Goal: Task Accomplishment & Management: Use online tool/utility

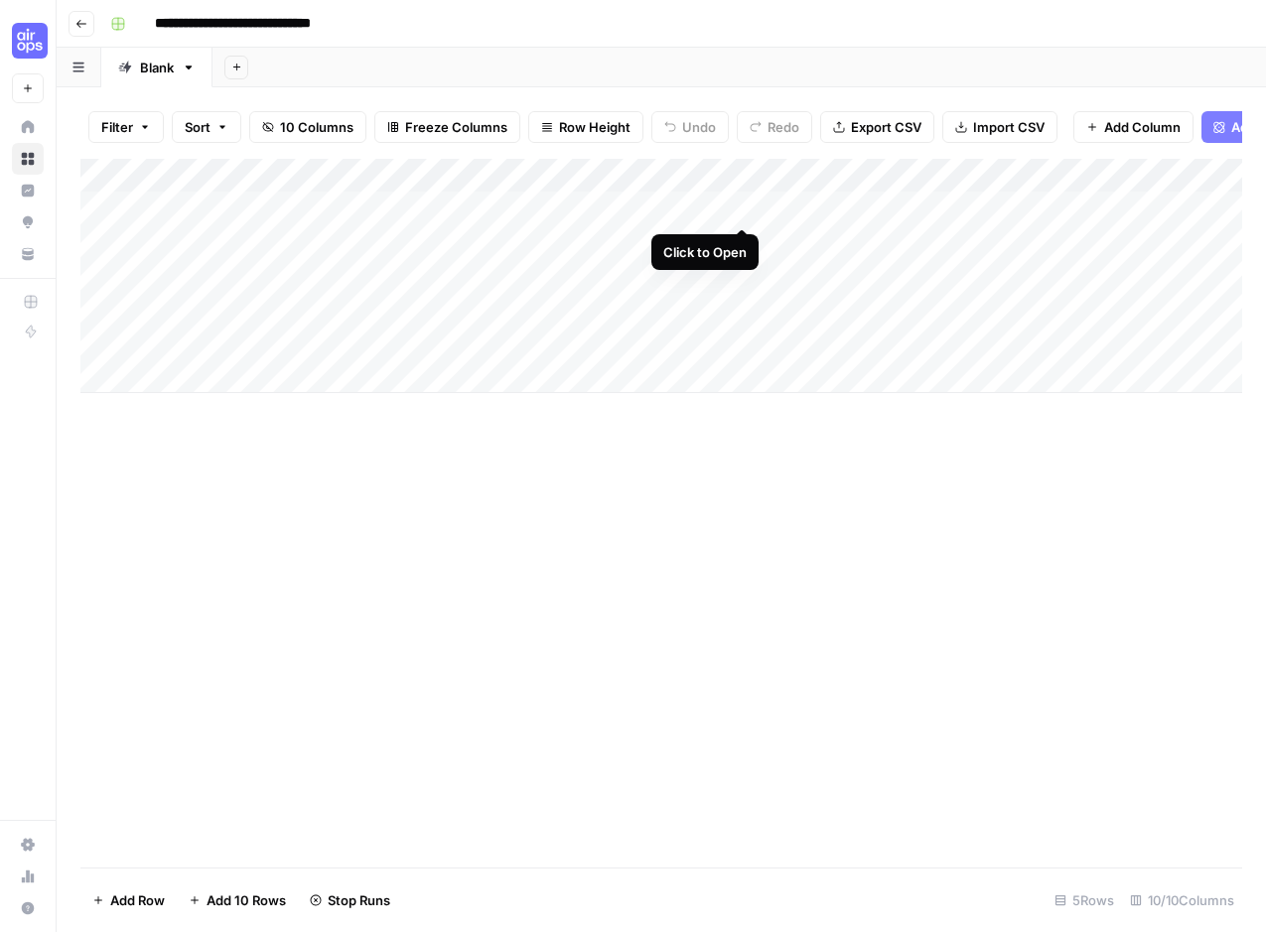
click at [751, 205] on div "Add Column" at bounding box center [661, 276] width 1162 height 234
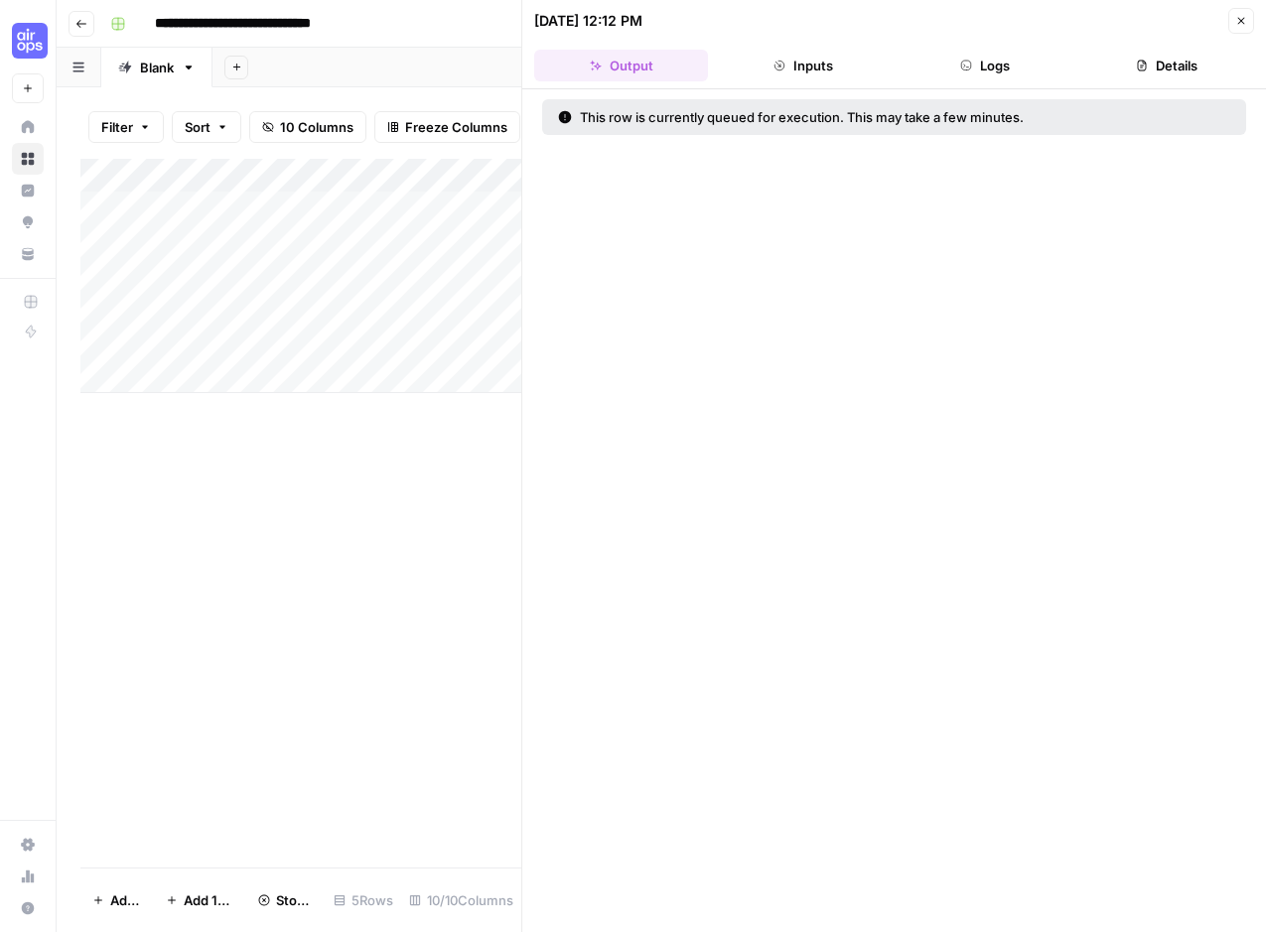
drag, startPoint x: 1244, startPoint y: 12, endPoint x: 1185, endPoint y: 26, distance: 60.2
click at [1244, 12] on button "Close" at bounding box center [1241, 21] width 26 height 26
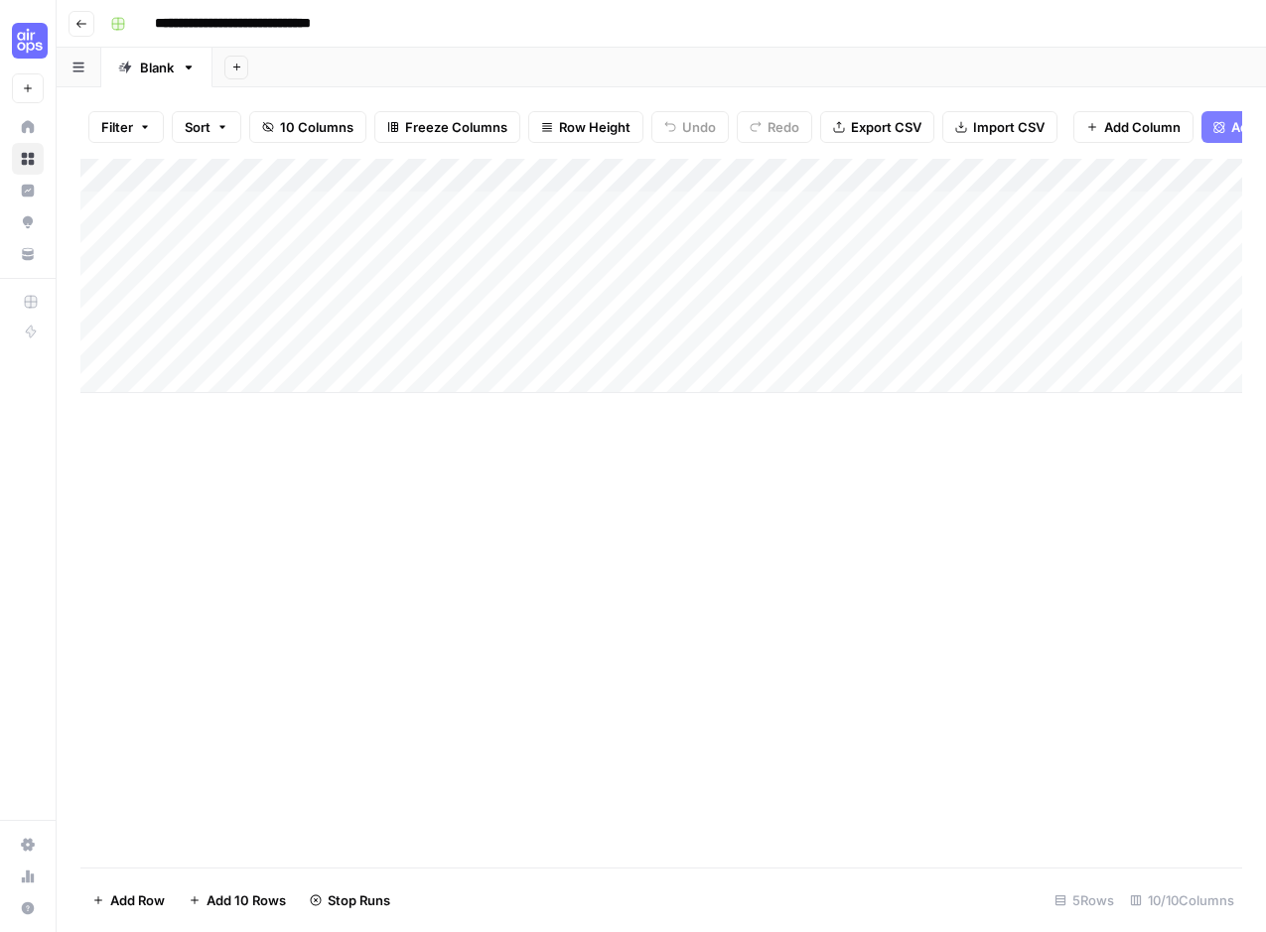
click at [566, 414] on div "Add Column" at bounding box center [661, 513] width 1162 height 709
click at [660, 171] on div "Add Column" at bounding box center [661, 276] width 1162 height 234
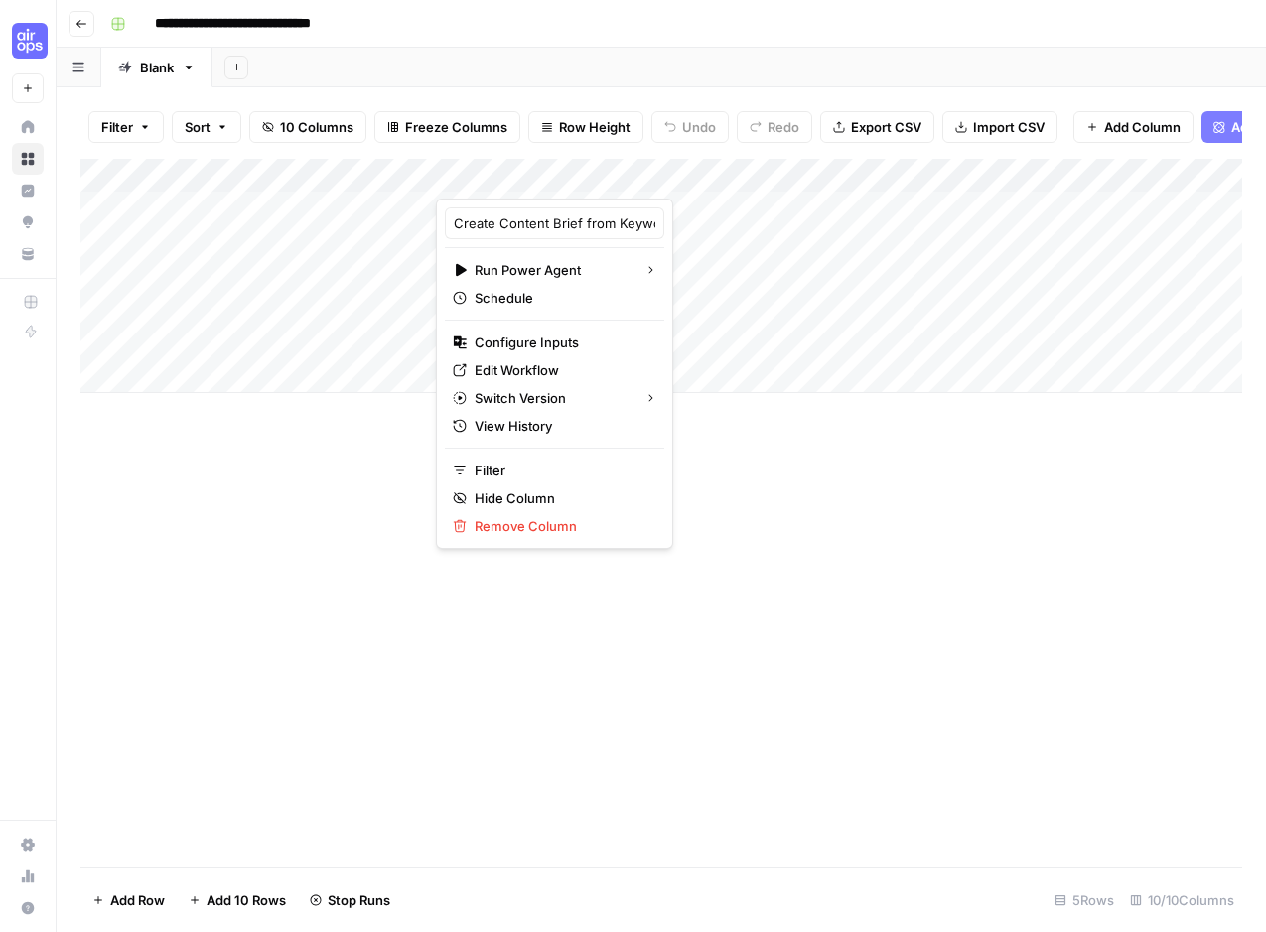
click at [727, 459] on div "Add Column" at bounding box center [661, 513] width 1162 height 709
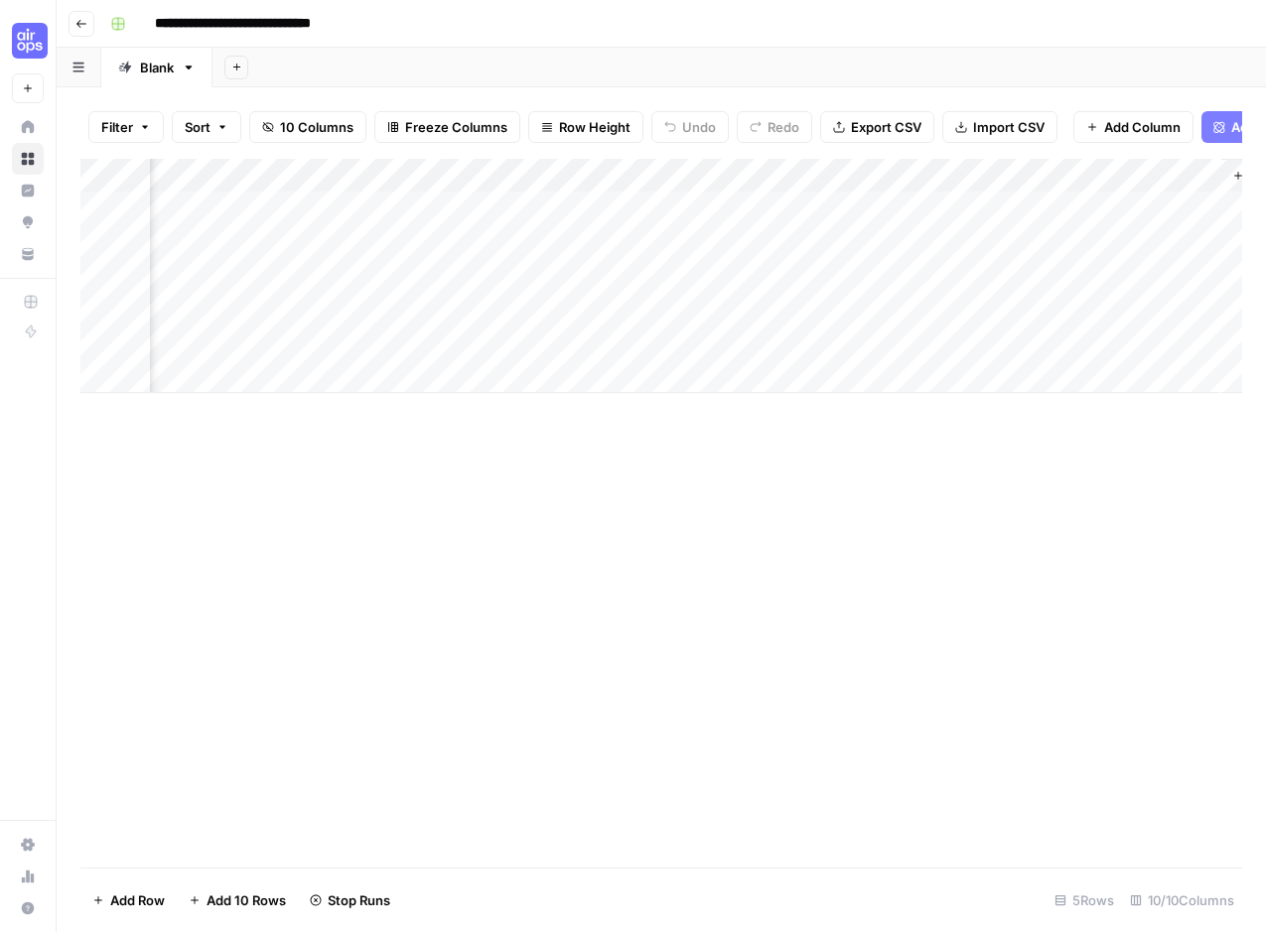
scroll to position [0, 1085]
click at [1177, 156] on div "Filter Sort 10 Columns Freeze Columns Row Height Undo Redo Export CSV Import CS…" at bounding box center [661, 127] width 1162 height 64
click at [1168, 173] on span "Add Column" at bounding box center [1196, 176] width 69 height 18
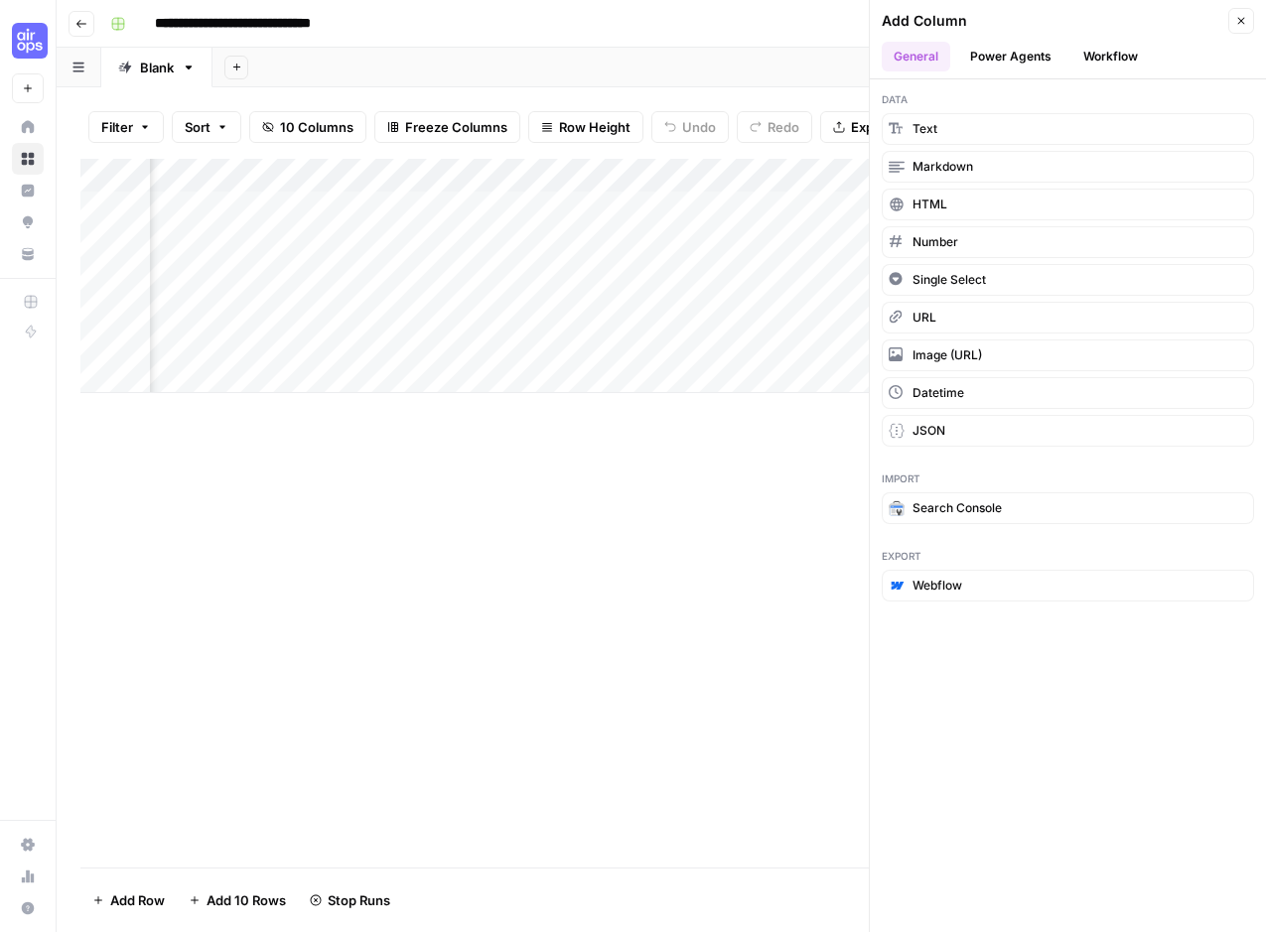
click at [999, 48] on button "Power Agents" at bounding box center [1010, 57] width 105 height 30
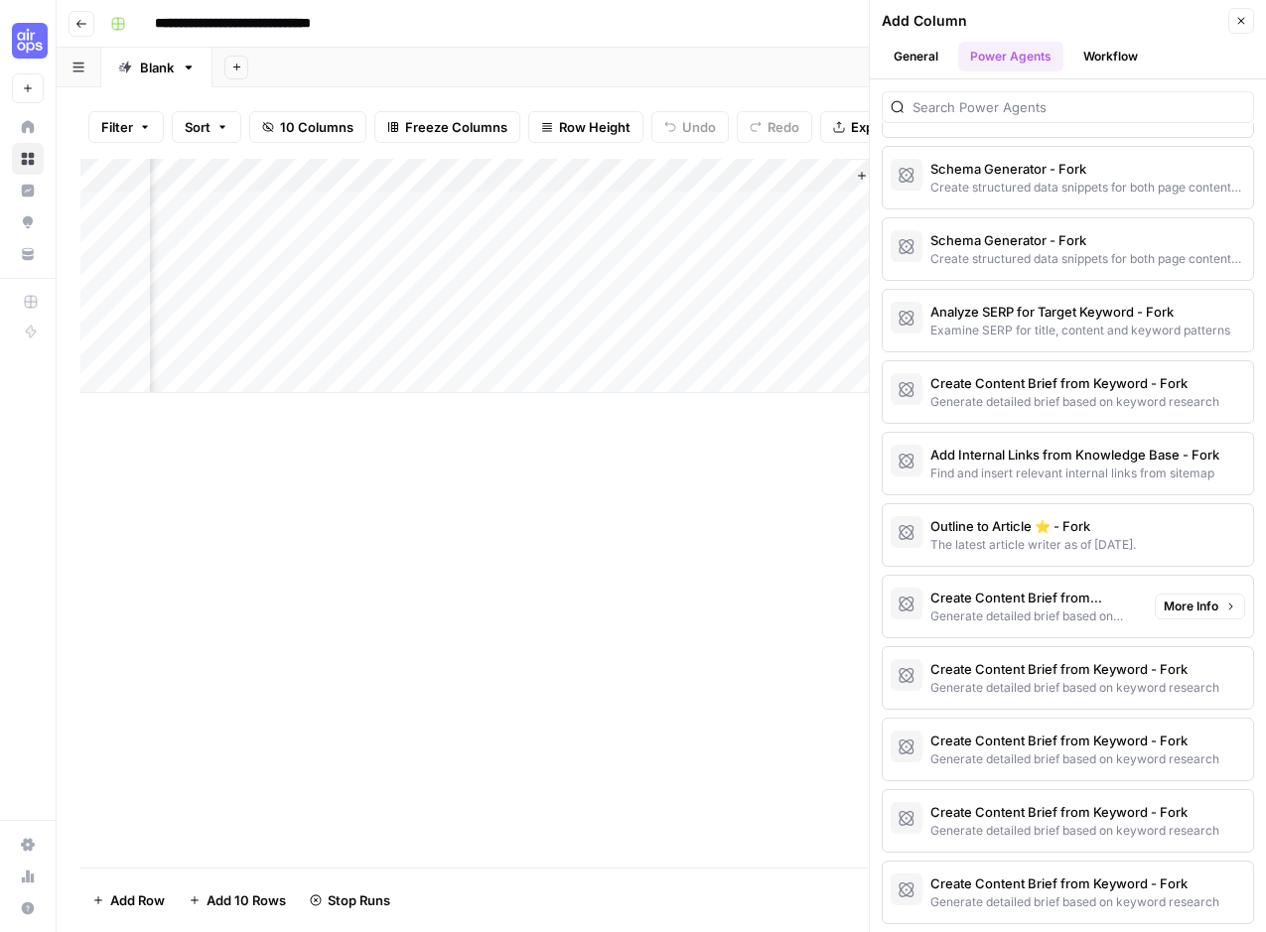
scroll to position [2207, 0]
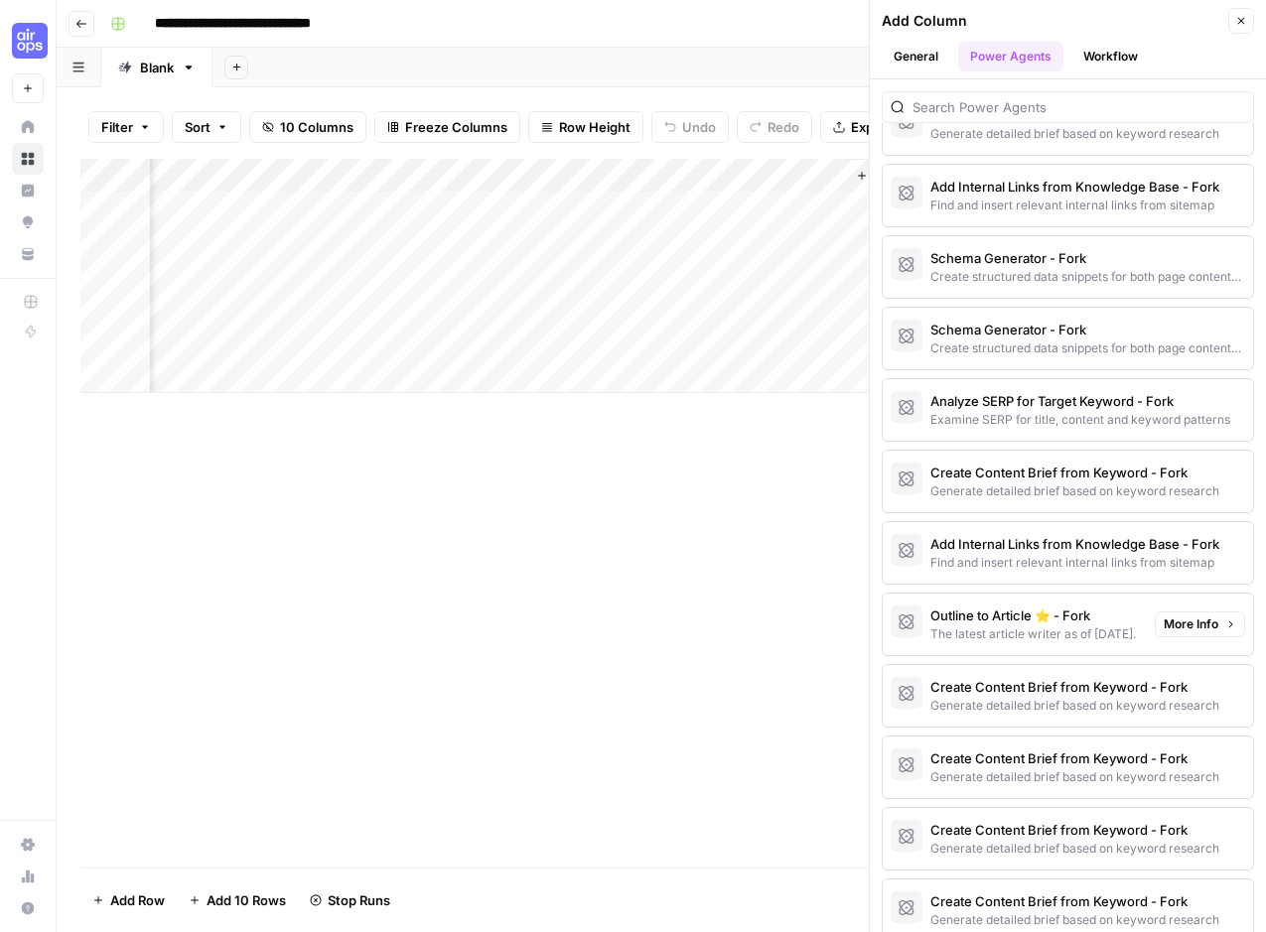
click at [1003, 633] on div "The latest article writer as of [DATE]." at bounding box center [1033, 634] width 206 height 18
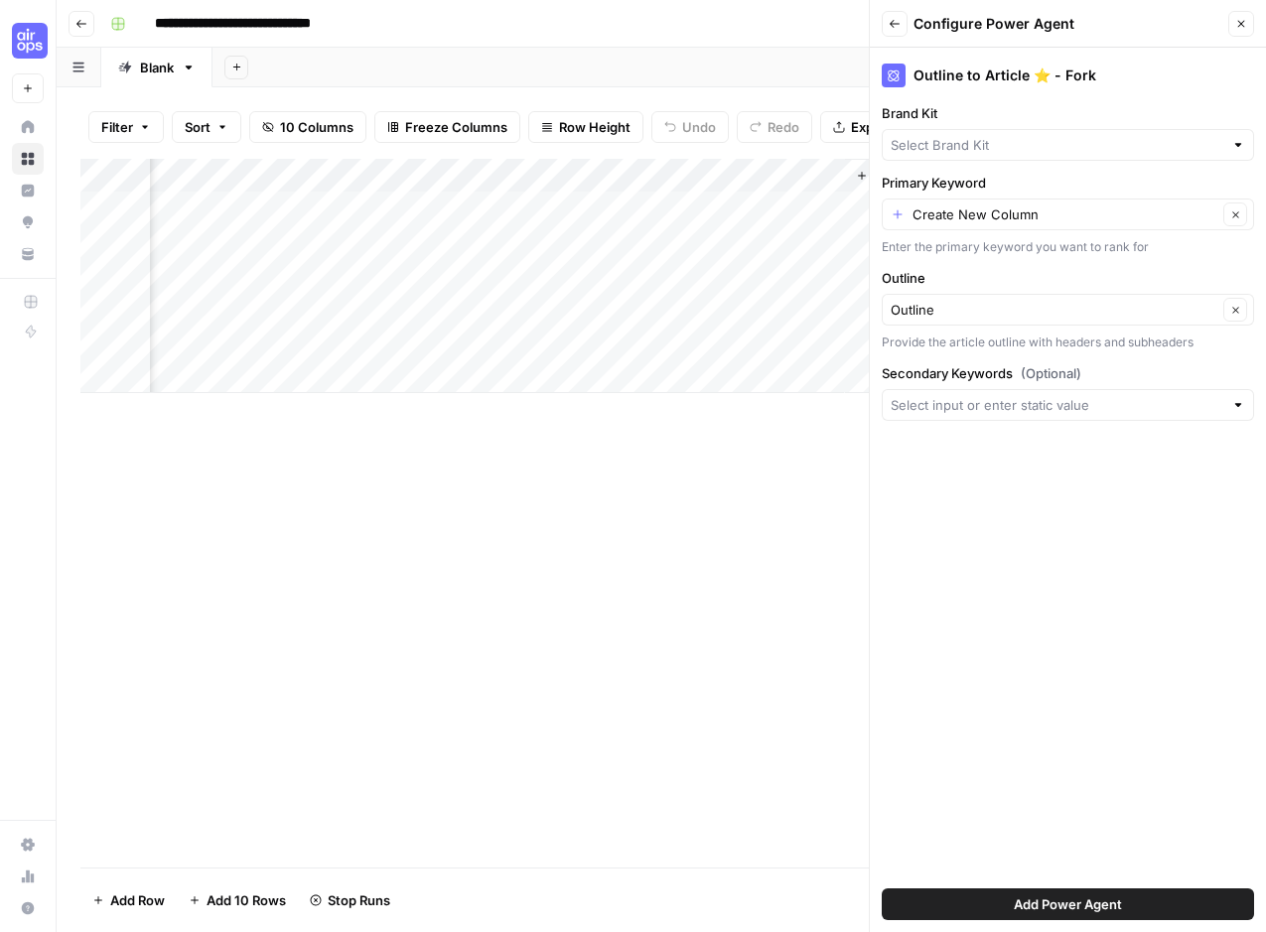
click at [1053, 915] on button "Add Power Agent" at bounding box center [1068, 905] width 372 height 32
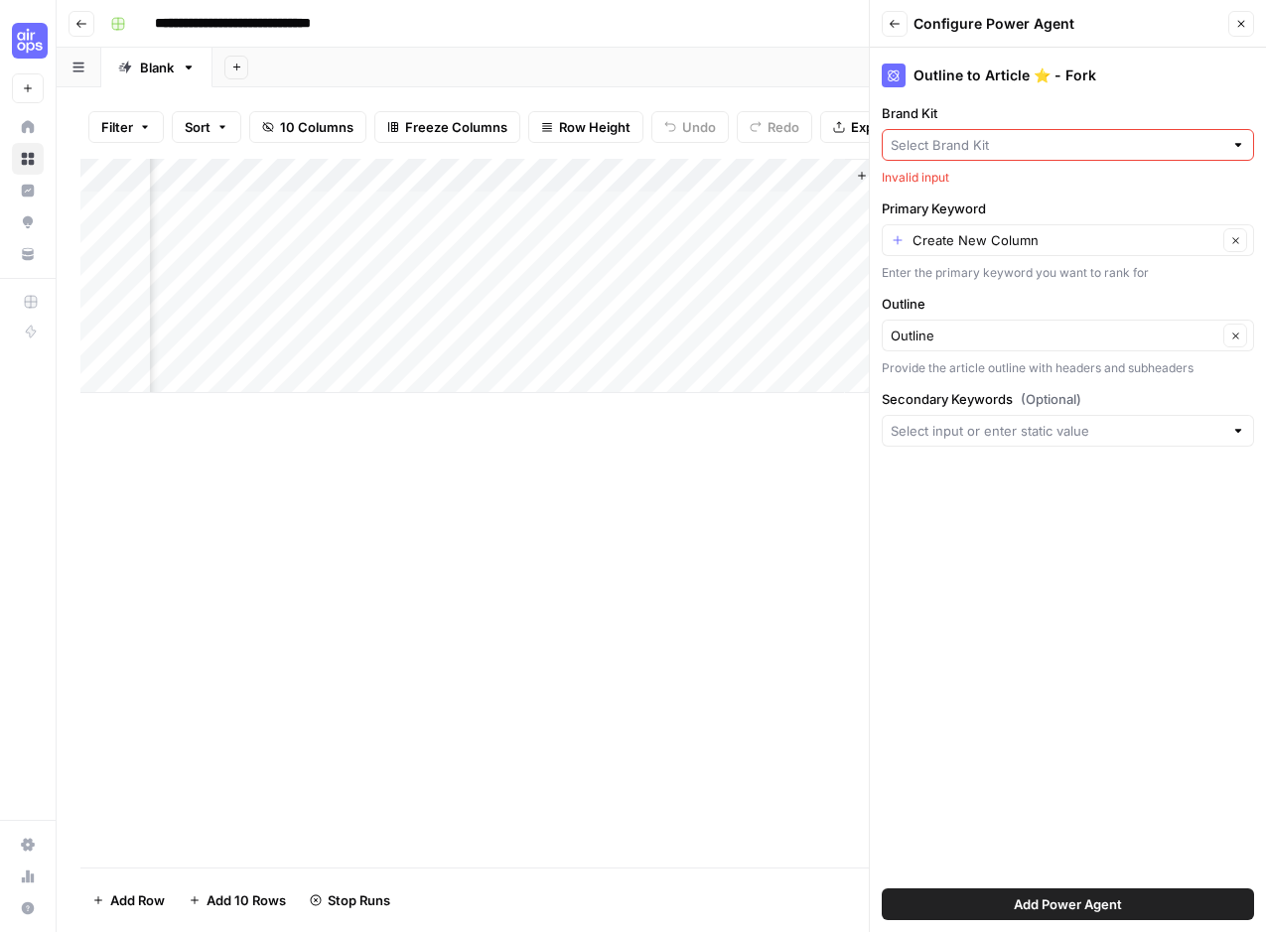
type input "Di's Brand Kit"
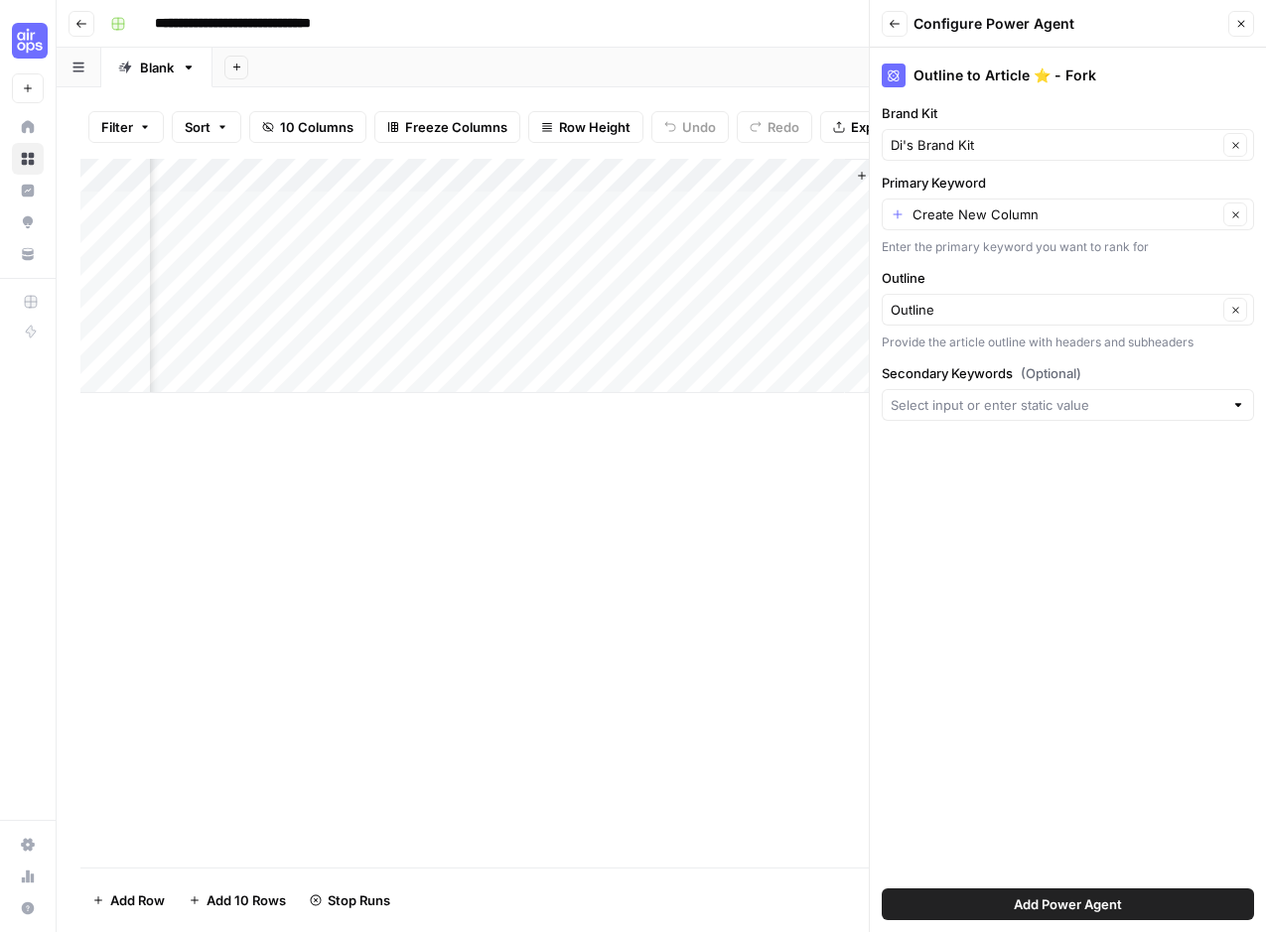
click at [972, 131] on div "Di's Brand Kit Clear" at bounding box center [1068, 145] width 372 height 32
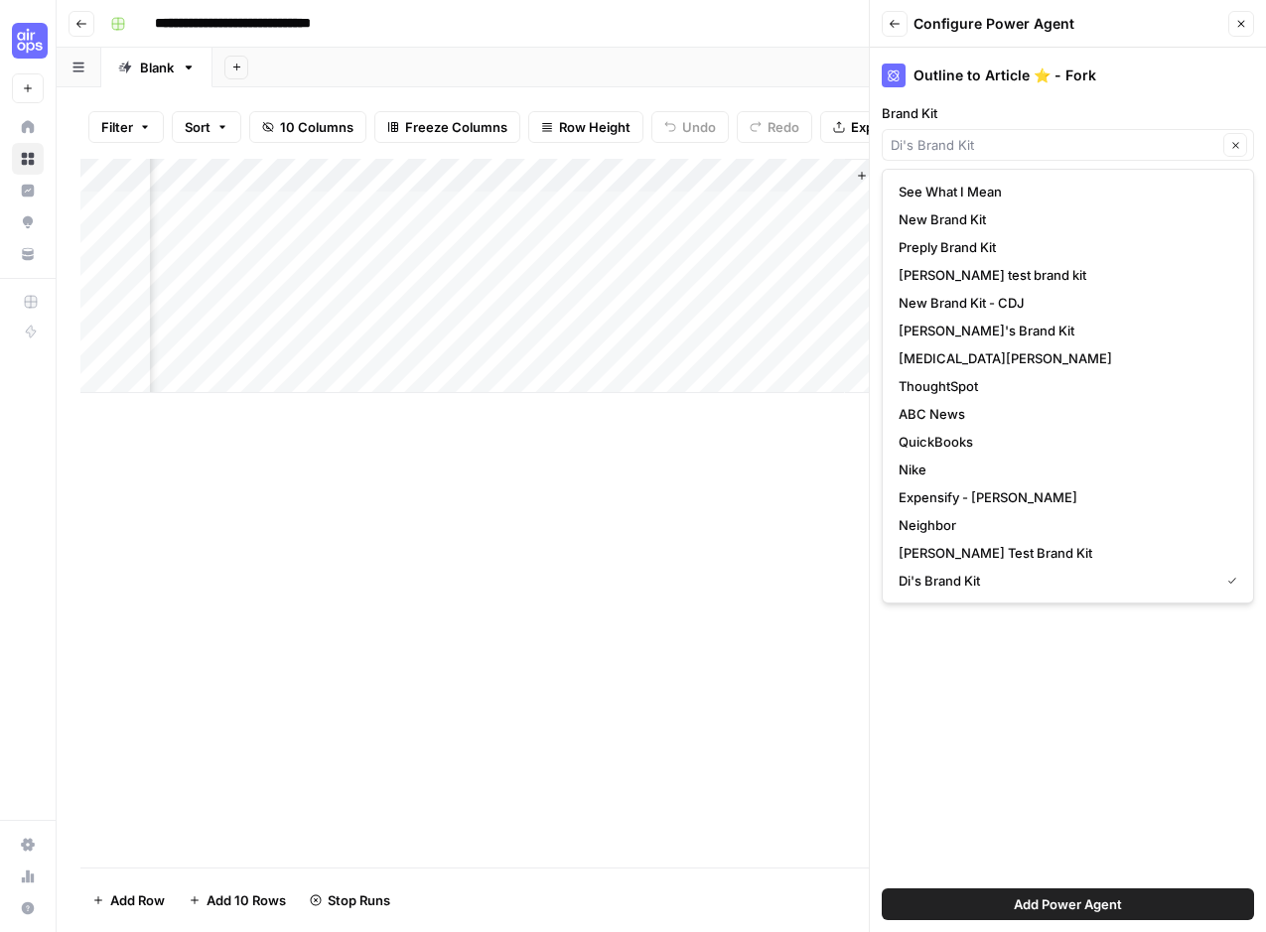
type input "Di's Brand Kit"
click at [982, 101] on div "Outline to Article ⭐️ - Fork Brand Kit Di's Brand Kit Clear Primary Keyword Cre…" at bounding box center [1068, 490] width 396 height 885
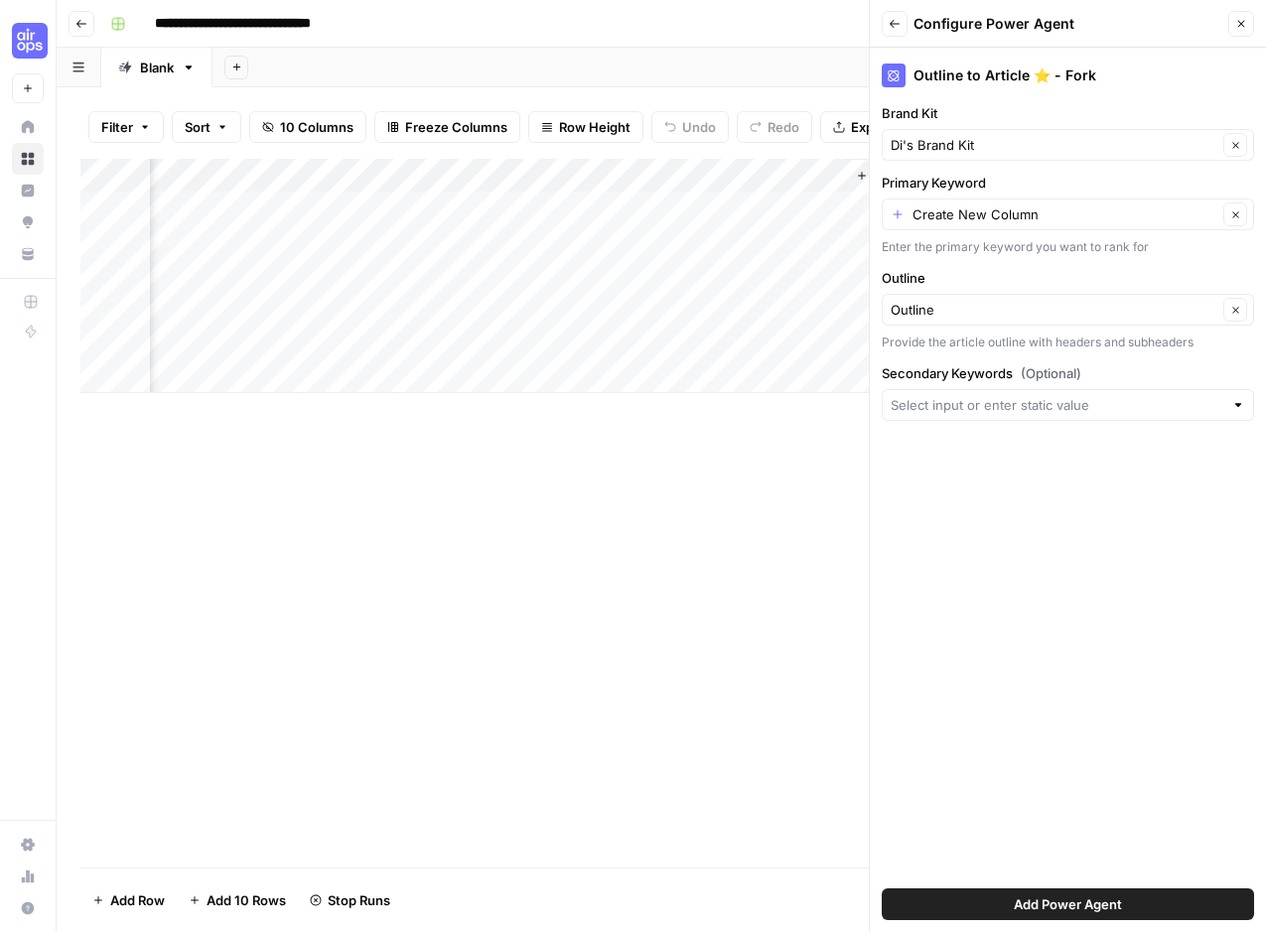
click at [1126, 897] on button "Add Power Agent" at bounding box center [1068, 905] width 372 height 32
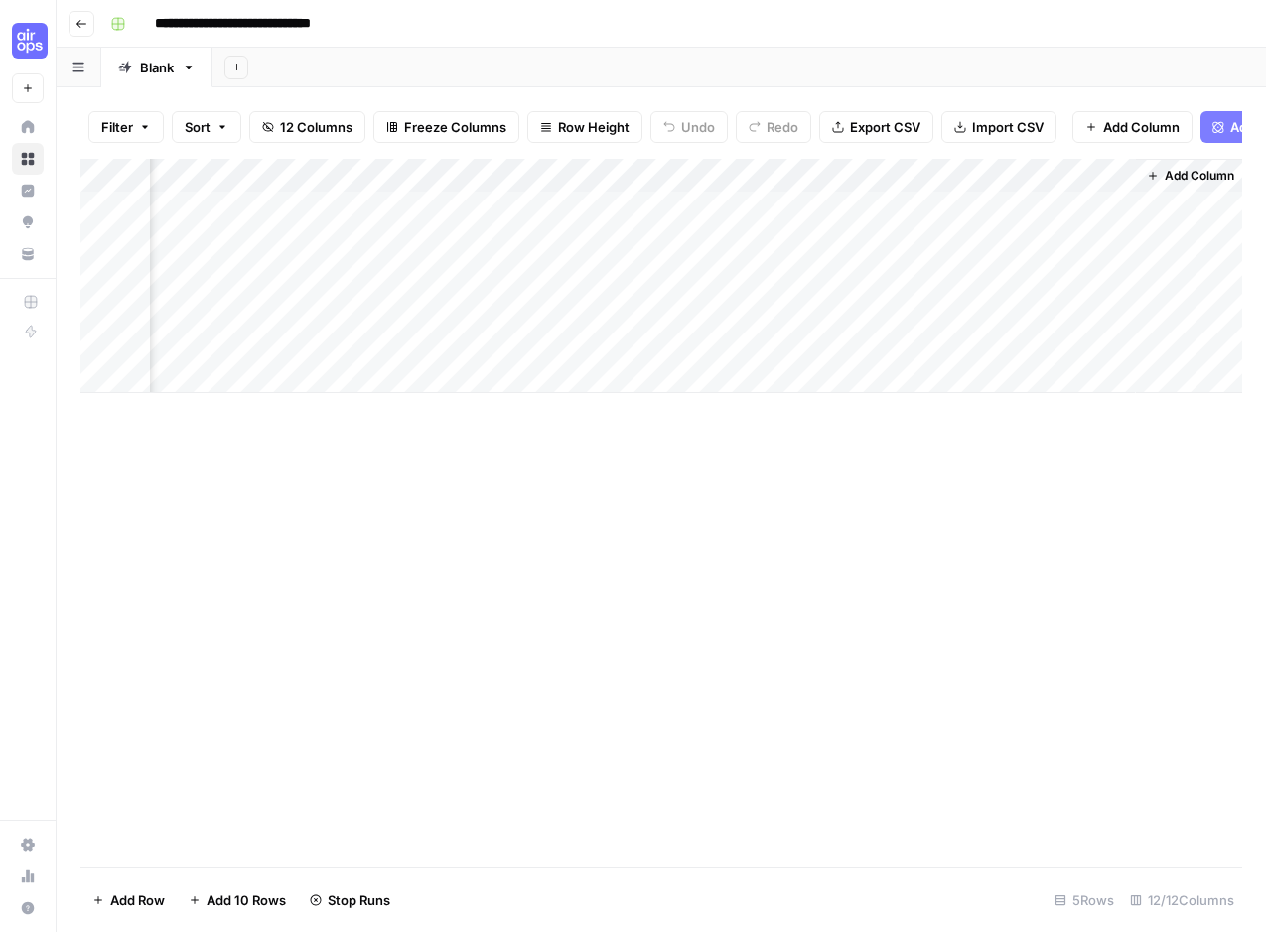
scroll to position [0, 1628]
click at [1051, 175] on div "Add Column" at bounding box center [661, 276] width 1162 height 234
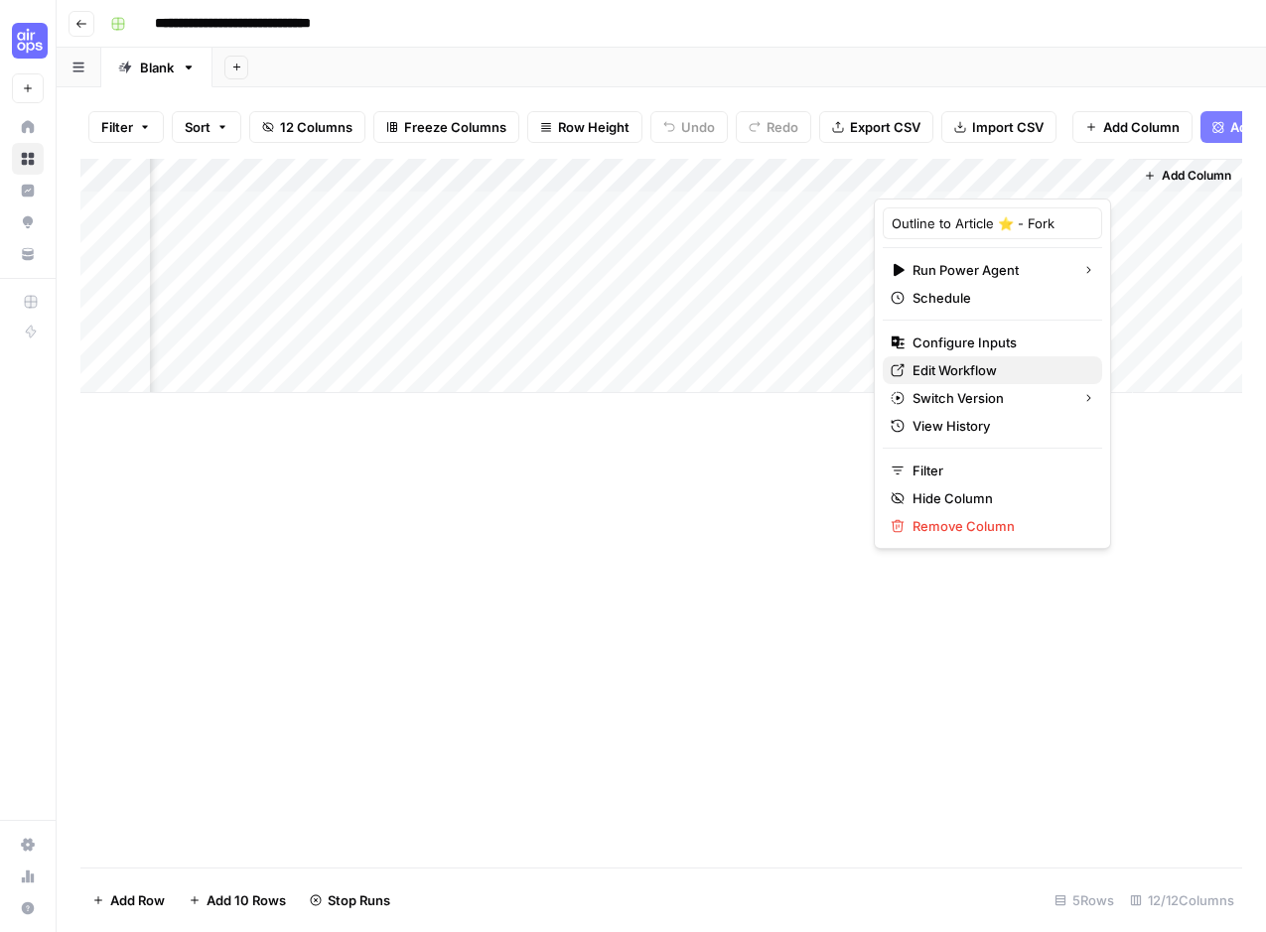
click at [1011, 369] on span "Edit Workflow" at bounding box center [999, 370] width 174 height 20
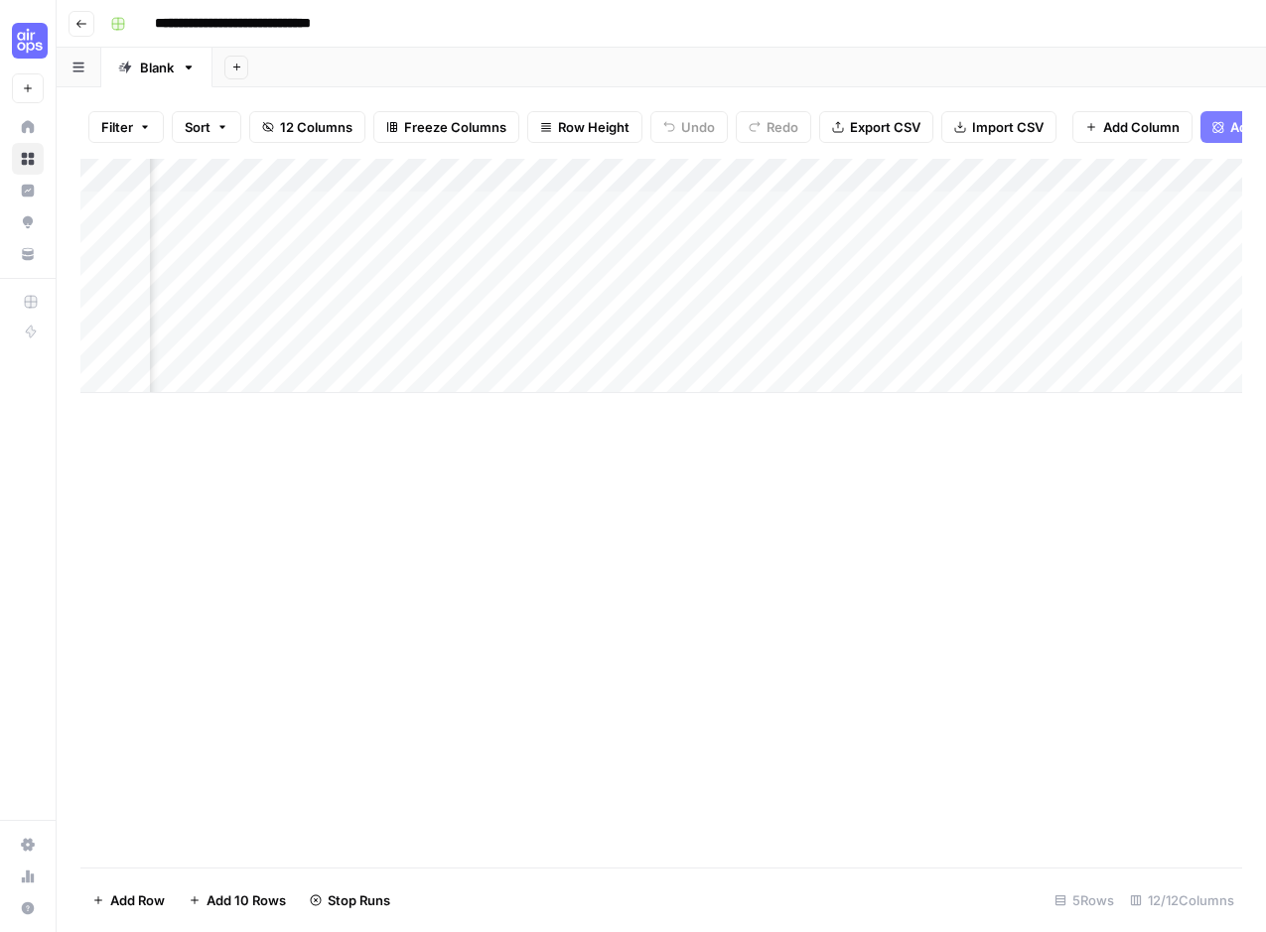
scroll to position [0, 1028]
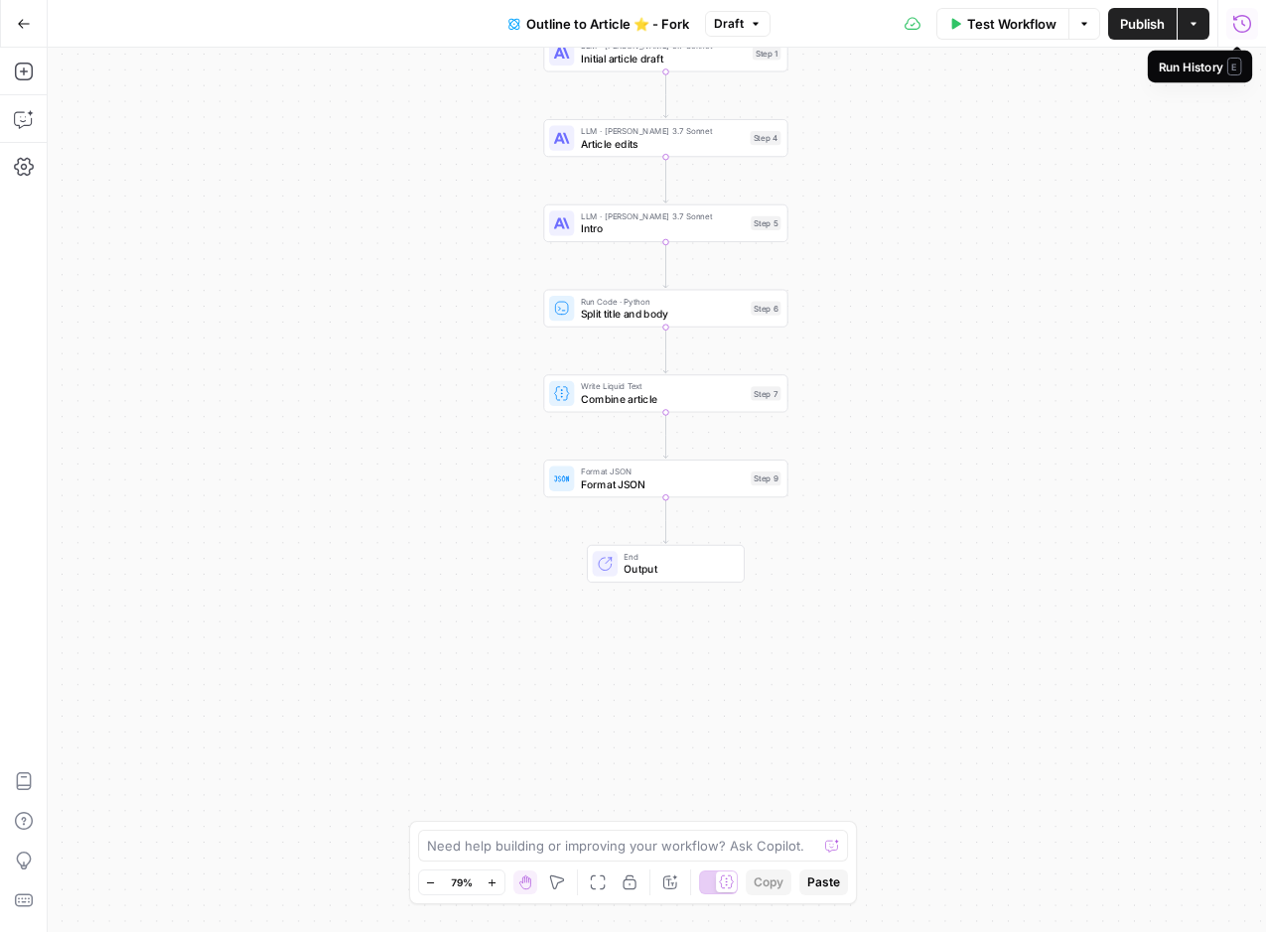
click at [1243, 26] on icon "button" at bounding box center [1242, 24] width 20 height 20
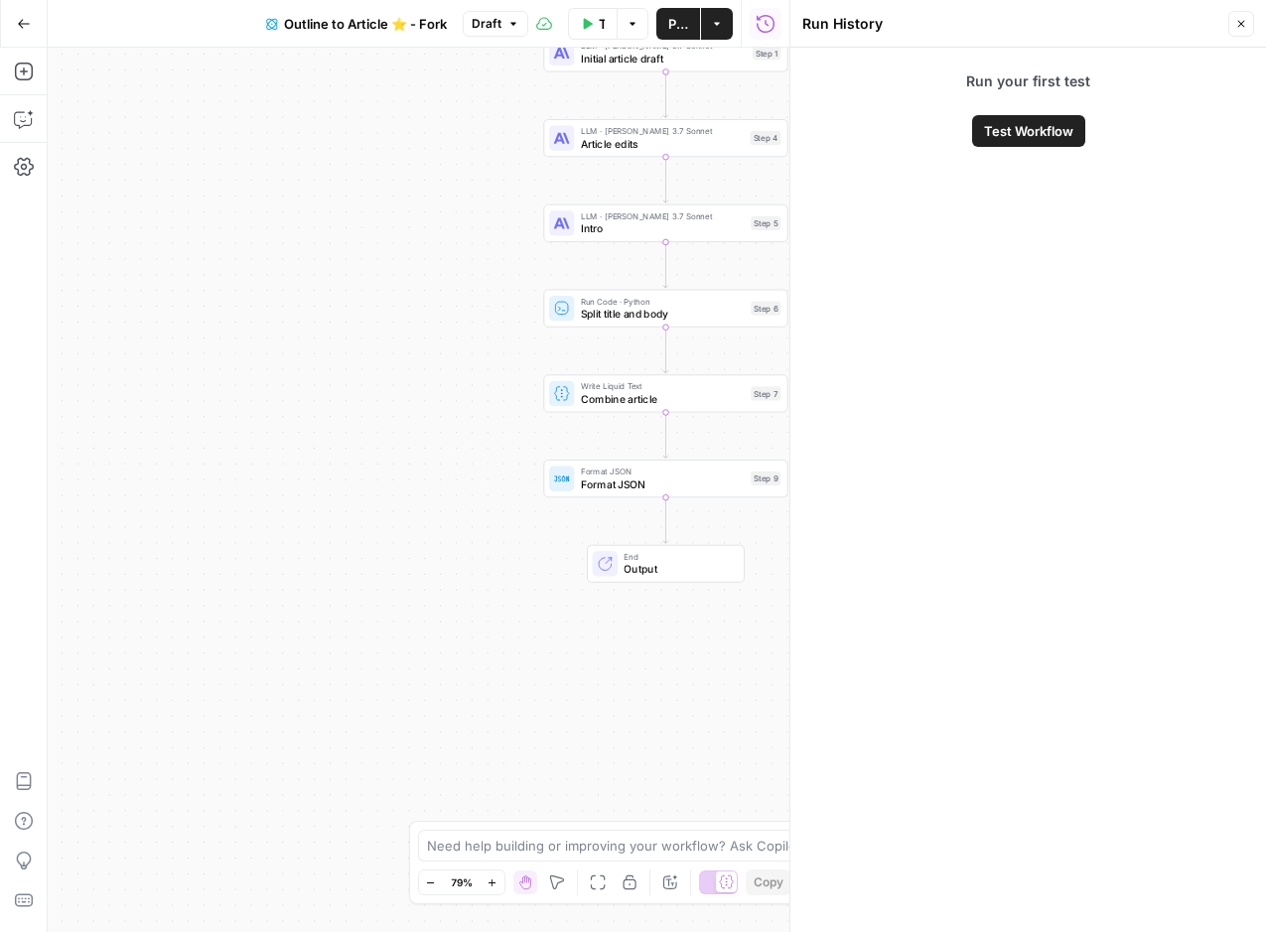
click at [1238, 20] on icon "button" at bounding box center [1241, 24] width 12 height 12
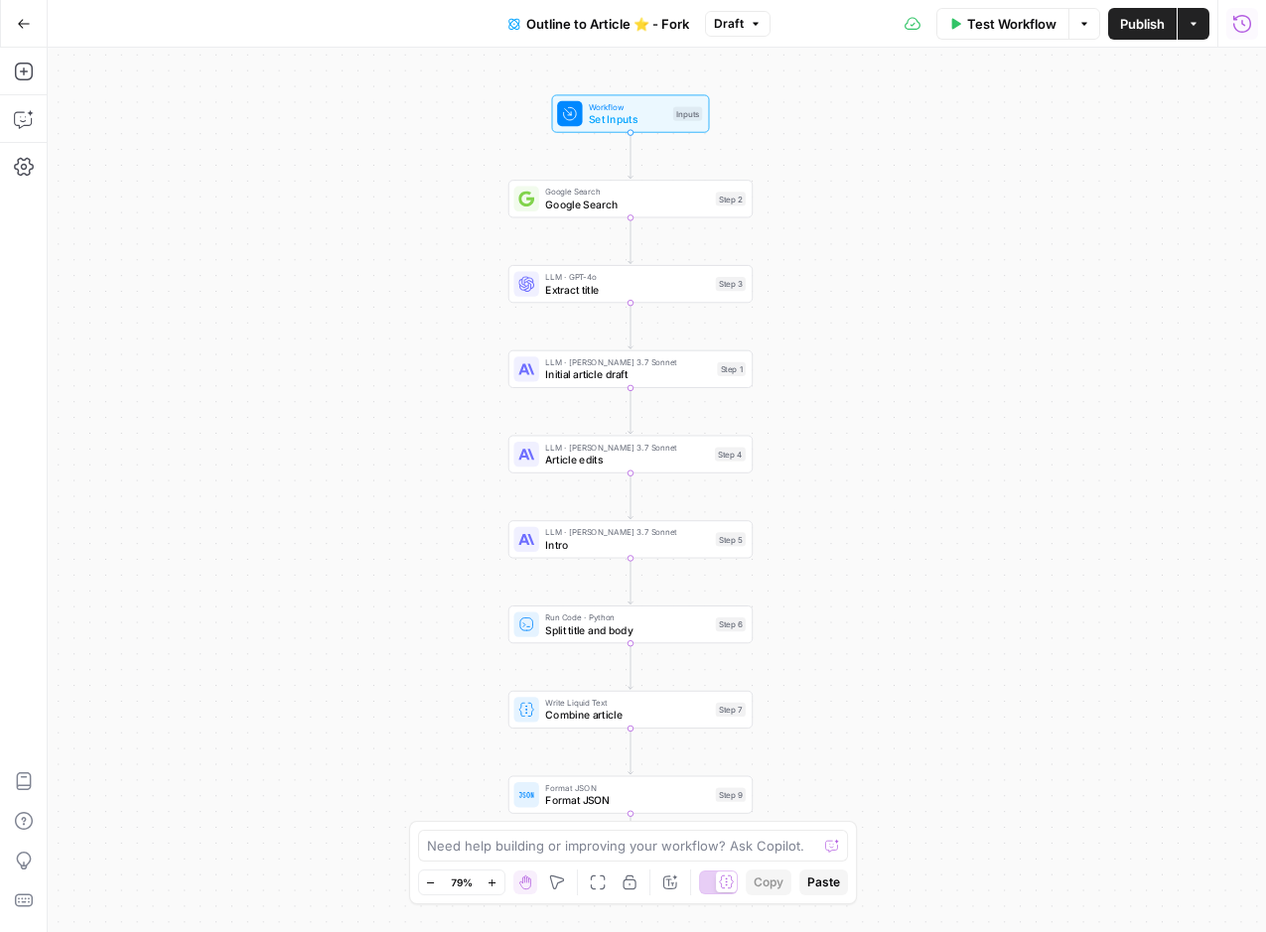
drag, startPoint x: 508, startPoint y: 418, endPoint x: 441, endPoint y: 337, distance: 105.8
click at [441, 337] on div "Workflow Set Inputs Inputs Google Search Google Search Step 2 LLM · GPT-4o Extr…" at bounding box center [657, 490] width 1218 height 885
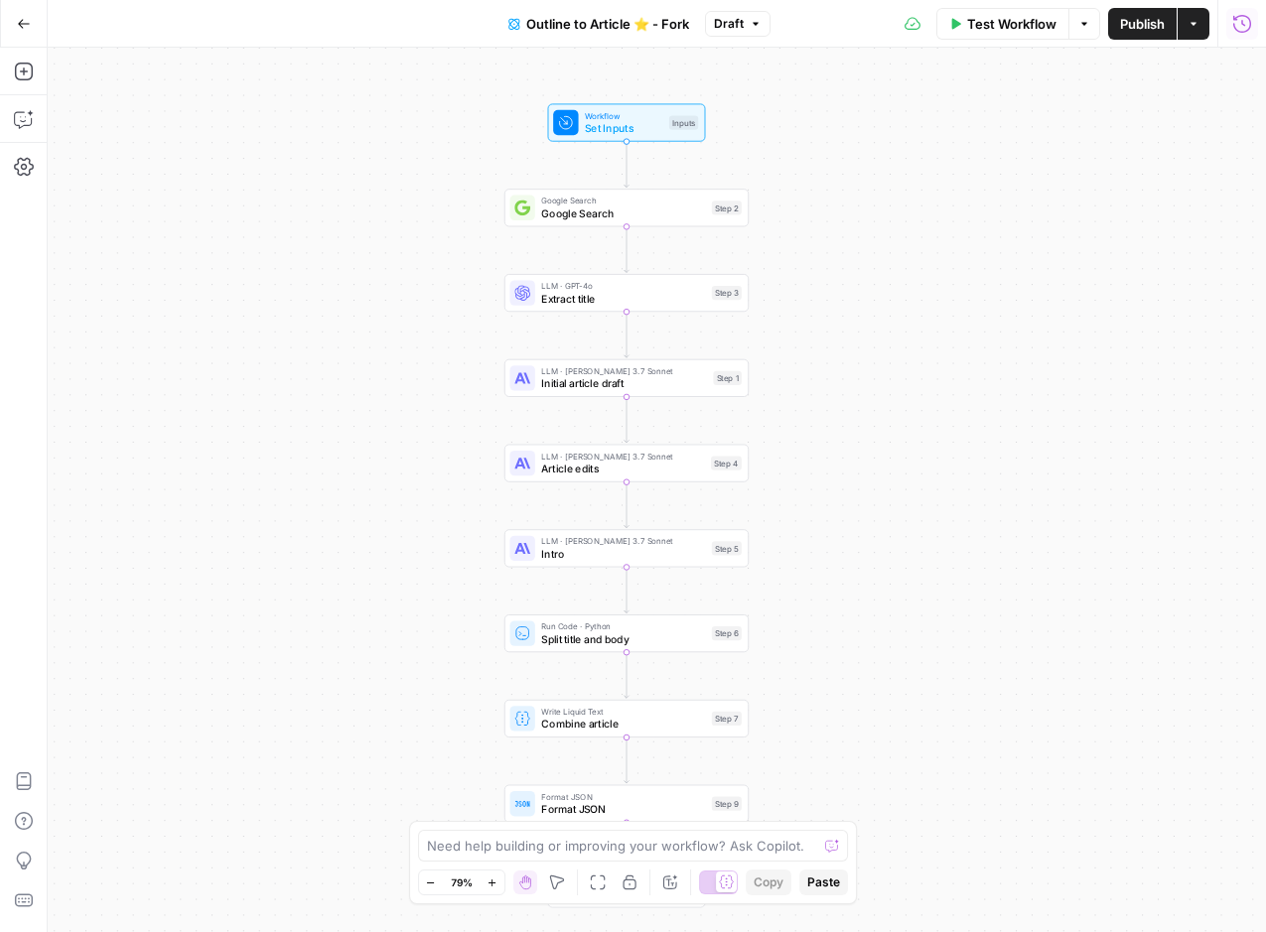
click at [638, 120] on span "Set Inputs" at bounding box center [624, 128] width 78 height 16
click at [638, 123] on span "Set Inputs" at bounding box center [623, 128] width 78 height 16
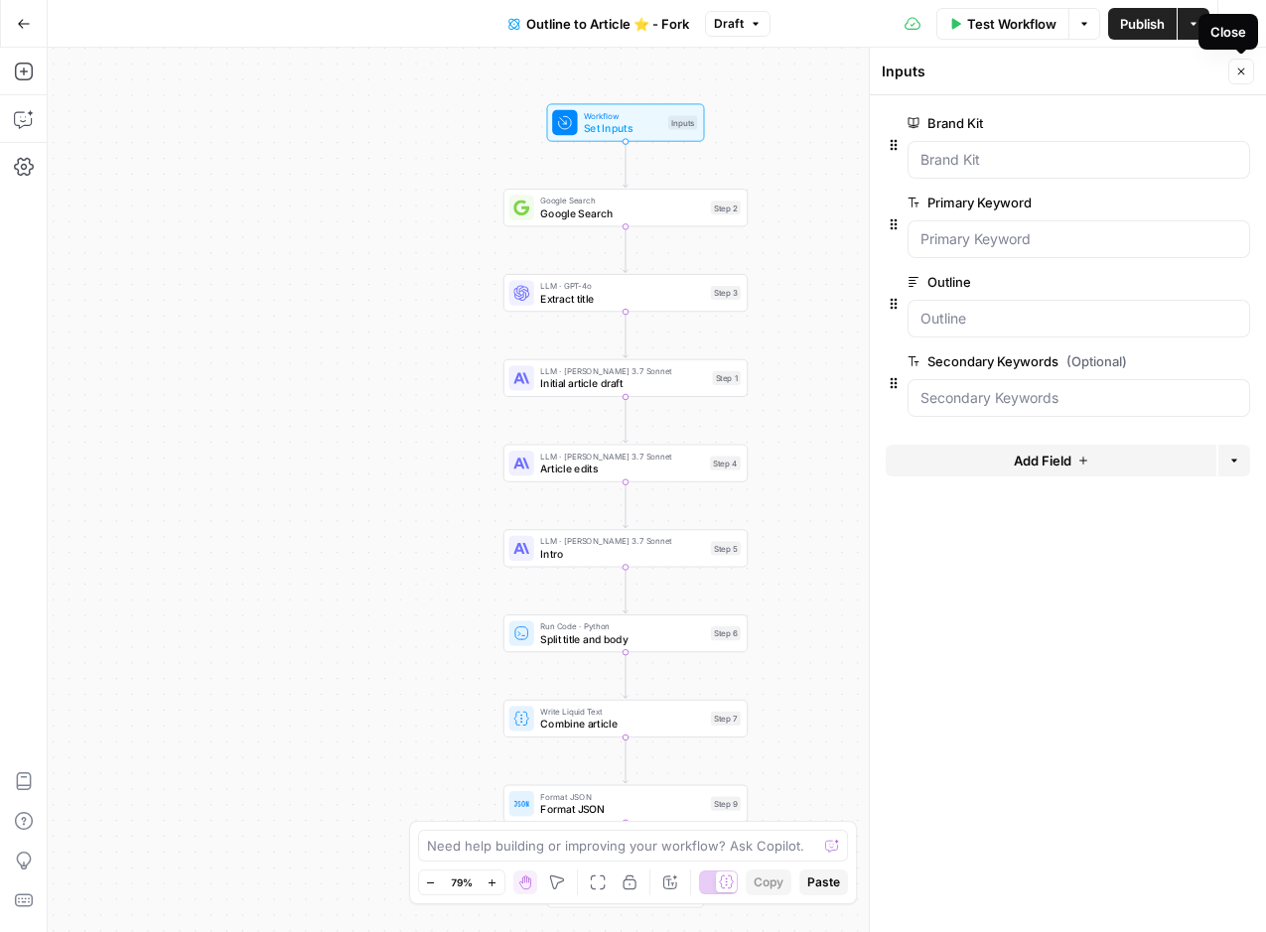
click at [1236, 64] on button "Close" at bounding box center [1241, 72] width 26 height 26
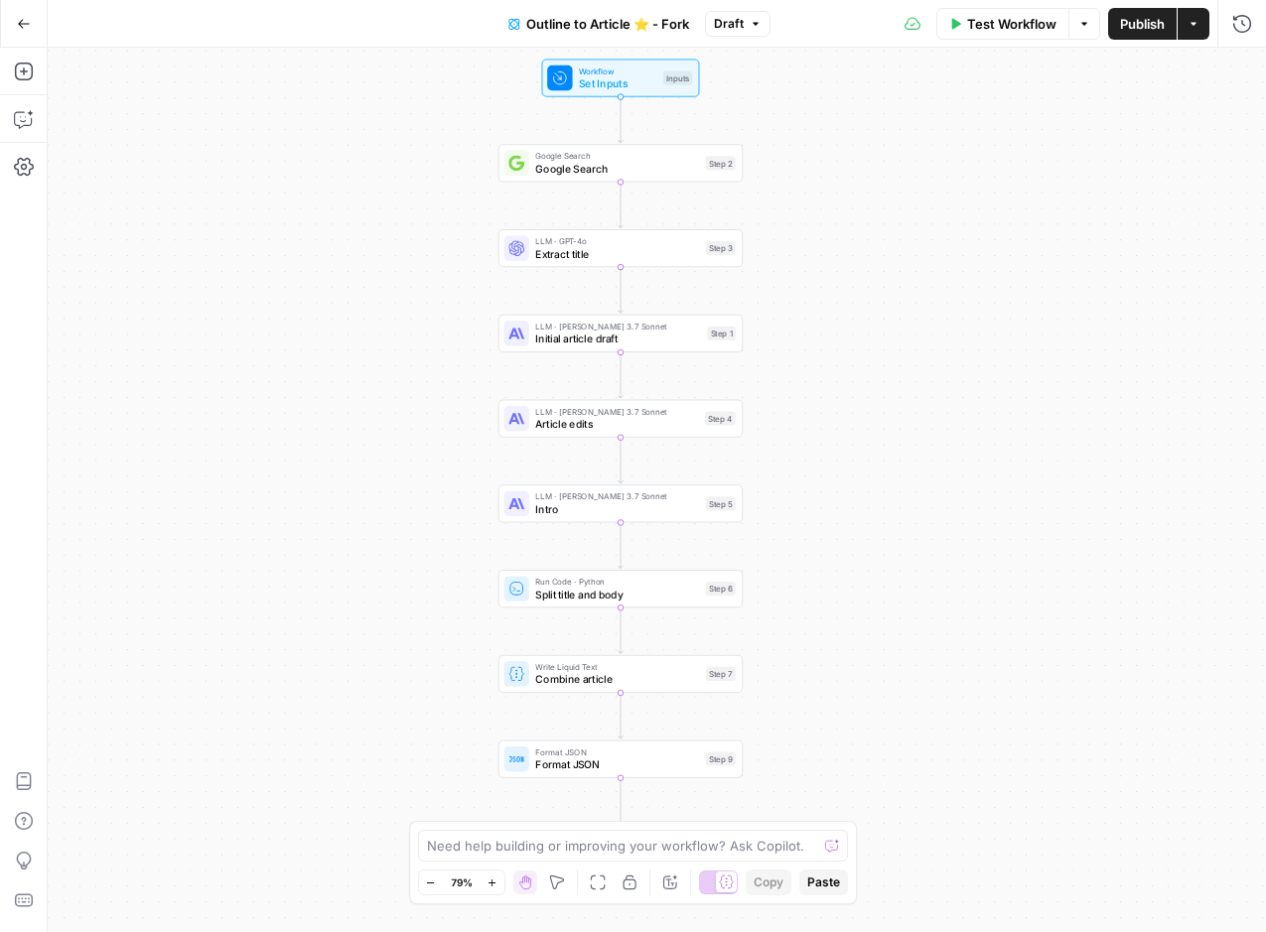
drag, startPoint x: 868, startPoint y: 384, endPoint x: 863, endPoint y: 340, distance: 44.9
click at [863, 340] on div "Workflow Set Inputs Inputs Google Search Google Search Step 2 LLM · GPT-4o Extr…" at bounding box center [657, 490] width 1218 height 885
click at [576, 167] on span "Google Search" at bounding box center [617, 169] width 164 height 16
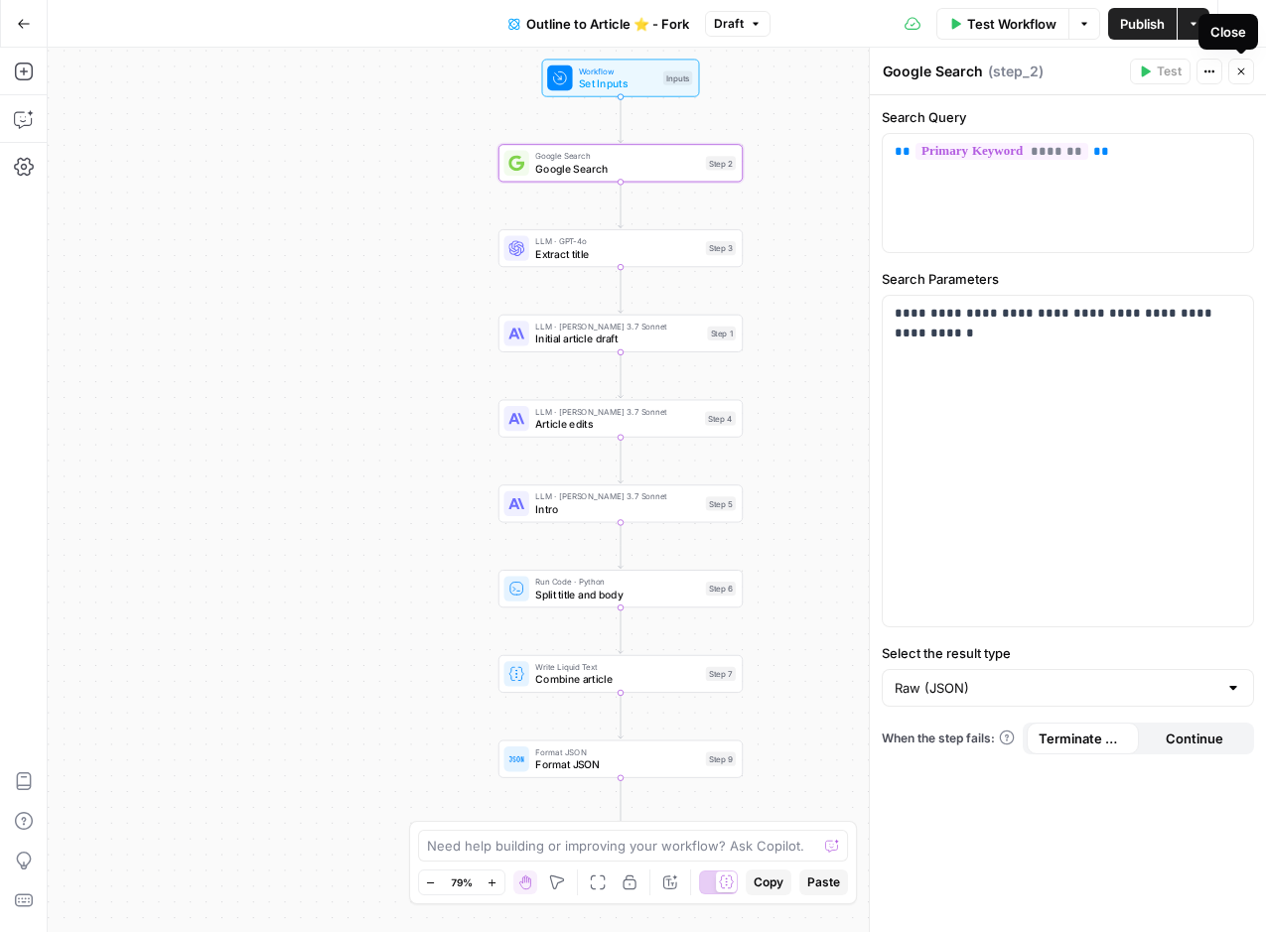
click at [1247, 65] on button "Close" at bounding box center [1241, 72] width 26 height 26
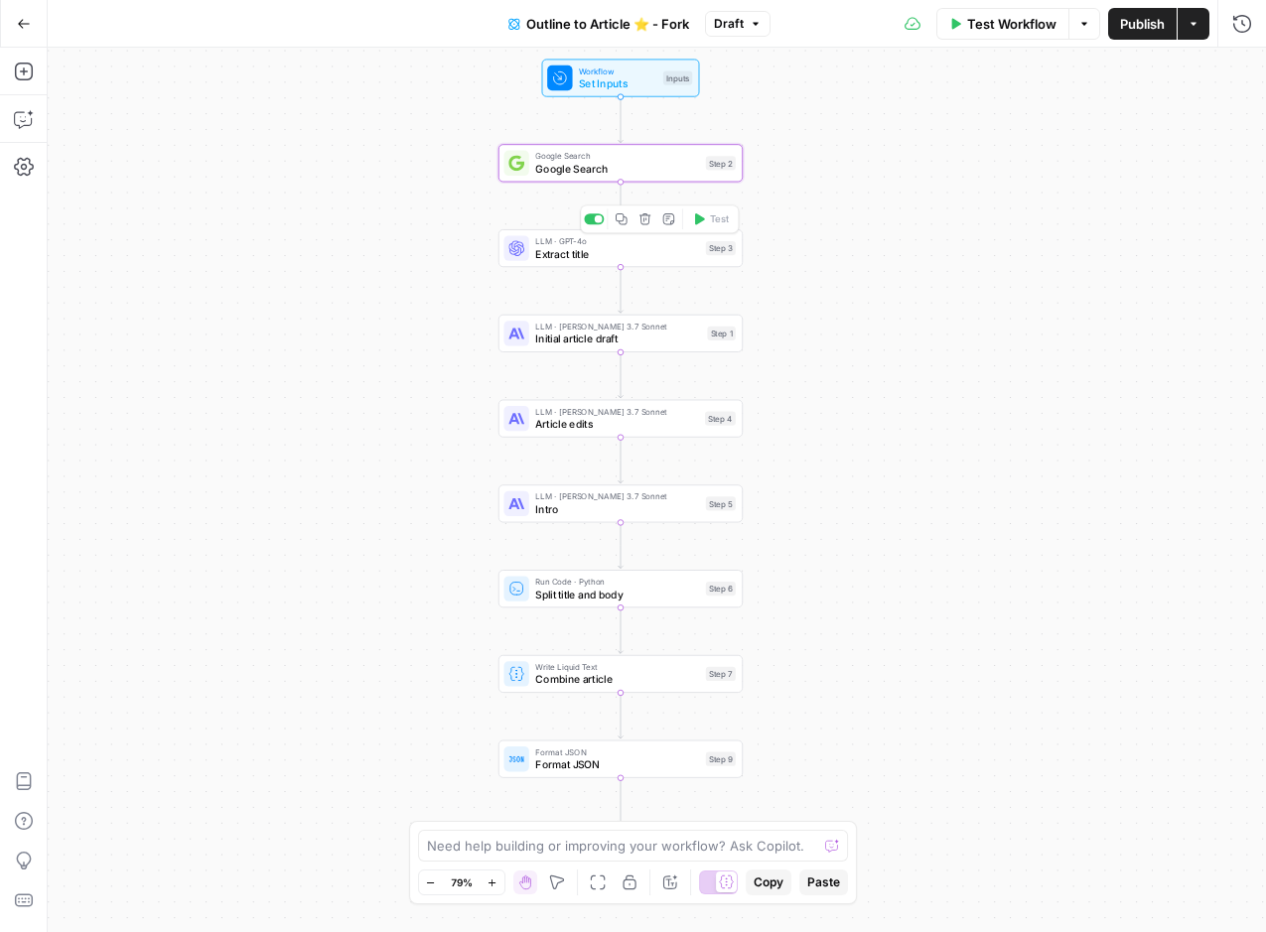
click at [592, 253] on span "Extract title" at bounding box center [617, 254] width 164 height 16
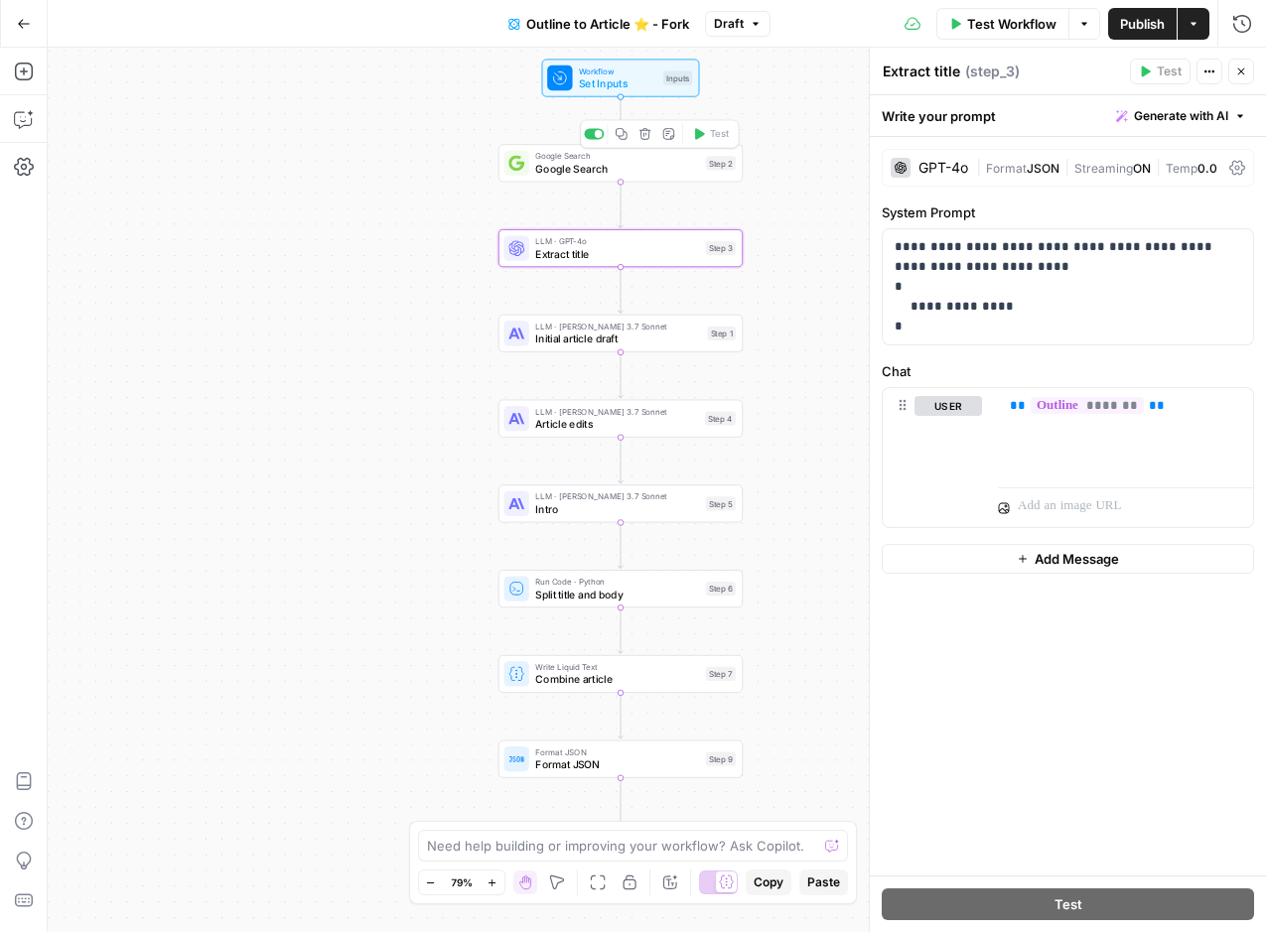
click at [371, 287] on div "Workflow Set Inputs Inputs Google Search Google Search Step 2 Copy step Delete …" at bounding box center [657, 490] width 1218 height 885
click at [1238, 70] on icon "button" at bounding box center [1241, 72] width 12 height 12
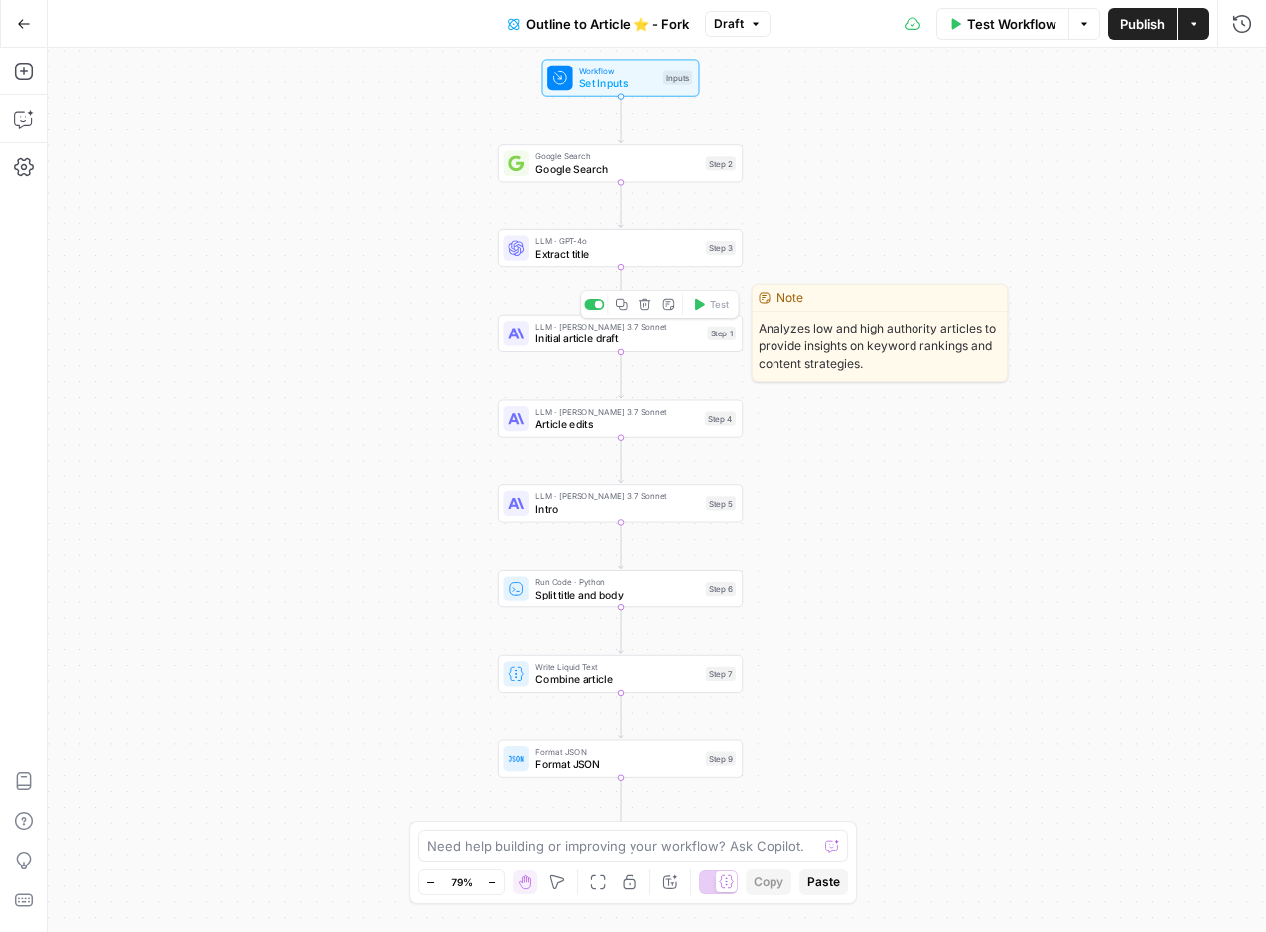
click at [566, 335] on span "Initial article draft" at bounding box center [618, 339] width 166 height 16
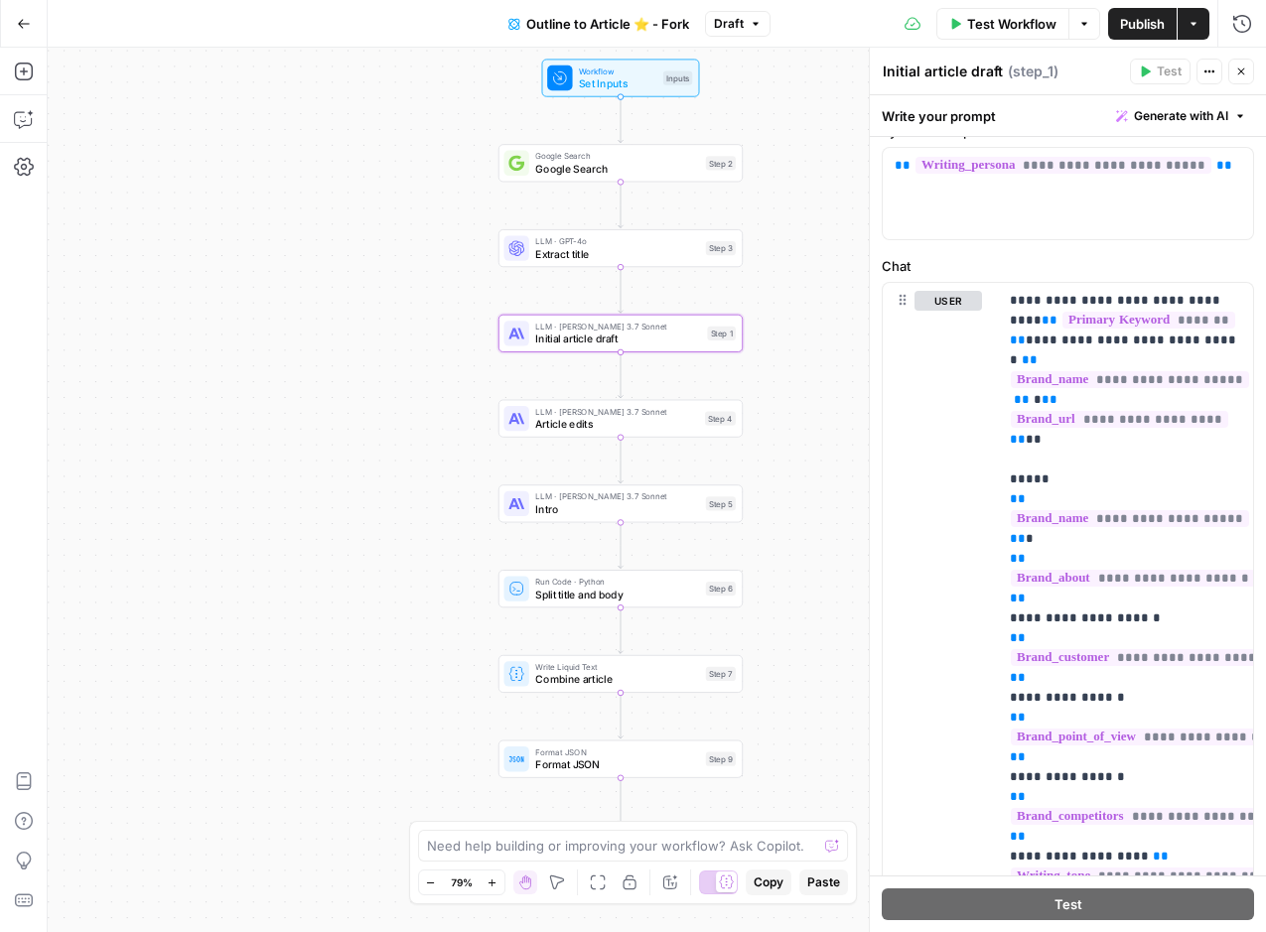
scroll to position [217, 0]
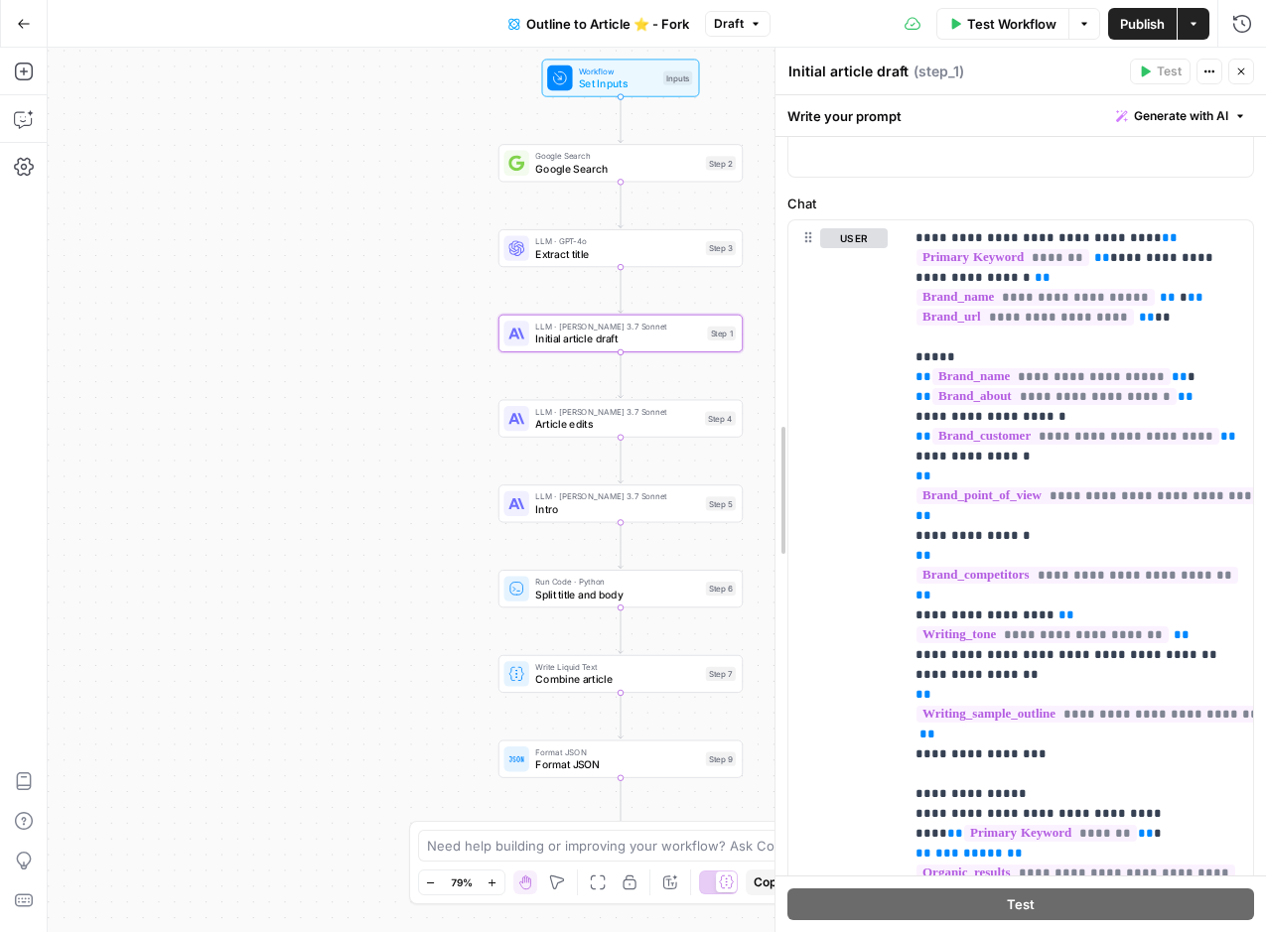
drag, startPoint x: 874, startPoint y: 406, endPoint x: 779, endPoint y: 408, distance: 94.3
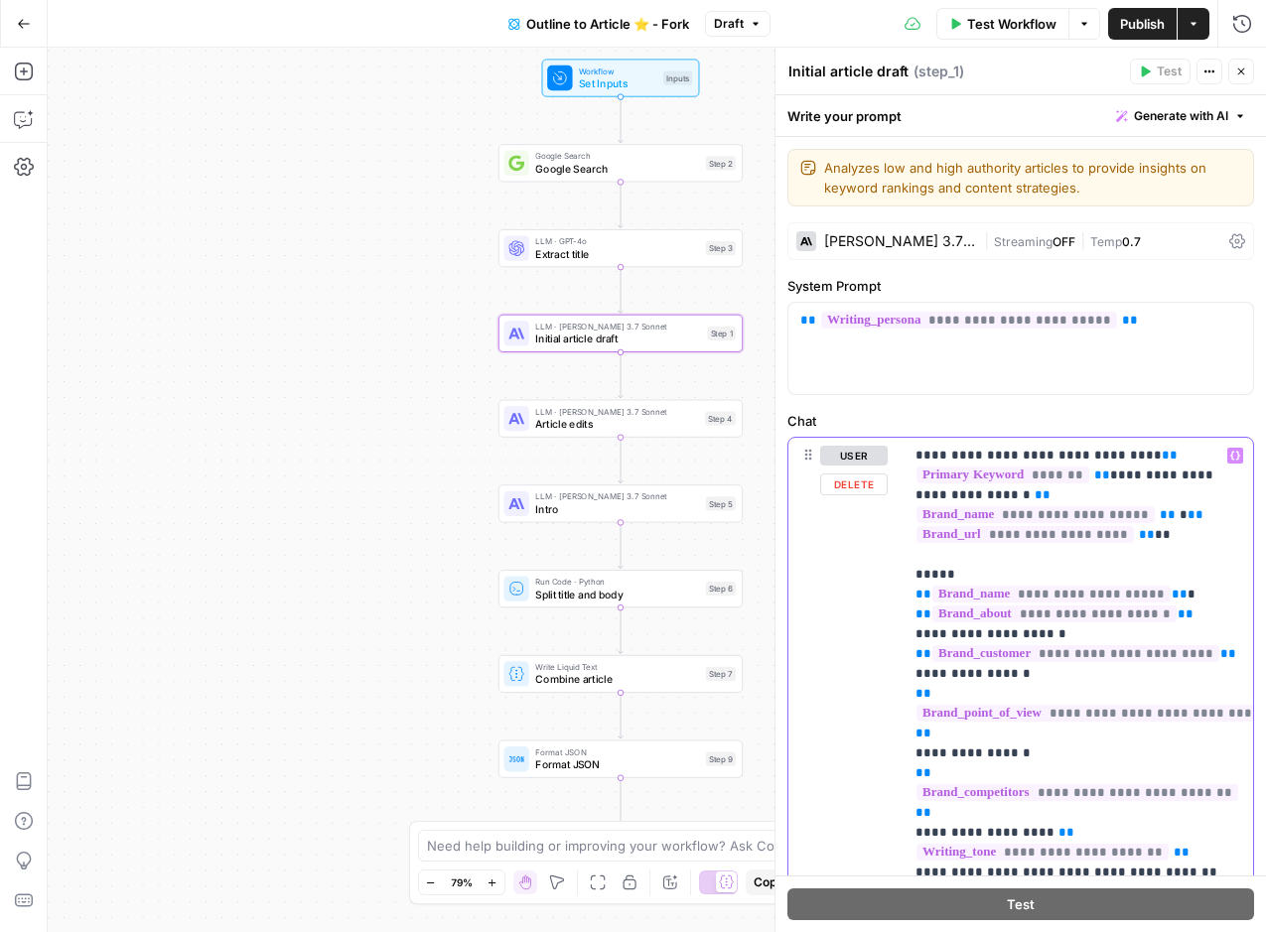
type input "E"
type input "E-E-A"
click at [1230, 407] on icon "button" at bounding box center [1228, 410] width 10 height 10
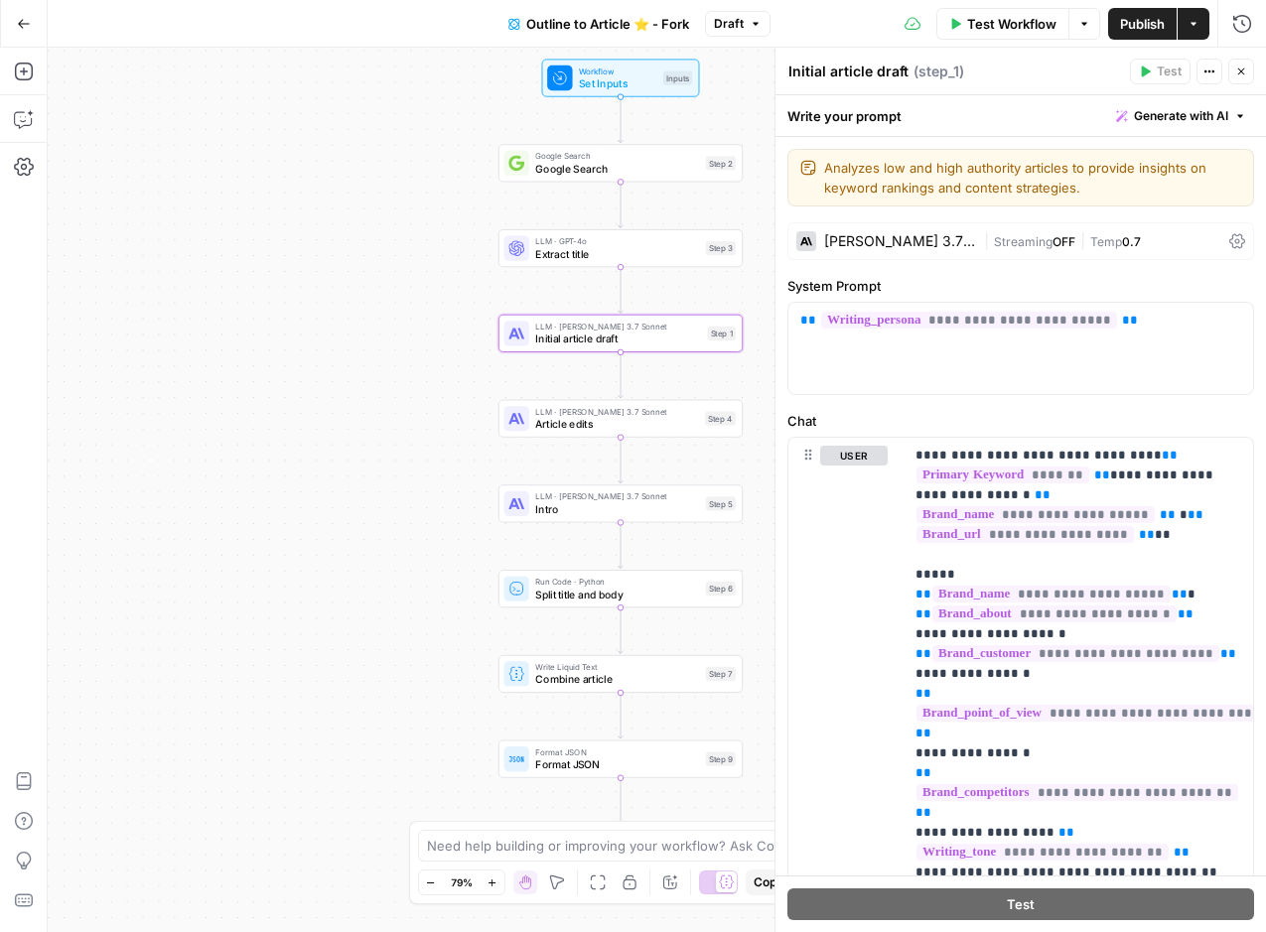
click at [1242, 67] on icon "button" at bounding box center [1241, 72] width 12 height 12
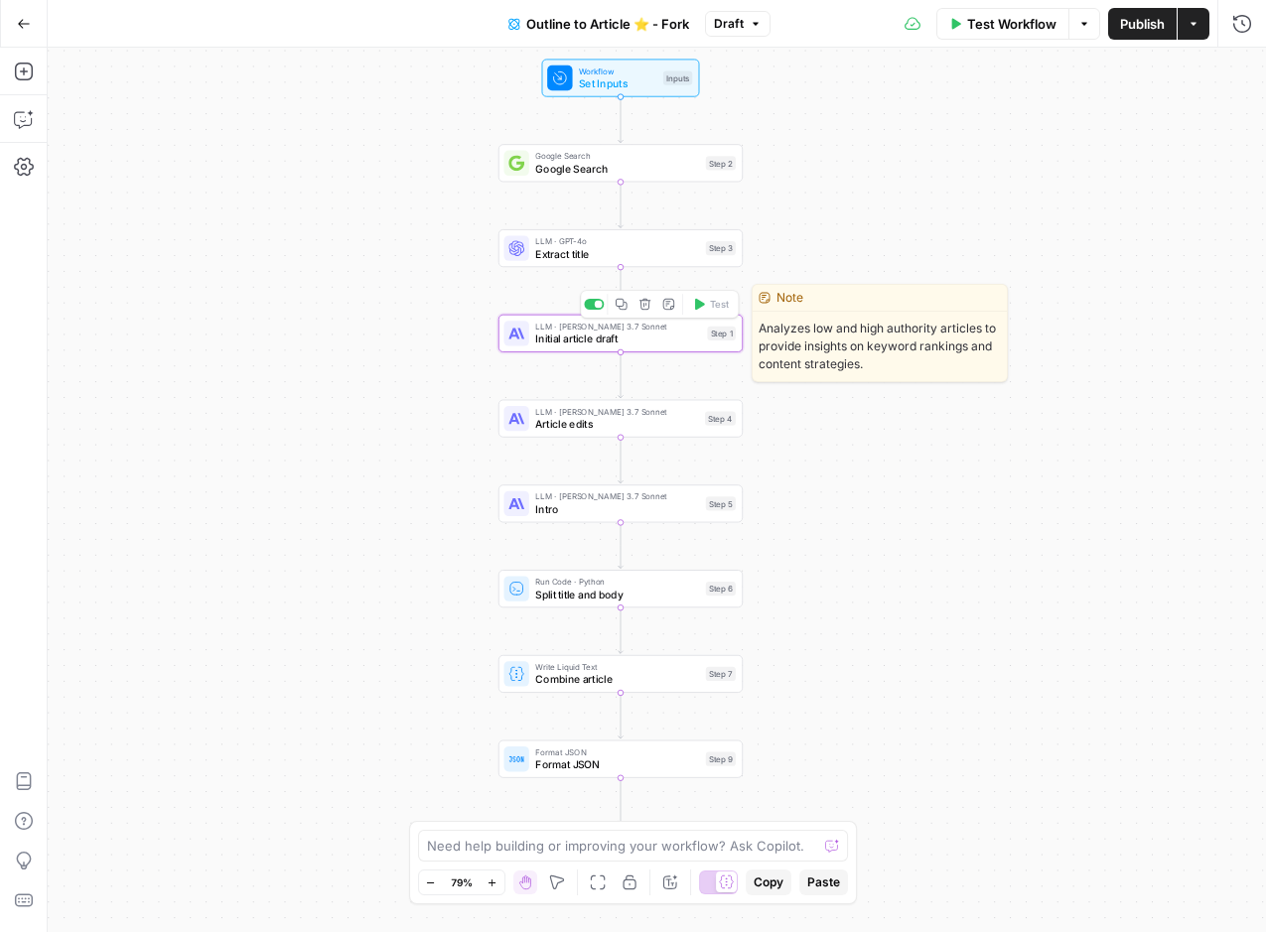
click at [653, 339] on span "Initial article draft" at bounding box center [618, 339] width 166 height 16
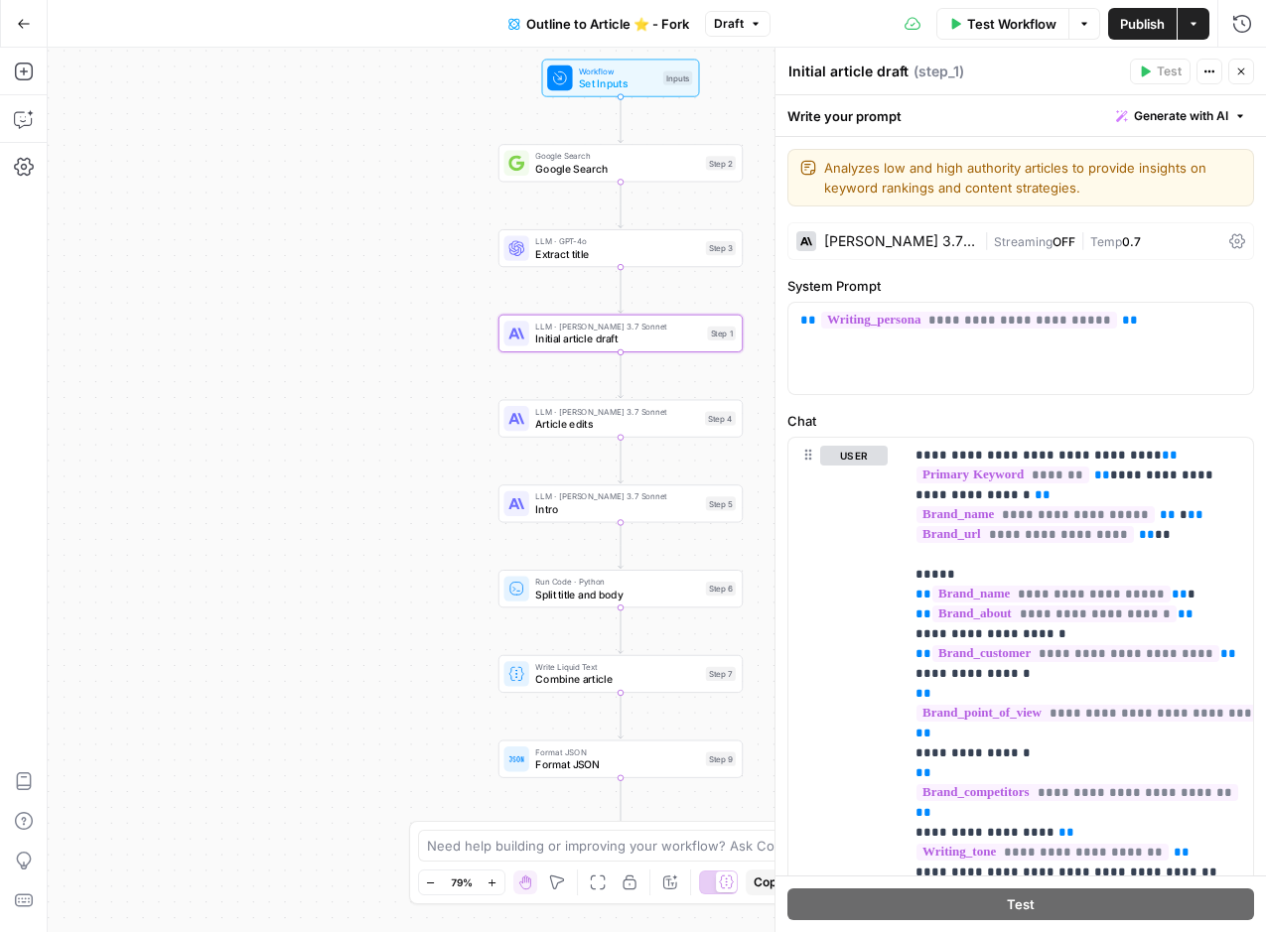
click at [1005, 16] on span "Test Workflow" at bounding box center [1011, 24] width 89 height 20
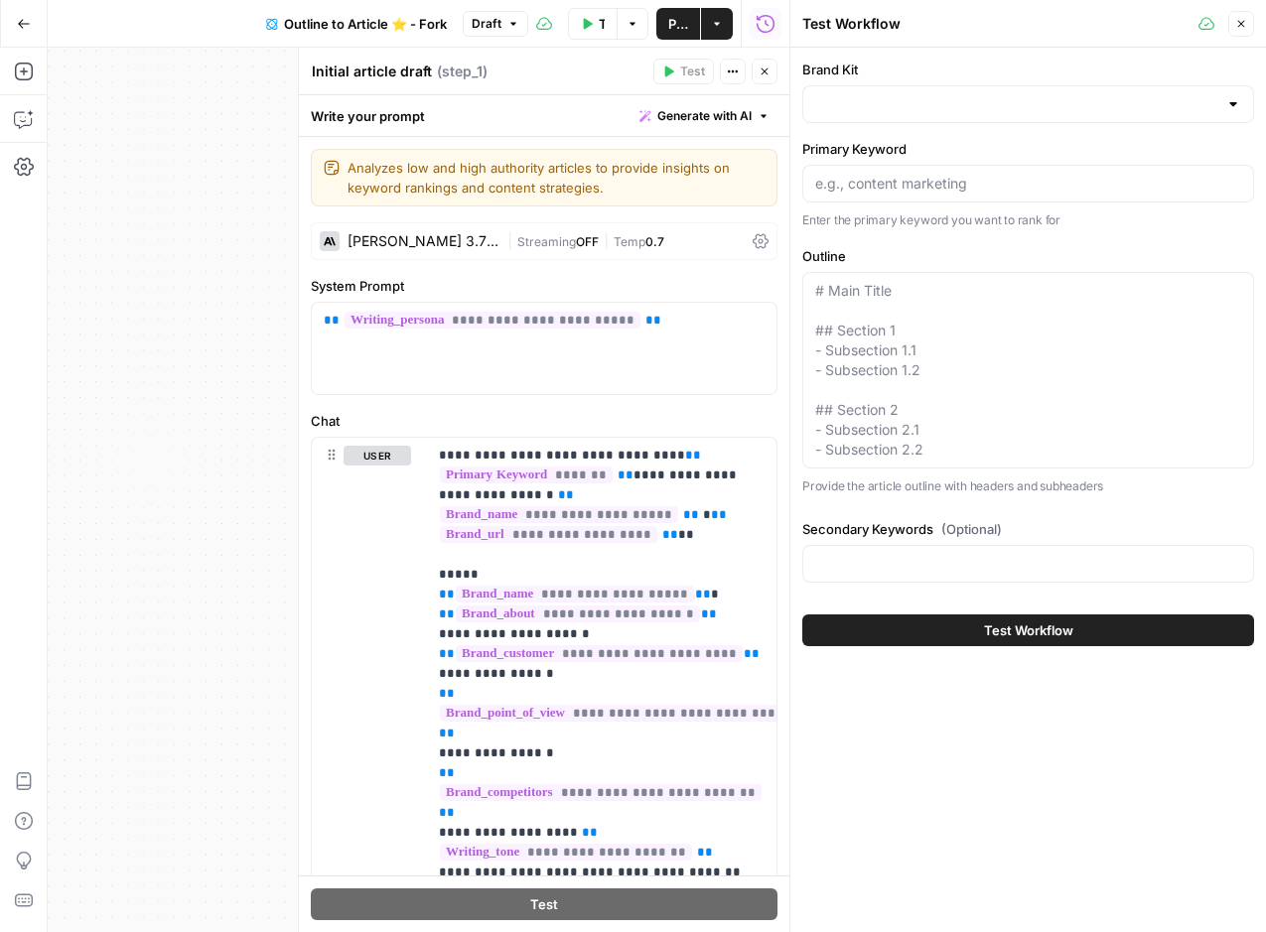
click at [1244, 29] on icon "button" at bounding box center [1241, 24] width 12 height 12
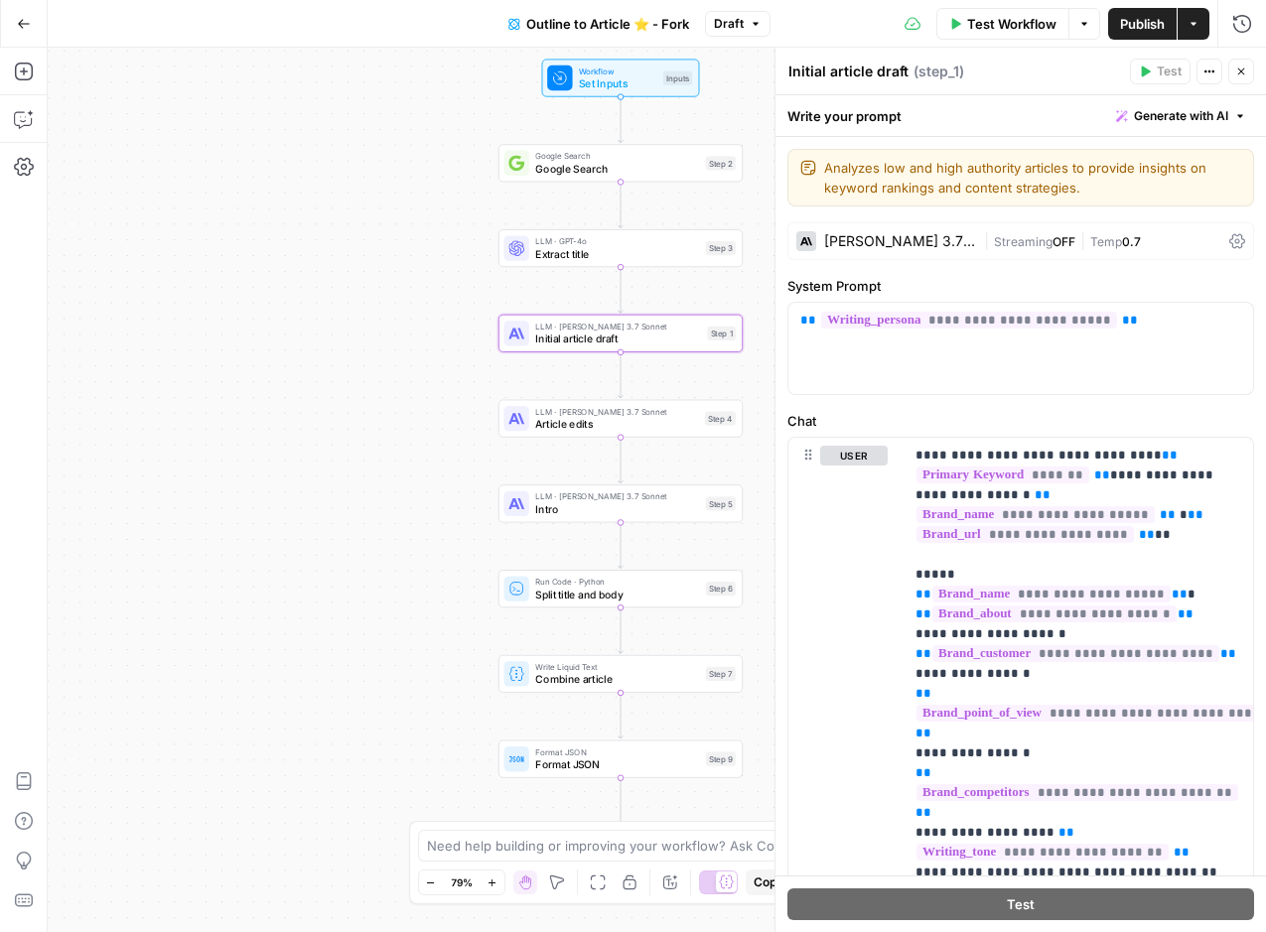
drag, startPoint x: 1237, startPoint y: 69, endPoint x: 1217, endPoint y: 92, distance: 30.3
click at [1237, 69] on icon "button" at bounding box center [1241, 72] width 12 height 12
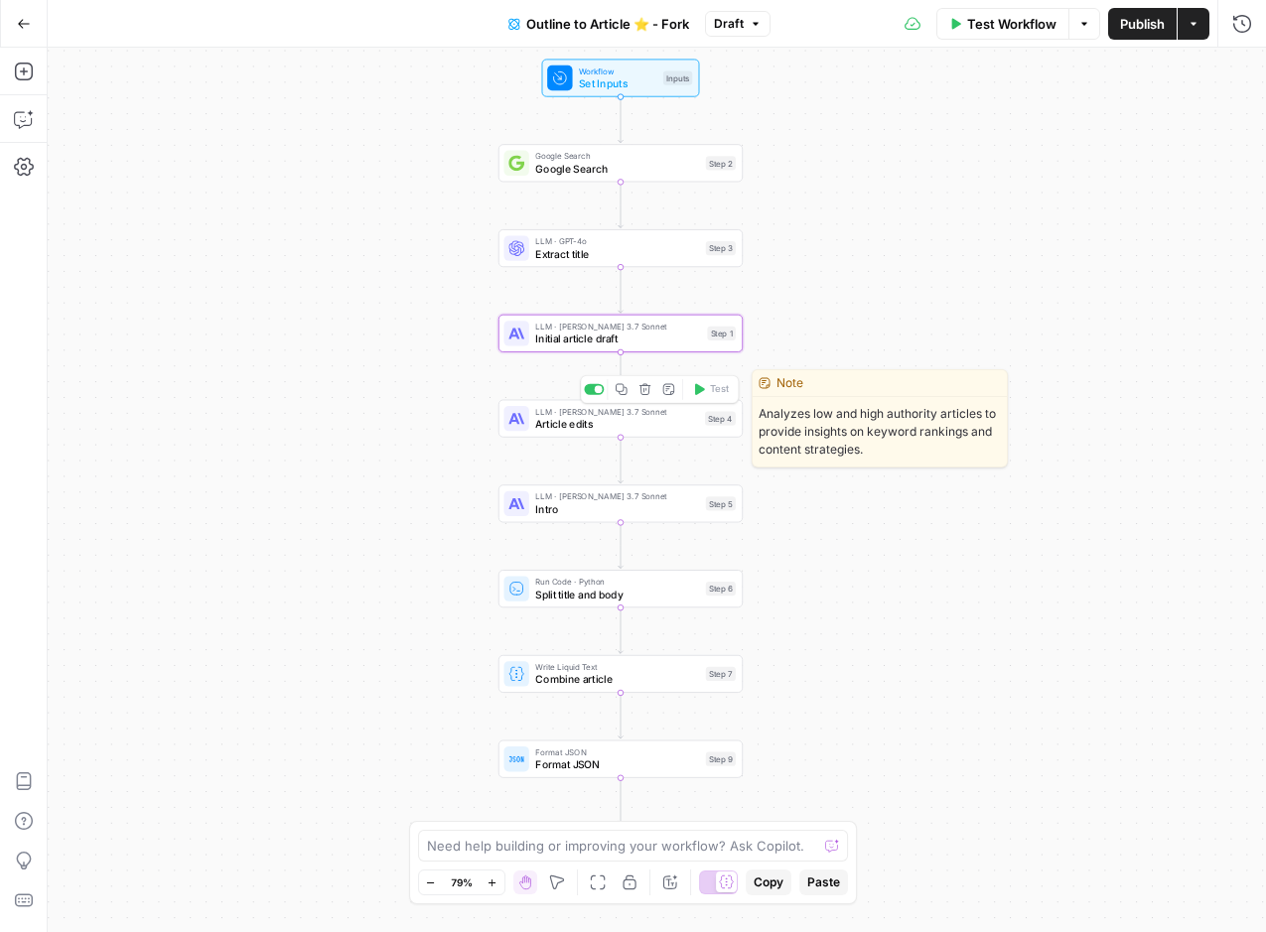
click at [651, 424] on span "Article edits" at bounding box center [616, 424] width 163 height 16
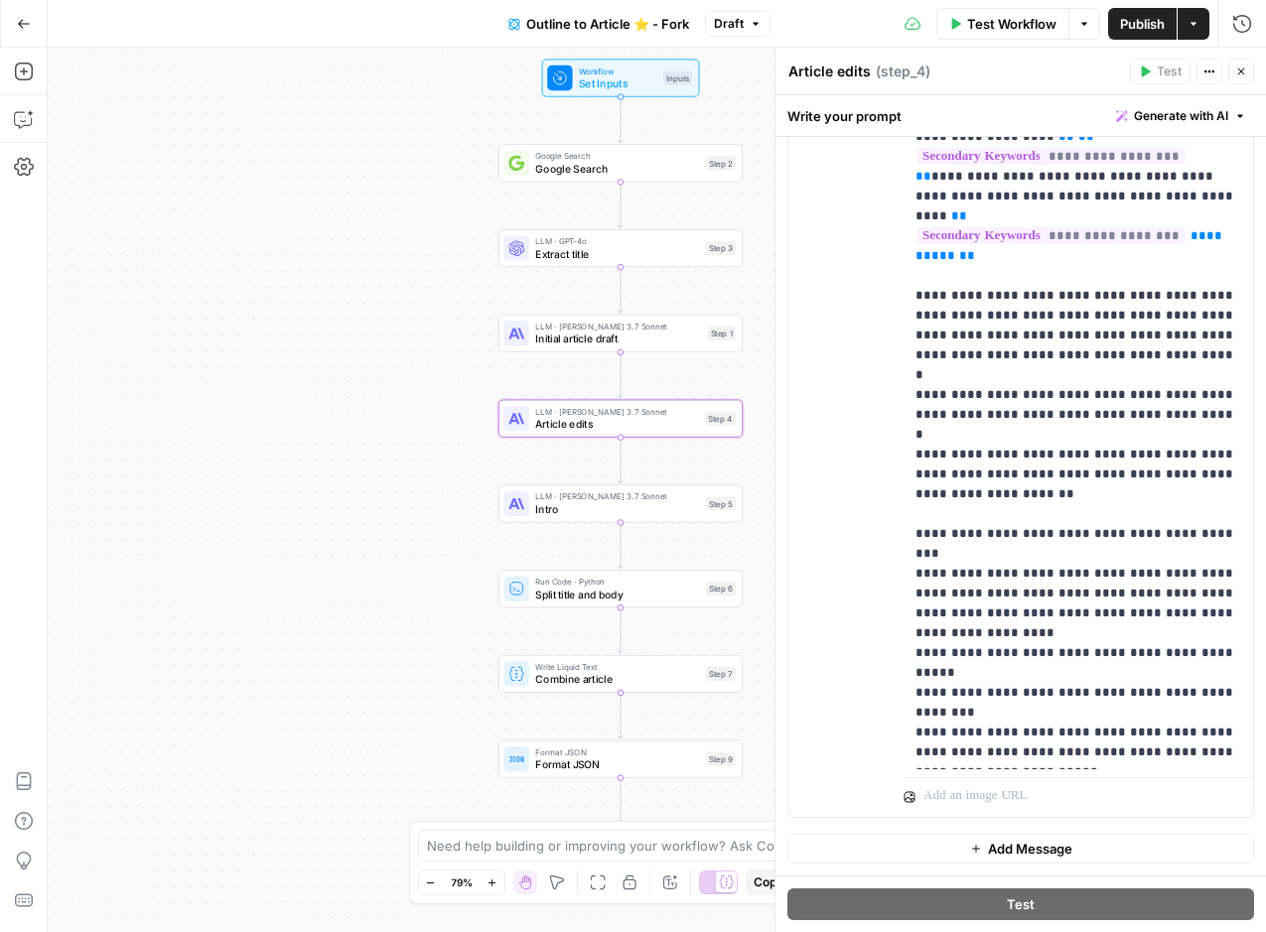
scroll to position [61, 0]
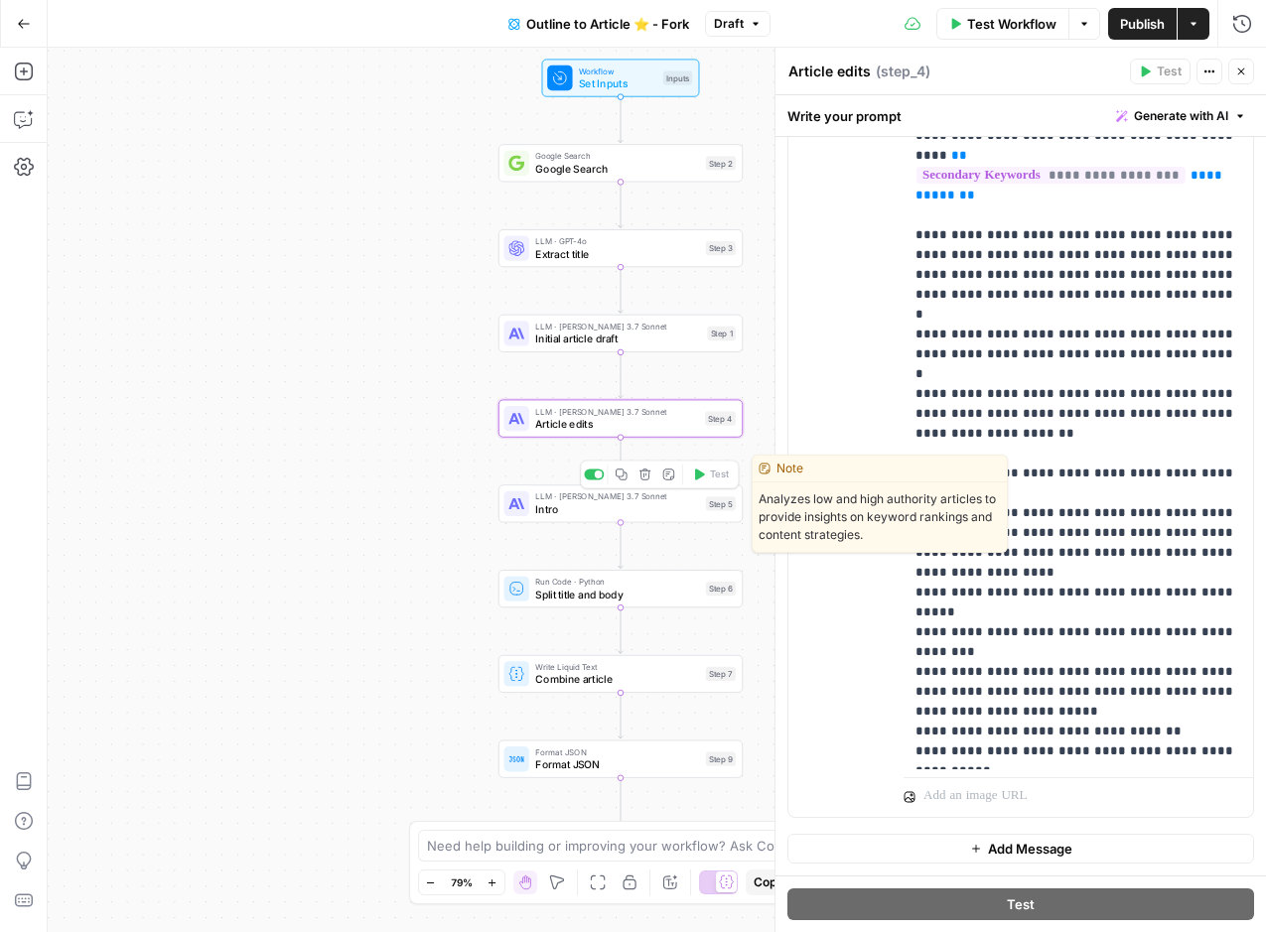
click at [657, 496] on span "LLM · Claude 3.7 Sonnet" at bounding box center [617, 496] width 164 height 13
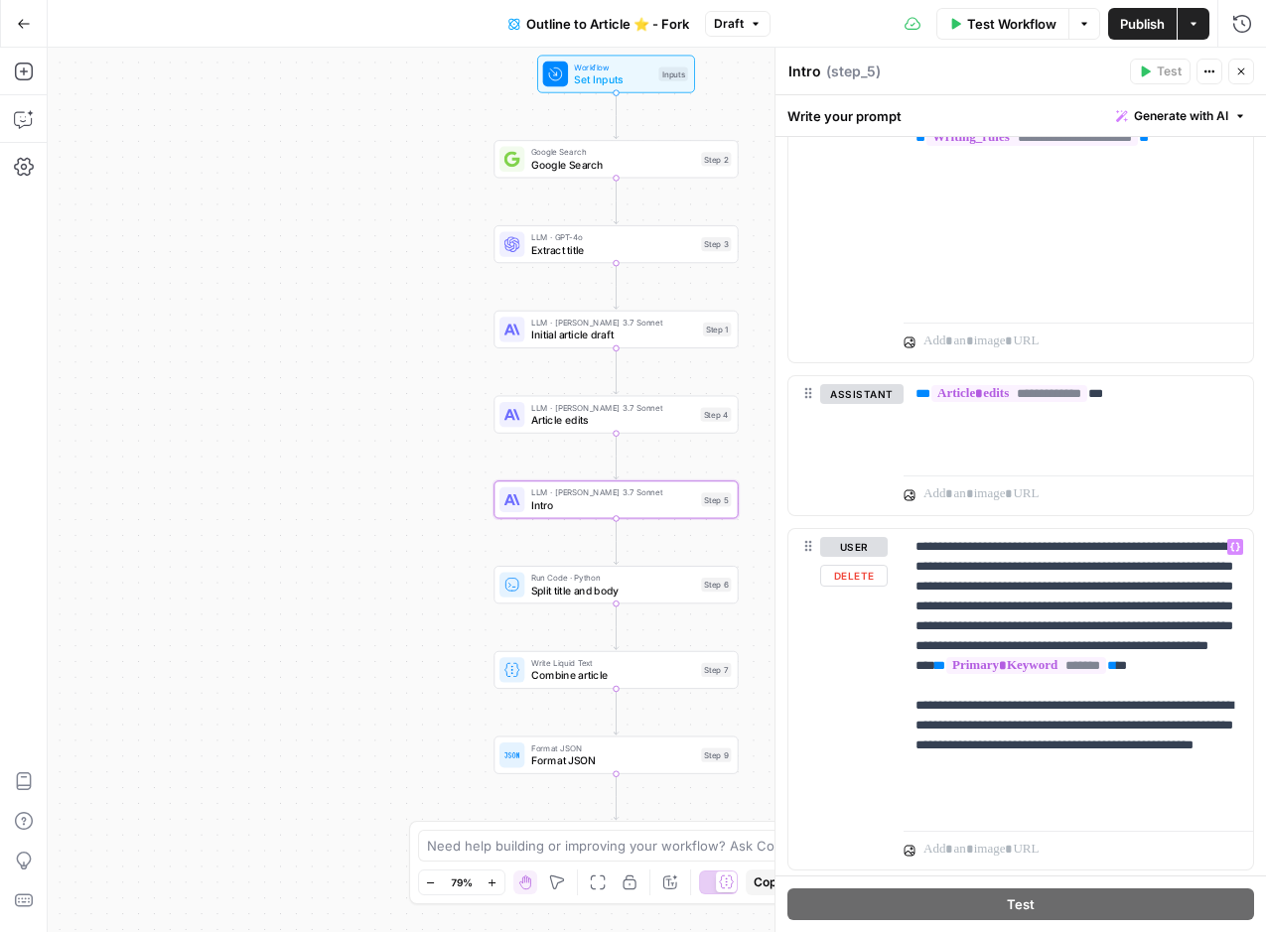
scroll to position [2038, 0]
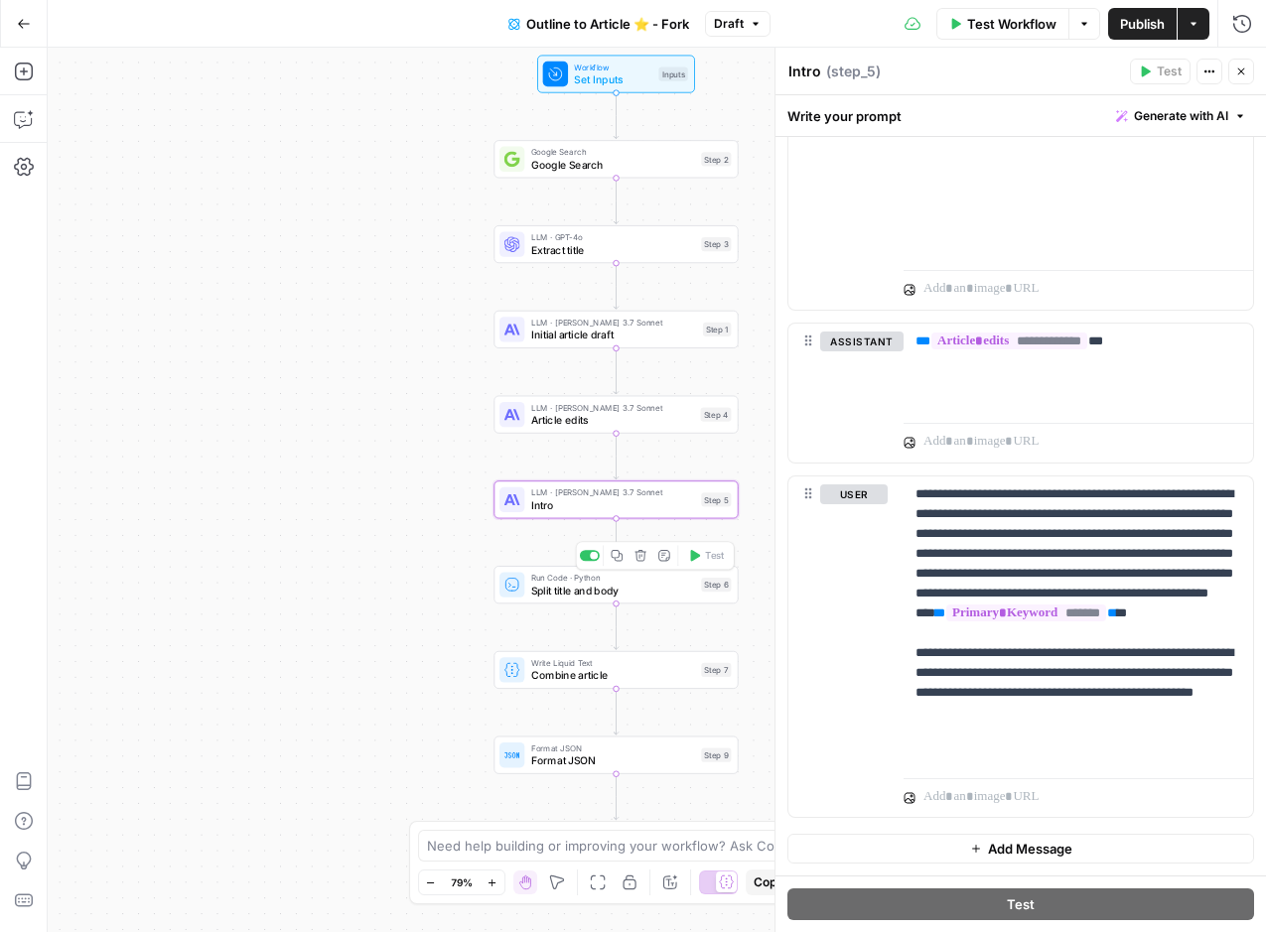
click at [611, 588] on span "Split title and body" at bounding box center [613, 591] width 164 height 16
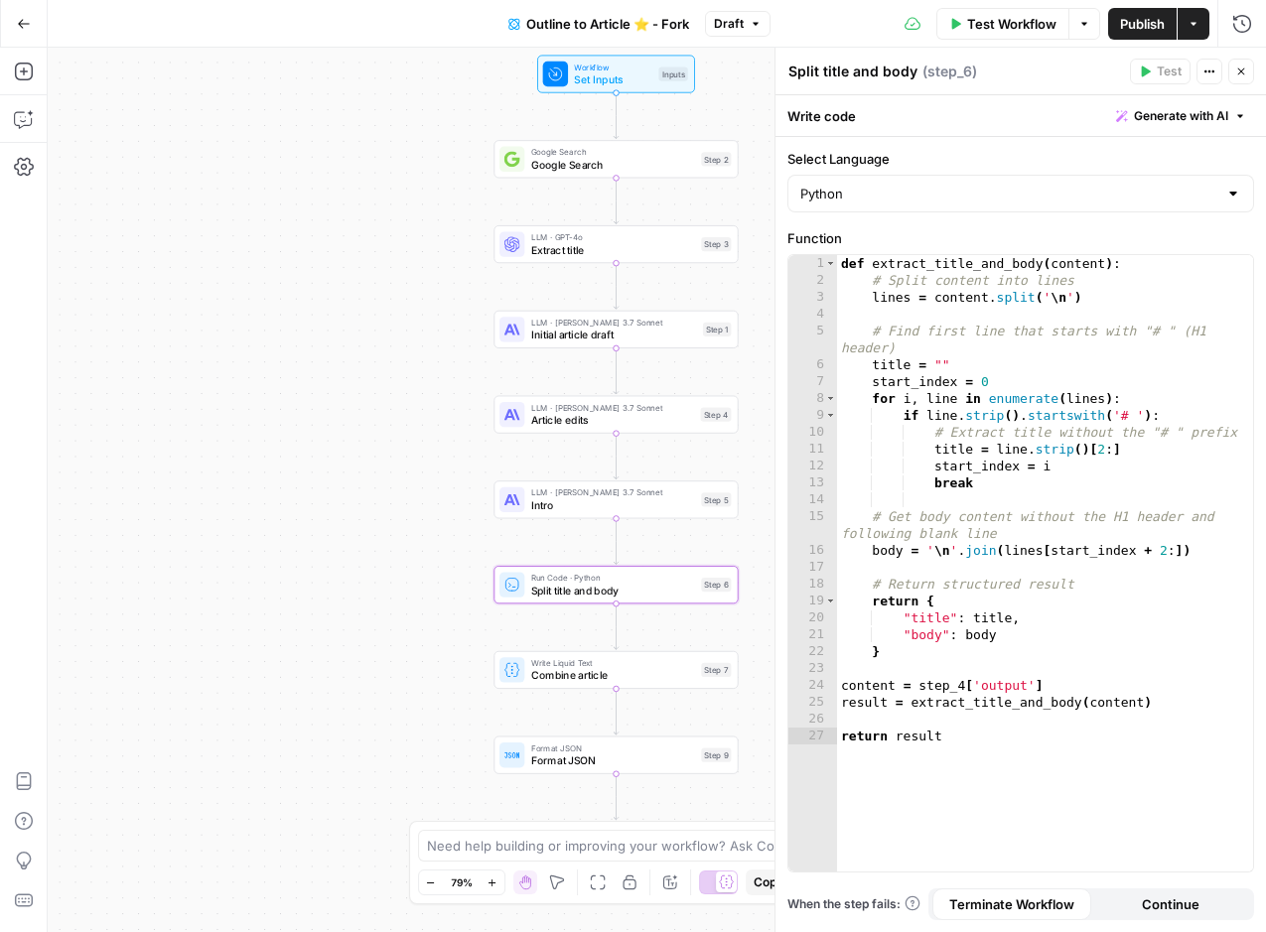
click at [643, 676] on span "Combine article" at bounding box center [613, 676] width 164 height 16
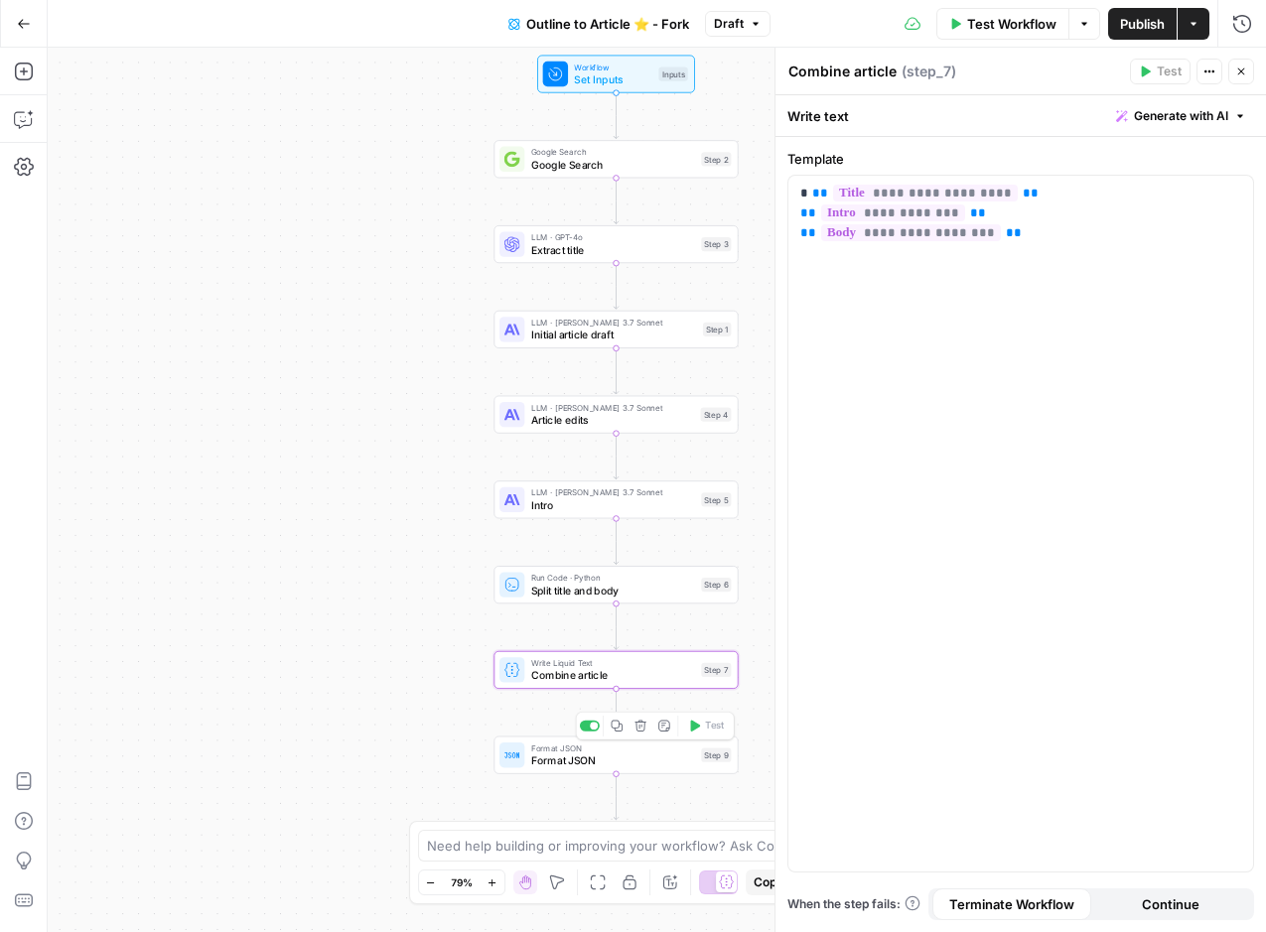
click at [655, 763] on span "Format JSON" at bounding box center [613, 761] width 164 height 16
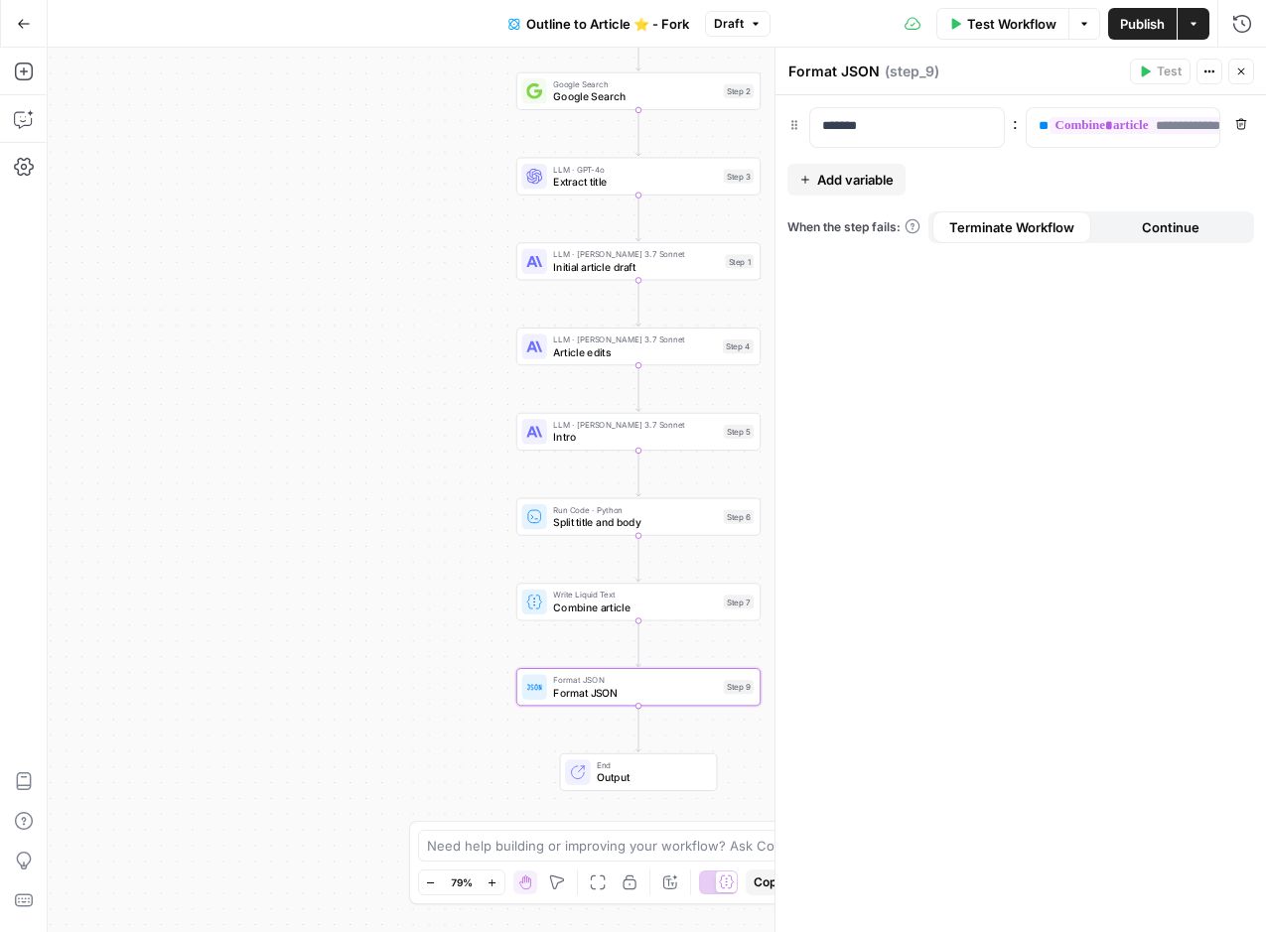
click at [632, 773] on span "Output" at bounding box center [650, 778] width 107 height 16
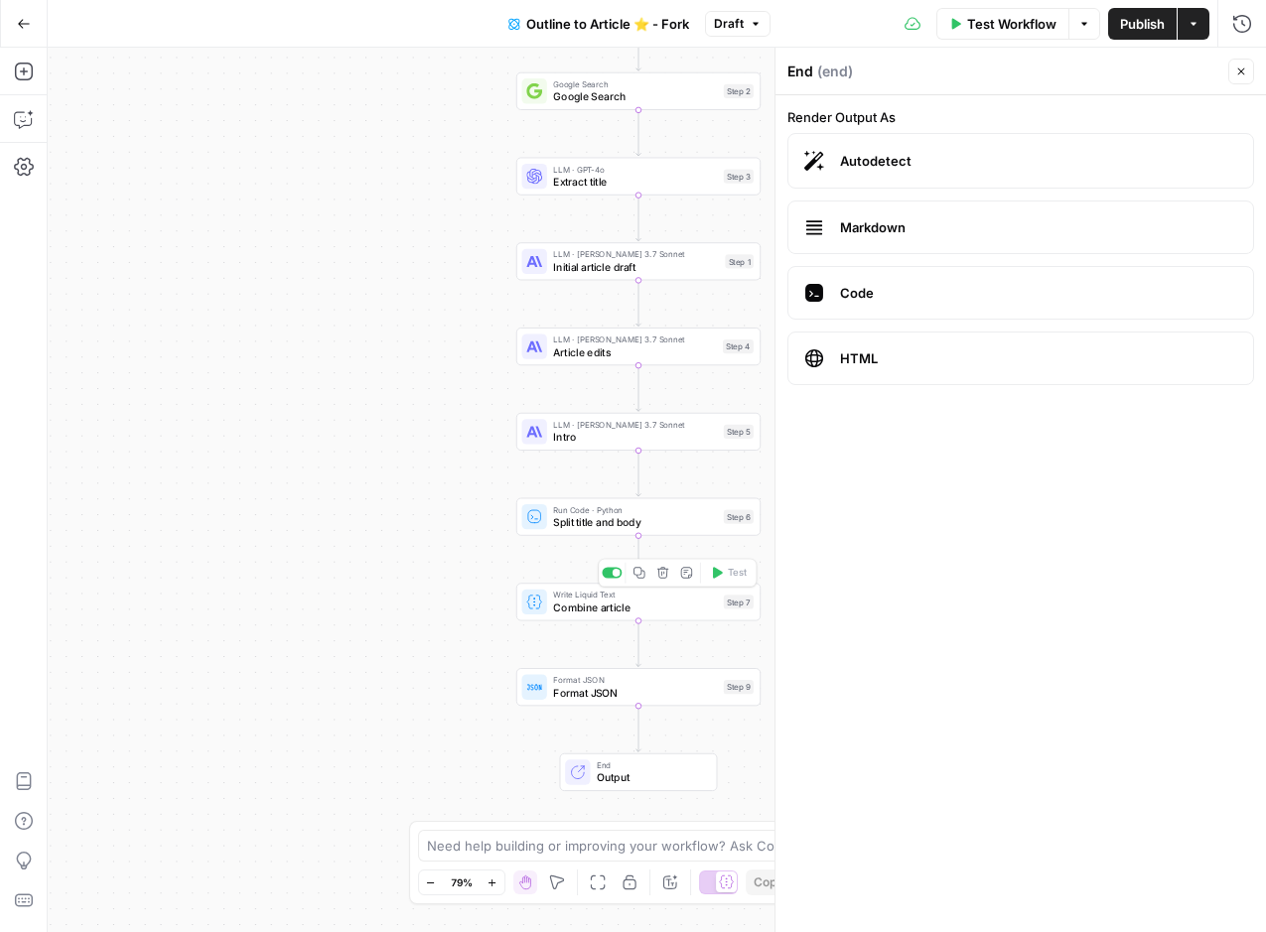
click at [676, 607] on span "Combine article" at bounding box center [635, 608] width 164 height 16
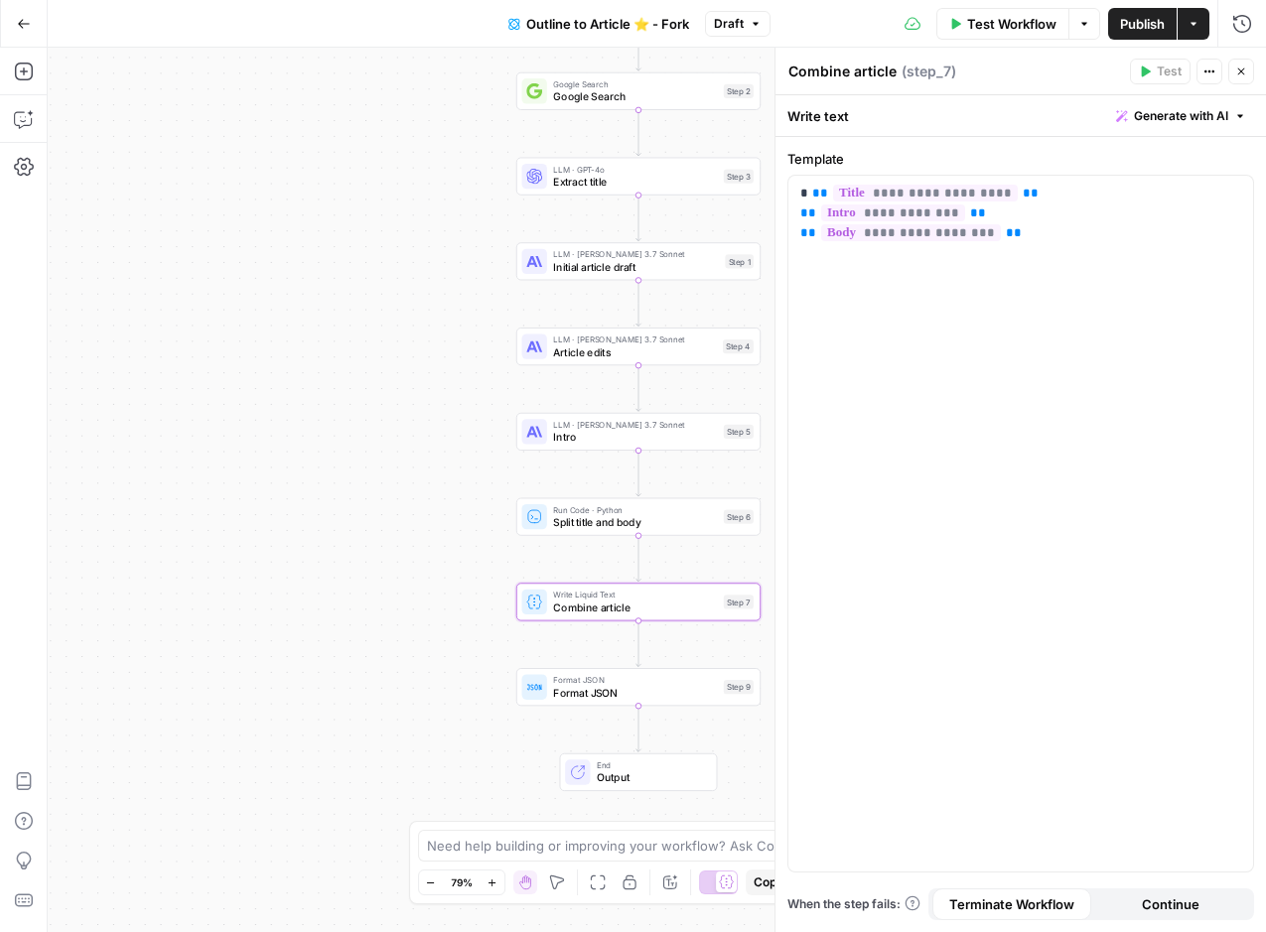
drag, startPoint x: 1244, startPoint y: 74, endPoint x: 1182, endPoint y: 125, distance: 79.7
click at [1244, 74] on icon "button" at bounding box center [1241, 72] width 7 height 7
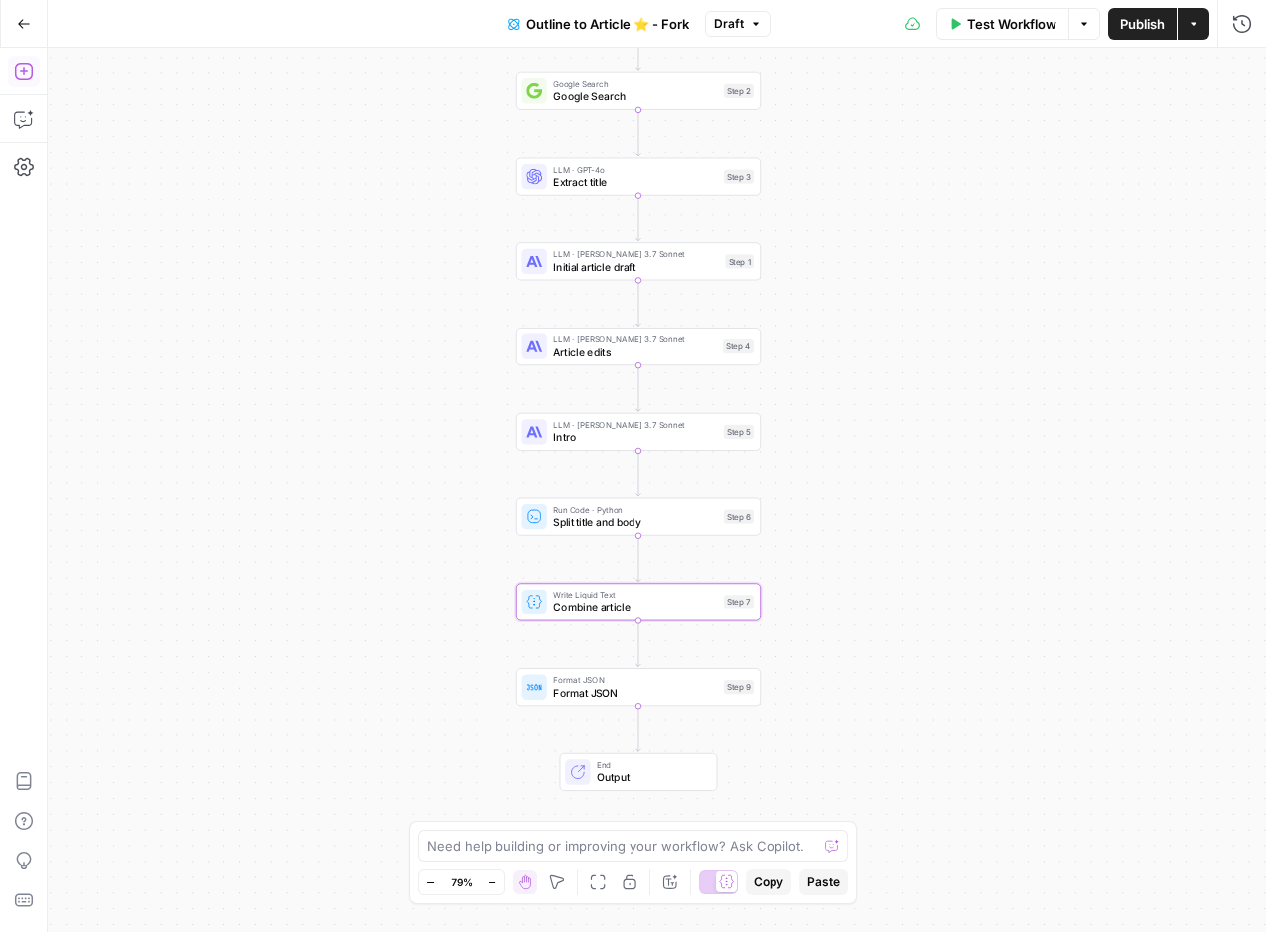
click at [29, 60] on button "Add Steps" at bounding box center [24, 72] width 32 height 32
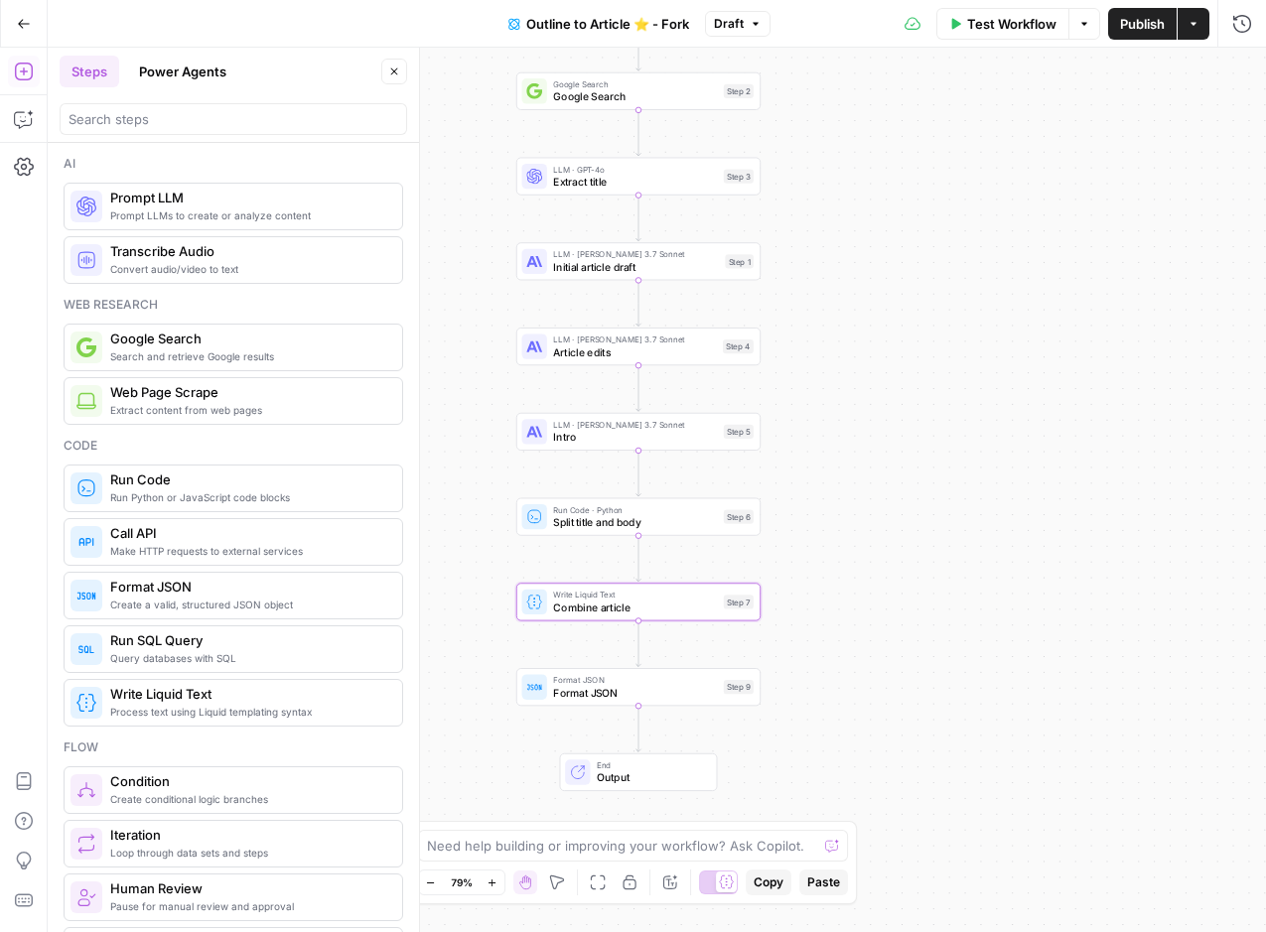
click at [178, 79] on button "Power Agents" at bounding box center [182, 72] width 111 height 32
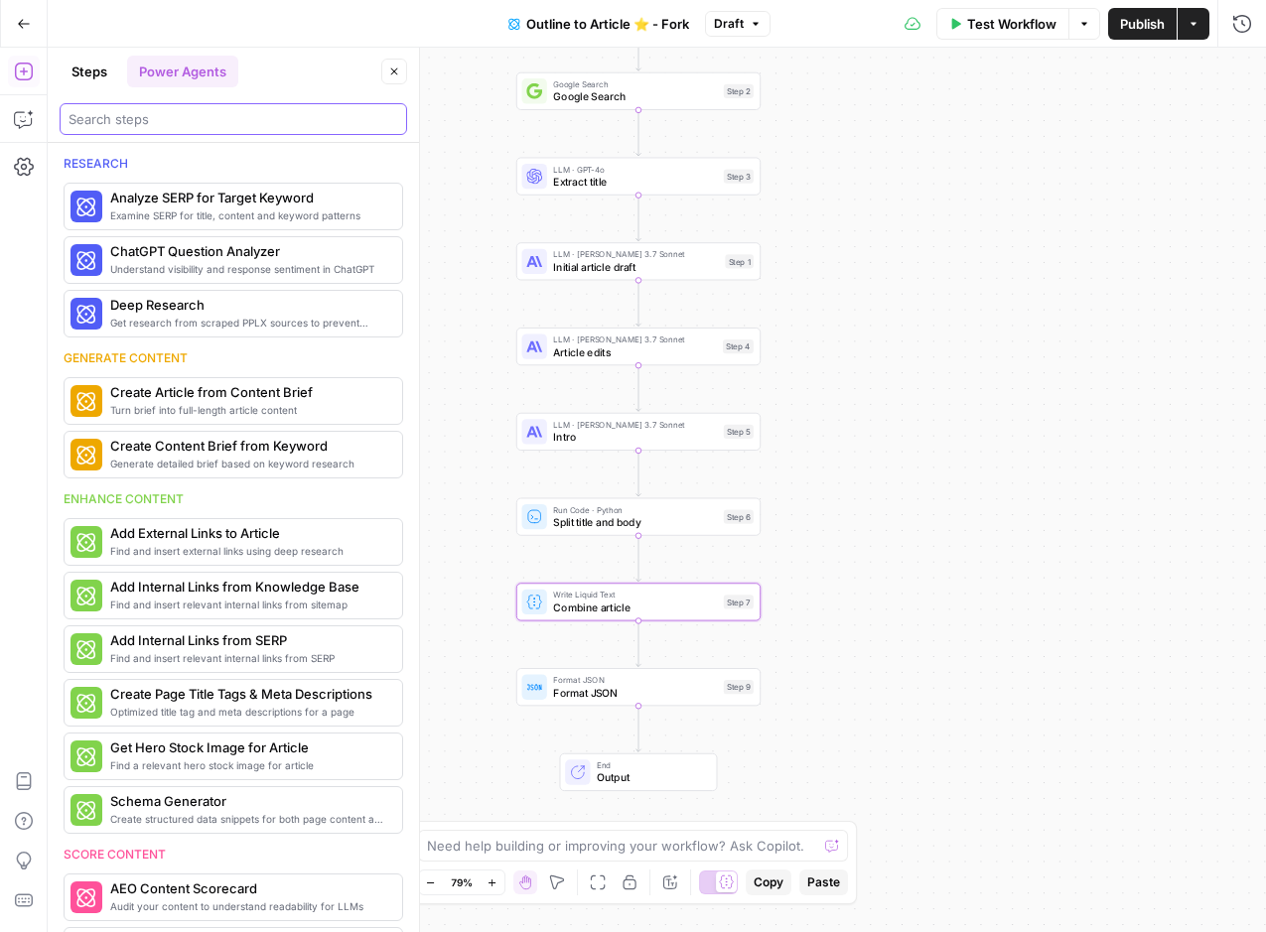
click at [179, 127] on input "search" at bounding box center [234, 119] width 330 height 20
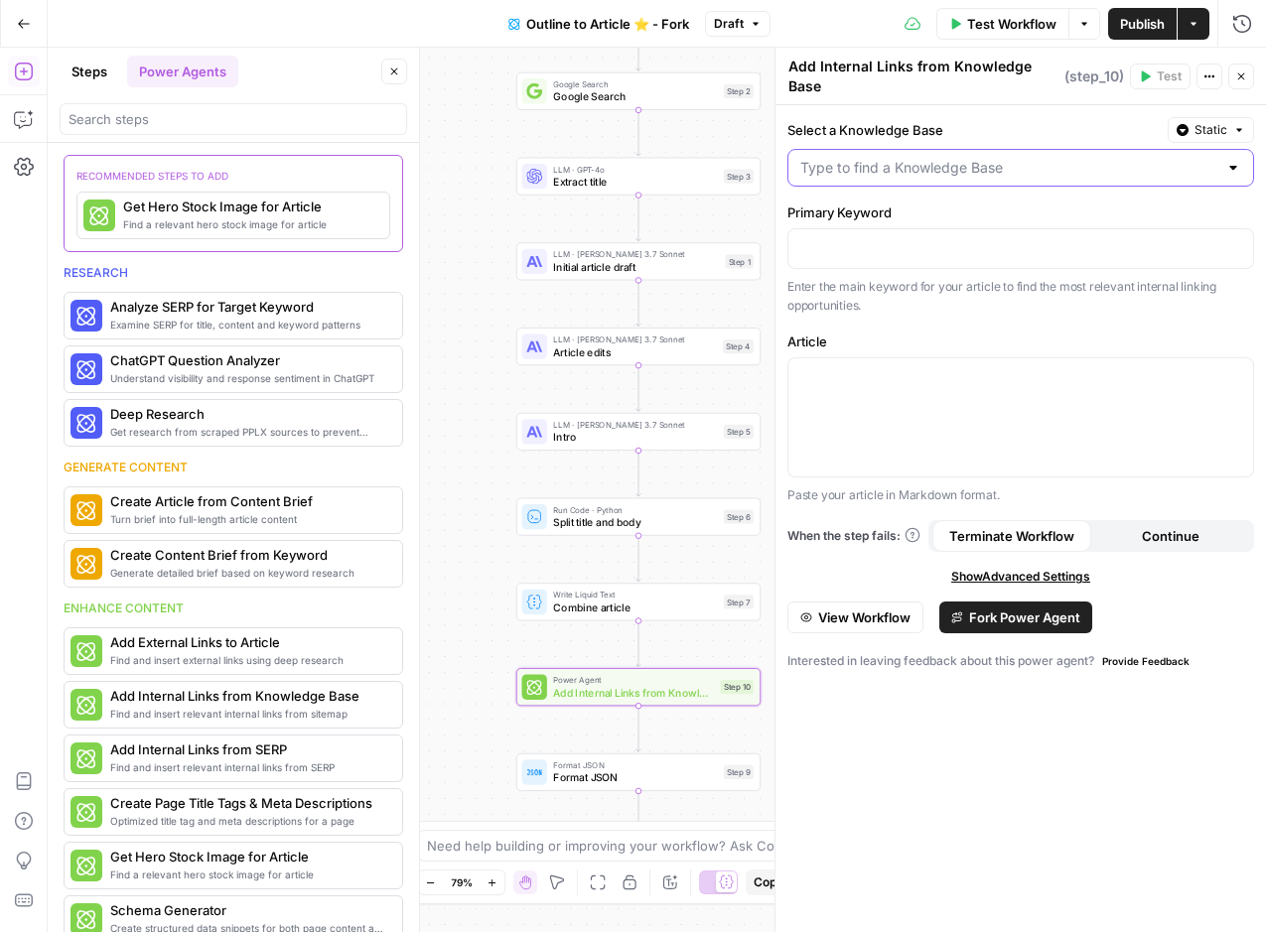
click at [903, 177] on input "Select a Knowledge Base" at bounding box center [1008, 168] width 417 height 20
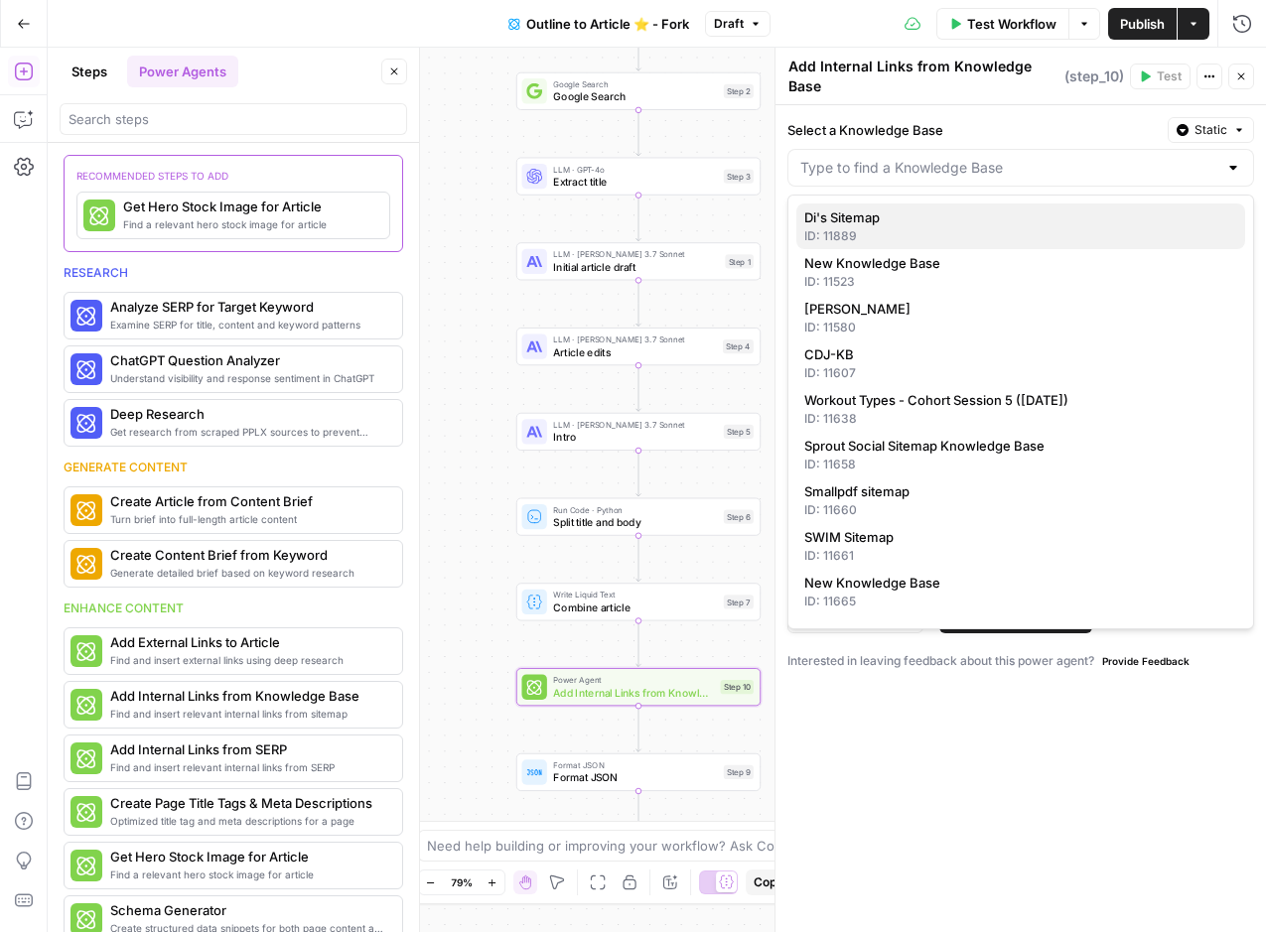
click at [882, 218] on span "Di's Sitemap" at bounding box center [1016, 217] width 425 height 20
type input "Di's Sitemap"
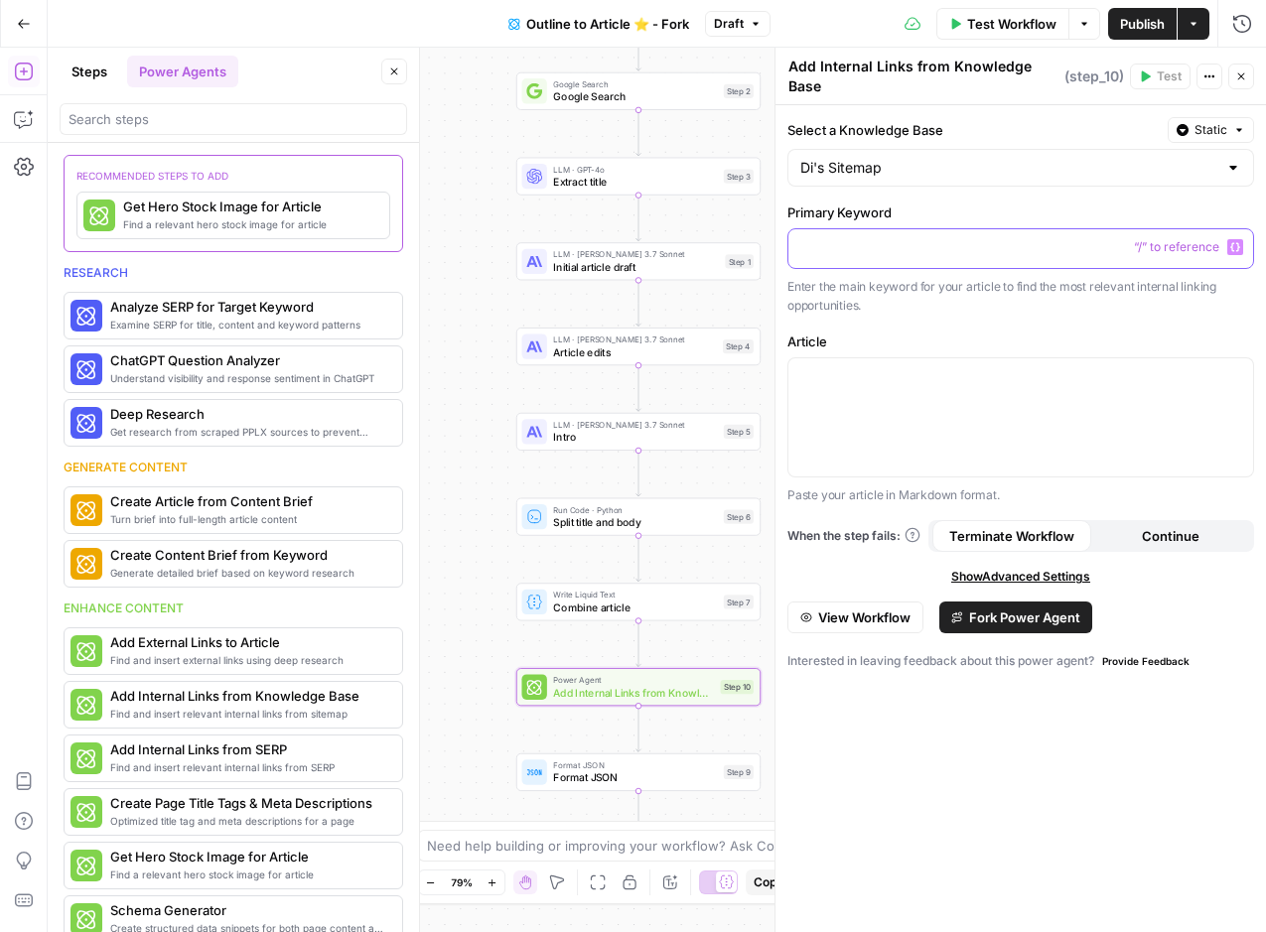
click at [1239, 244] on icon "button" at bounding box center [1235, 247] width 10 height 10
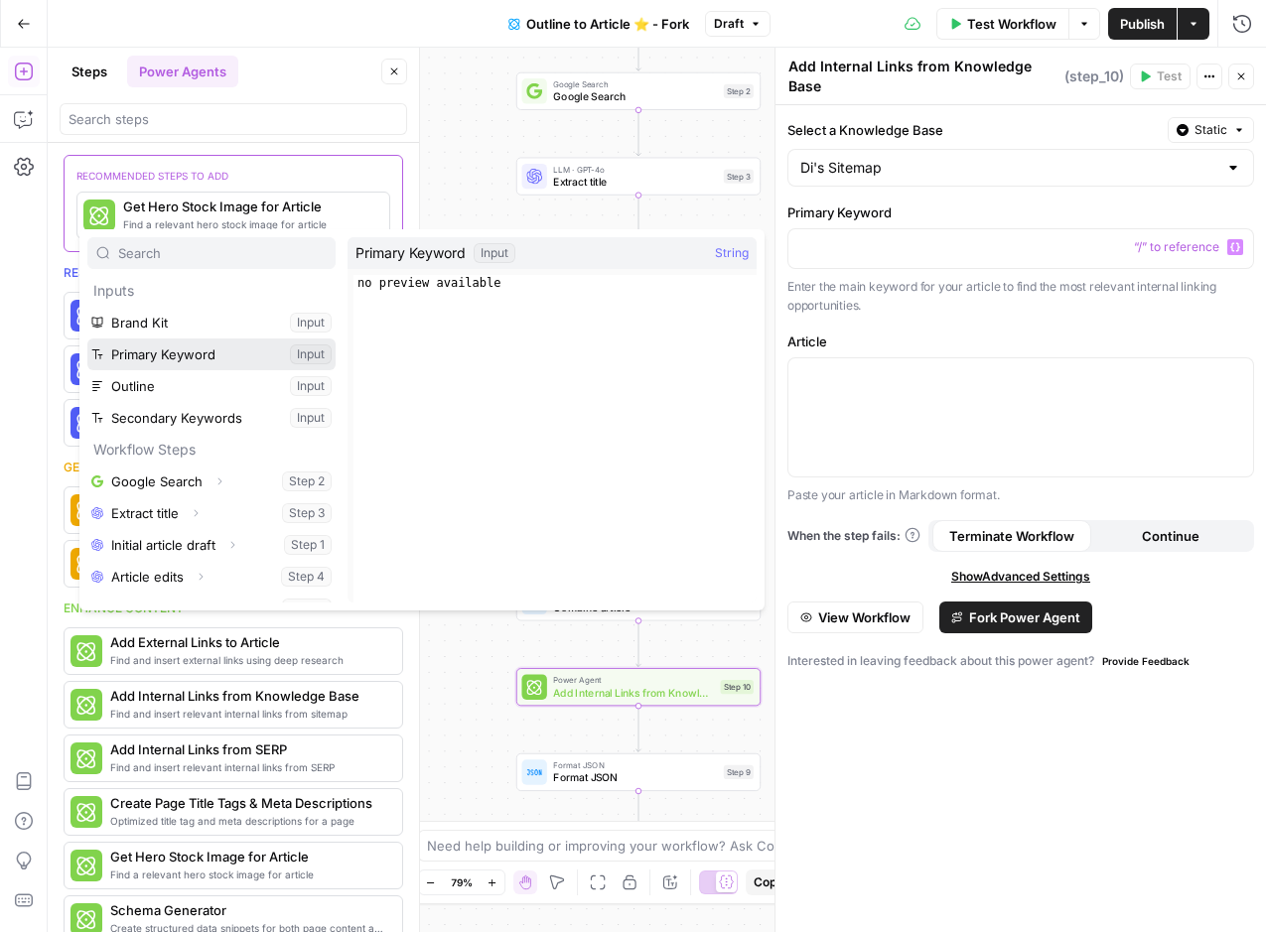
click at [176, 348] on button "Select variable Primary Keyword" at bounding box center [211, 355] width 248 height 32
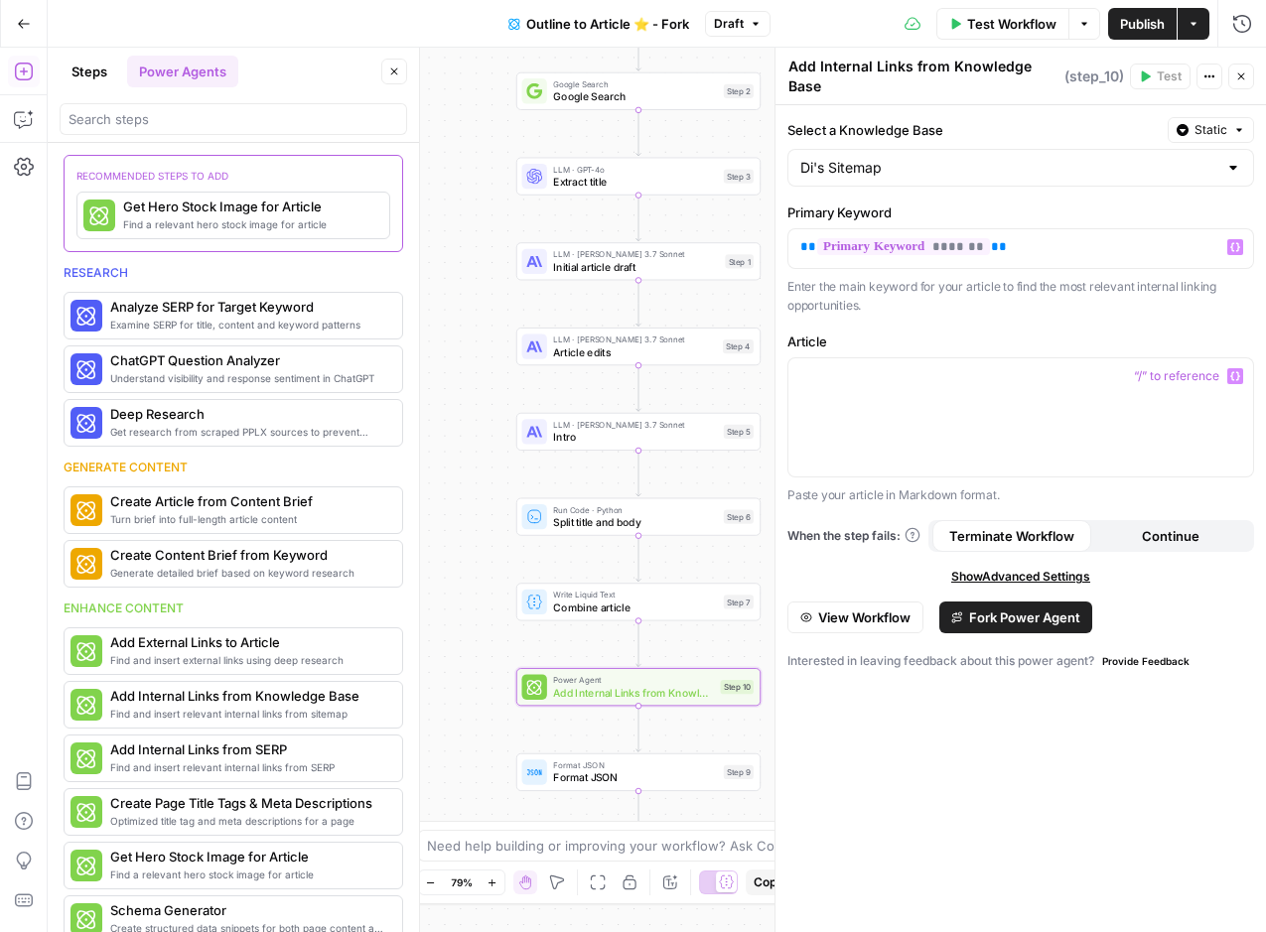
click at [1221, 376] on span "“/” to reference" at bounding box center [1176, 376] width 101 height 16
click at [1233, 374] on icon "button" at bounding box center [1235, 376] width 10 height 10
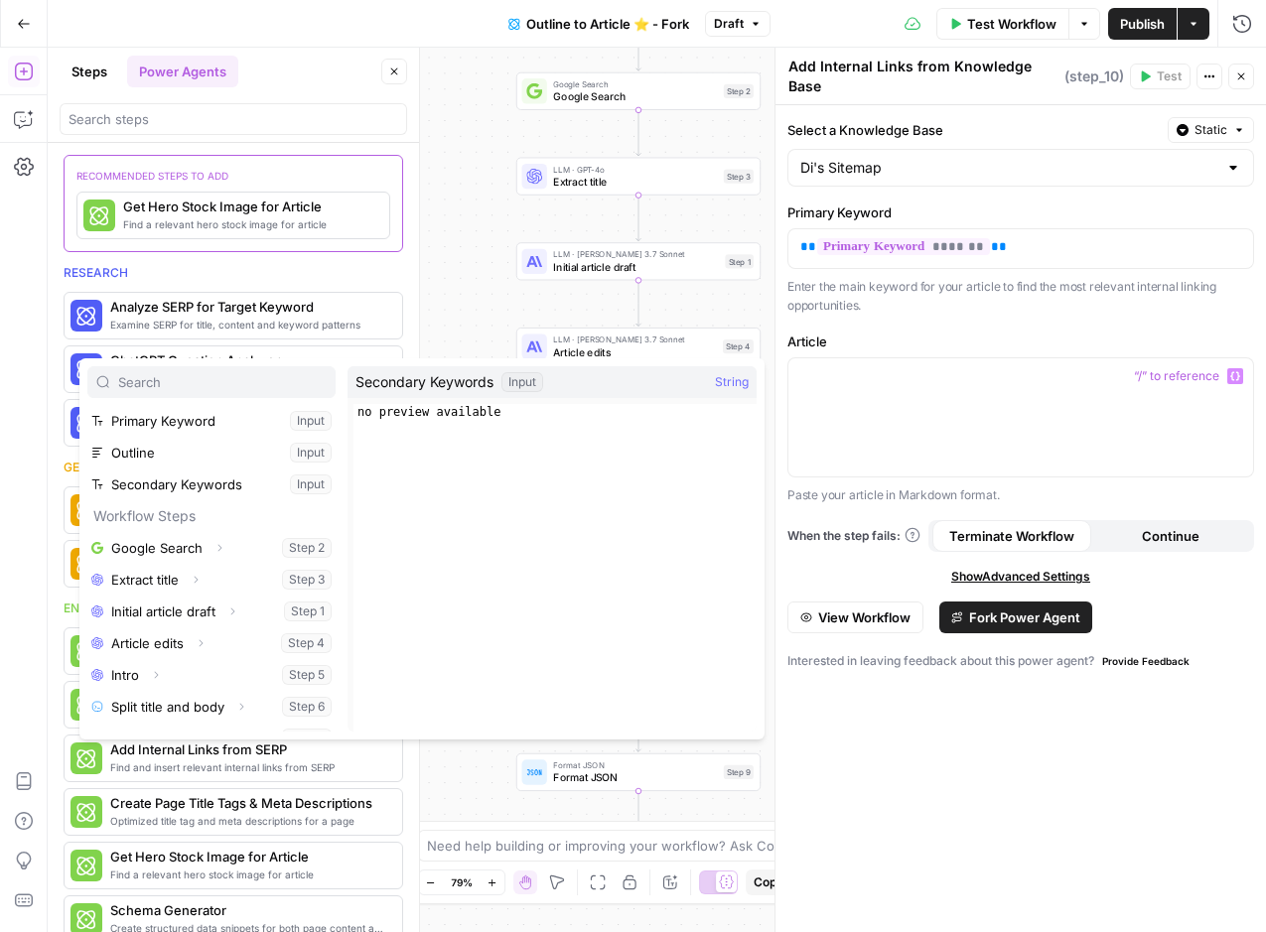
scroll to position [85, 0]
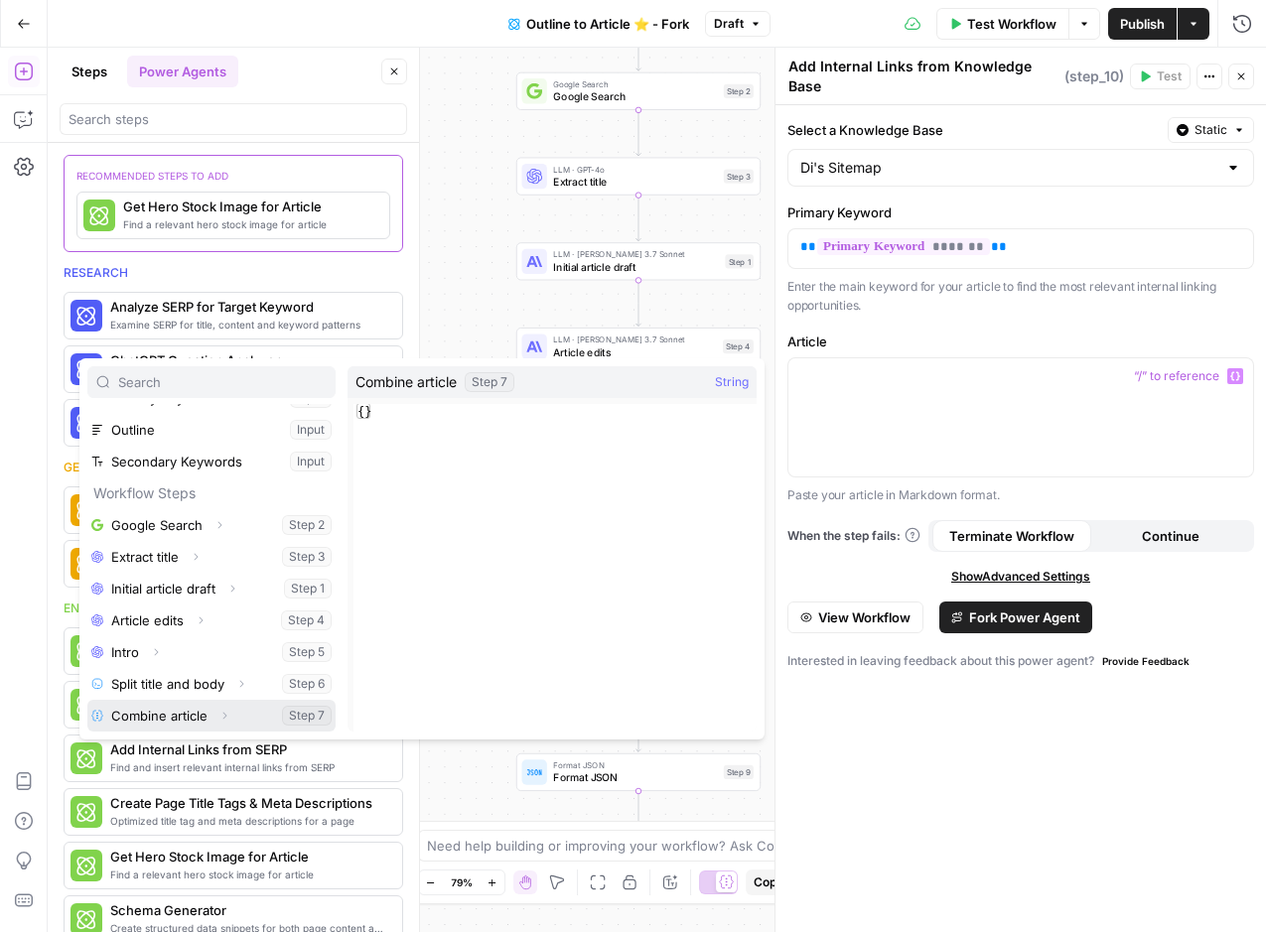
click at [180, 720] on button "Select variable Combine article" at bounding box center [211, 716] width 248 height 32
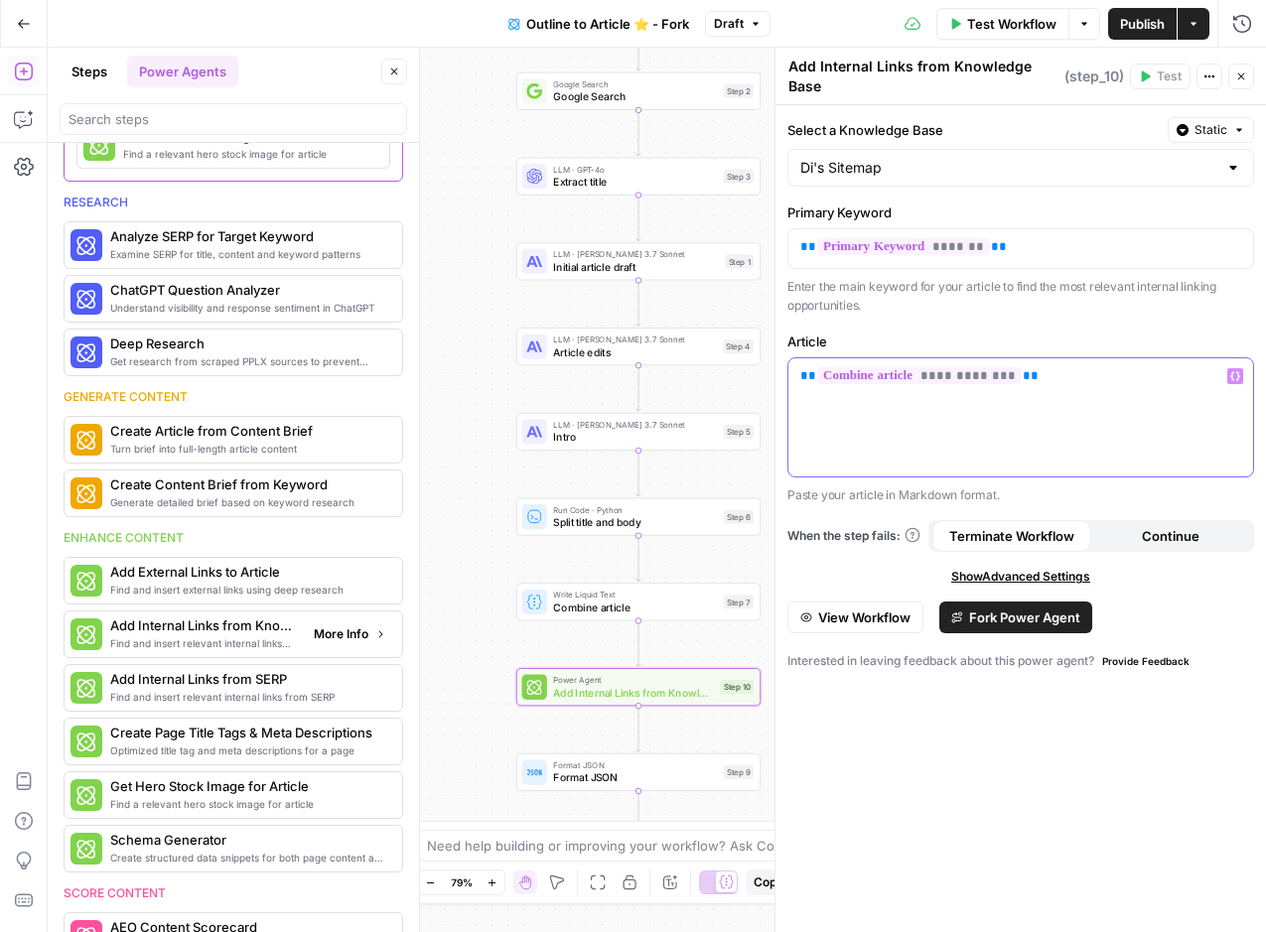
scroll to position [71, 0]
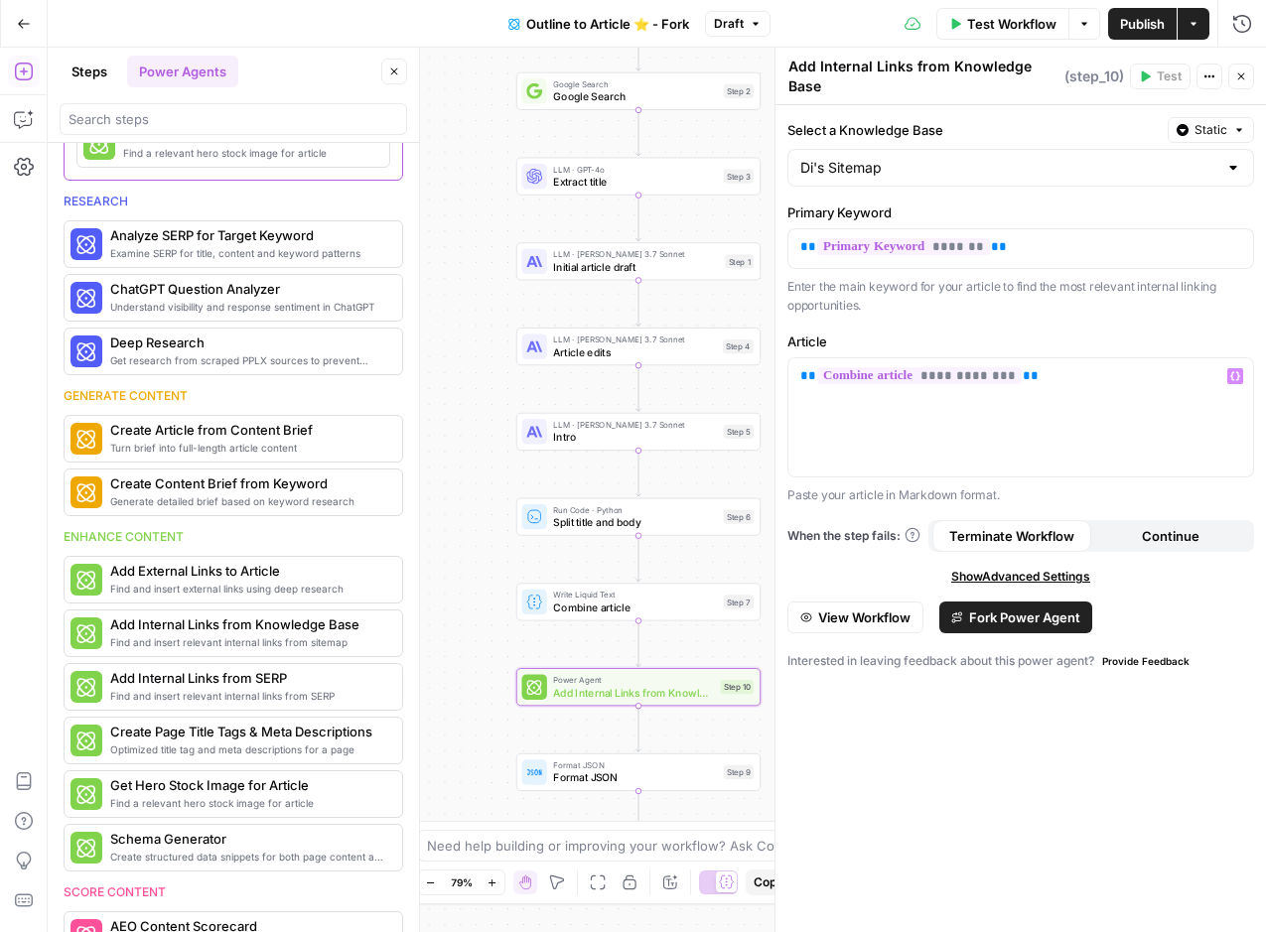
click at [1020, 616] on span "Fork Power Agent" at bounding box center [1024, 618] width 111 height 20
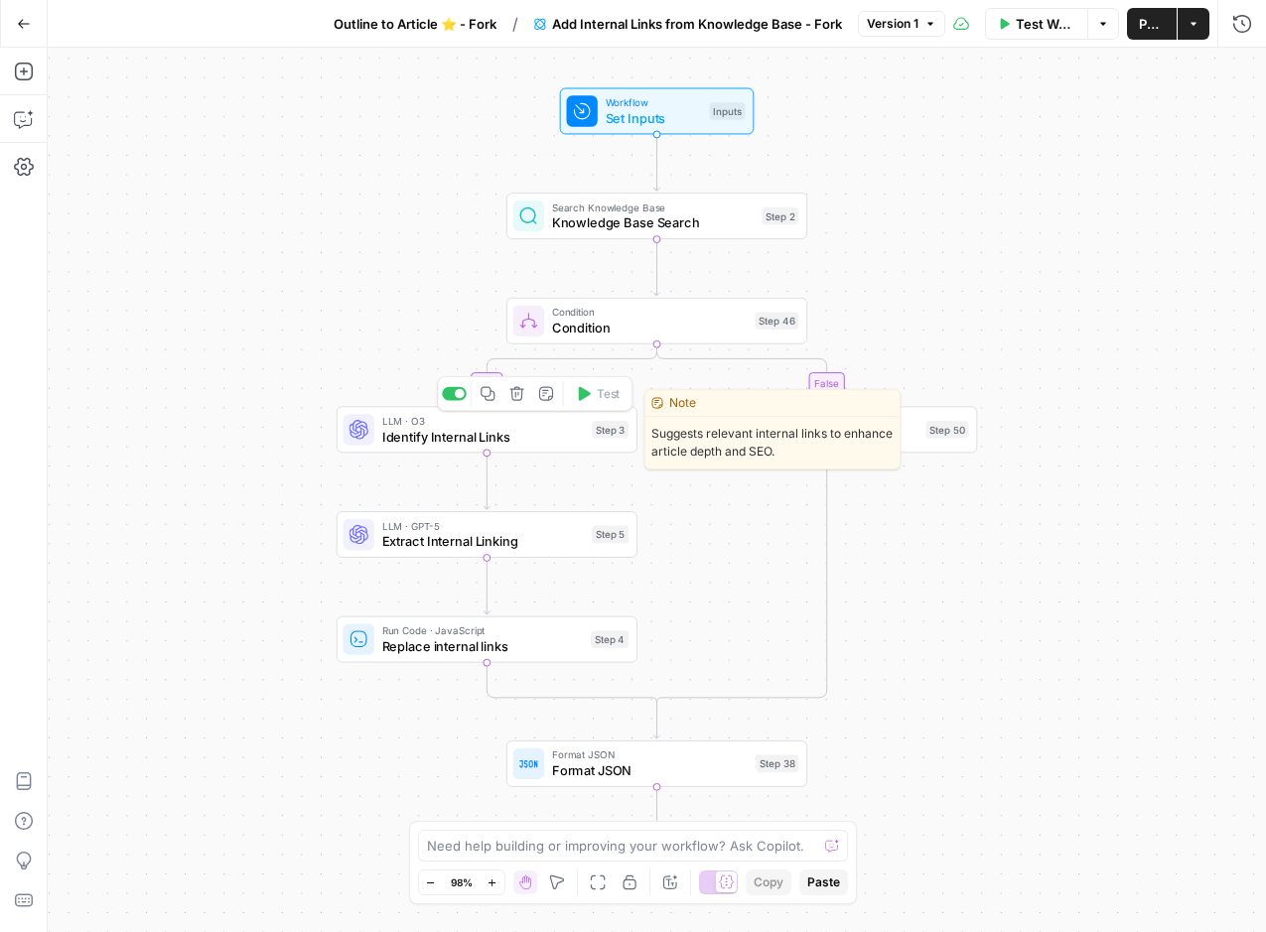
click at [396, 438] on span "Identify Internal Links" at bounding box center [483, 437] width 202 height 20
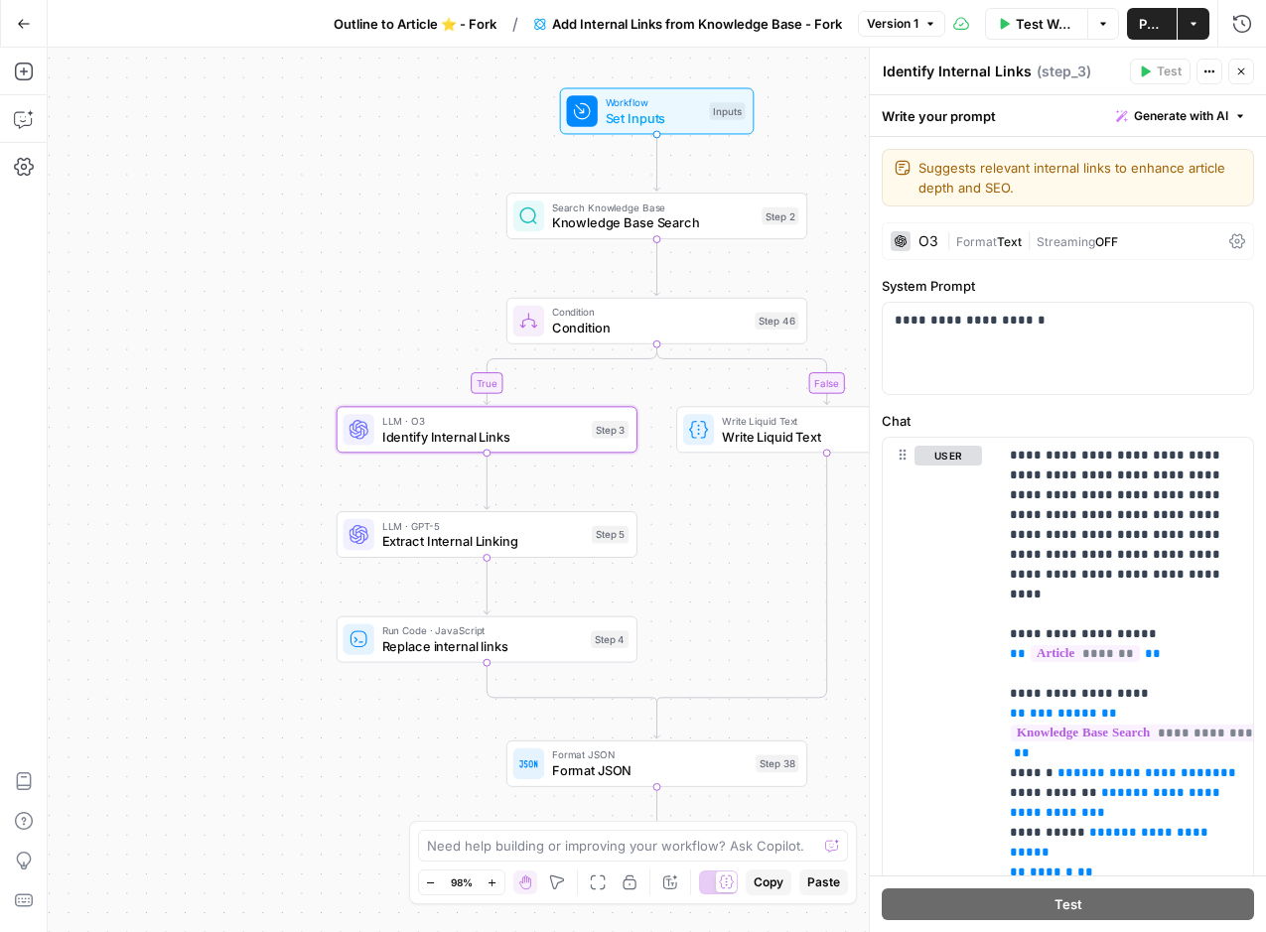
drag, startPoint x: 1246, startPoint y: 66, endPoint x: 1238, endPoint y: 79, distance: 16.0
click at [1246, 66] on icon "button" at bounding box center [1241, 72] width 12 height 12
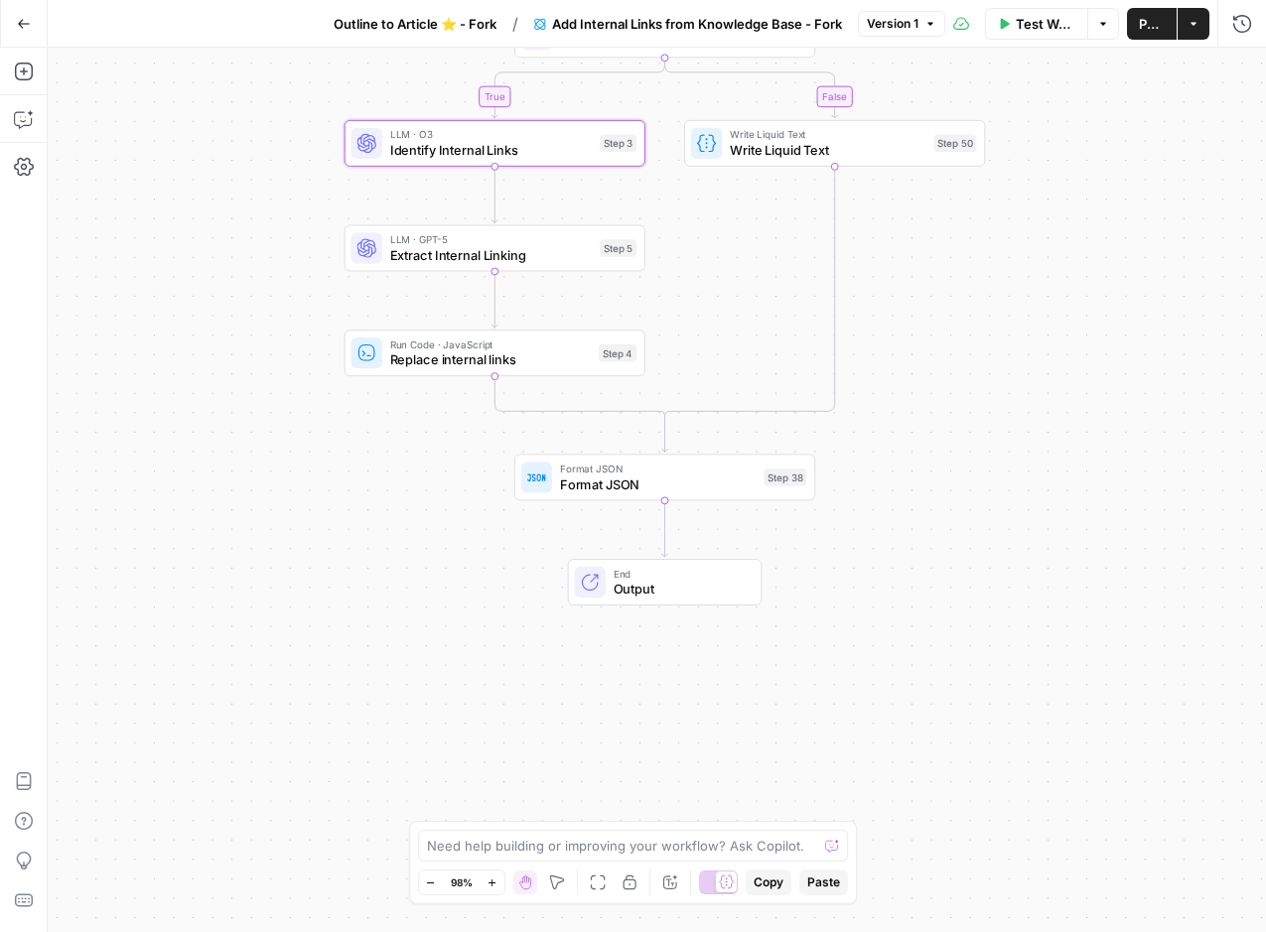
click at [14, 6] on button "Go Back" at bounding box center [24, 24] width 36 height 36
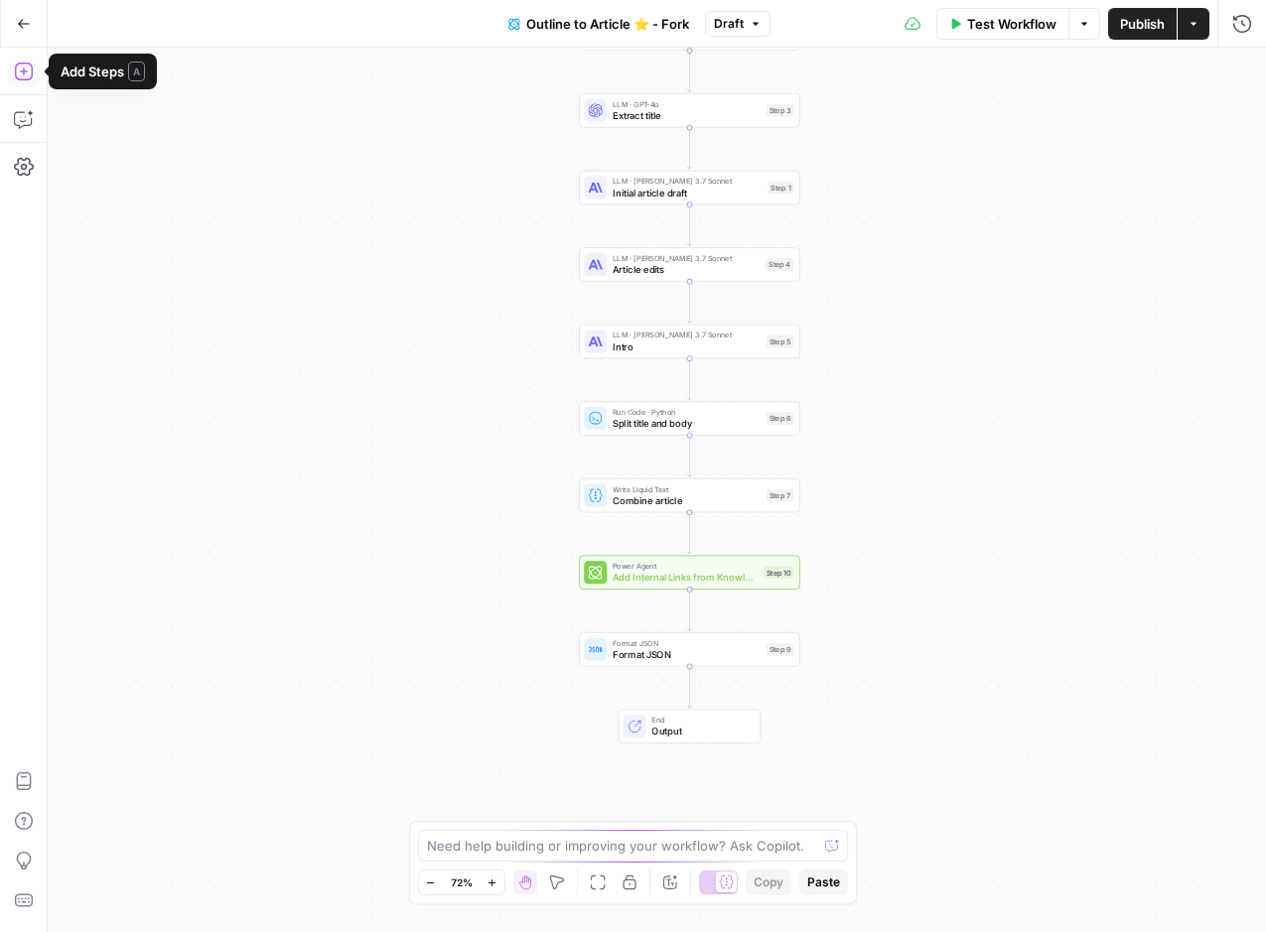
click at [31, 62] on icon "button" at bounding box center [24, 72] width 20 height 20
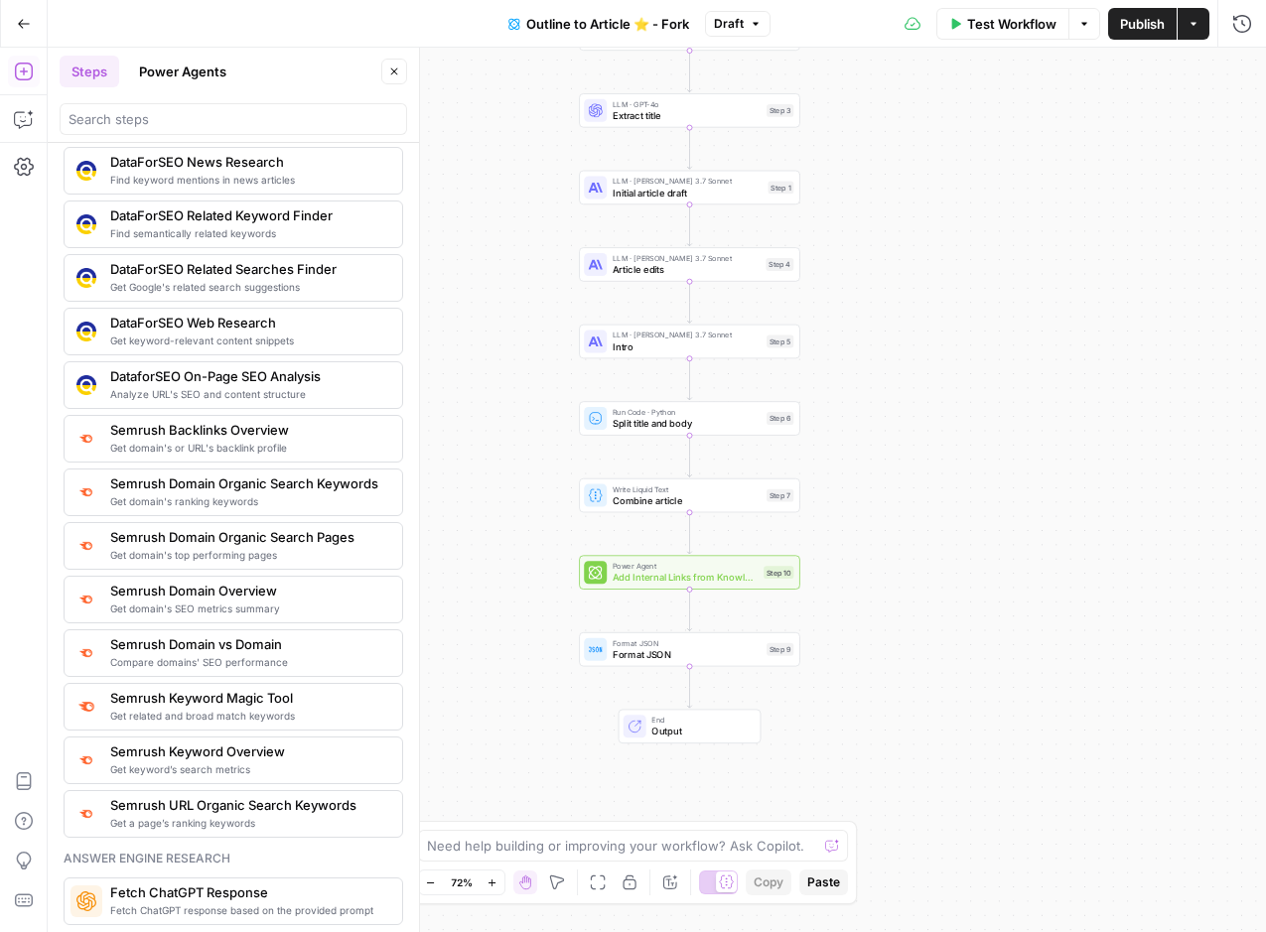
scroll to position [1927, 0]
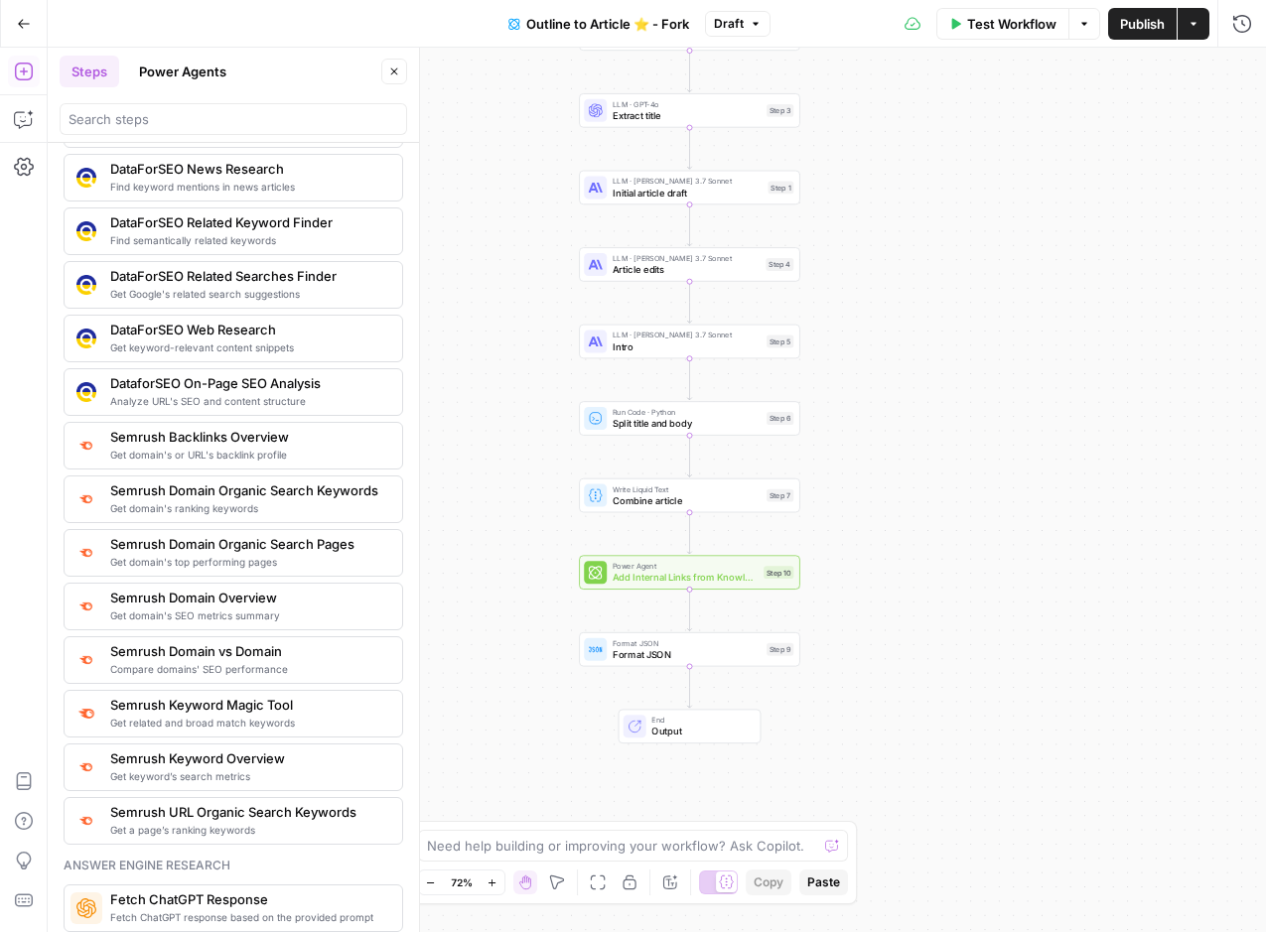
drag, startPoint x: 188, startPoint y: 50, endPoint x: 189, endPoint y: 60, distance: 10.0
click at [188, 50] on header "Steps Power Agents Close" at bounding box center [233, 95] width 371 height 95
click at [189, 68] on button "Power Agents" at bounding box center [182, 72] width 111 height 32
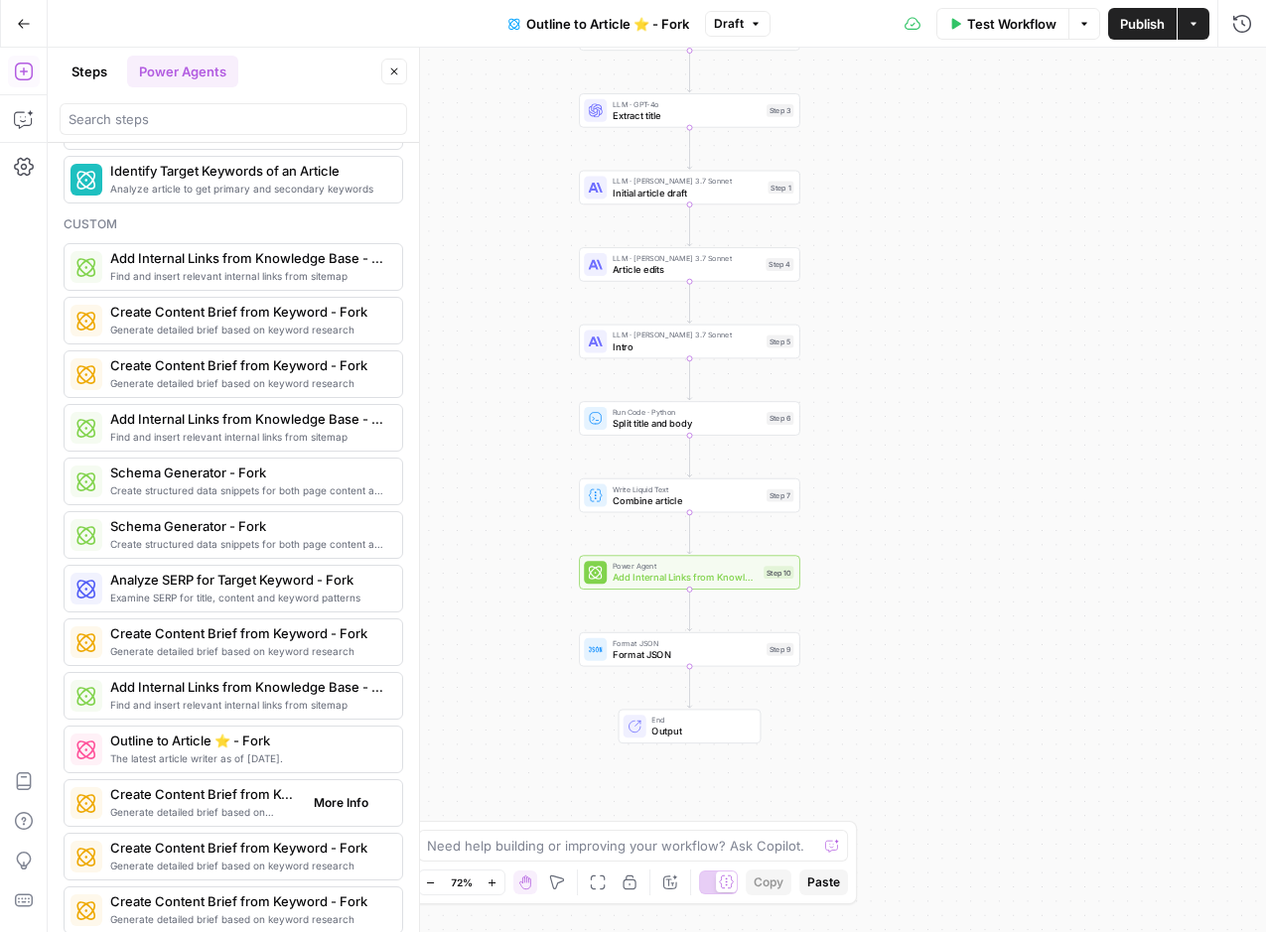
scroll to position [1365, 0]
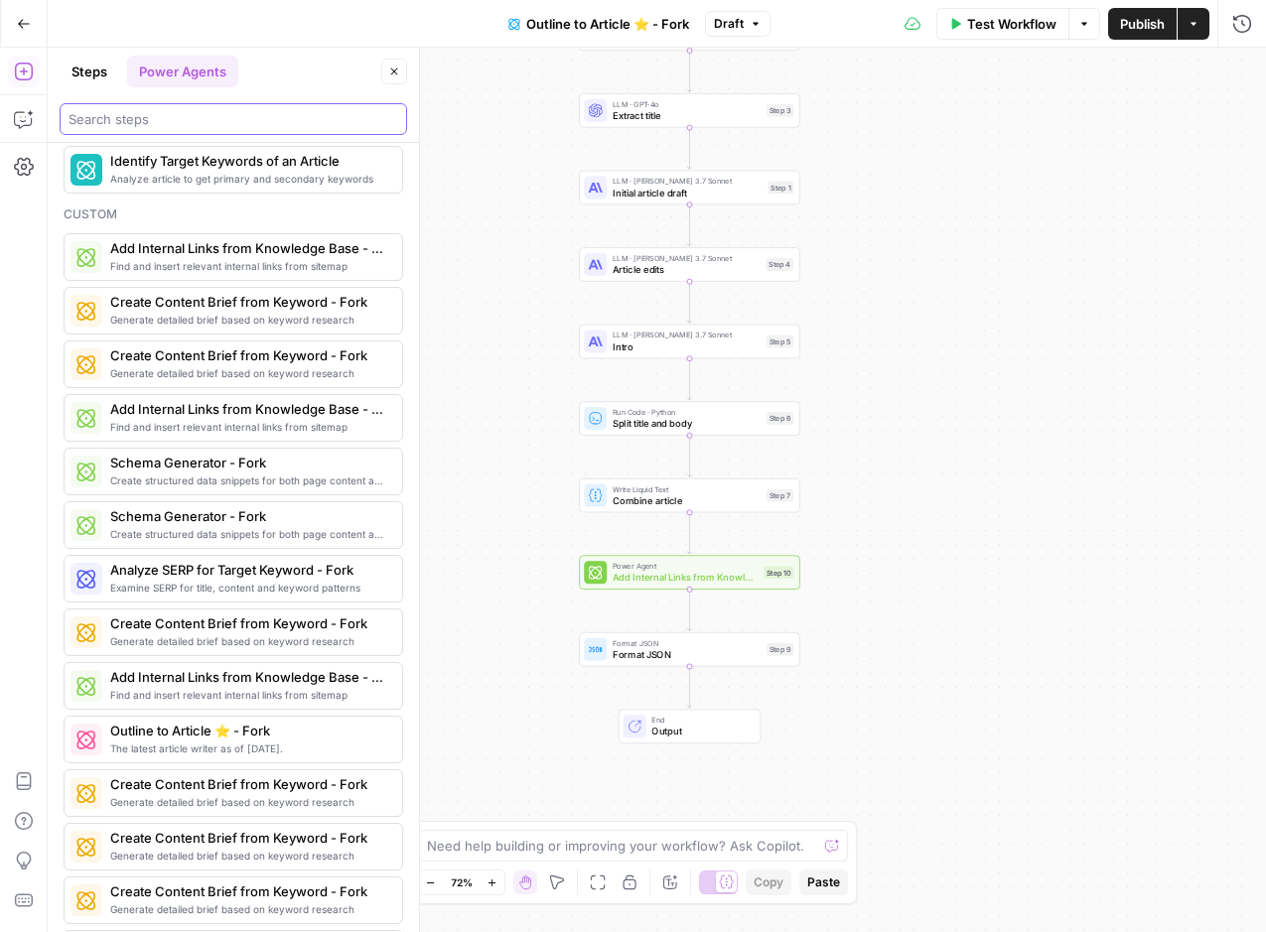
click at [184, 118] on input "search" at bounding box center [234, 119] width 330 height 20
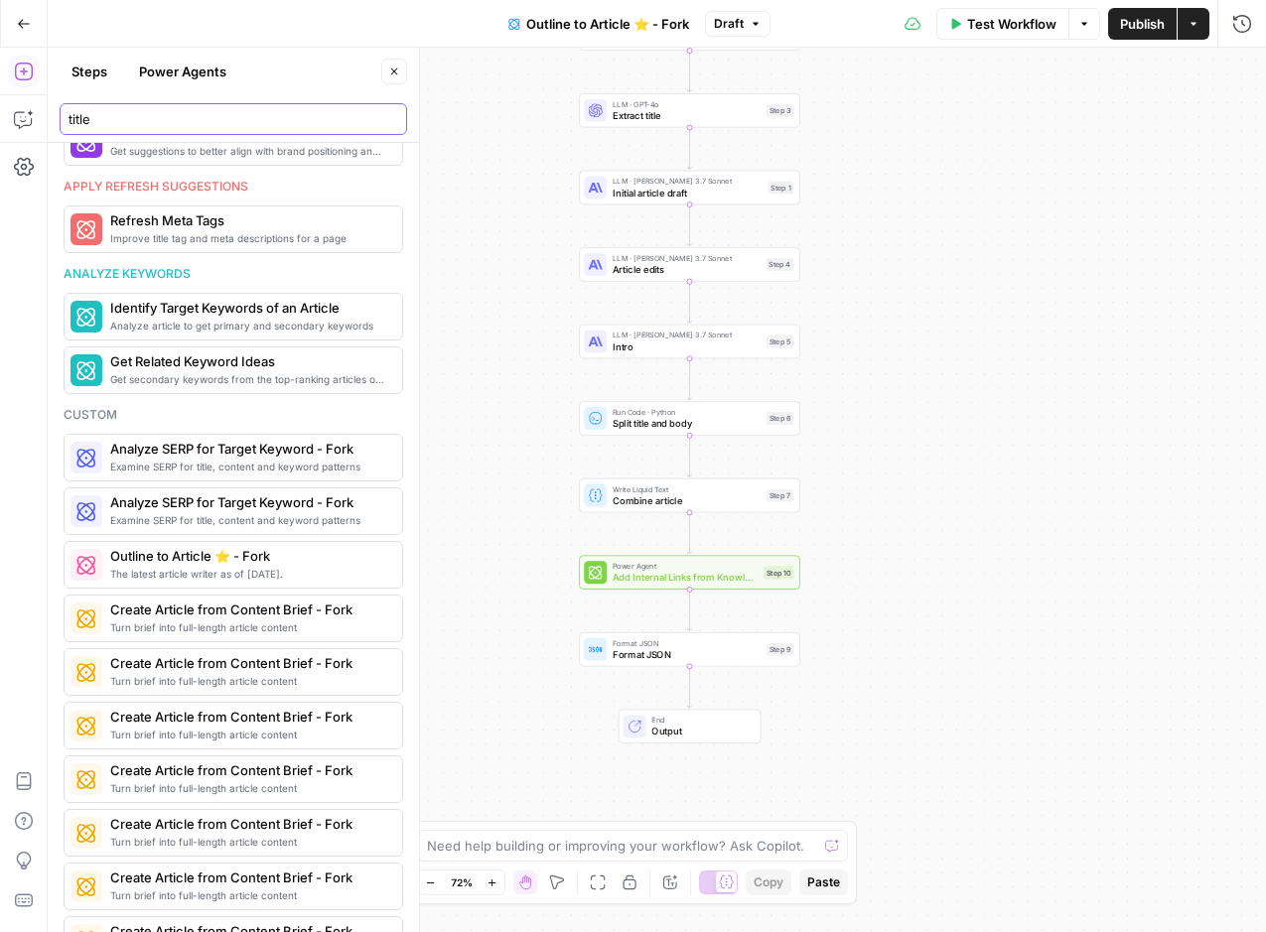
scroll to position [0, 0]
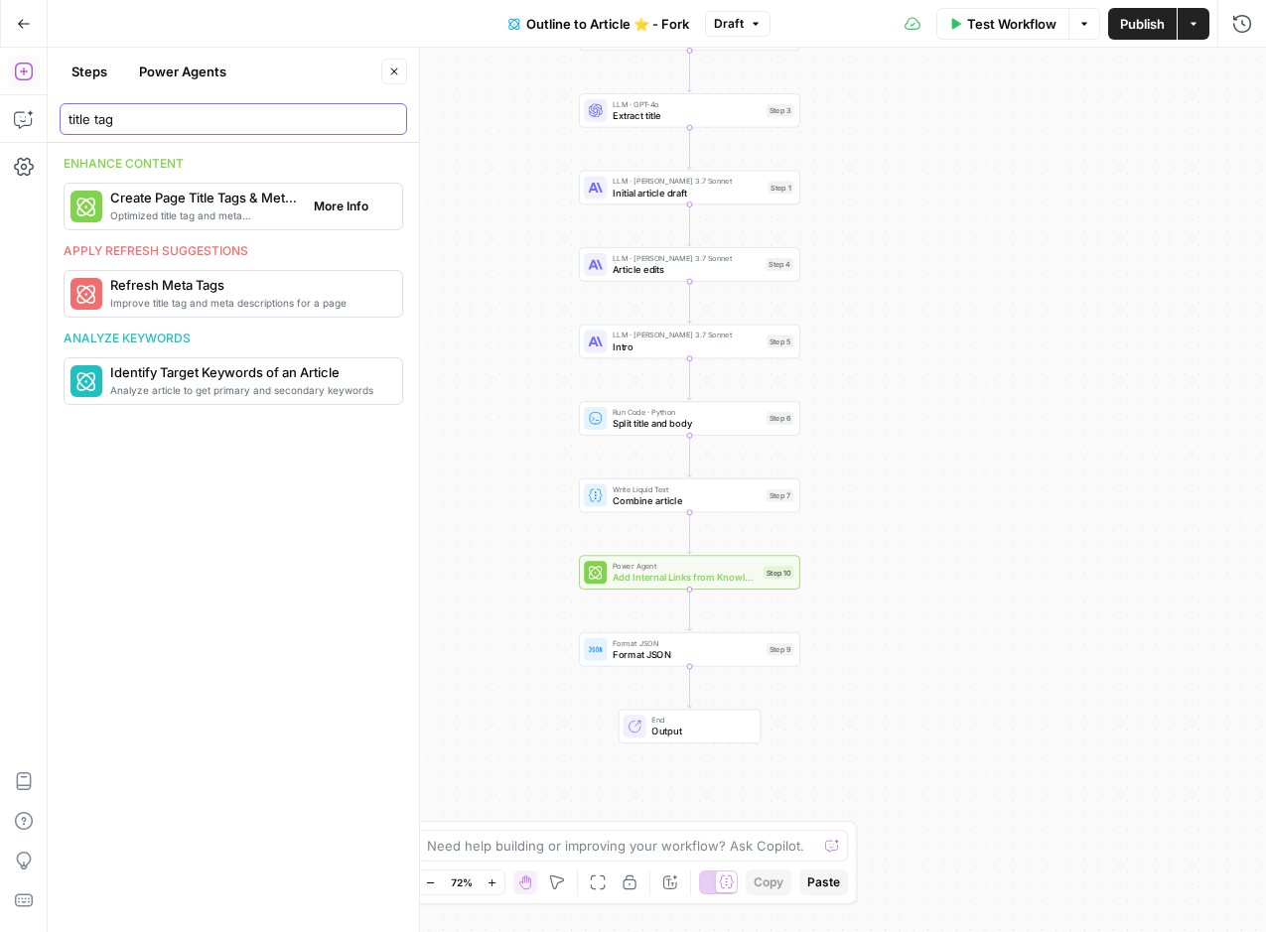
type input "title tag"
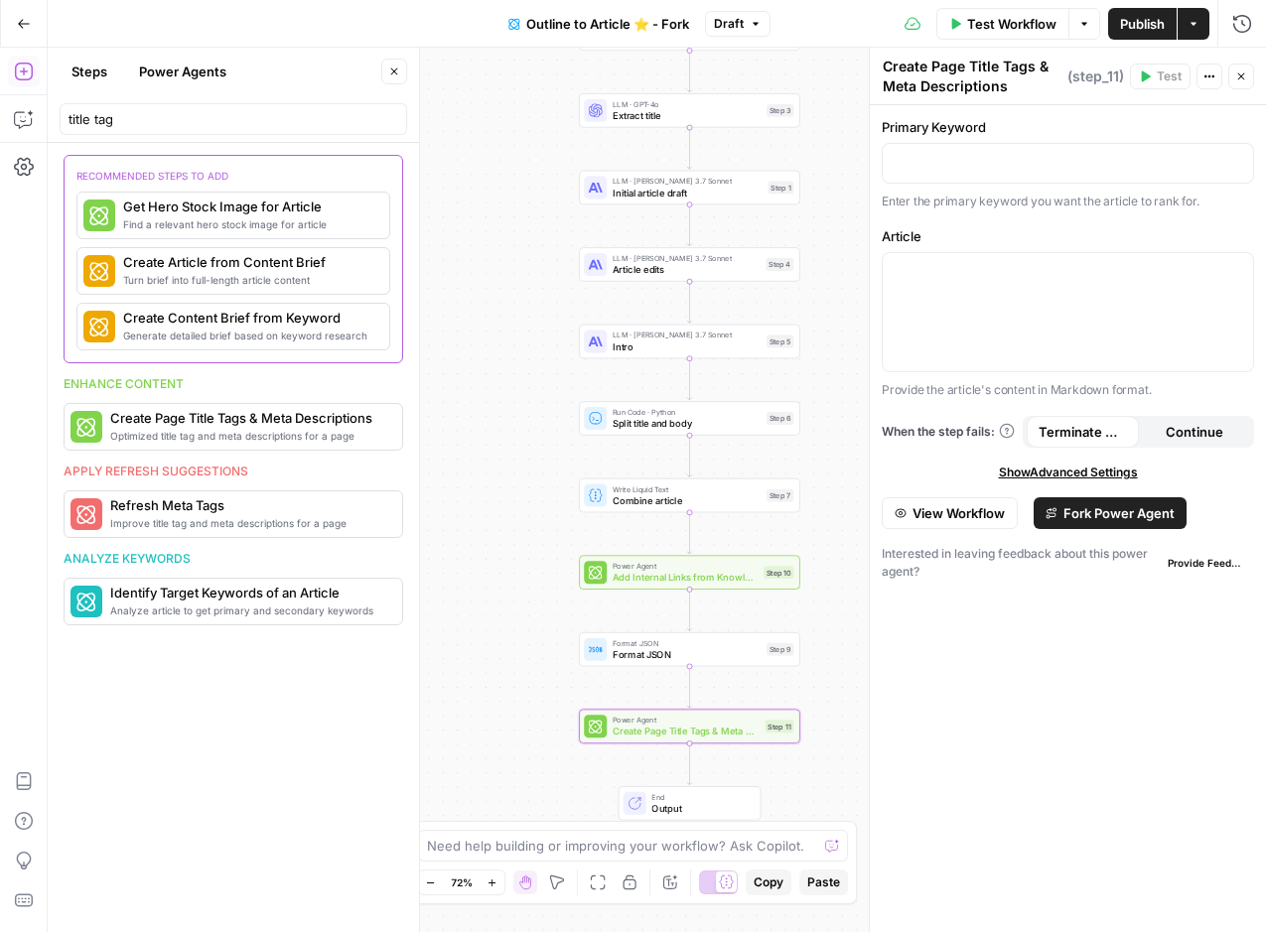
click at [1131, 516] on span "Fork Power Agent" at bounding box center [1118, 513] width 111 height 20
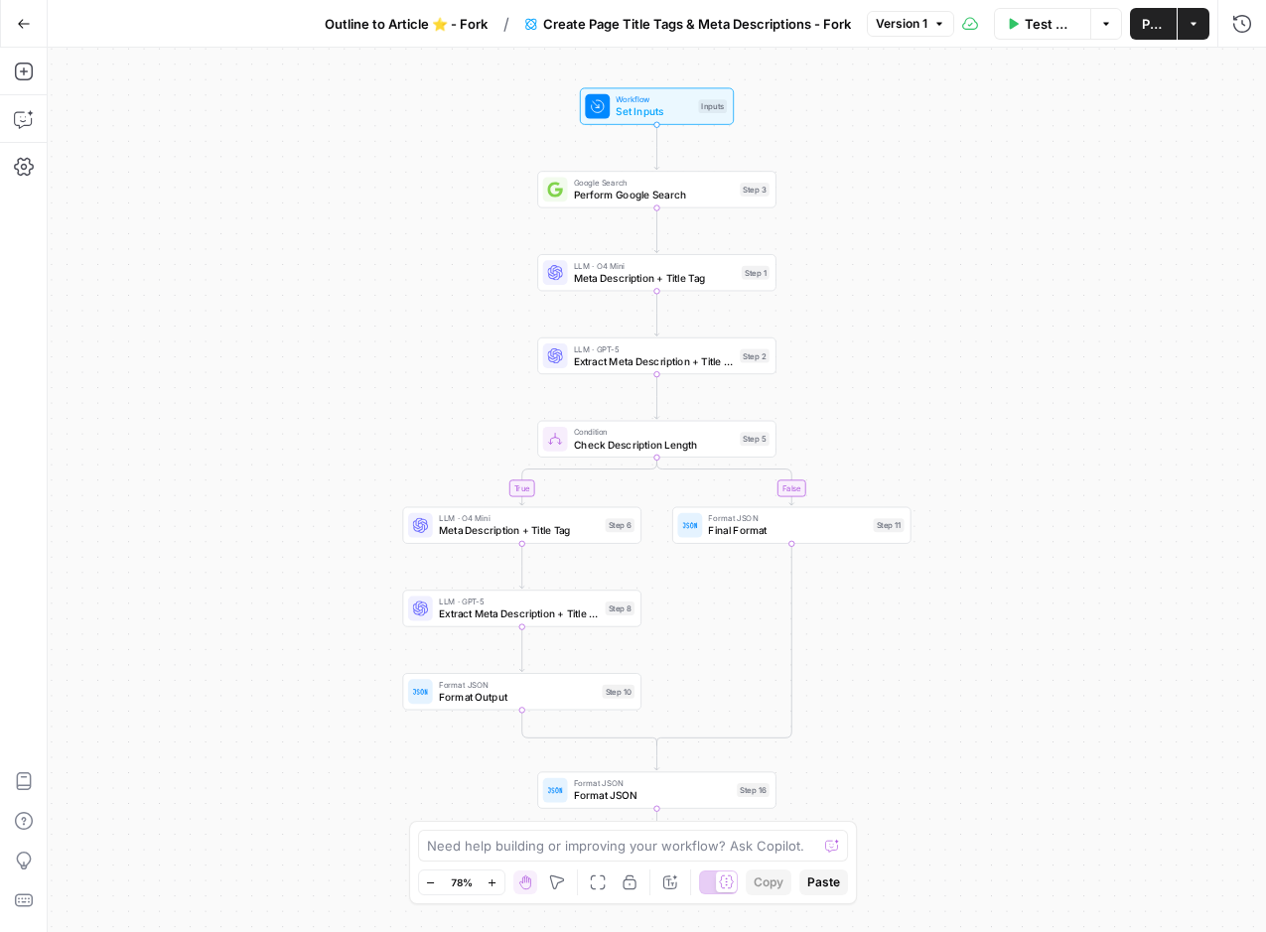
click at [17, 20] on icon "button" at bounding box center [24, 24] width 14 height 14
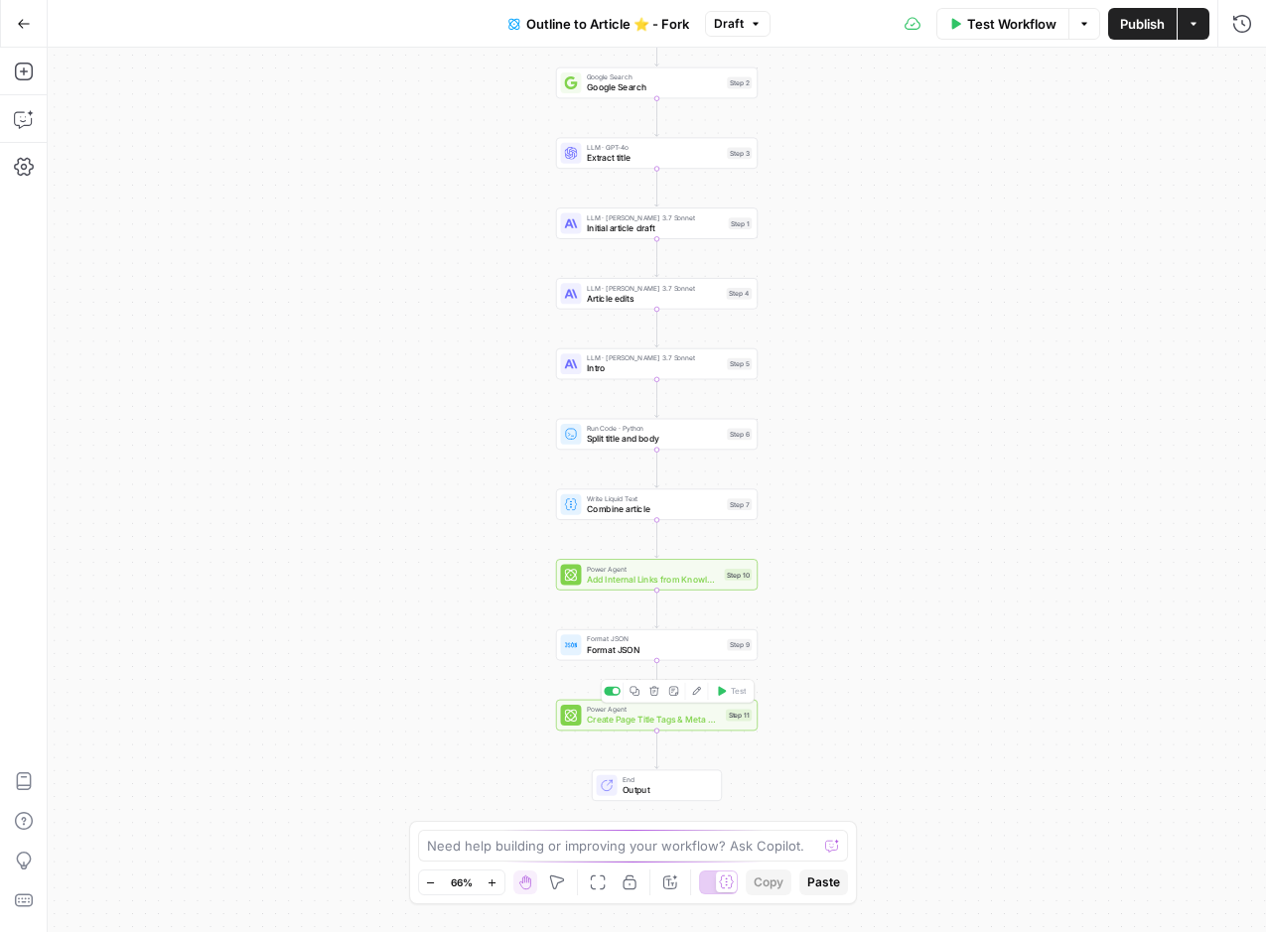
click at [637, 716] on span "Create Page Title Tags & Meta Descriptions - Fork" at bounding box center [654, 720] width 134 height 13
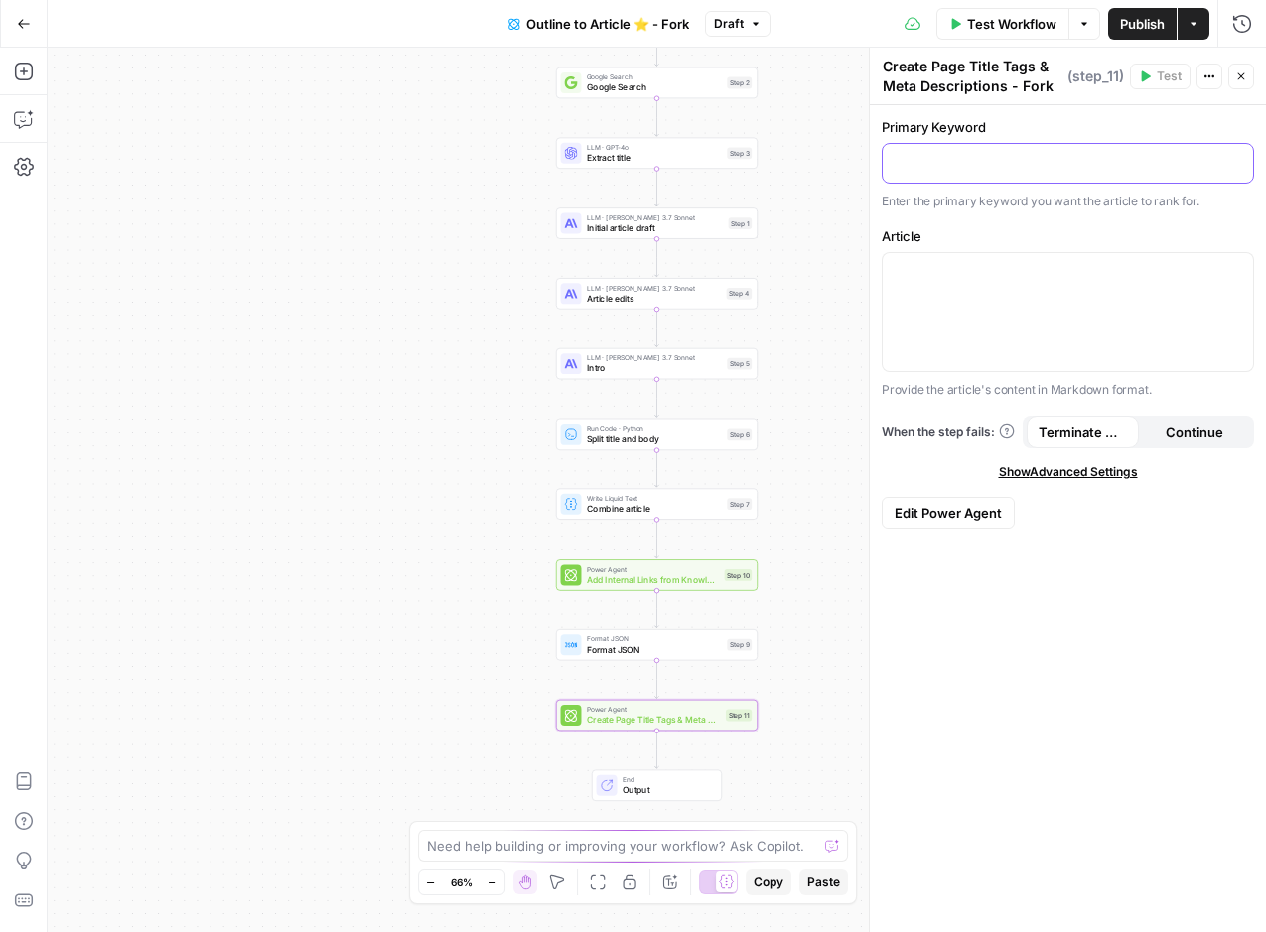
click at [983, 152] on p at bounding box center [1067, 162] width 346 height 20
click at [1240, 165] on button "Variables Menu" at bounding box center [1235, 162] width 16 height 16
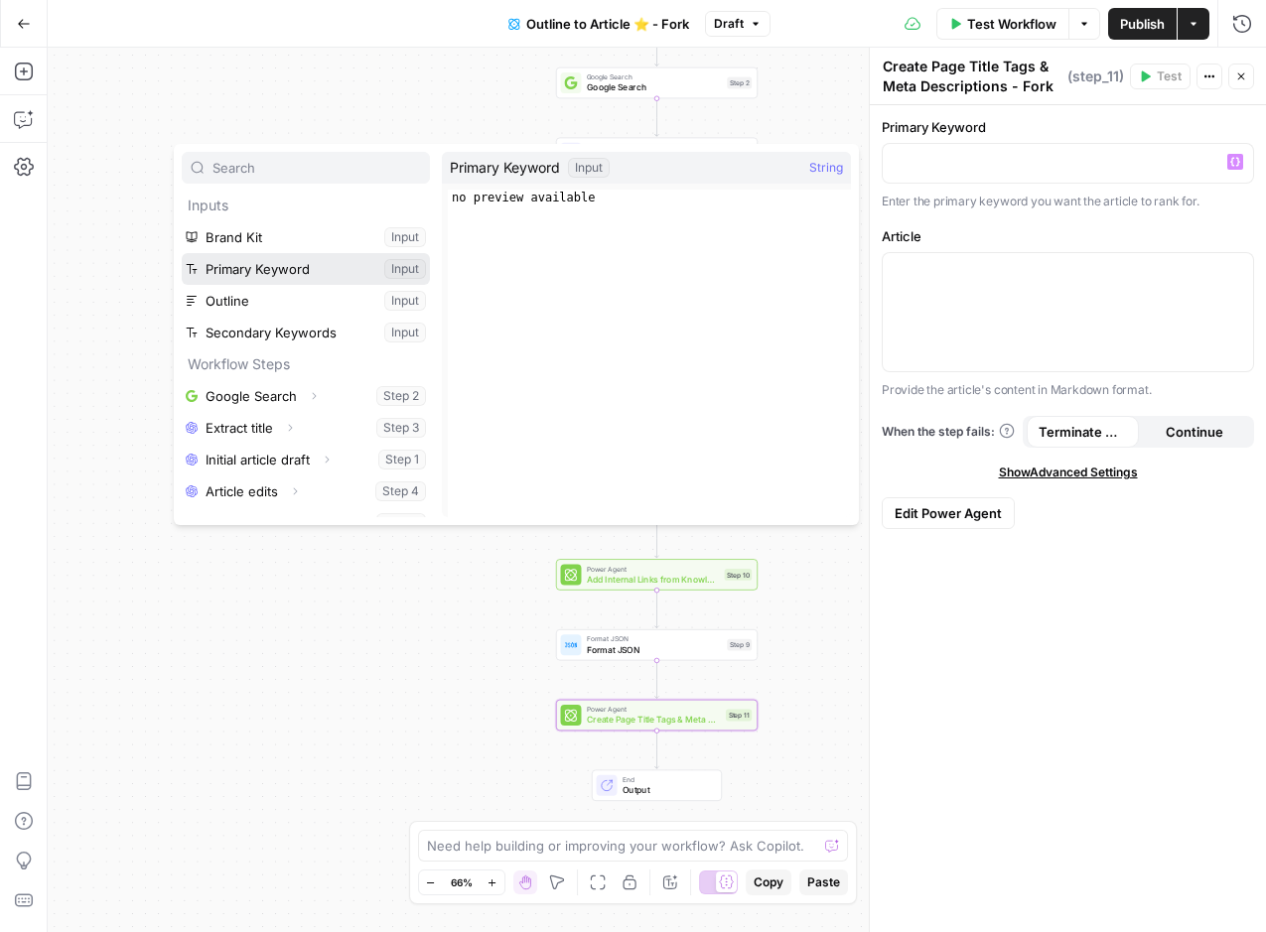
click at [225, 267] on button "Select variable Primary Keyword" at bounding box center [306, 269] width 248 height 32
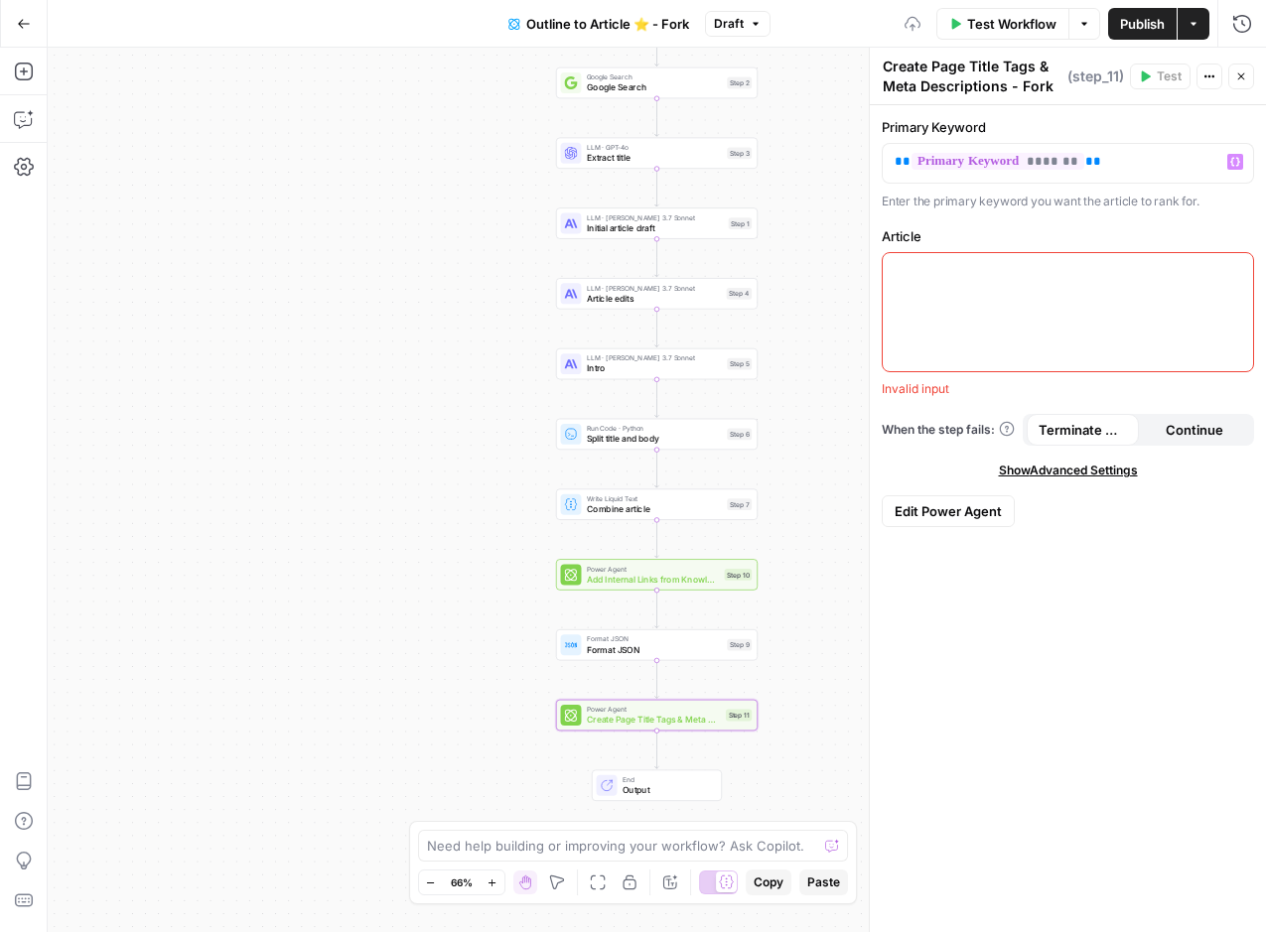
drag, startPoint x: 1027, startPoint y: 277, endPoint x: 1036, endPoint y: 276, distance: 10.0
click at [1027, 276] on p at bounding box center [1067, 271] width 346 height 20
click at [1236, 264] on button "Variables Menu" at bounding box center [1235, 271] width 16 height 16
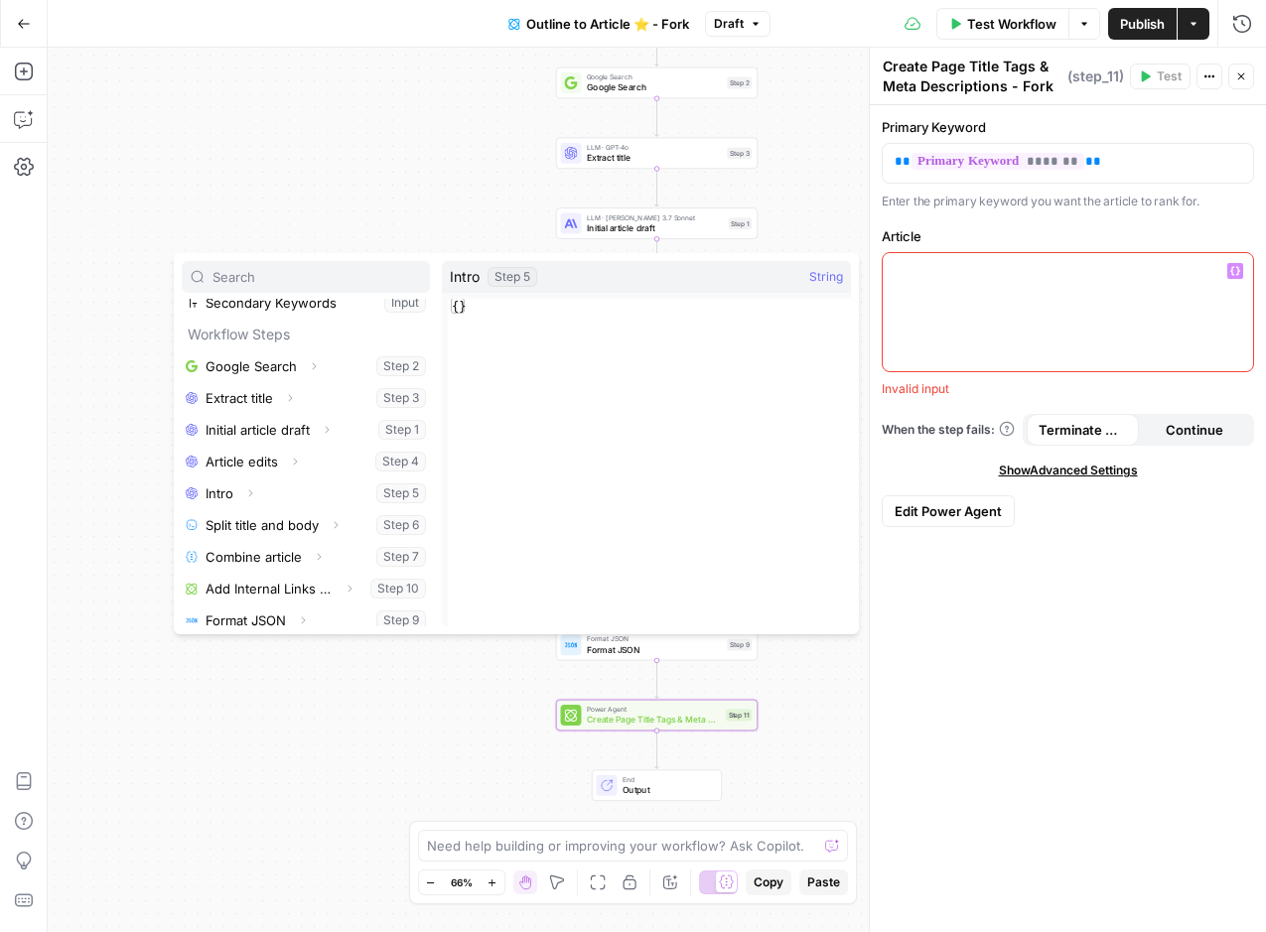
scroll to position [149, 0]
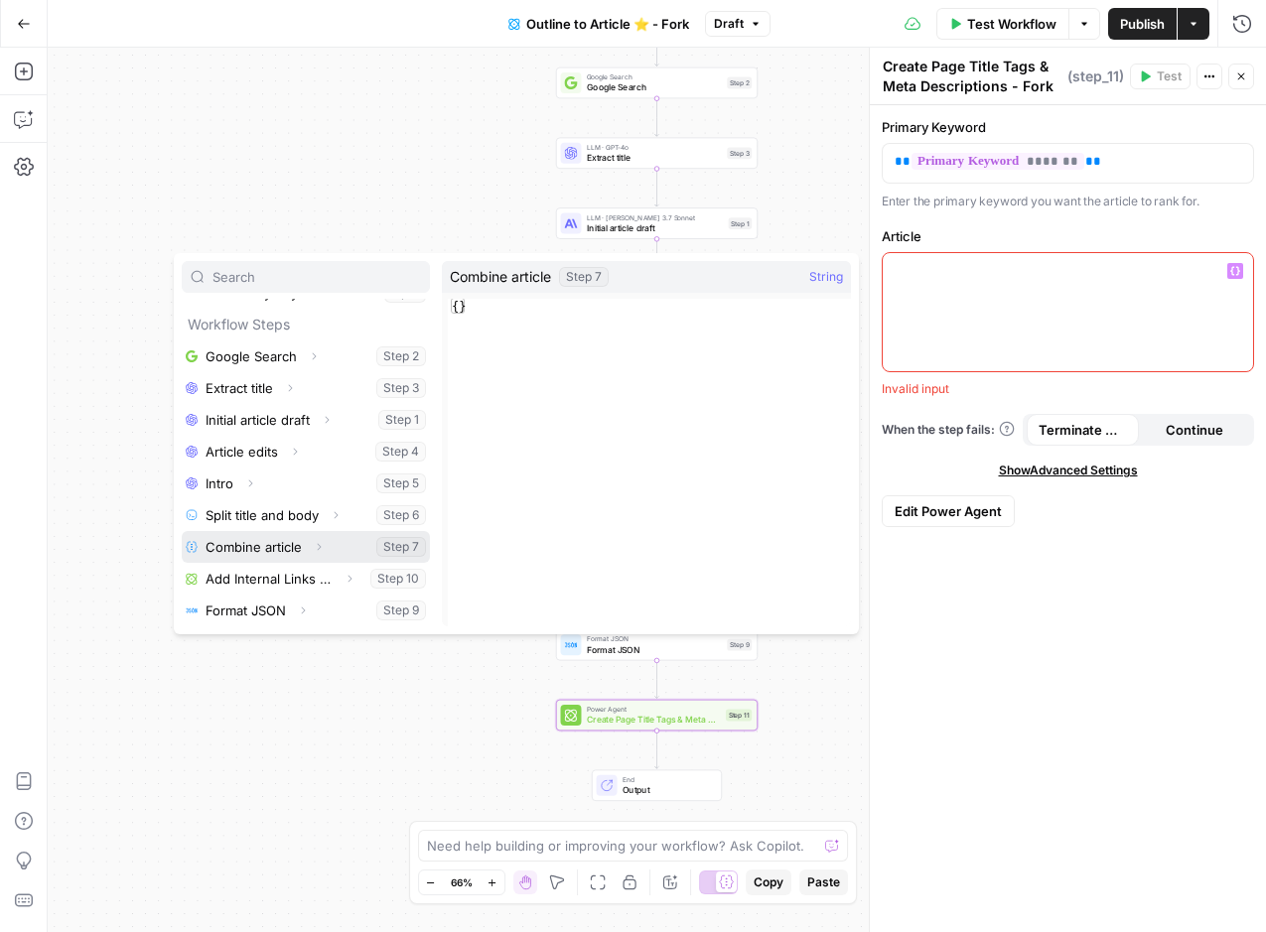
click at [319, 545] on icon "button" at bounding box center [320, 547] width 4 height 7
click at [281, 542] on button "Select variable Combine article" at bounding box center [306, 547] width 248 height 32
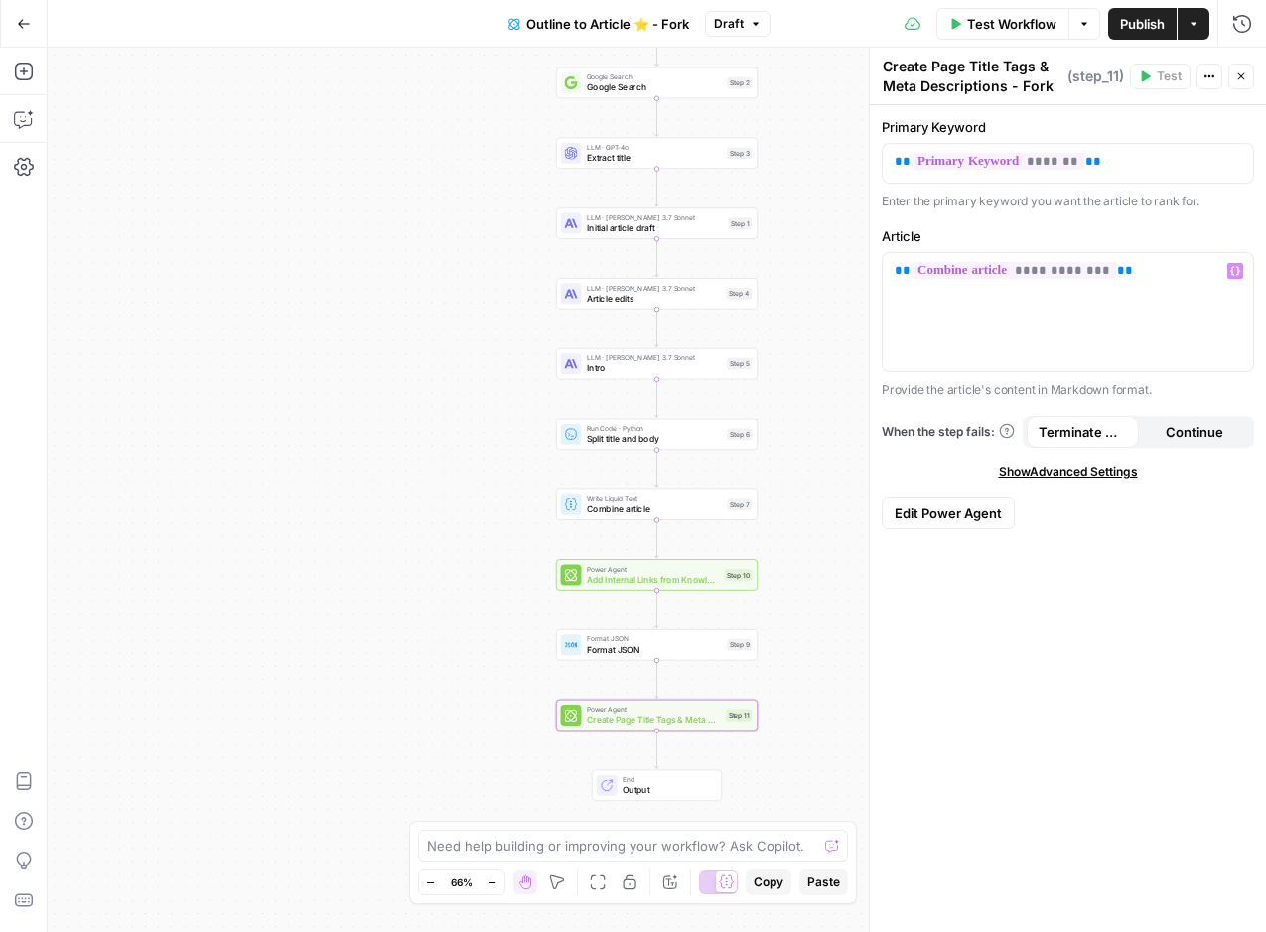
drag, startPoint x: 1240, startPoint y: 69, endPoint x: 1126, endPoint y: 119, distance: 124.9
click at [1239, 69] on button "Close" at bounding box center [1241, 77] width 26 height 26
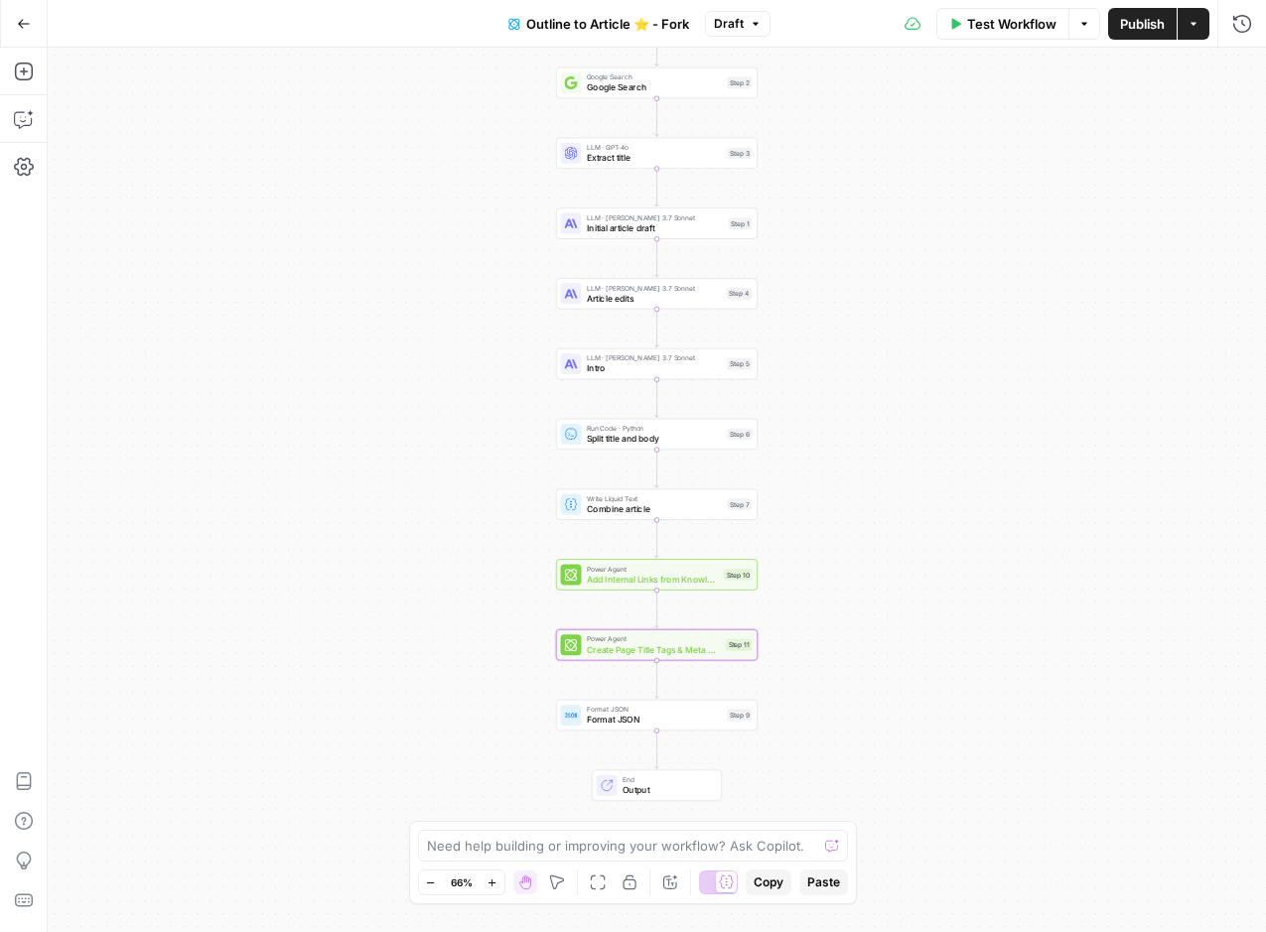
click at [673, 718] on span "Format JSON" at bounding box center [654, 720] width 135 height 13
click at [938, 174] on span "Add variable" at bounding box center [949, 180] width 76 height 20
click at [964, 161] on div at bounding box center [961, 176] width 114 height 39
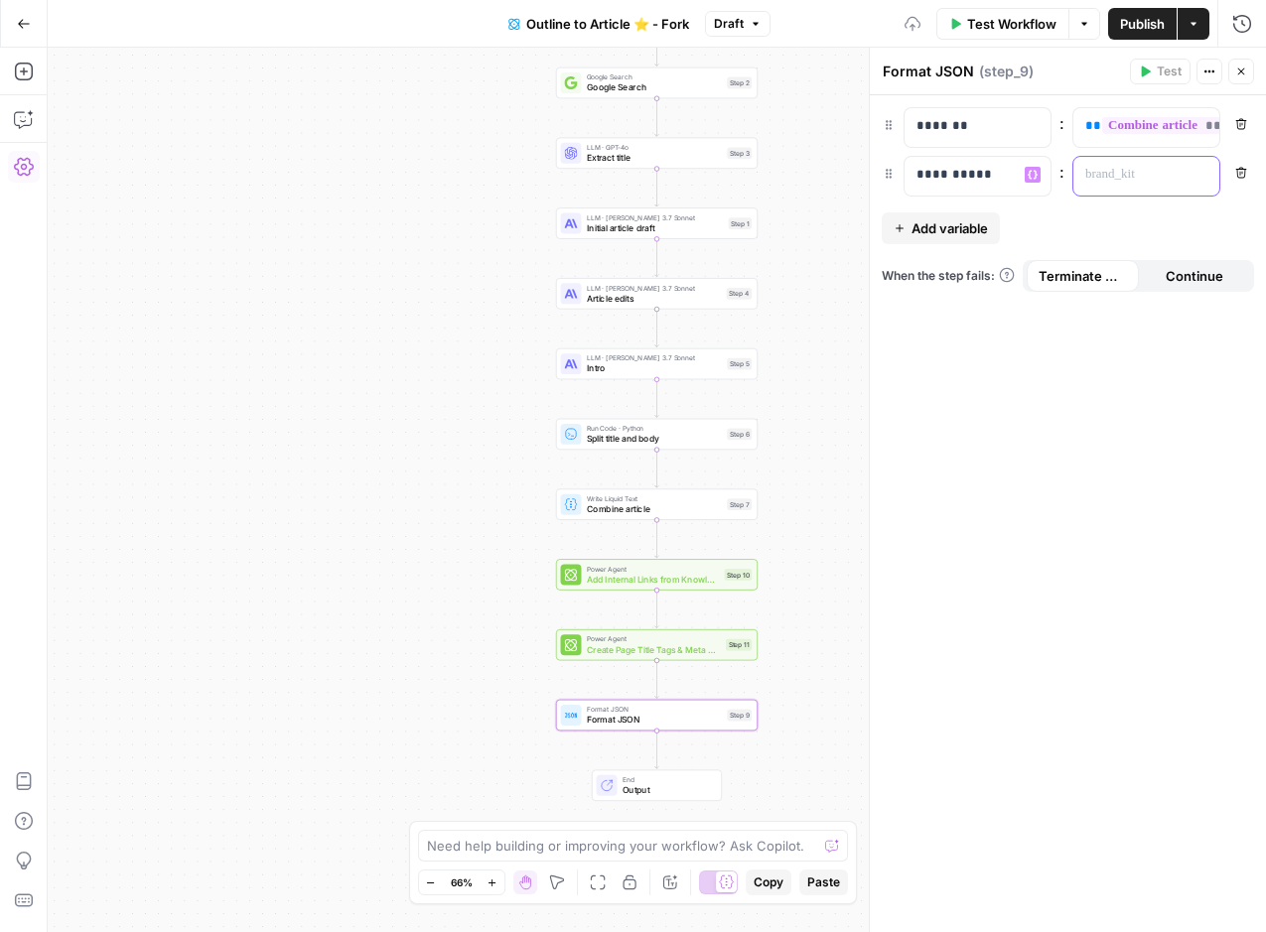
click at [1177, 179] on div at bounding box center [1130, 176] width 114 height 39
click at [1202, 175] on icon "button" at bounding box center [1201, 175] width 10 height 10
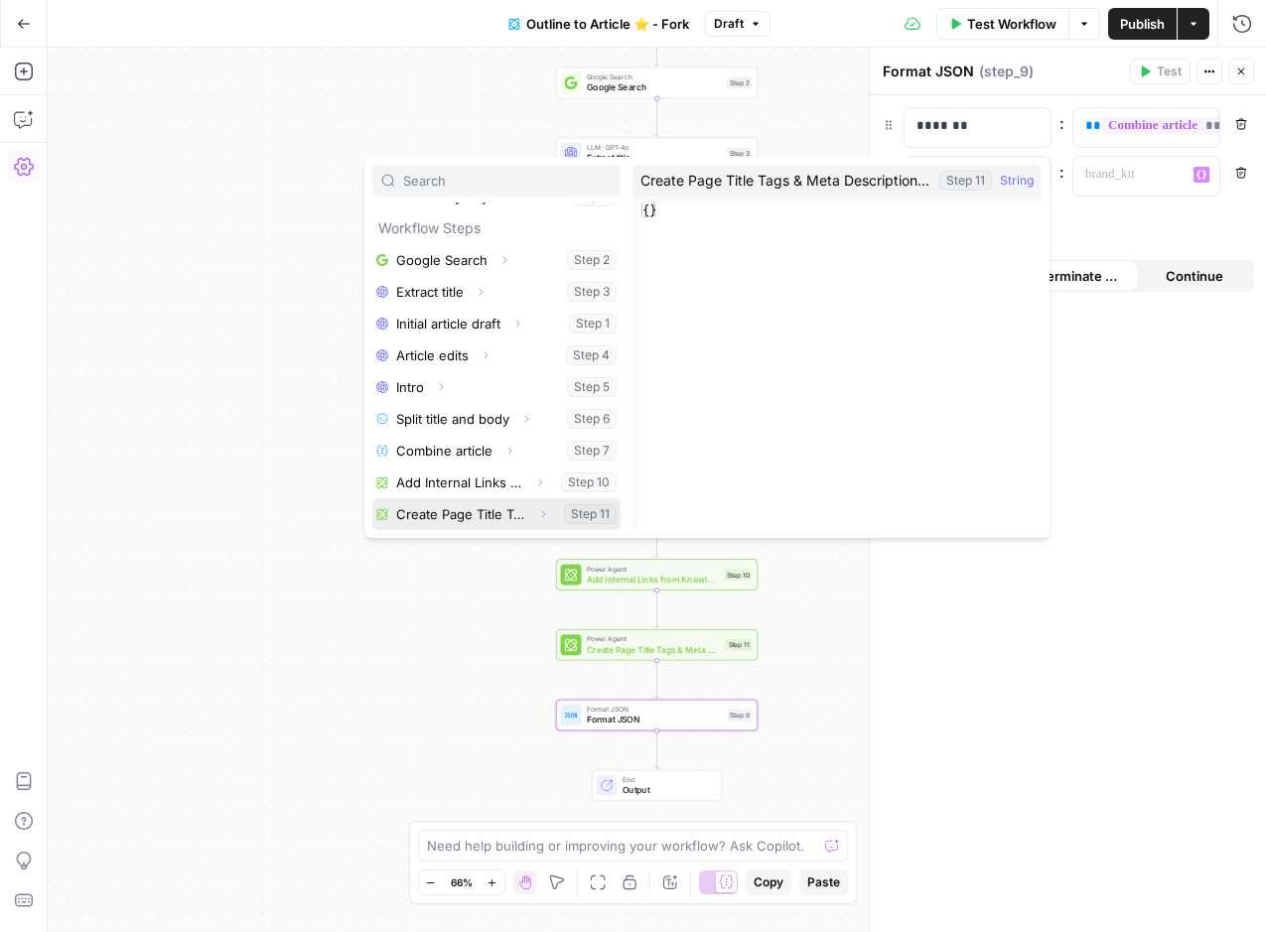
click at [435, 522] on button "Select variable Create Page Title Tags & Meta Descriptions - Fork" at bounding box center [496, 514] width 248 height 32
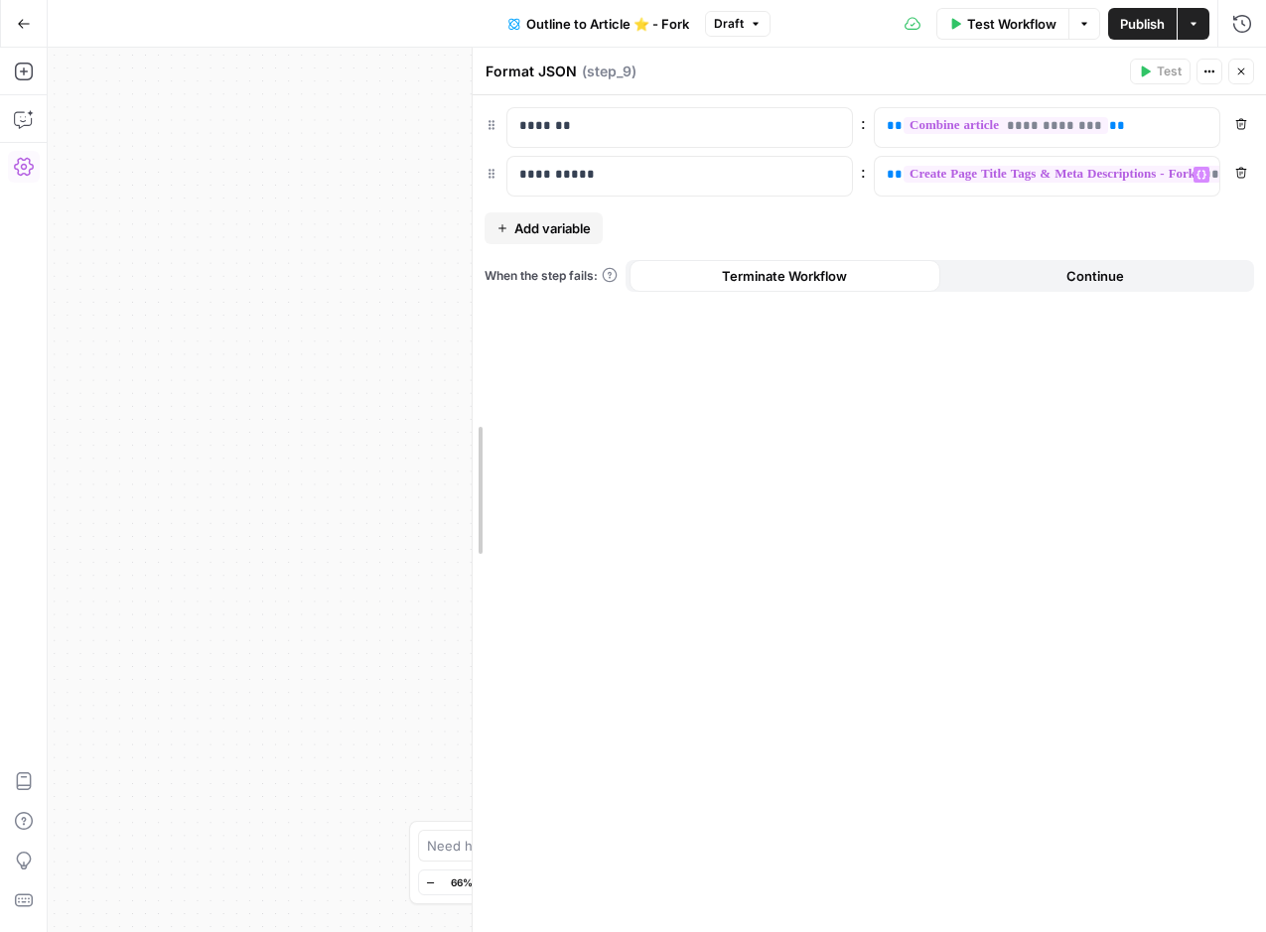
drag, startPoint x: 871, startPoint y: 127, endPoint x: 414, endPoint y: 144, distance: 457.0
click at [270, 133] on body "Cohort 5 New Home Browse Insights Opportunities Your Data Recent Grids Keyword …" at bounding box center [633, 466] width 1266 height 932
click at [556, 224] on span "Add variable" at bounding box center [552, 228] width 76 height 20
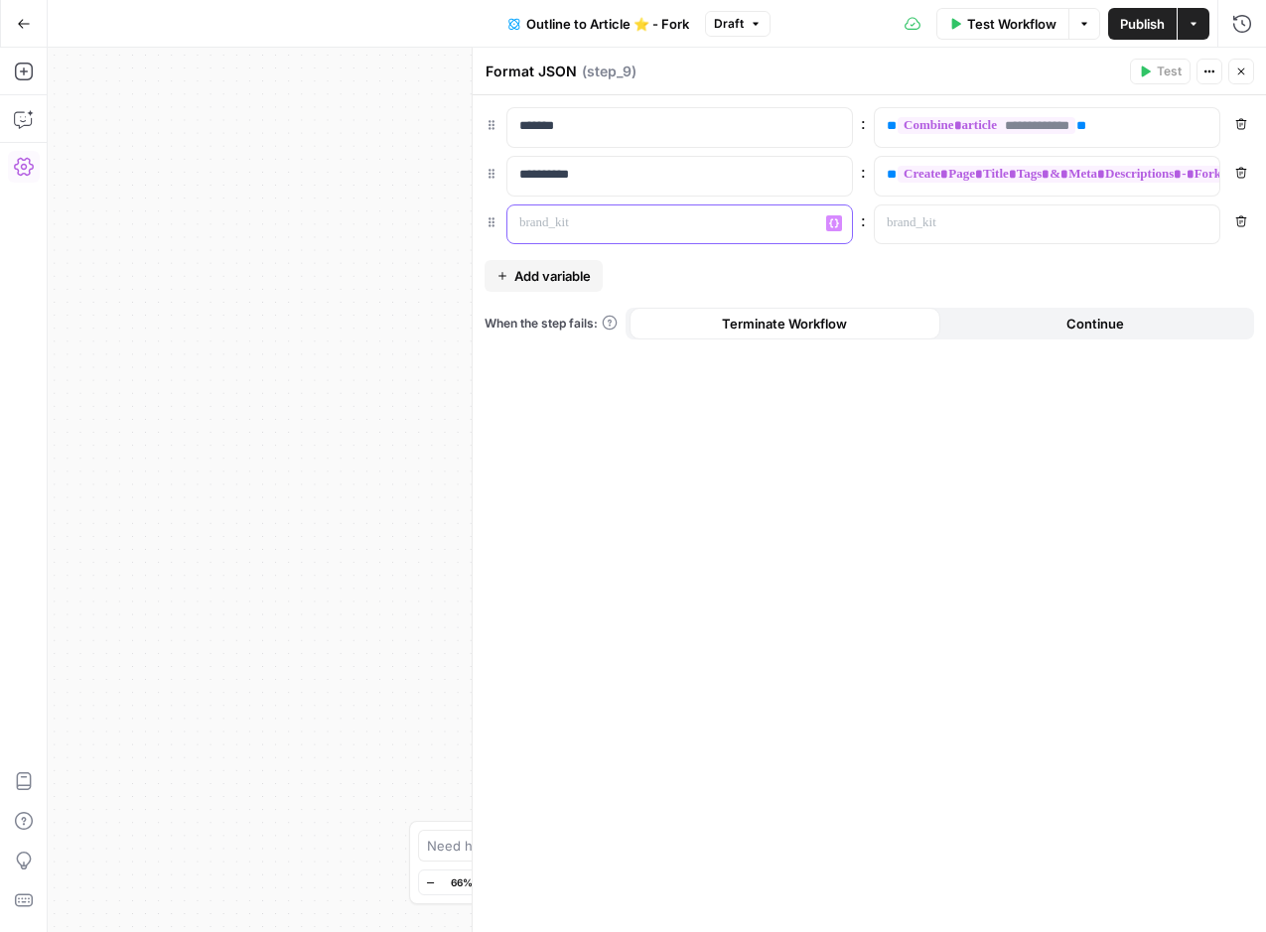
click at [561, 217] on p at bounding box center [663, 223] width 289 height 20
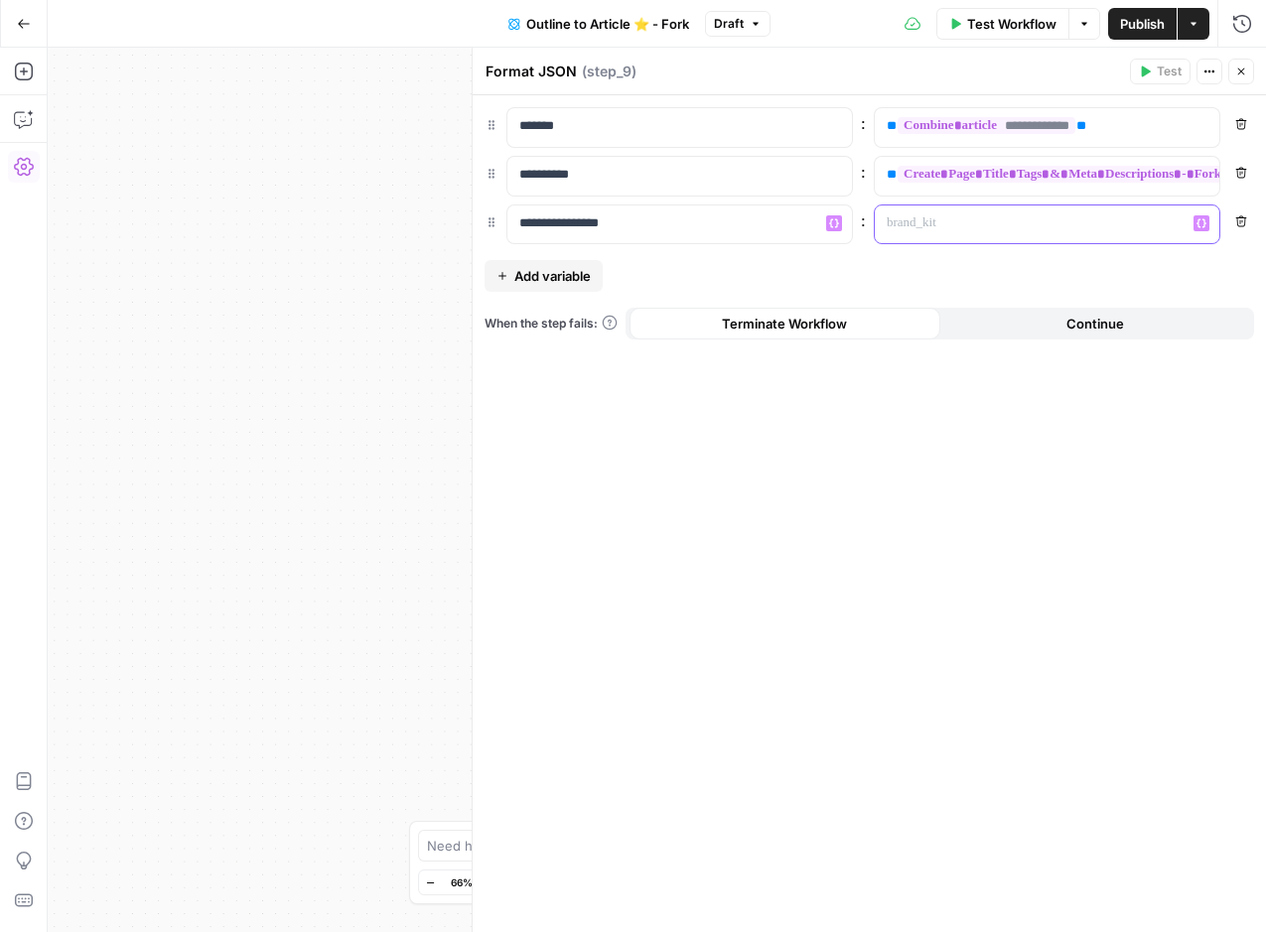
click at [924, 218] on p at bounding box center [1031, 223] width 289 height 20
click at [1195, 229] on button "Variables Menu" at bounding box center [1201, 223] width 16 height 16
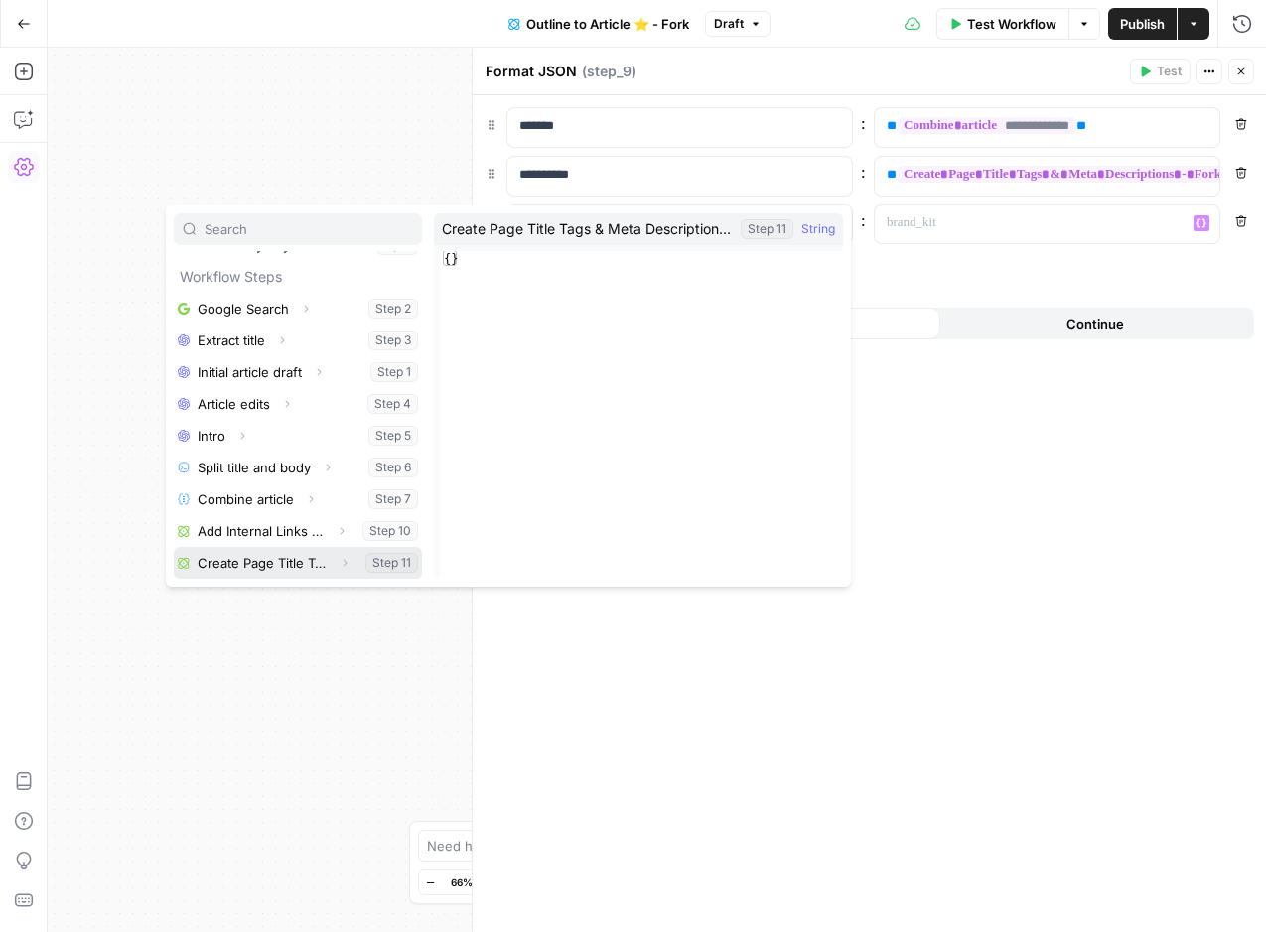
click at [271, 568] on button "Select variable Create Page Title Tags & Meta Descriptions - Fork" at bounding box center [298, 563] width 248 height 32
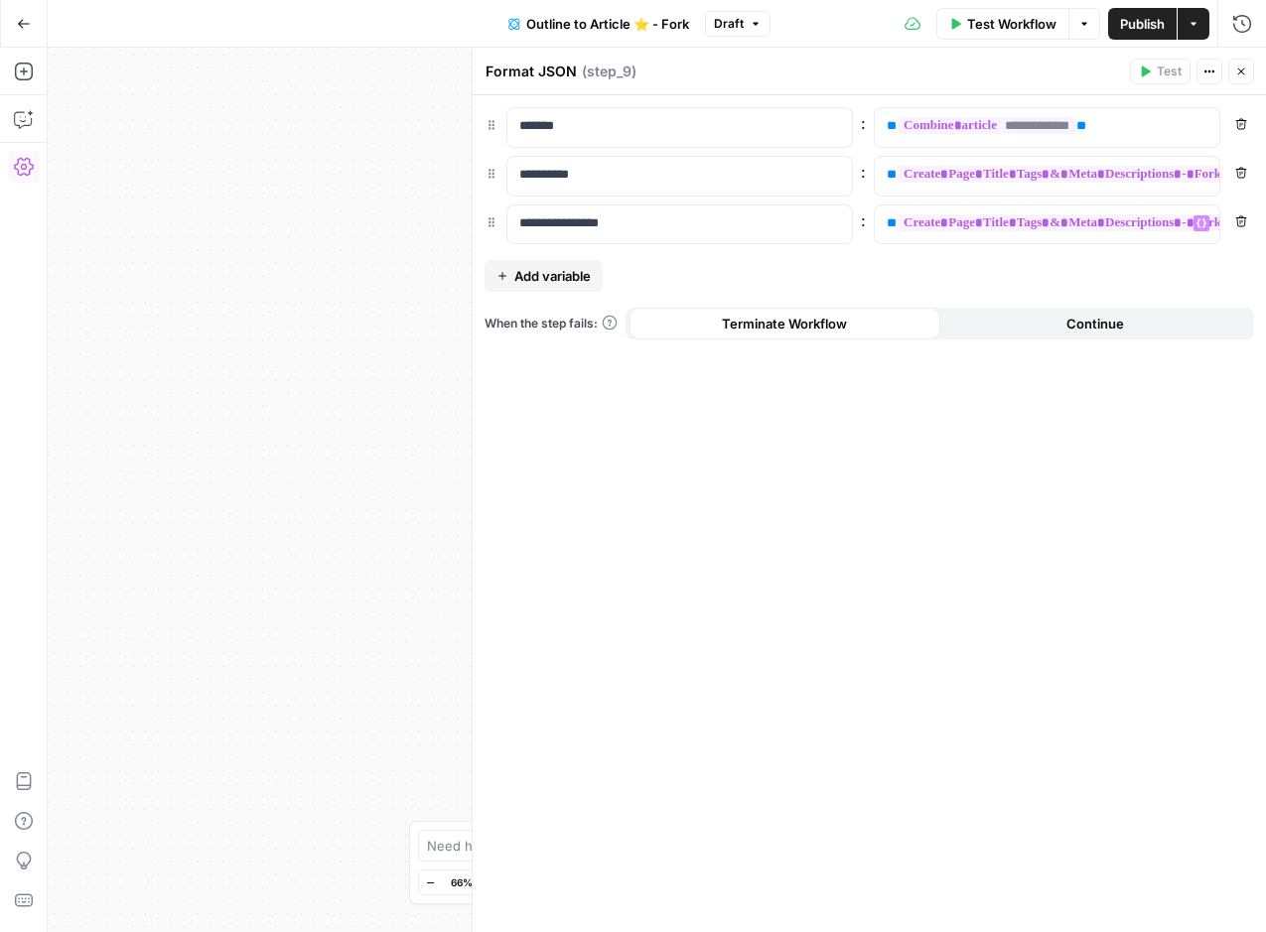
click at [1240, 78] on button "Close" at bounding box center [1241, 72] width 26 height 26
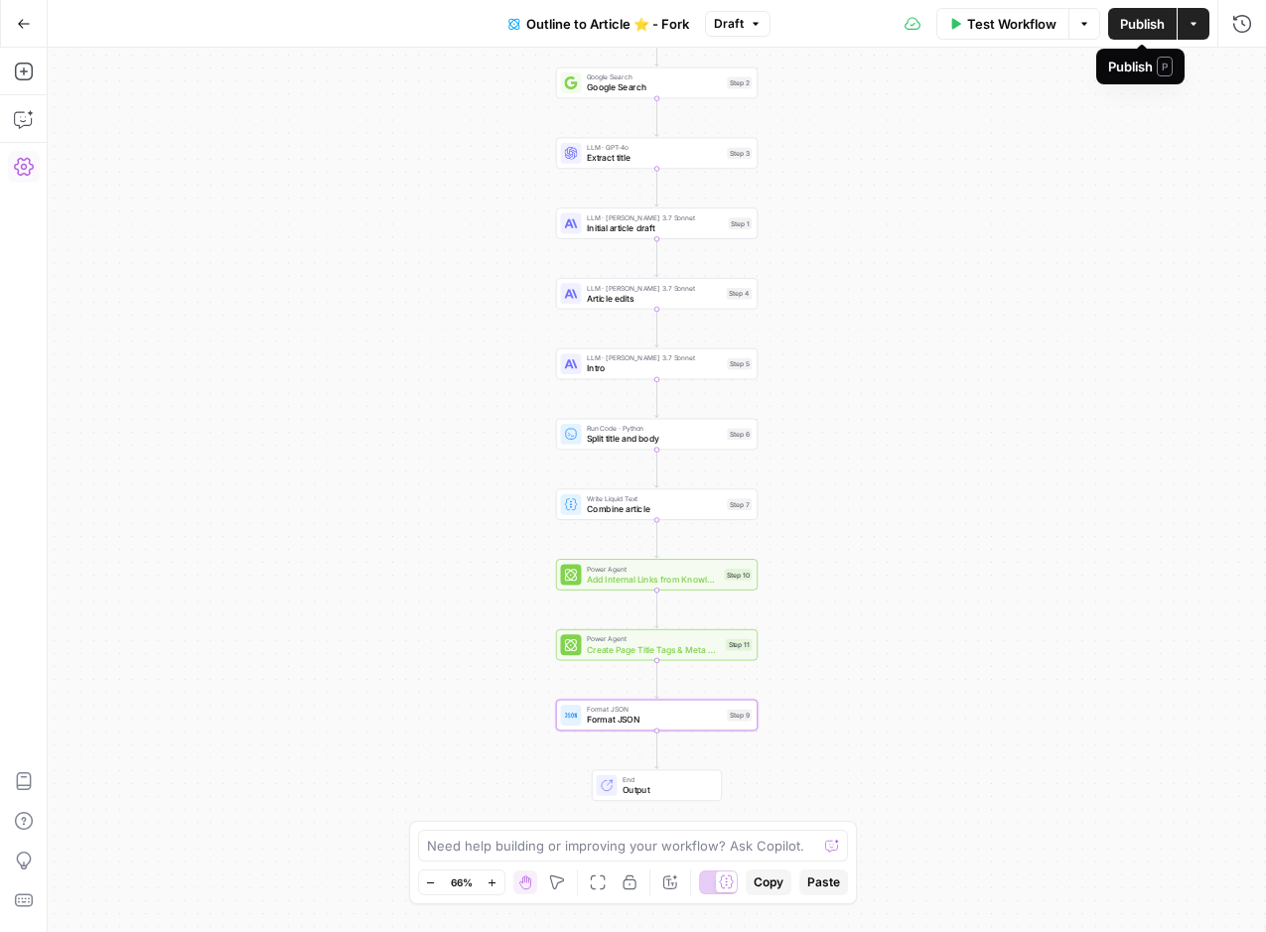
click at [1150, 30] on span "Publish" at bounding box center [1142, 24] width 45 height 20
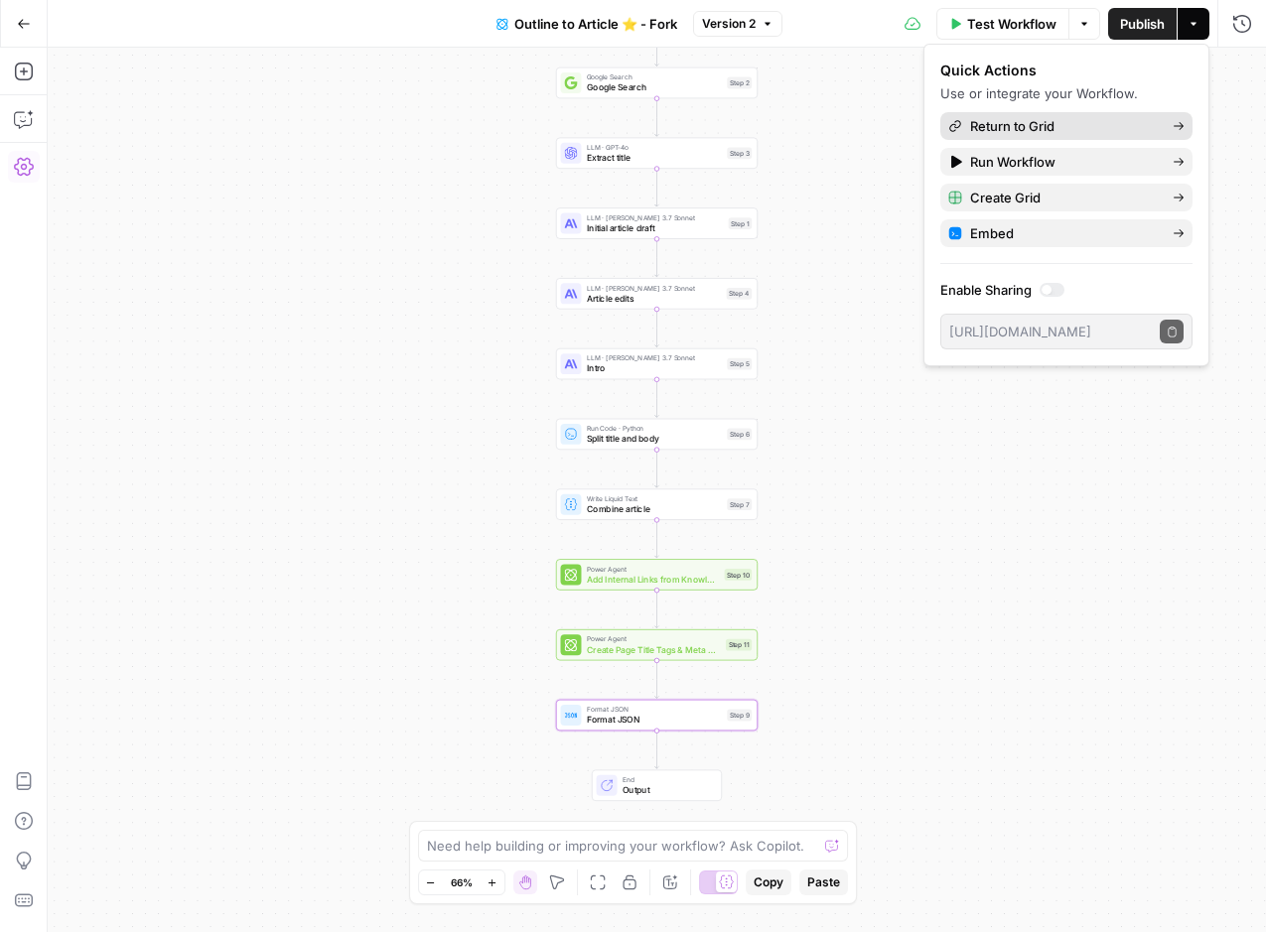
click at [1076, 121] on span "Return to Grid" at bounding box center [1063, 126] width 187 height 20
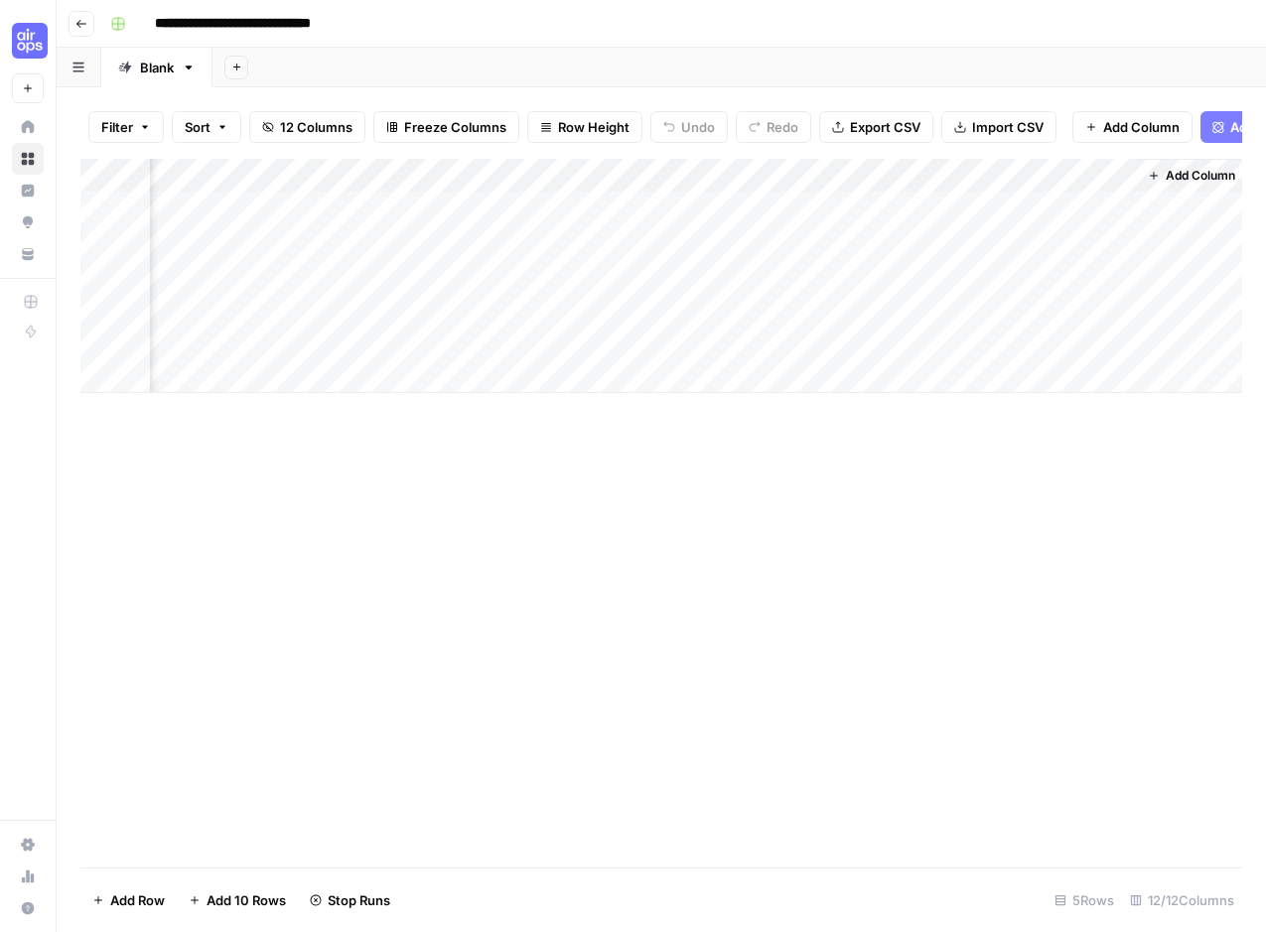
scroll to position [0, 1628]
click at [1009, 205] on div "Add Column" at bounding box center [661, 276] width 1162 height 234
click at [1235, 857] on icon "close" at bounding box center [1237, 854] width 10 height 10
click at [951, 170] on div "Add Column" at bounding box center [661, 276] width 1162 height 234
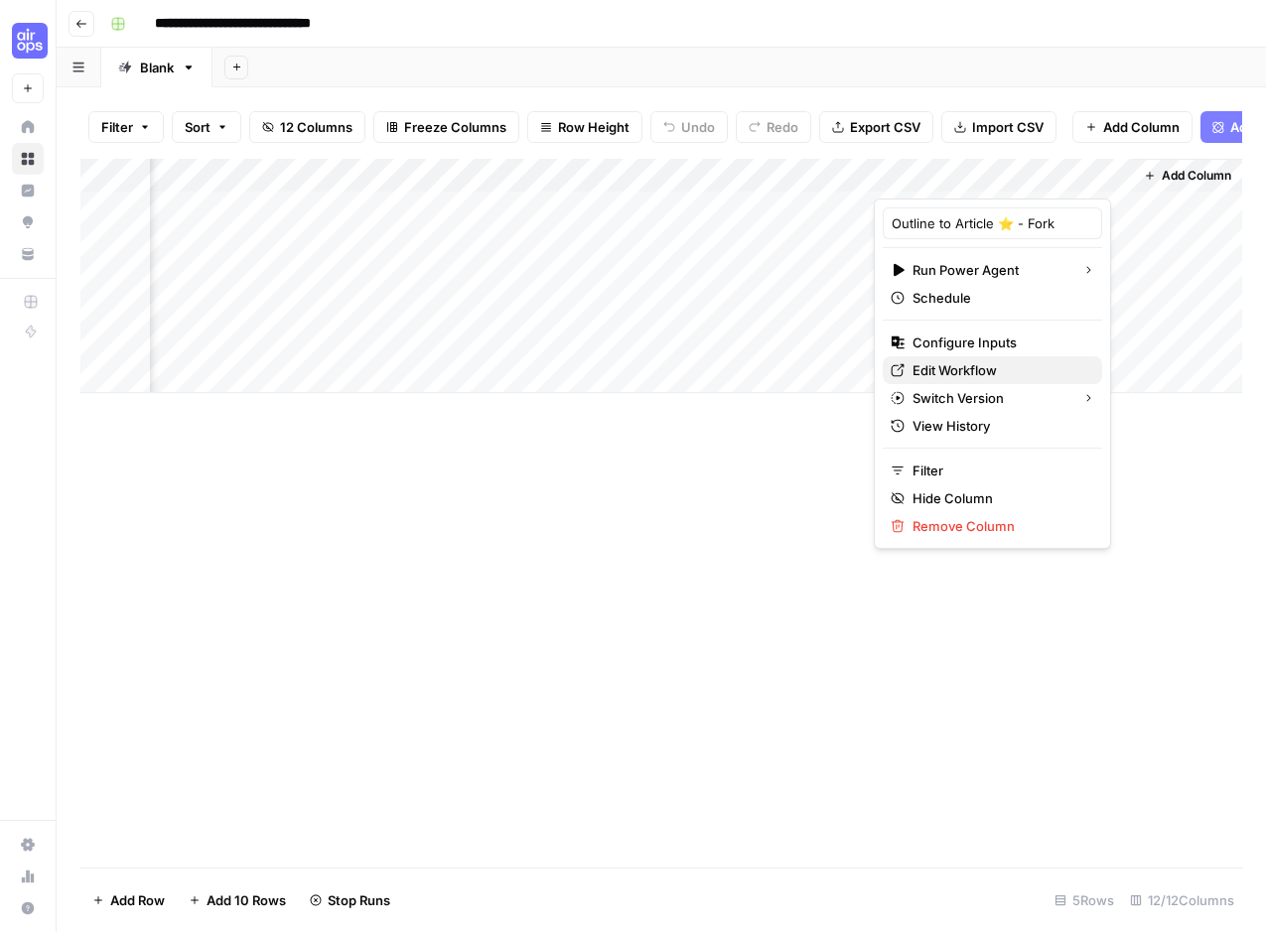
click at [978, 370] on span "Edit Workflow" at bounding box center [999, 370] width 174 height 20
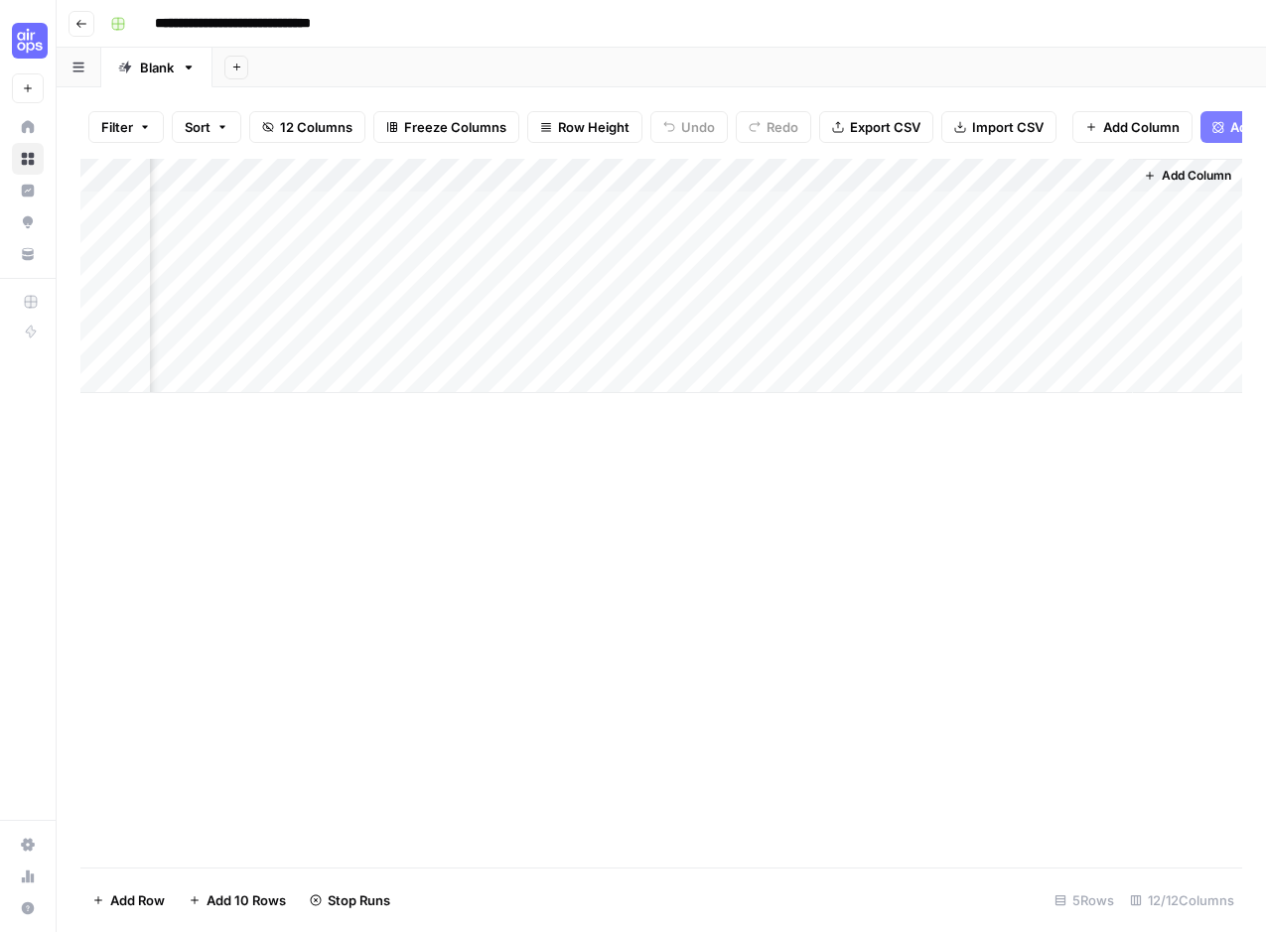
click at [1094, 178] on div "Add Column" at bounding box center [661, 276] width 1162 height 234
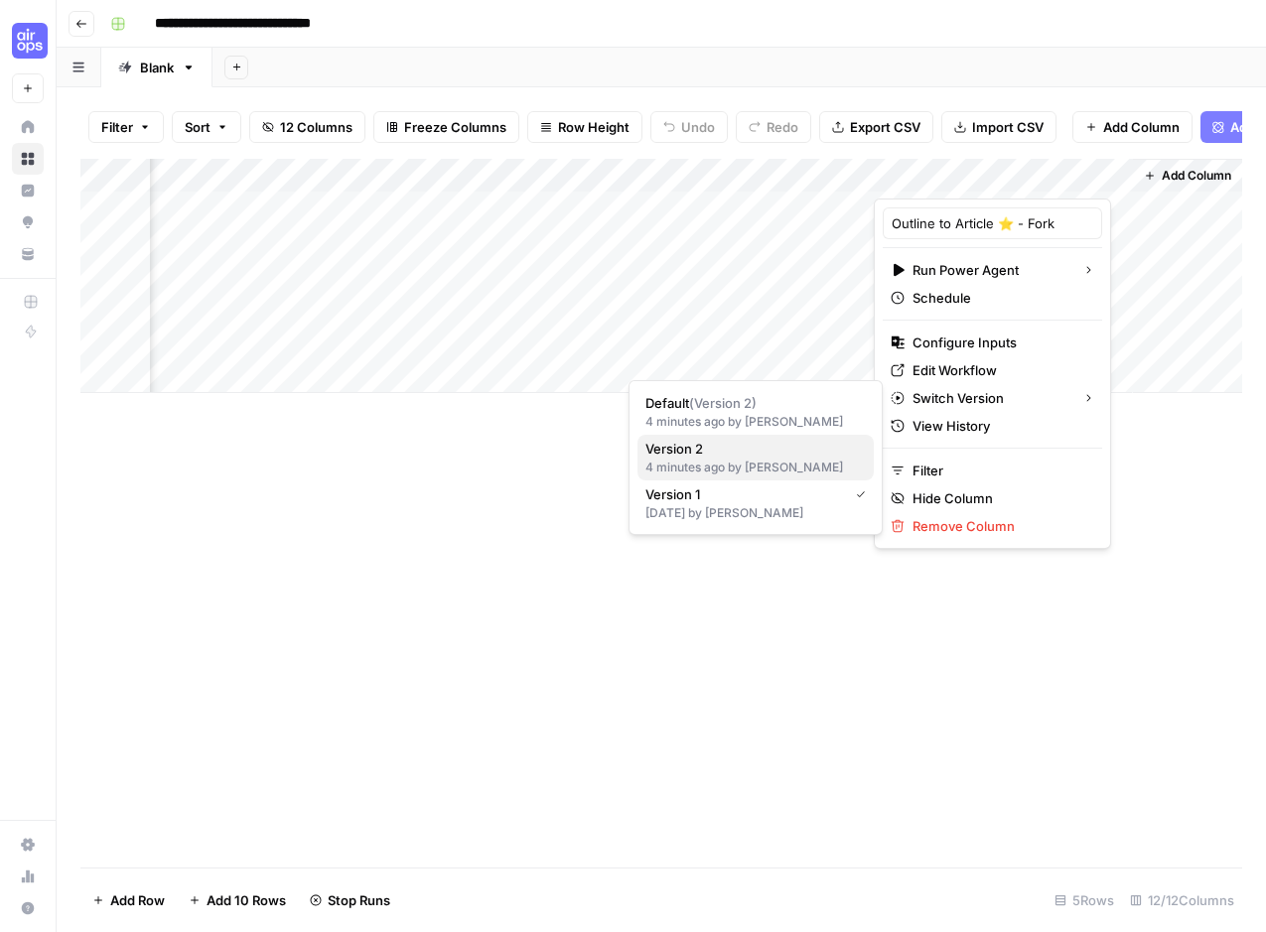
click at [691, 469] on div "4 minutes ago by Diane Leyman" at bounding box center [755, 468] width 220 height 18
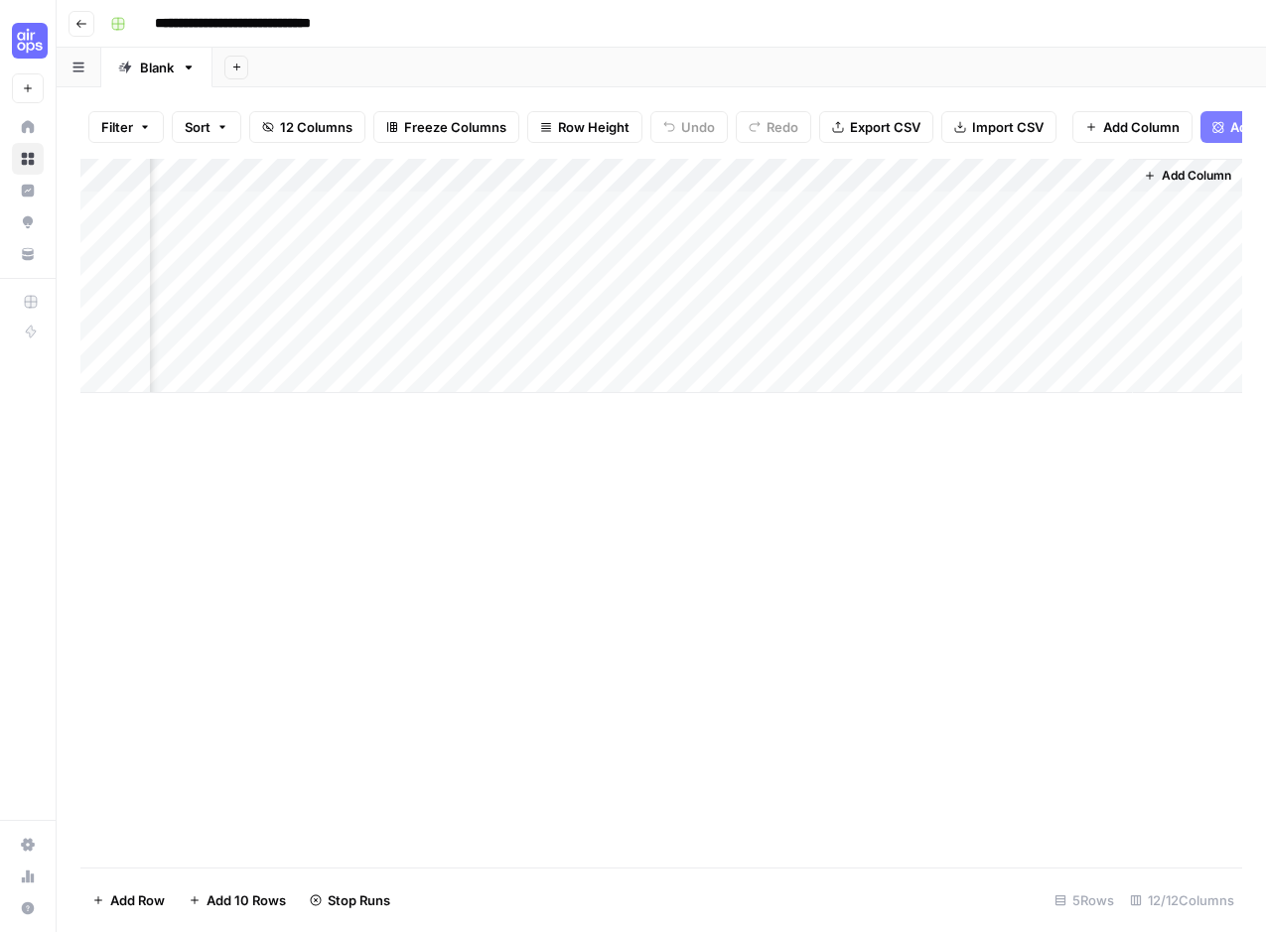
click at [1068, 172] on div "Add Column" at bounding box center [661, 276] width 1162 height 234
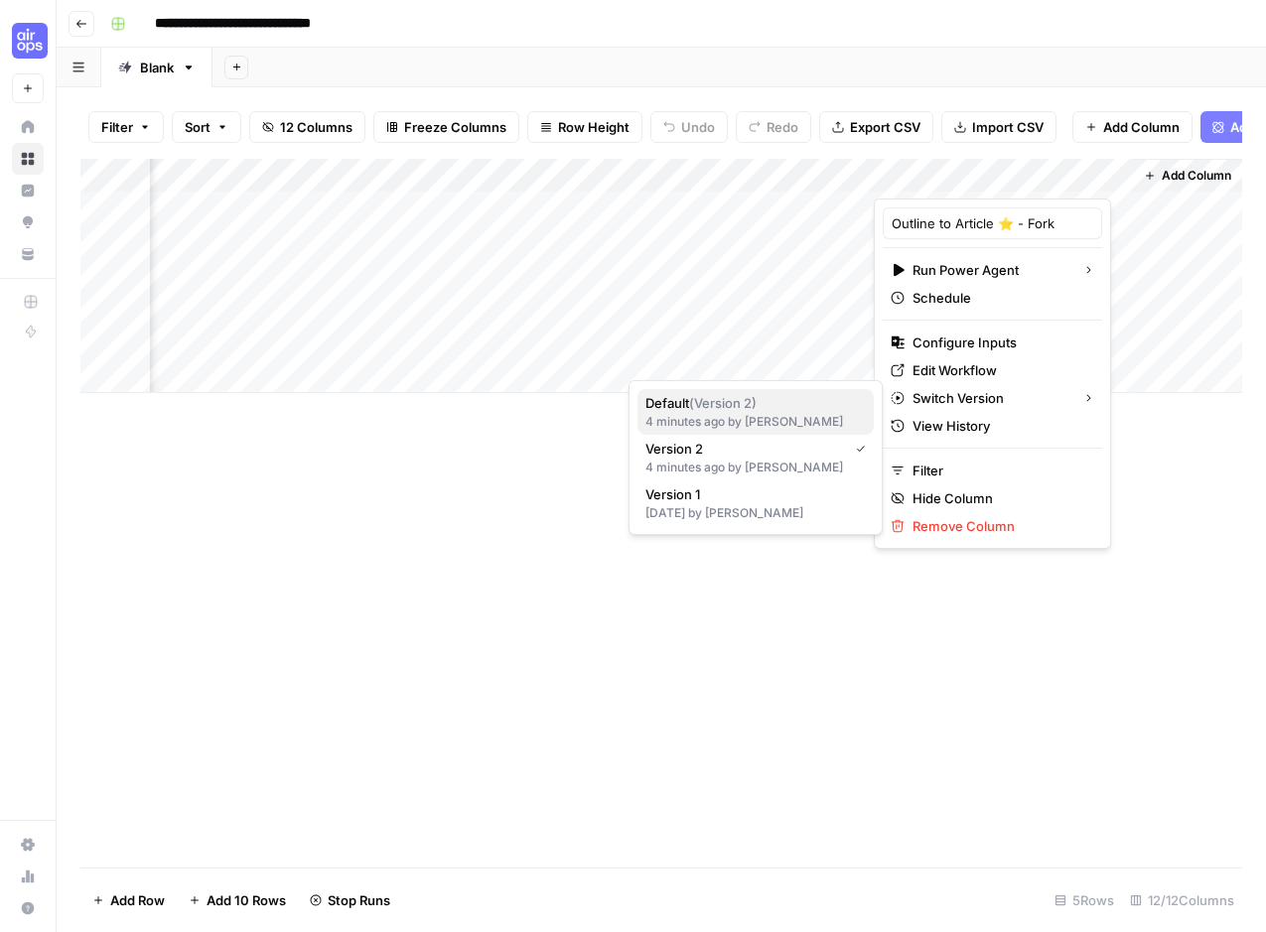
click at [768, 406] on span "Default ( Version 2 )" at bounding box center [751, 403] width 212 height 20
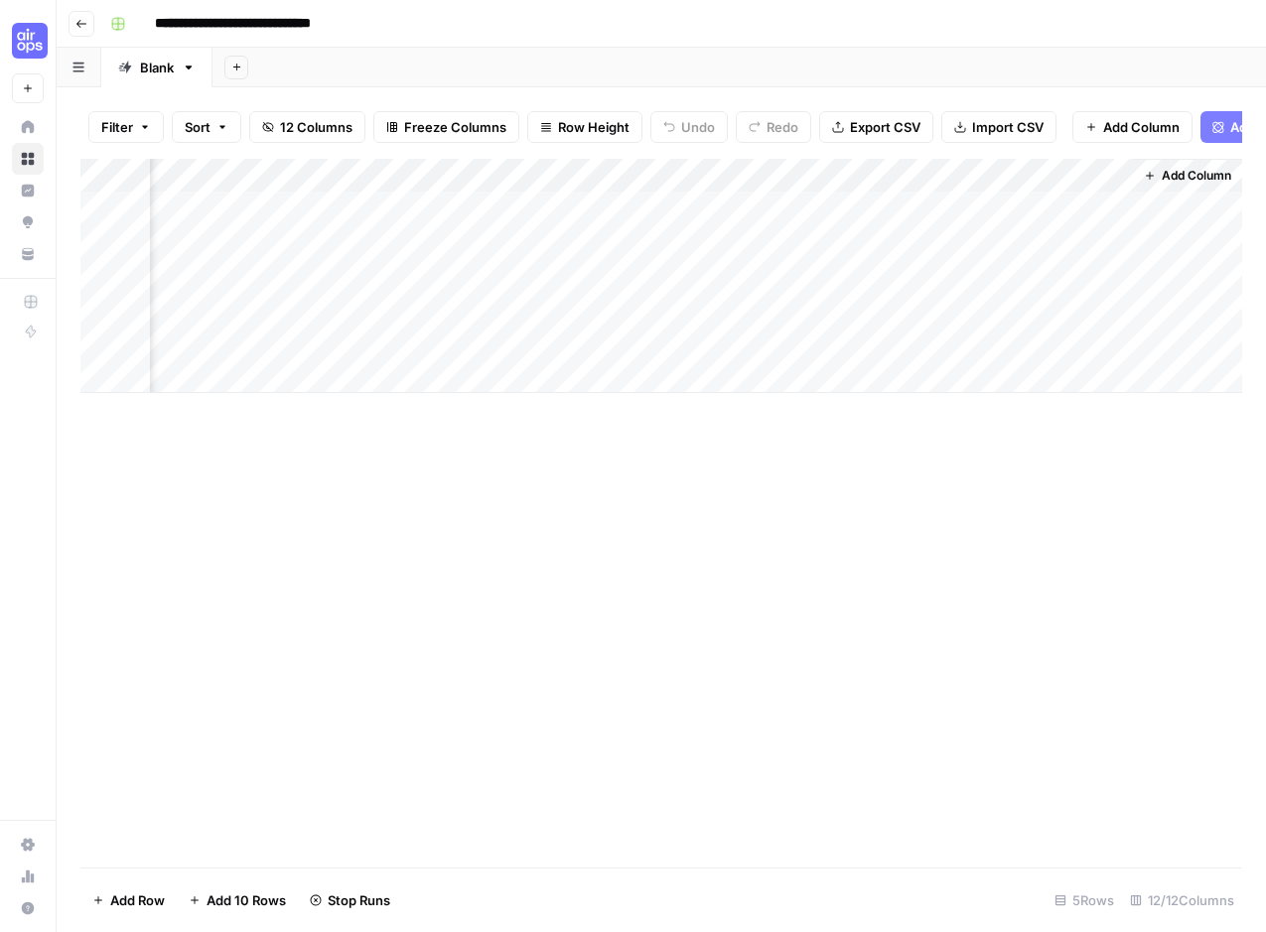
click at [1064, 170] on div "Add Column" at bounding box center [661, 276] width 1162 height 234
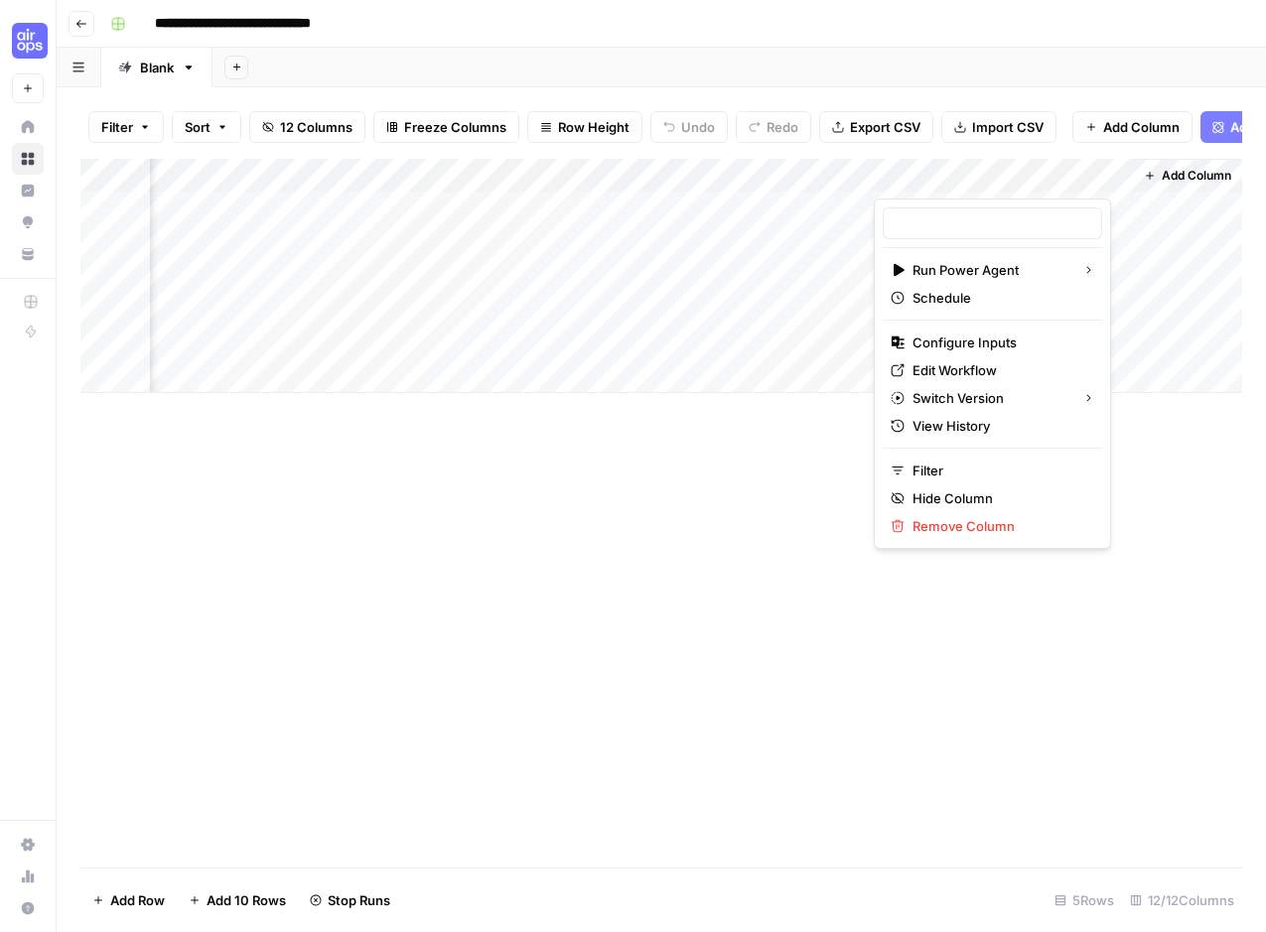
type input "Outline to Article ⭐️ - Fork"
click at [933, 371] on span "Edit Workflow" at bounding box center [999, 370] width 174 height 20
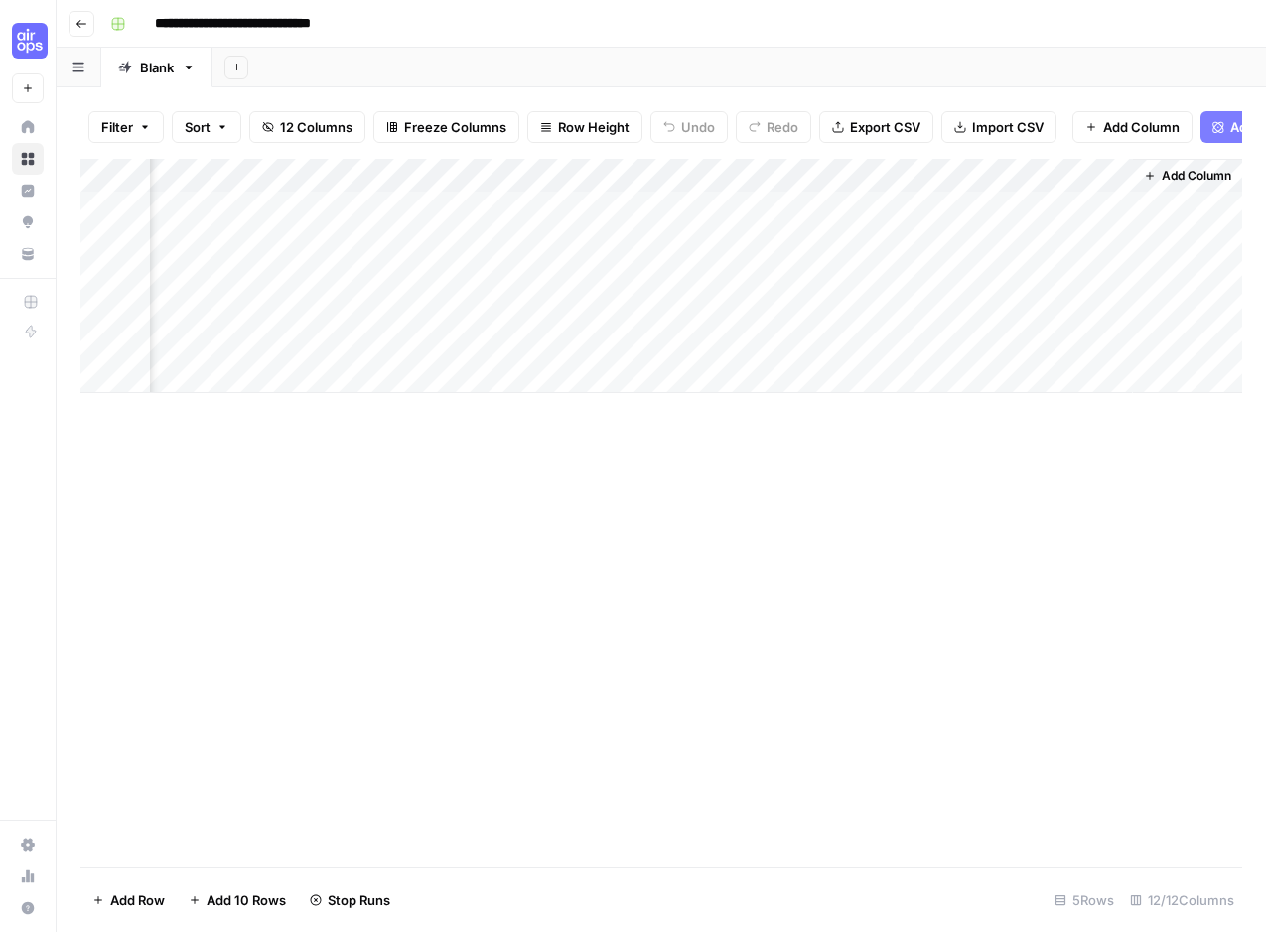
click at [934, 170] on div "Add Column" at bounding box center [661, 276] width 1162 height 234
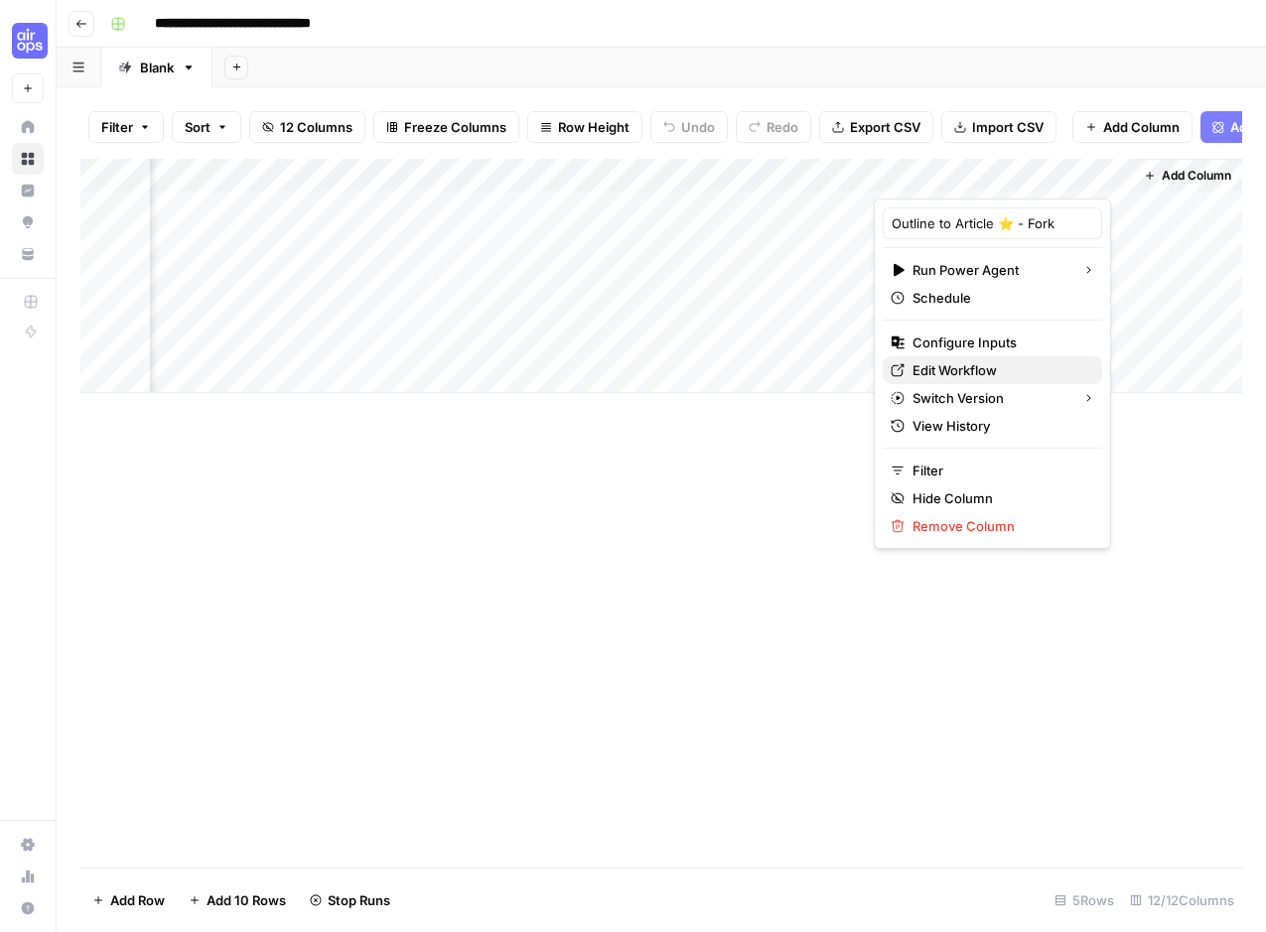
click at [967, 370] on span "Edit Workflow" at bounding box center [999, 370] width 174 height 20
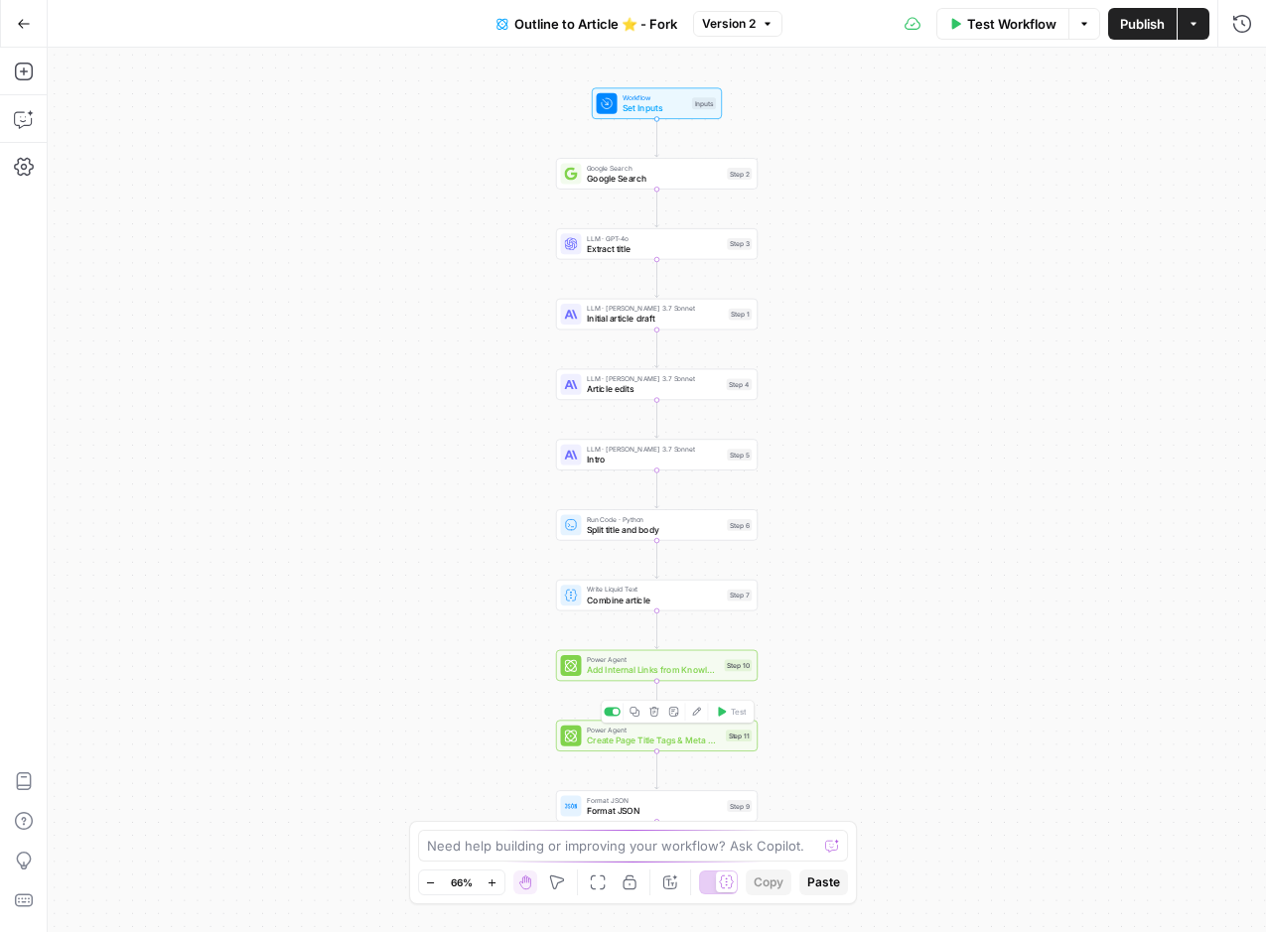
click at [707, 744] on span "Create Page Title Tags & Meta Descriptions - Fork" at bounding box center [654, 740] width 134 height 13
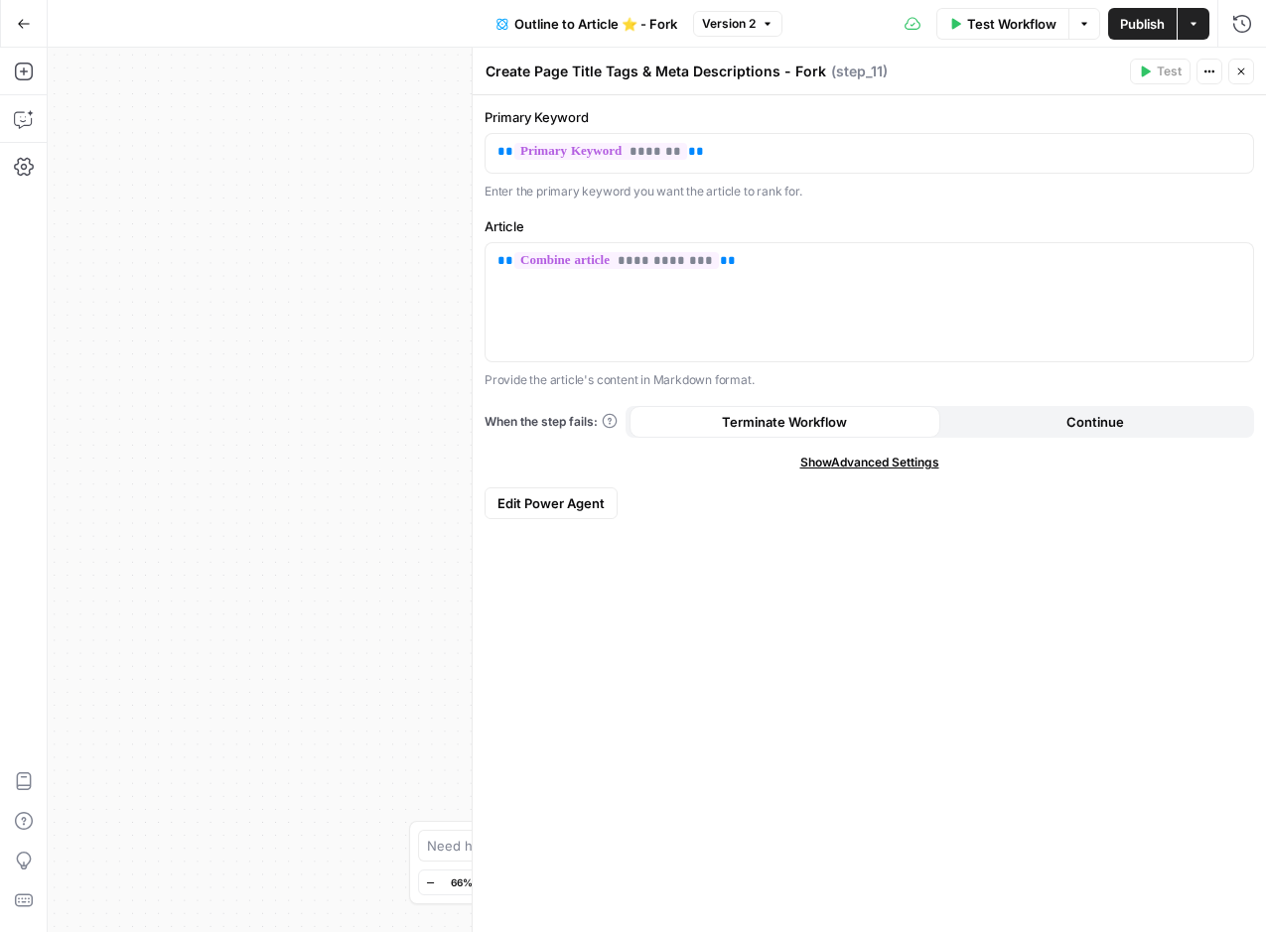
click at [1242, 70] on icon "button" at bounding box center [1241, 72] width 12 height 12
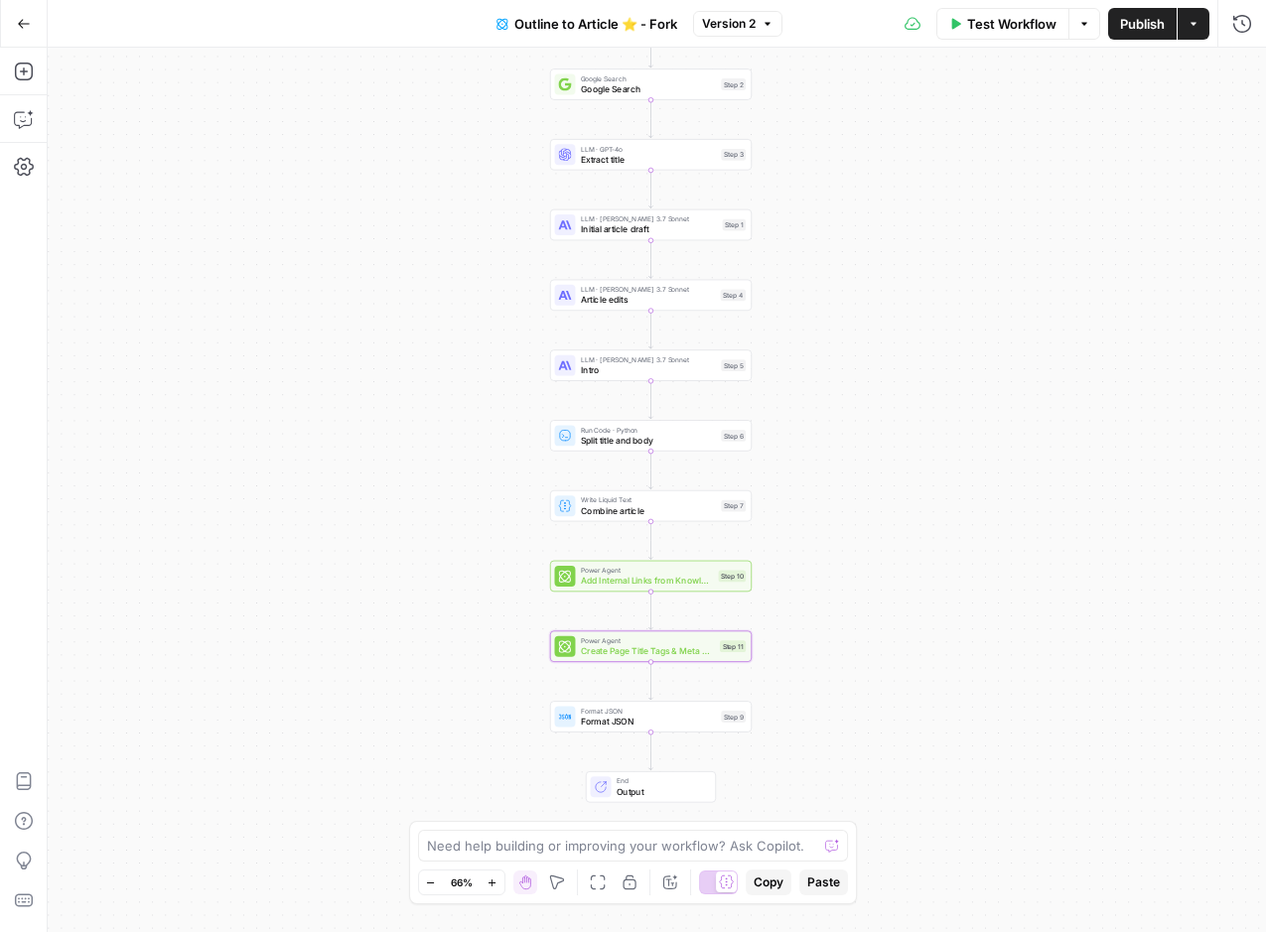
drag, startPoint x: 902, startPoint y: 781, endPoint x: 897, endPoint y: 691, distance: 90.5
click at [896, 691] on div "Workflow Set Inputs Inputs Google Search Google Search Step 2 LLM · GPT-4o Extr…" at bounding box center [657, 490] width 1218 height 885
click at [1197, 26] on icon "button" at bounding box center [1193, 24] width 12 height 12
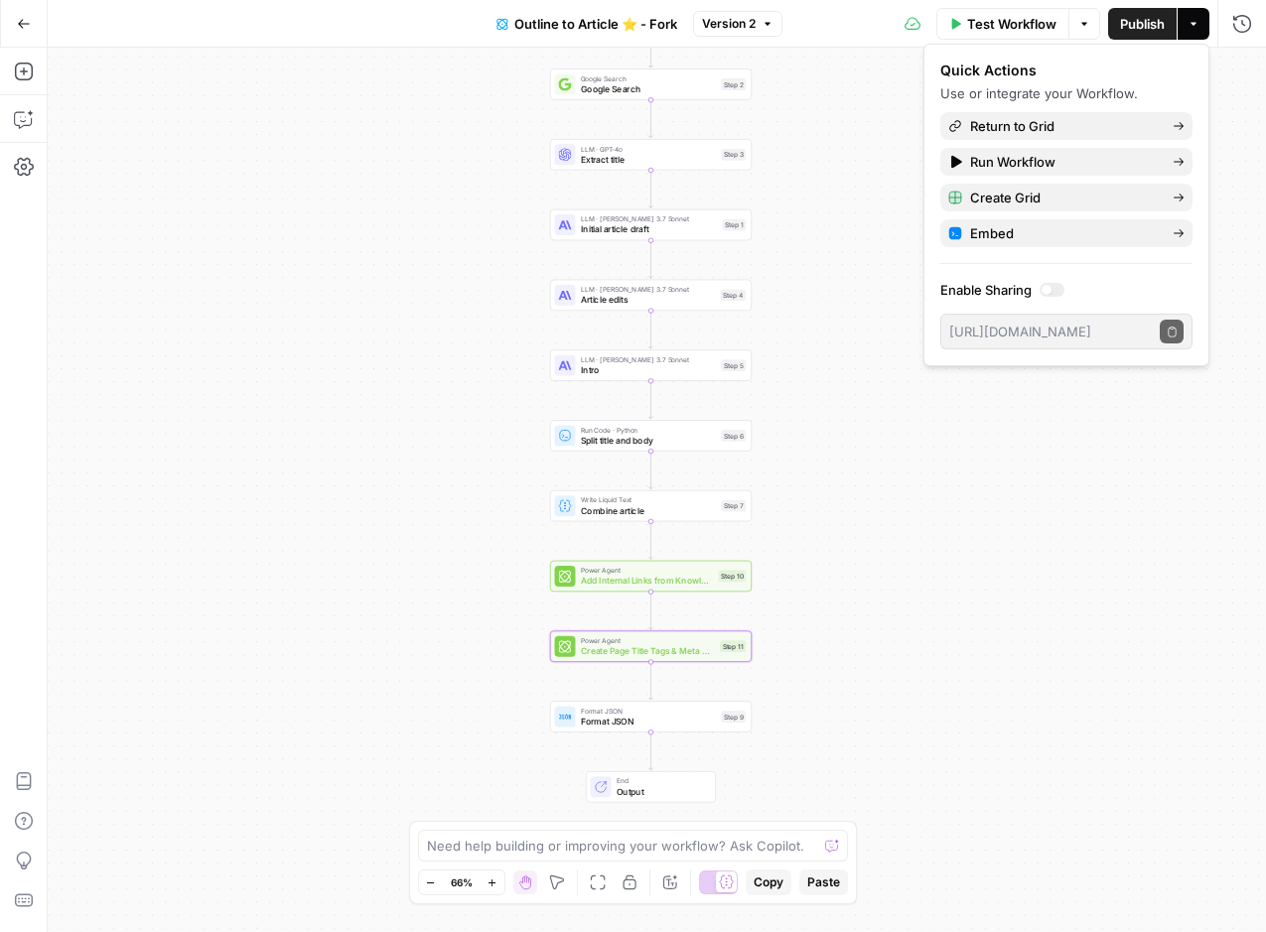
click at [766, 670] on div "Workflow Set Inputs Inputs Google Search Google Search Step 2 LLM · GPT-4o Extr…" at bounding box center [657, 490] width 1218 height 885
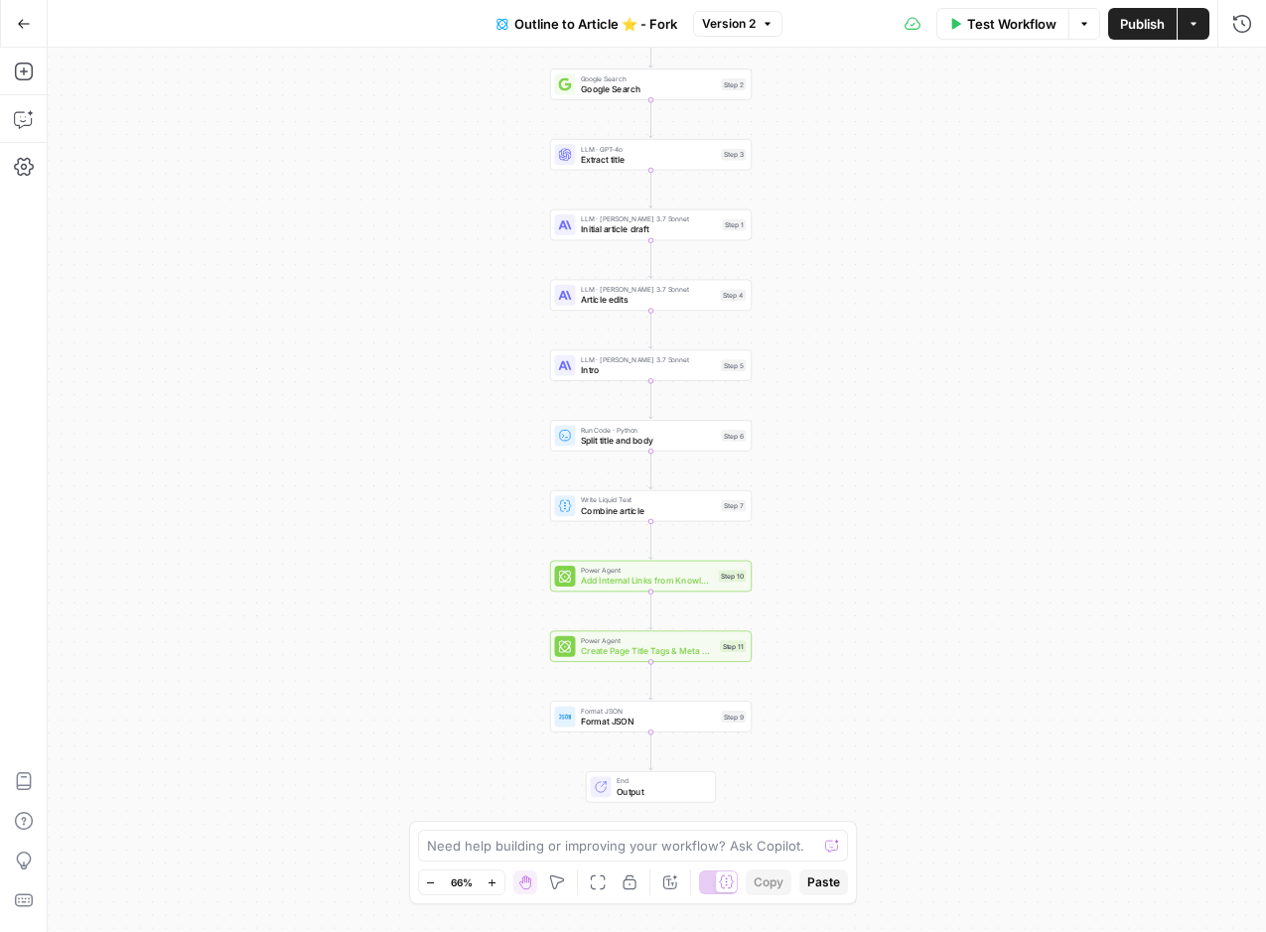
click at [708, 656] on span "Create Page Title Tags & Meta Descriptions - Fork" at bounding box center [648, 650] width 134 height 13
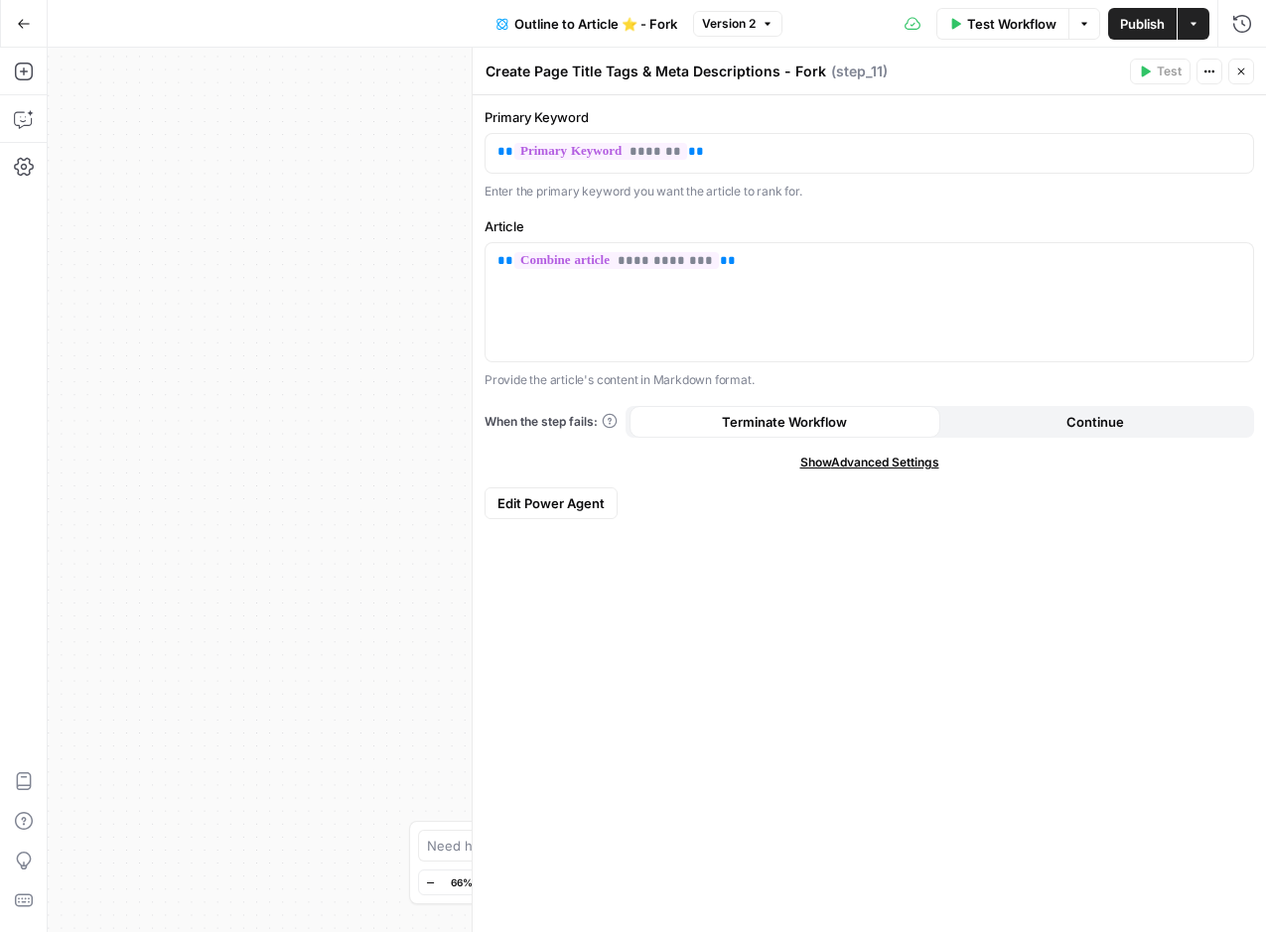
click at [560, 503] on span "Edit Power Agent" at bounding box center [550, 503] width 107 height 20
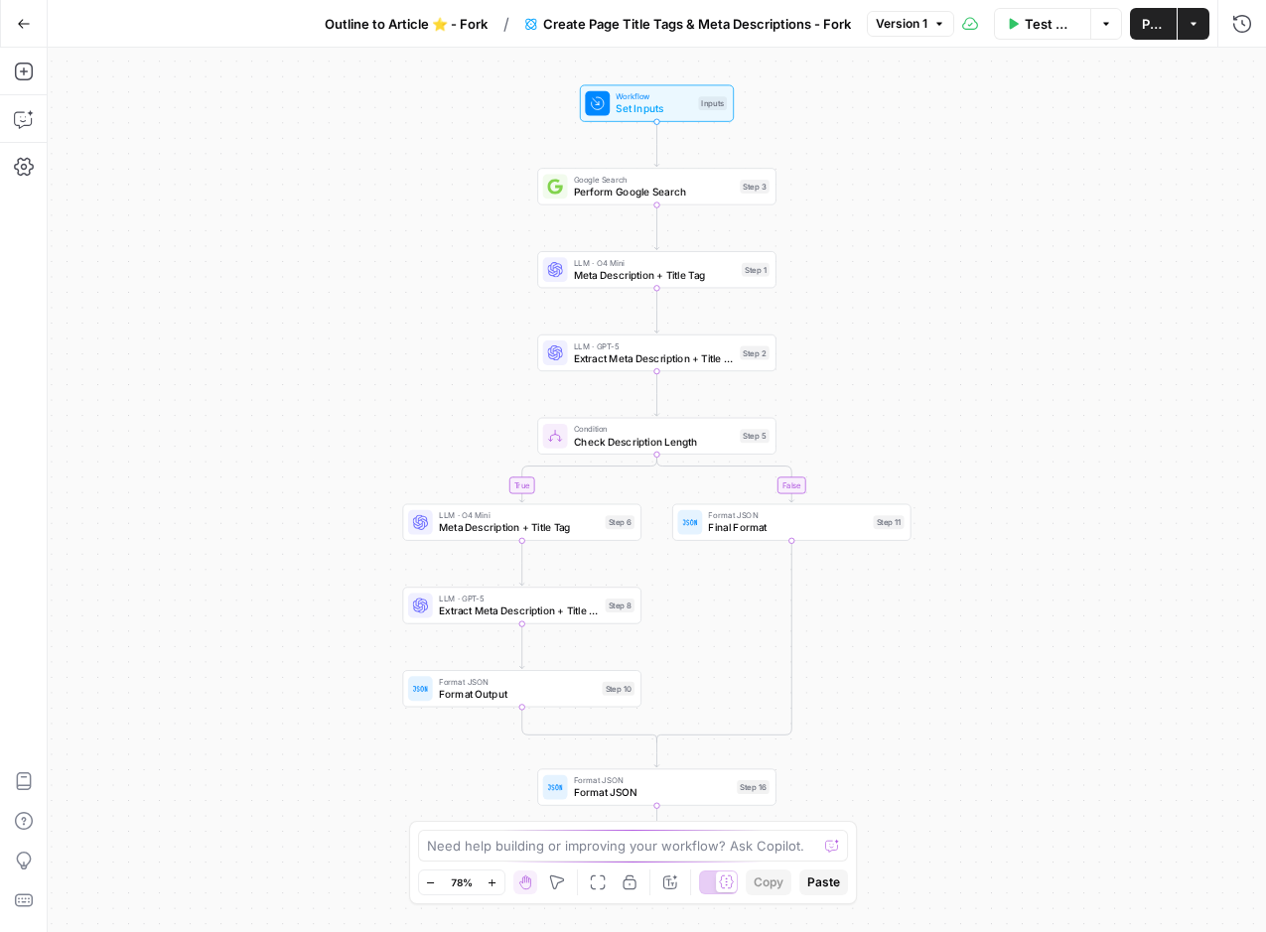
click at [28, 20] on icon "button" at bounding box center [24, 24] width 14 height 14
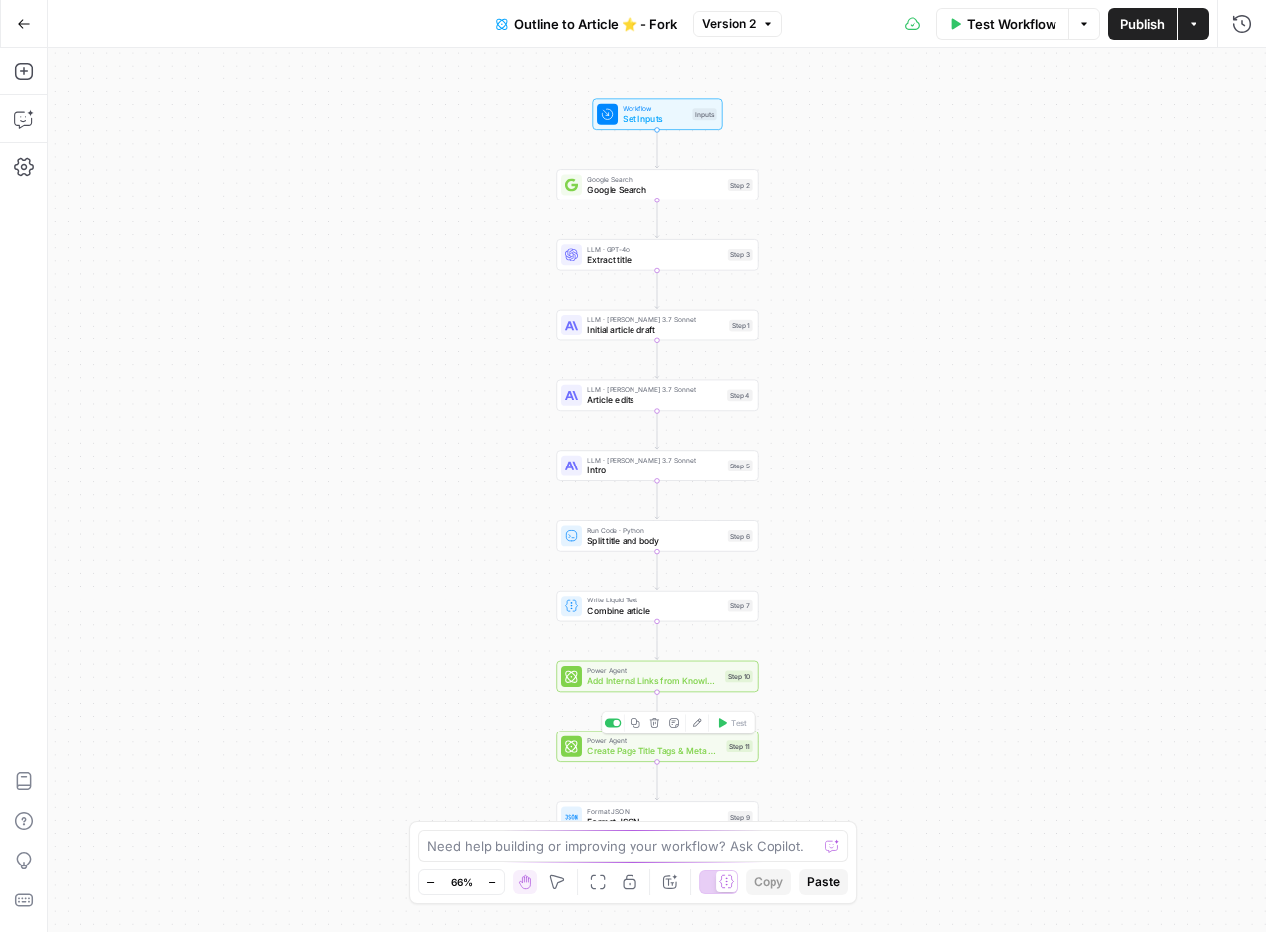
click at [670, 754] on span "Create Page Title Tags & Meta Descriptions - Fork" at bounding box center [654, 751] width 134 height 13
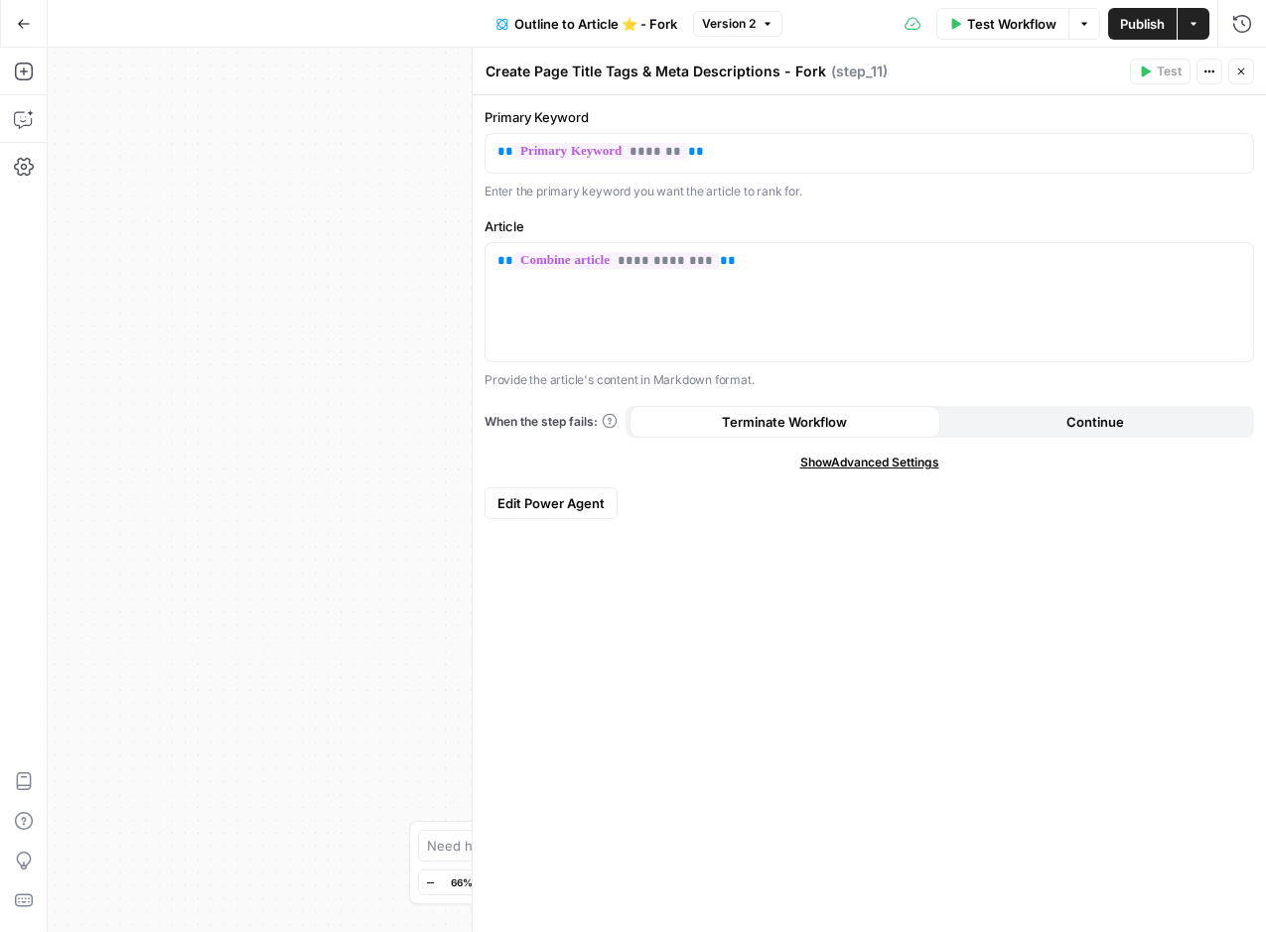
click at [871, 466] on span "Show Advanced Settings" at bounding box center [869, 463] width 139 height 18
click at [872, 466] on span "Hide Advanced Settings" at bounding box center [869, 463] width 134 height 18
click at [773, 30] on button "Version 2" at bounding box center [737, 24] width 89 height 26
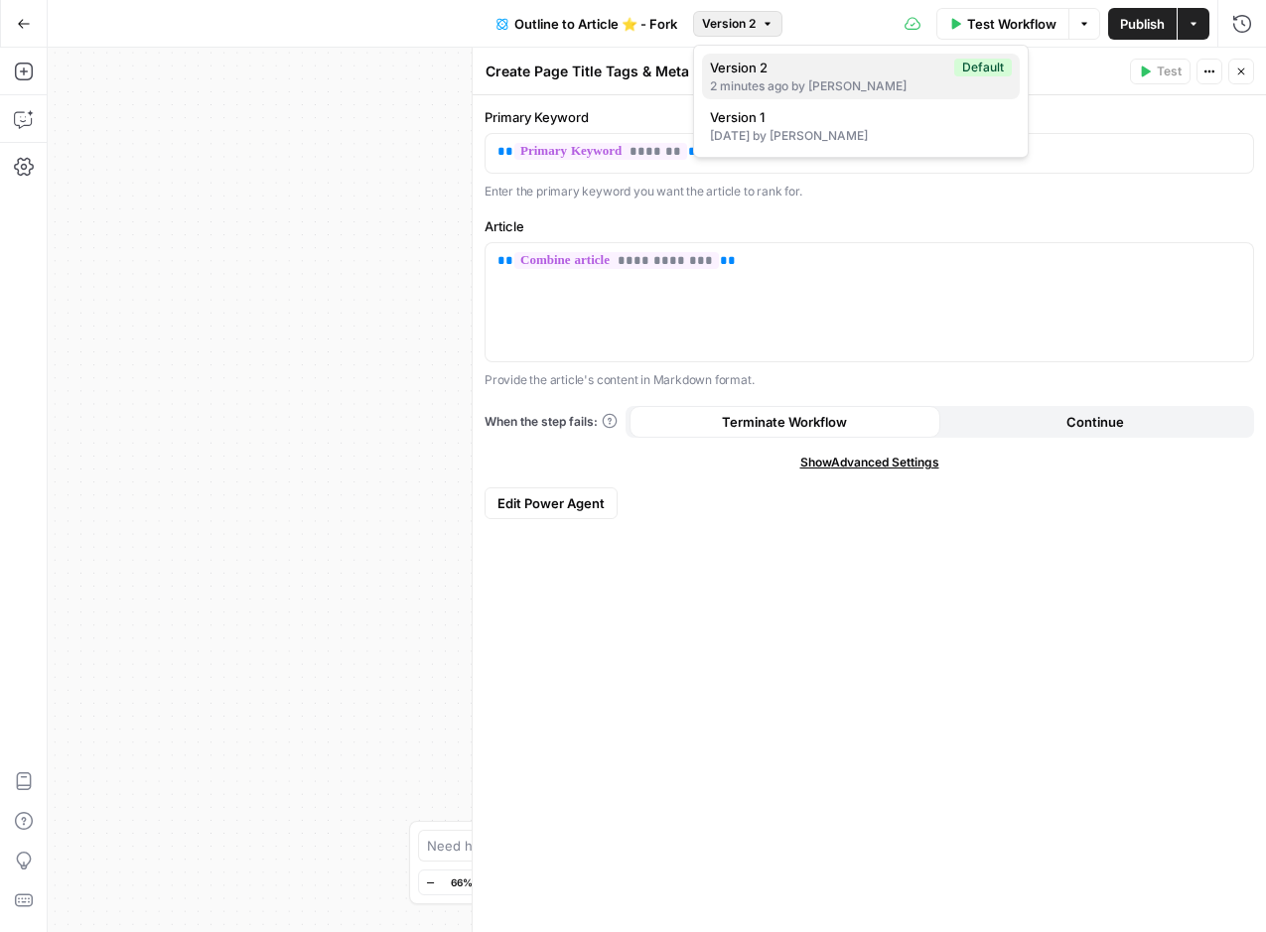
click at [795, 93] on div "2 minutes ago by Diane Leyman" at bounding box center [861, 86] width 302 height 18
click at [735, 24] on span "Version 2" at bounding box center [729, 24] width 54 height 18
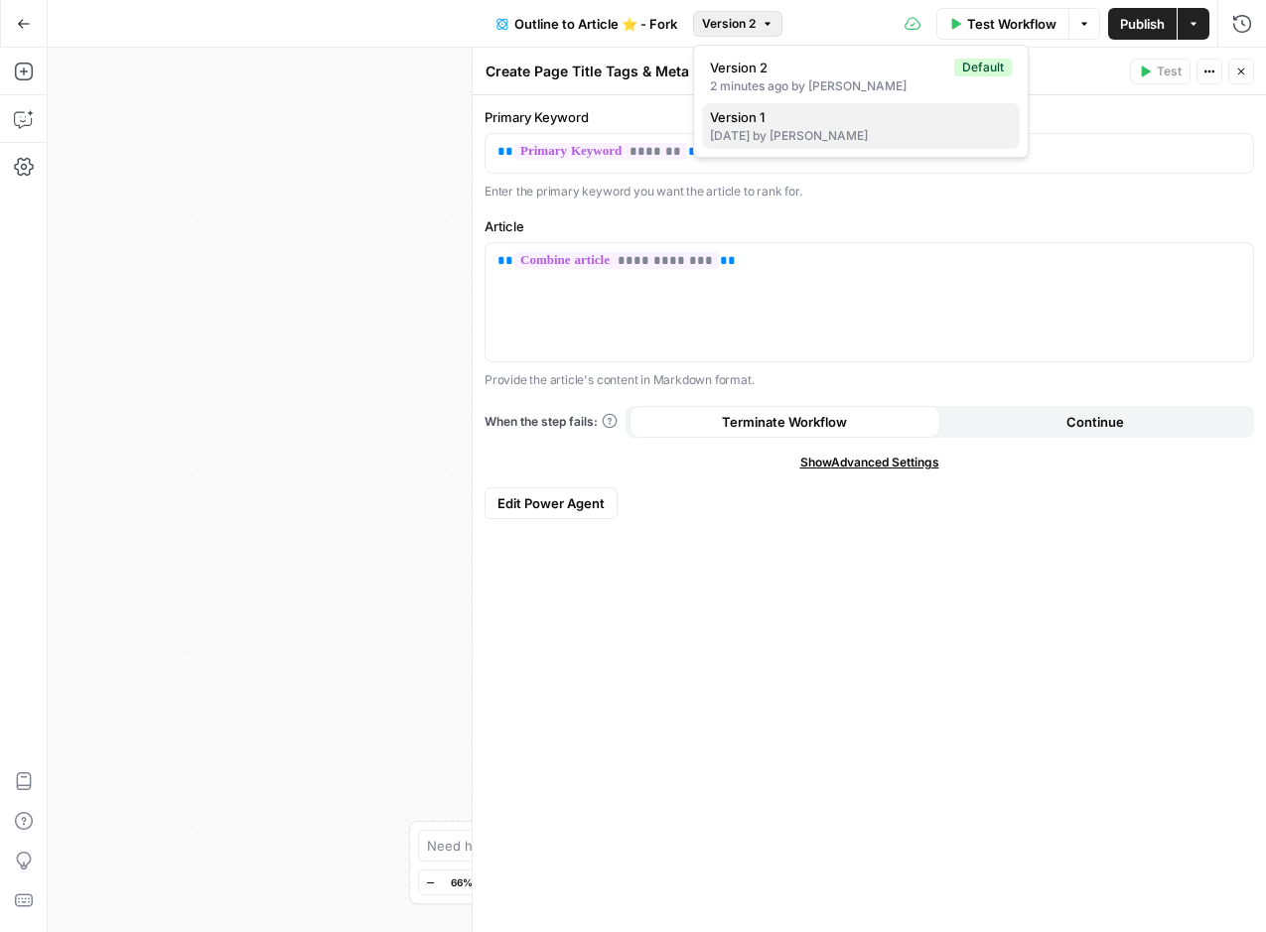
click at [775, 112] on span "Version 1" at bounding box center [857, 117] width 294 height 20
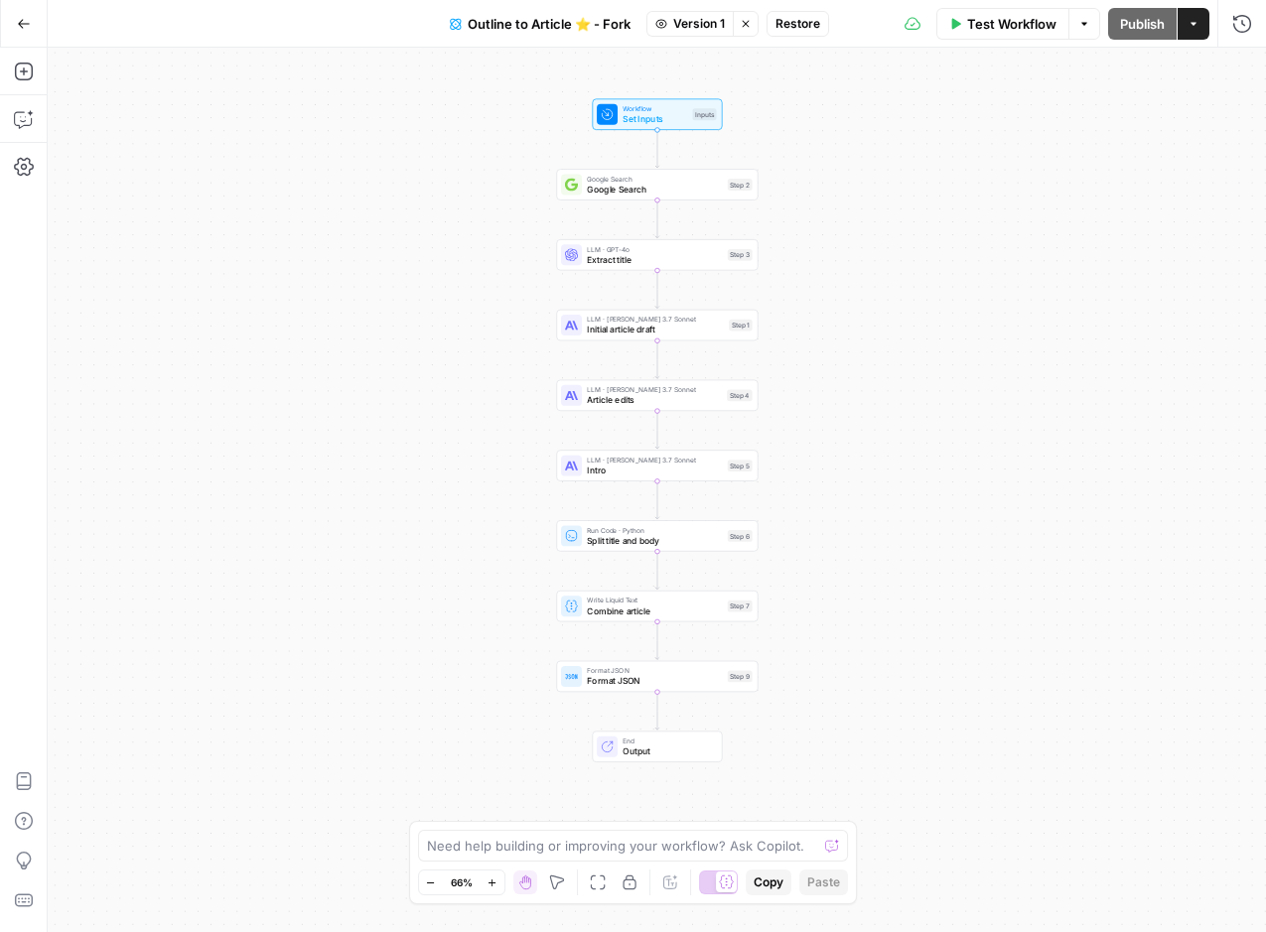
click at [804, 29] on span "Restore" at bounding box center [797, 24] width 45 height 18
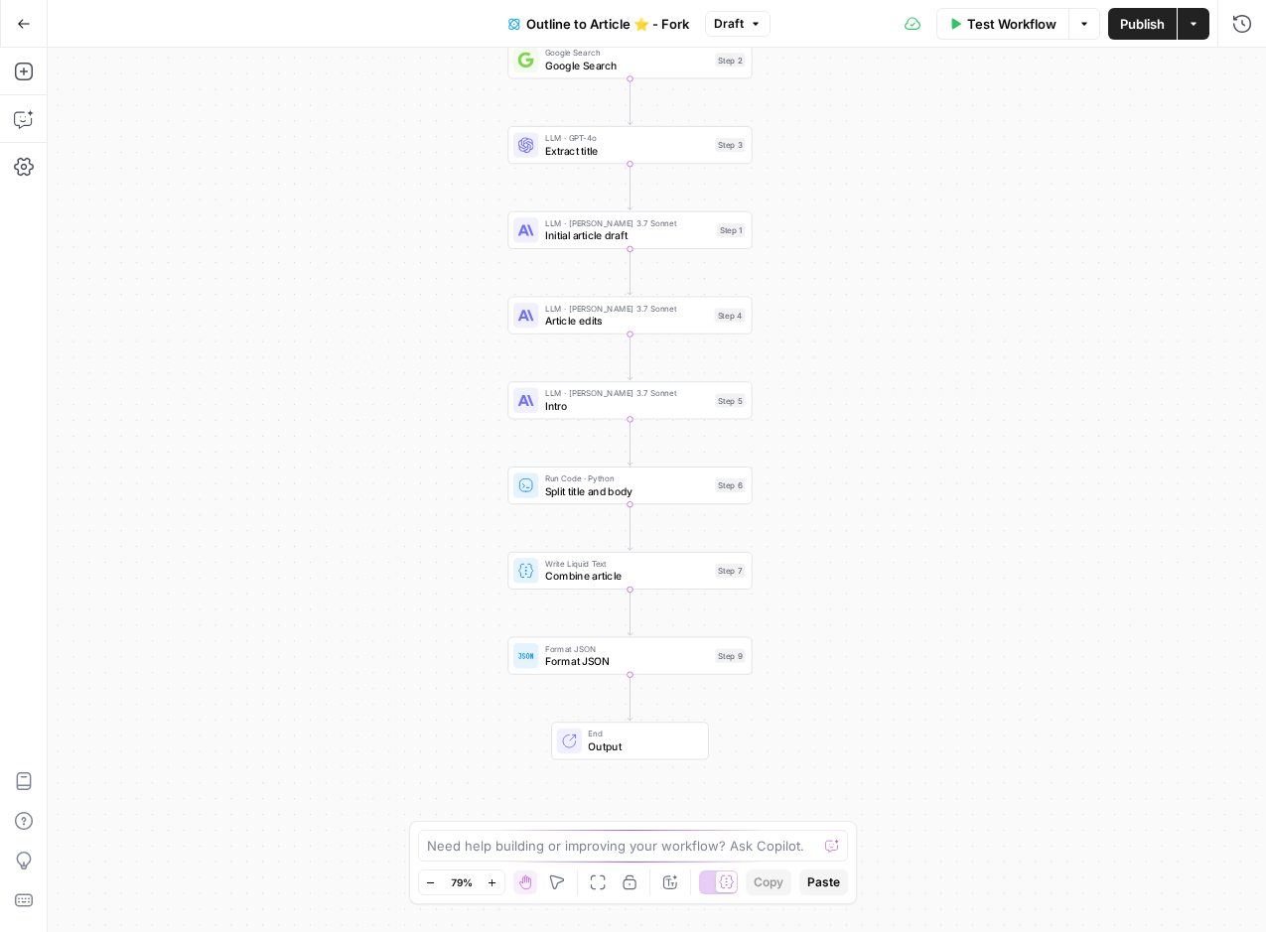
drag, startPoint x: 408, startPoint y: 725, endPoint x: 320, endPoint y: 519, distance: 223.7
click at [381, 595] on div "Workflow Set Inputs Inputs Google Search Google Search Step 2 LLM · GPT-4o Extr…" at bounding box center [657, 490] width 1218 height 885
click at [731, 25] on span "Draft" at bounding box center [729, 24] width 30 height 18
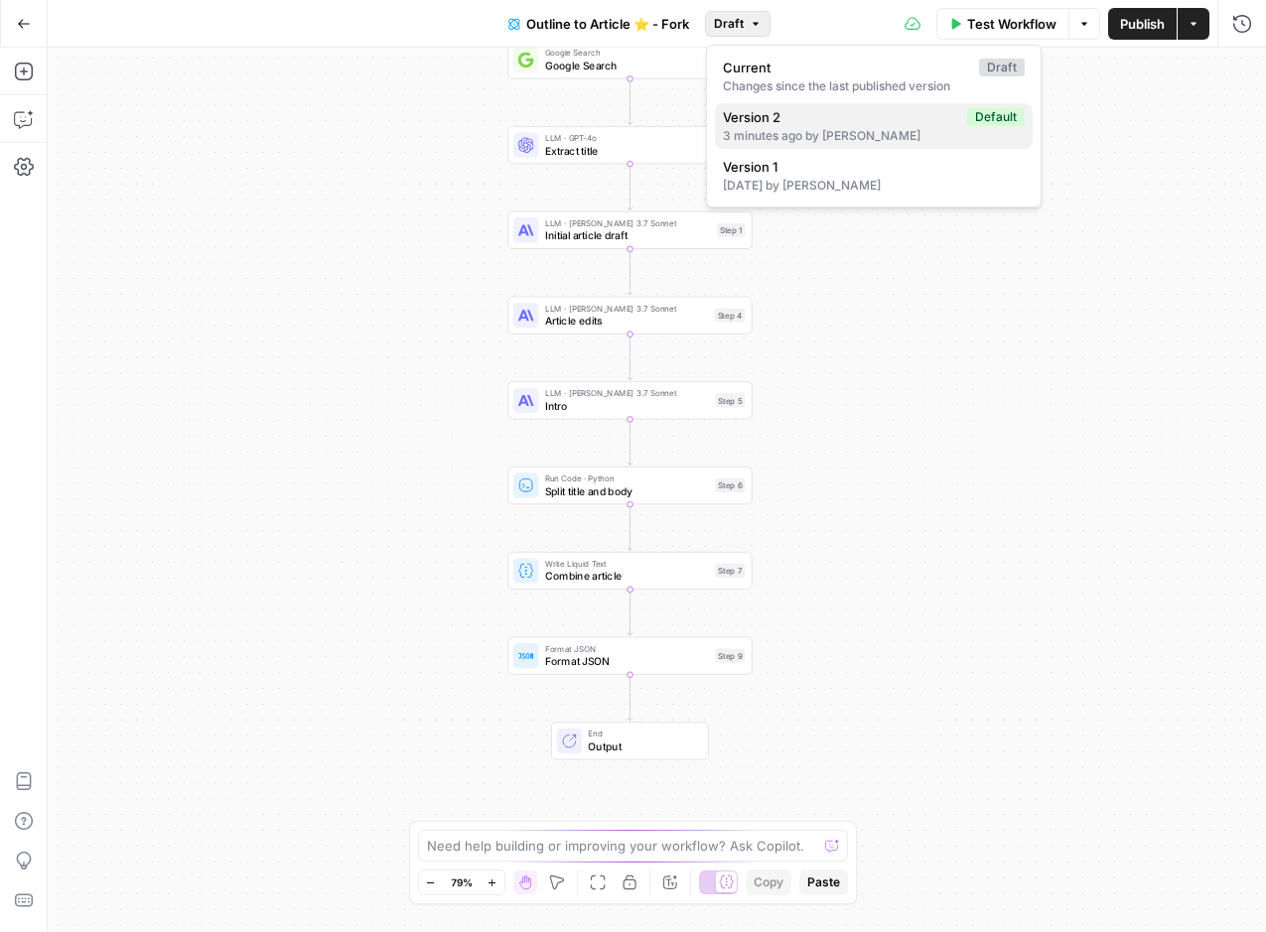
click at [871, 125] on span "Version 2" at bounding box center [841, 117] width 236 height 20
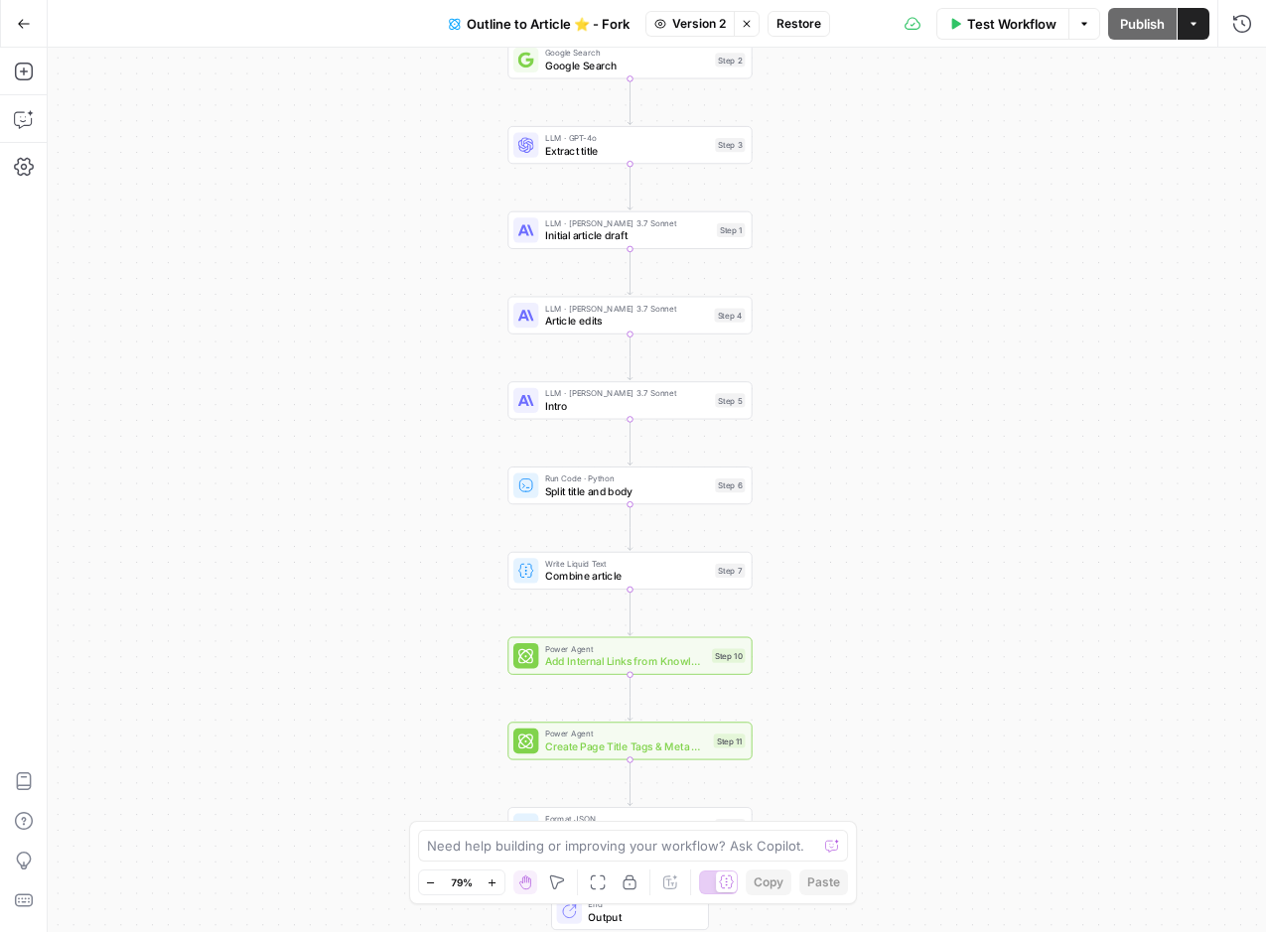
click at [669, 730] on span "Power Agent" at bounding box center [626, 734] width 163 height 13
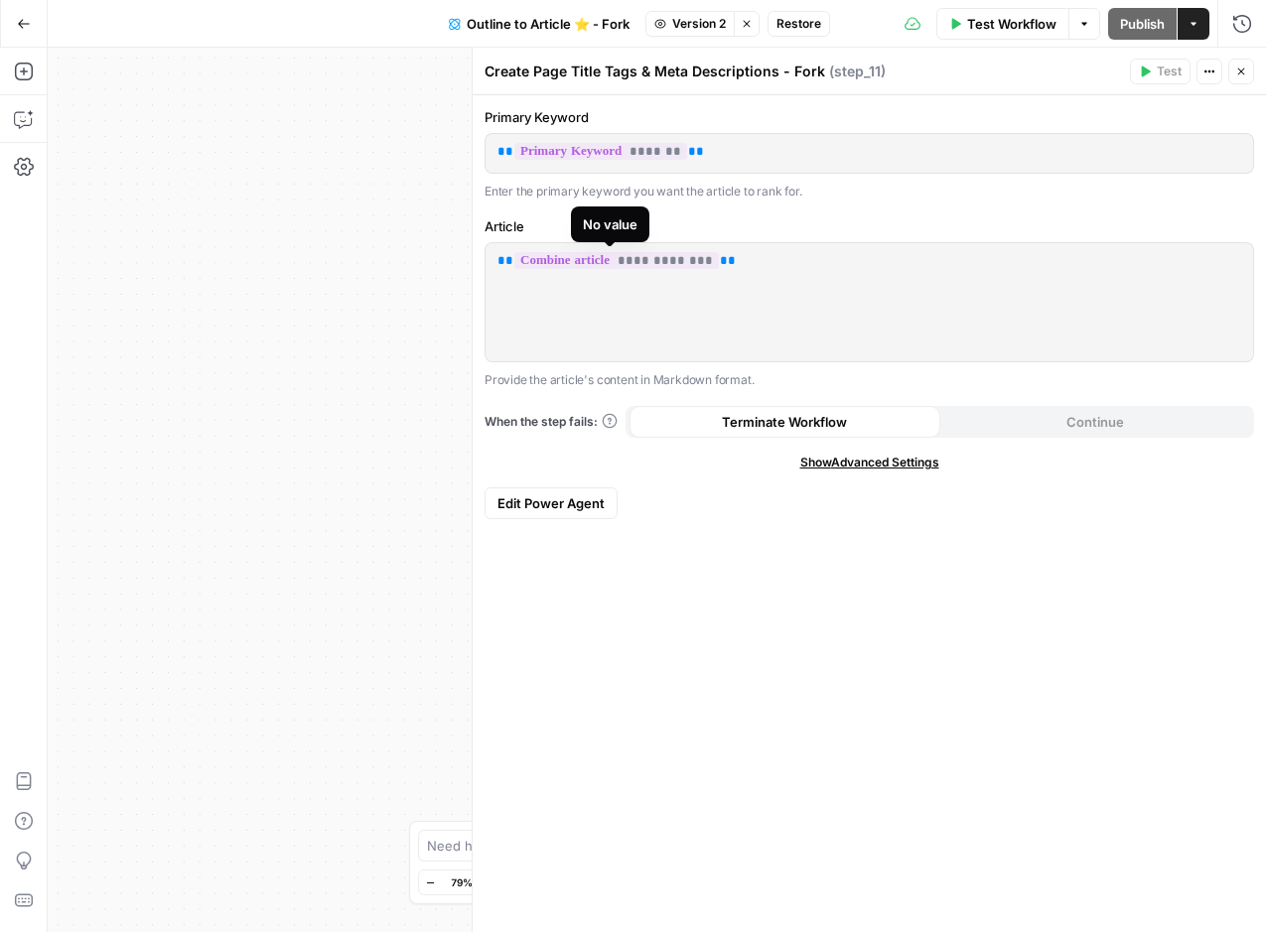
click at [604, 252] on span "**********" at bounding box center [616, 260] width 205 height 17
click at [575, 154] on span "*******" at bounding box center [600, 151] width 173 height 17
click at [528, 496] on span "Edit Power Agent" at bounding box center [550, 503] width 107 height 20
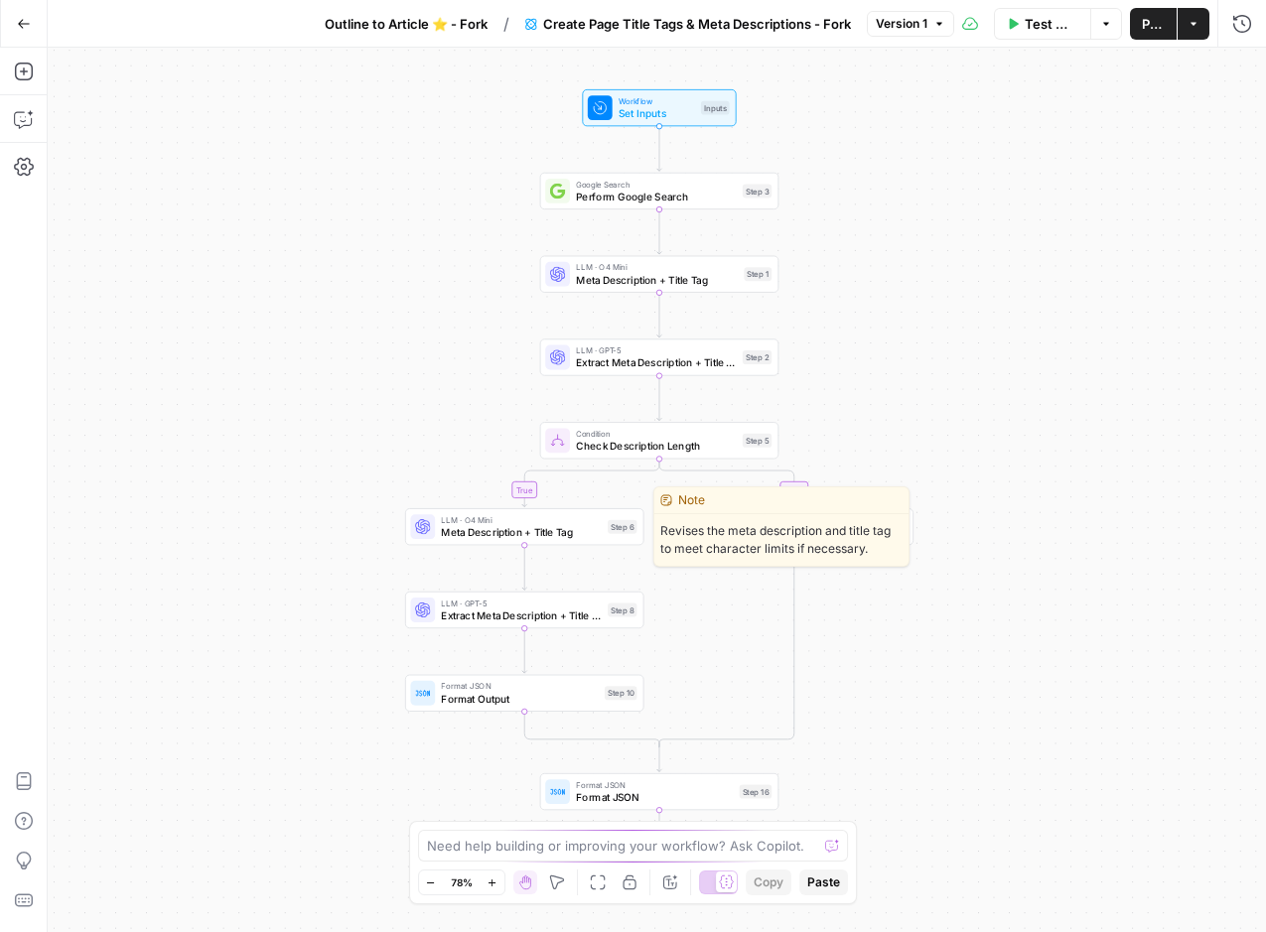
click at [525, 526] on span "Meta Description + Title Tag" at bounding box center [521, 532] width 160 height 16
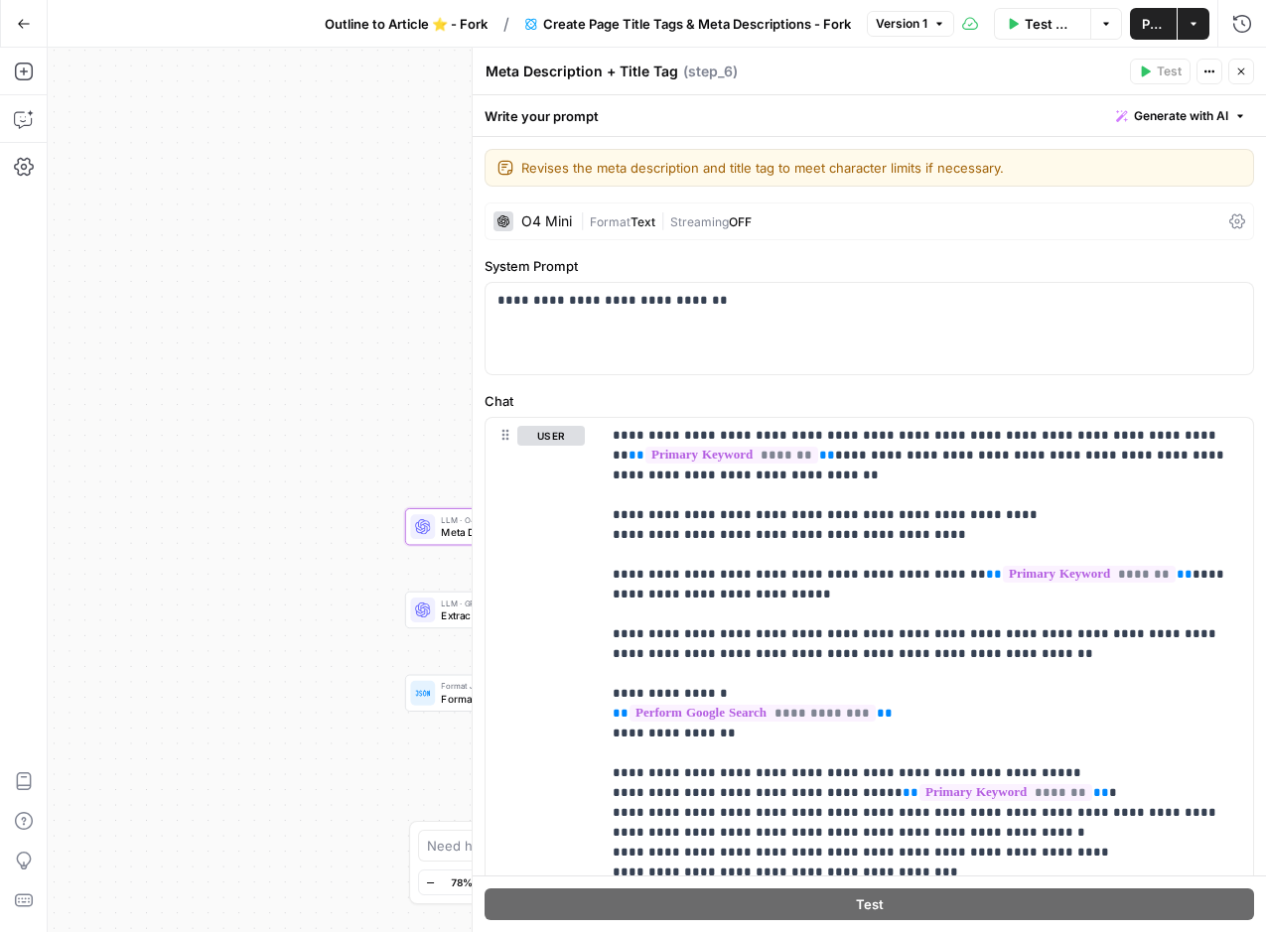
click at [1241, 74] on icon "button" at bounding box center [1241, 72] width 12 height 12
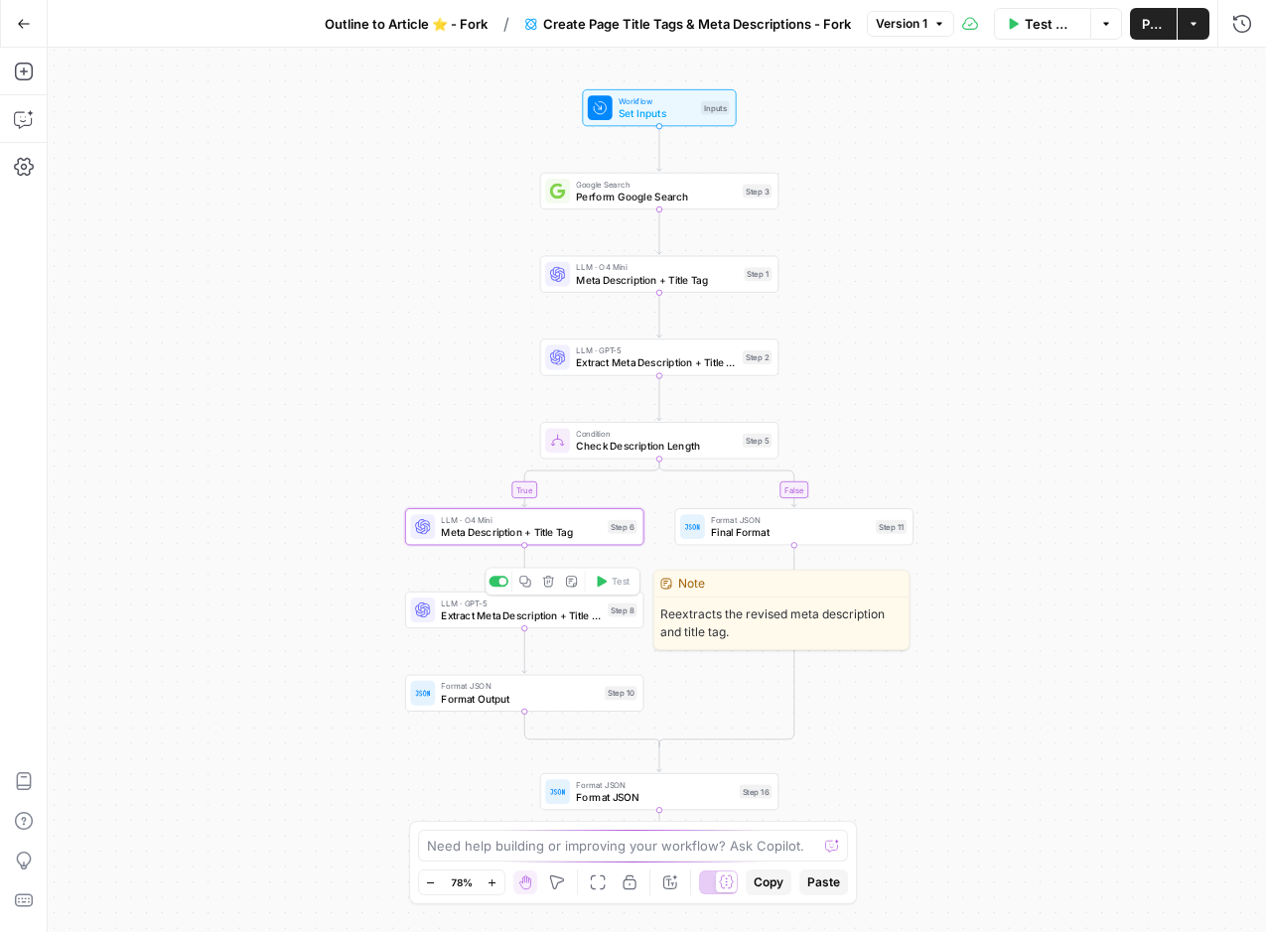
click at [578, 620] on span "Extract Meta Description + Title Tag" at bounding box center [521, 616] width 160 height 16
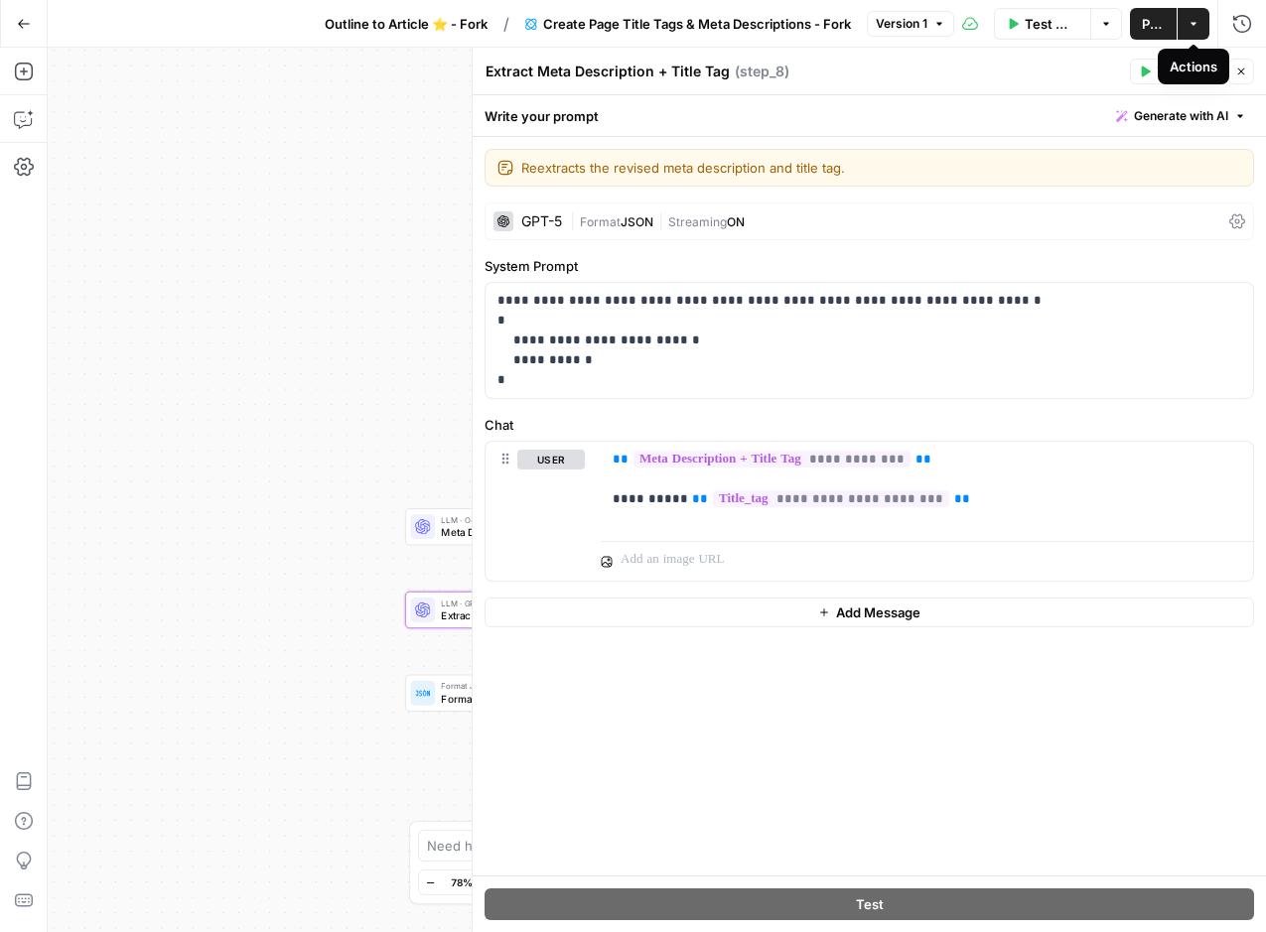
click at [1242, 73] on icon "button" at bounding box center [1241, 72] width 12 height 12
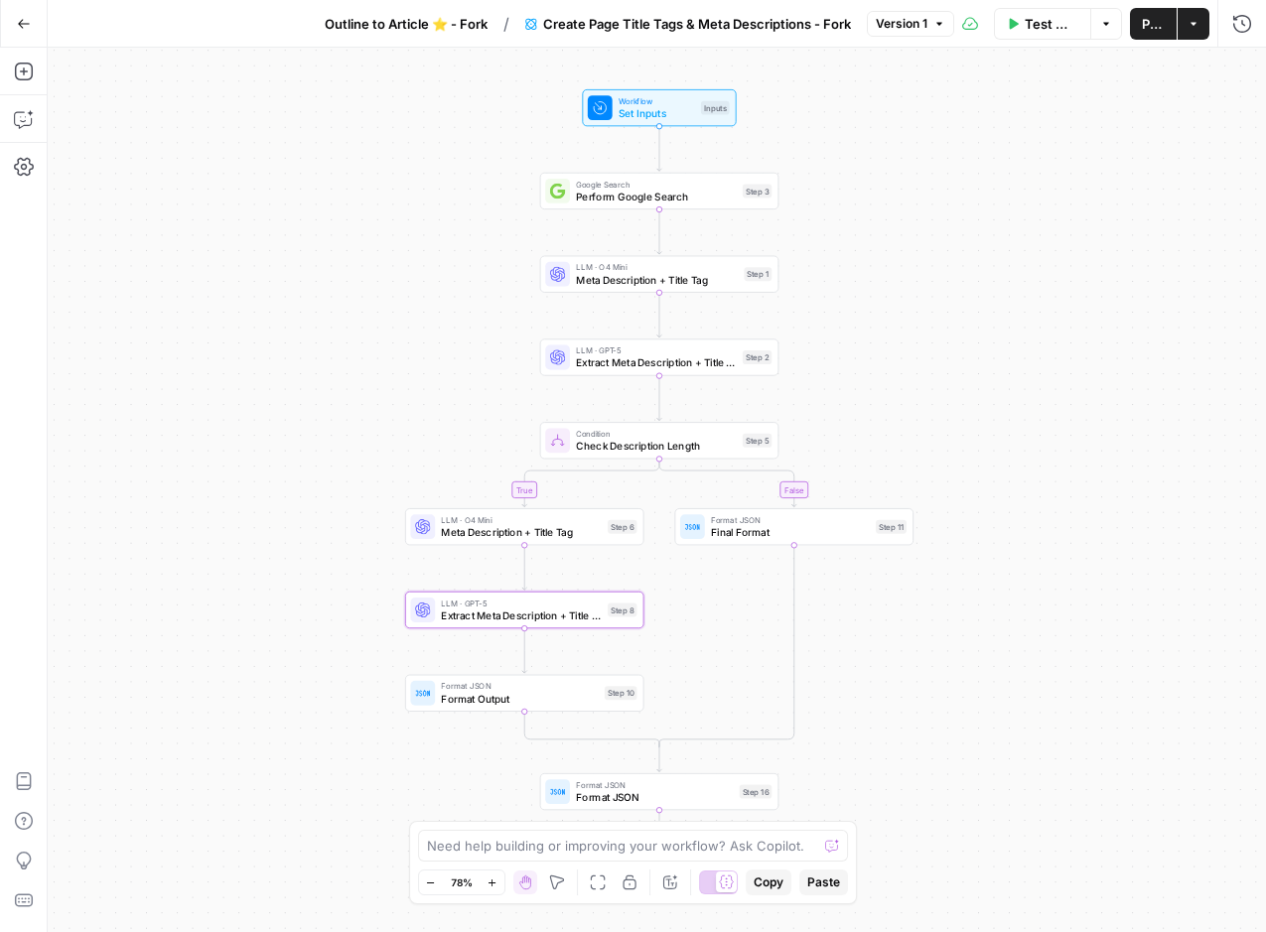
click at [30, 29] on icon "button" at bounding box center [24, 24] width 14 height 14
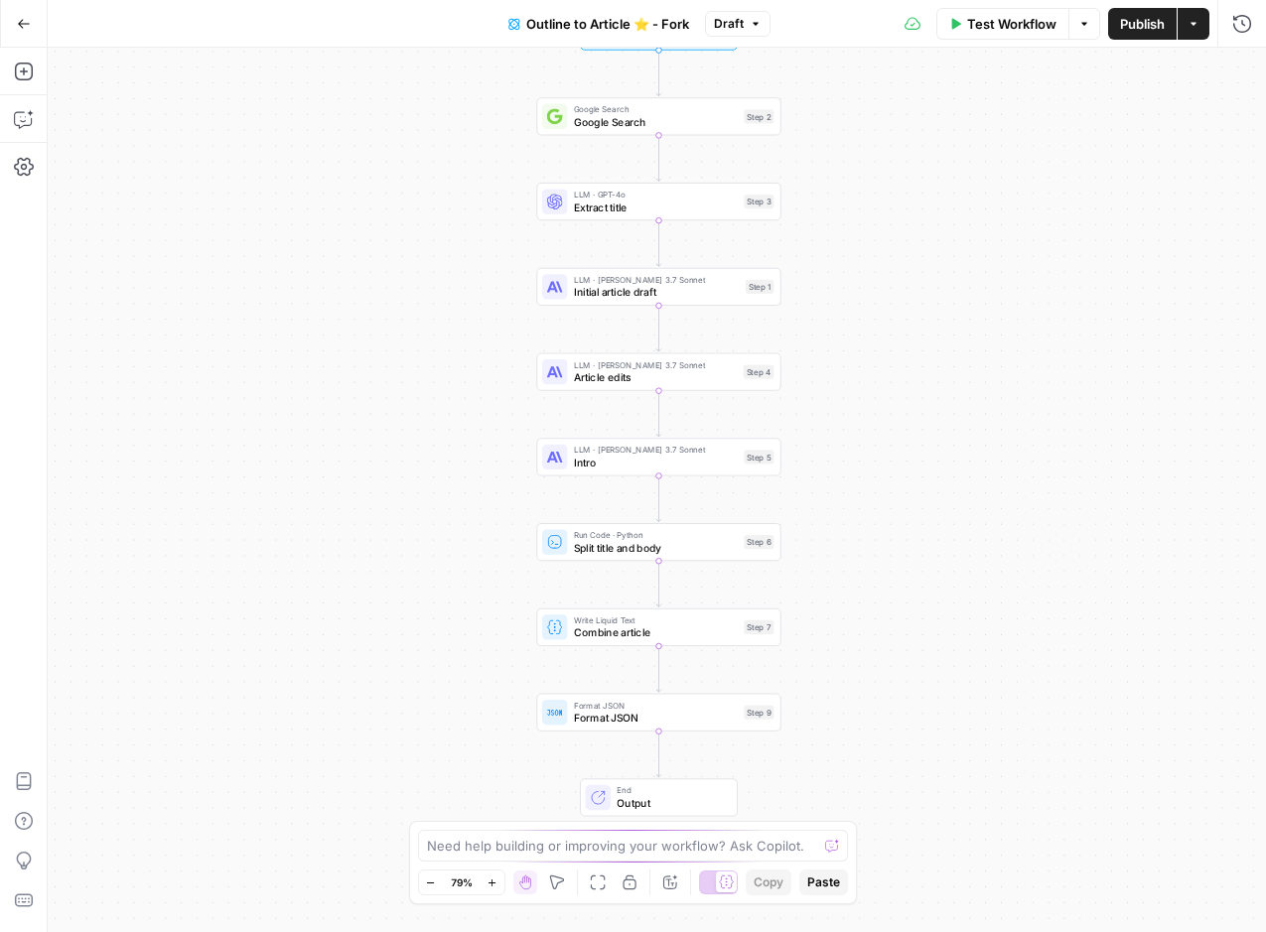
click at [720, 18] on span "Draft" at bounding box center [729, 24] width 30 height 18
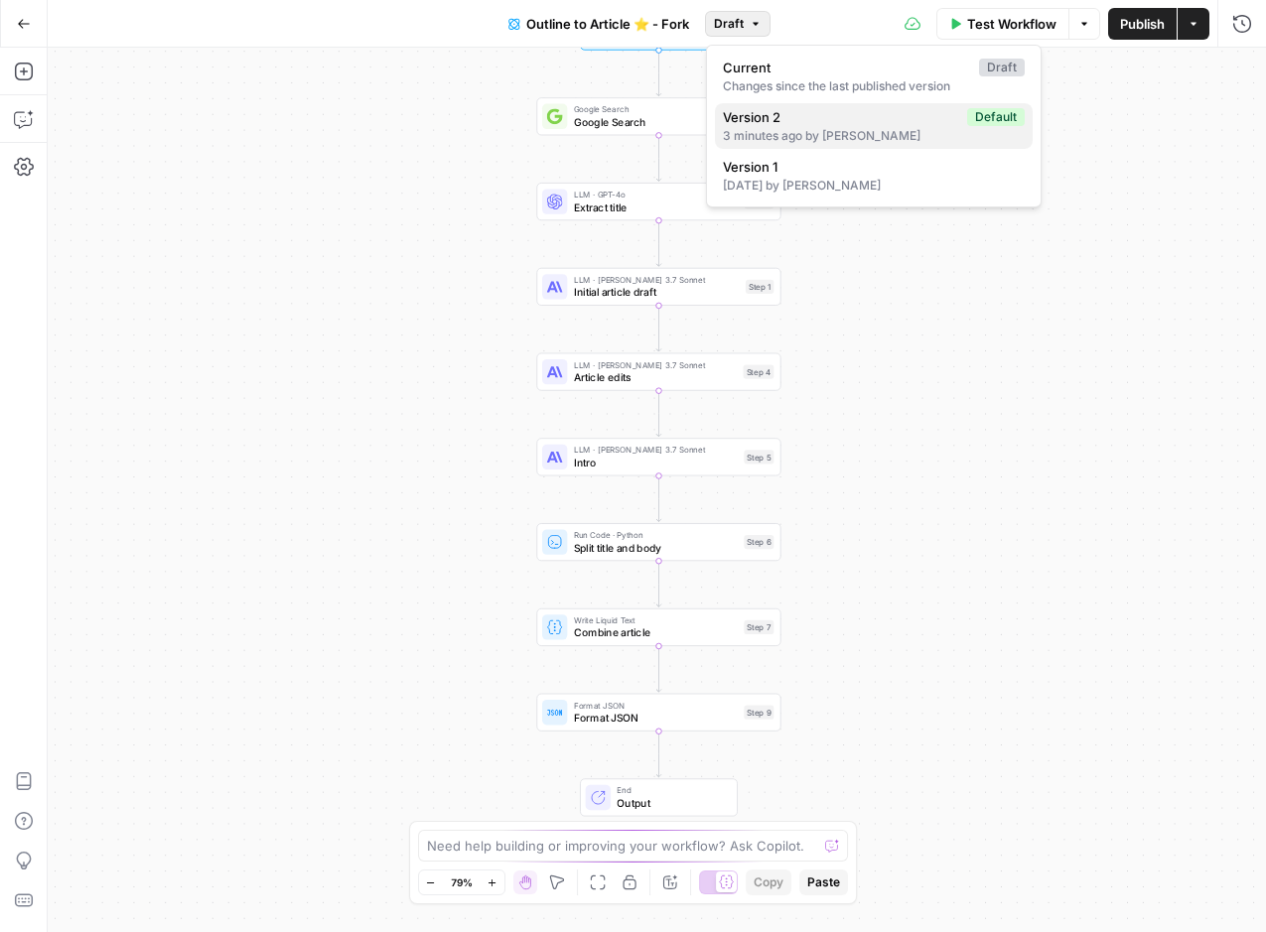
click at [798, 118] on span "Version 2" at bounding box center [841, 117] width 236 height 20
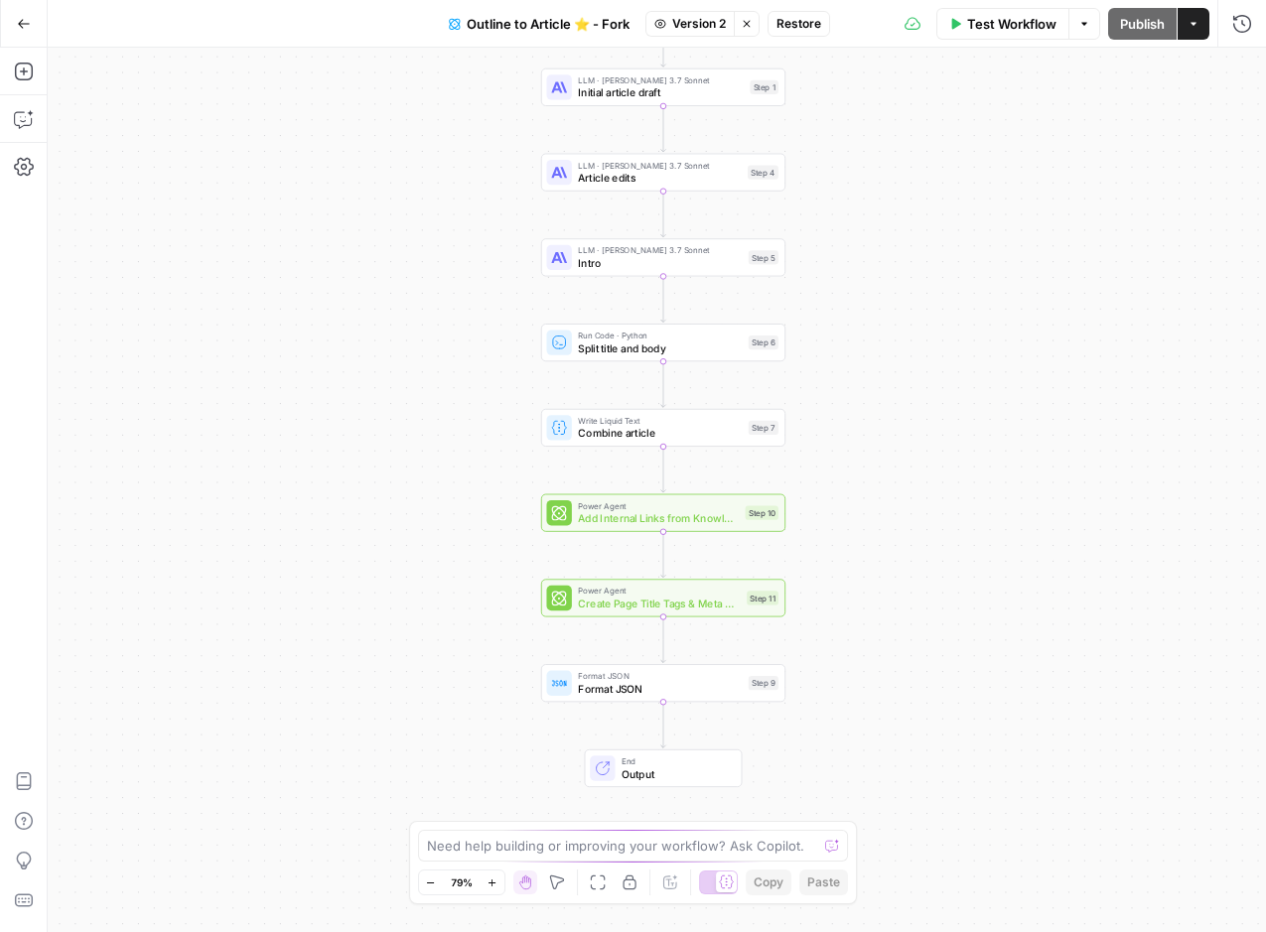
click at [708, 598] on span "Create Page Title Tags & Meta Descriptions - Fork" at bounding box center [659, 604] width 163 height 16
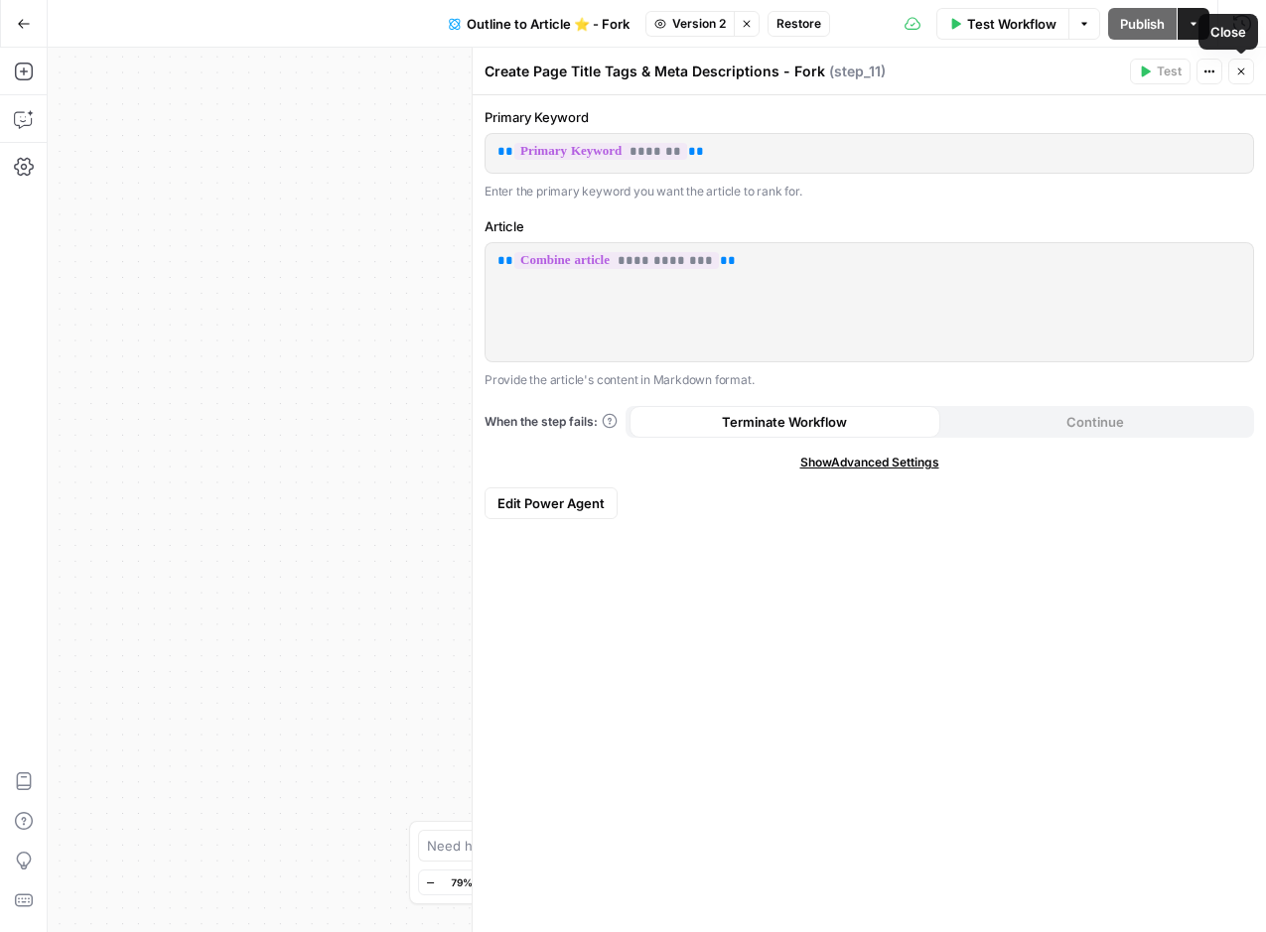
click at [1237, 66] on icon "button" at bounding box center [1241, 72] width 12 height 12
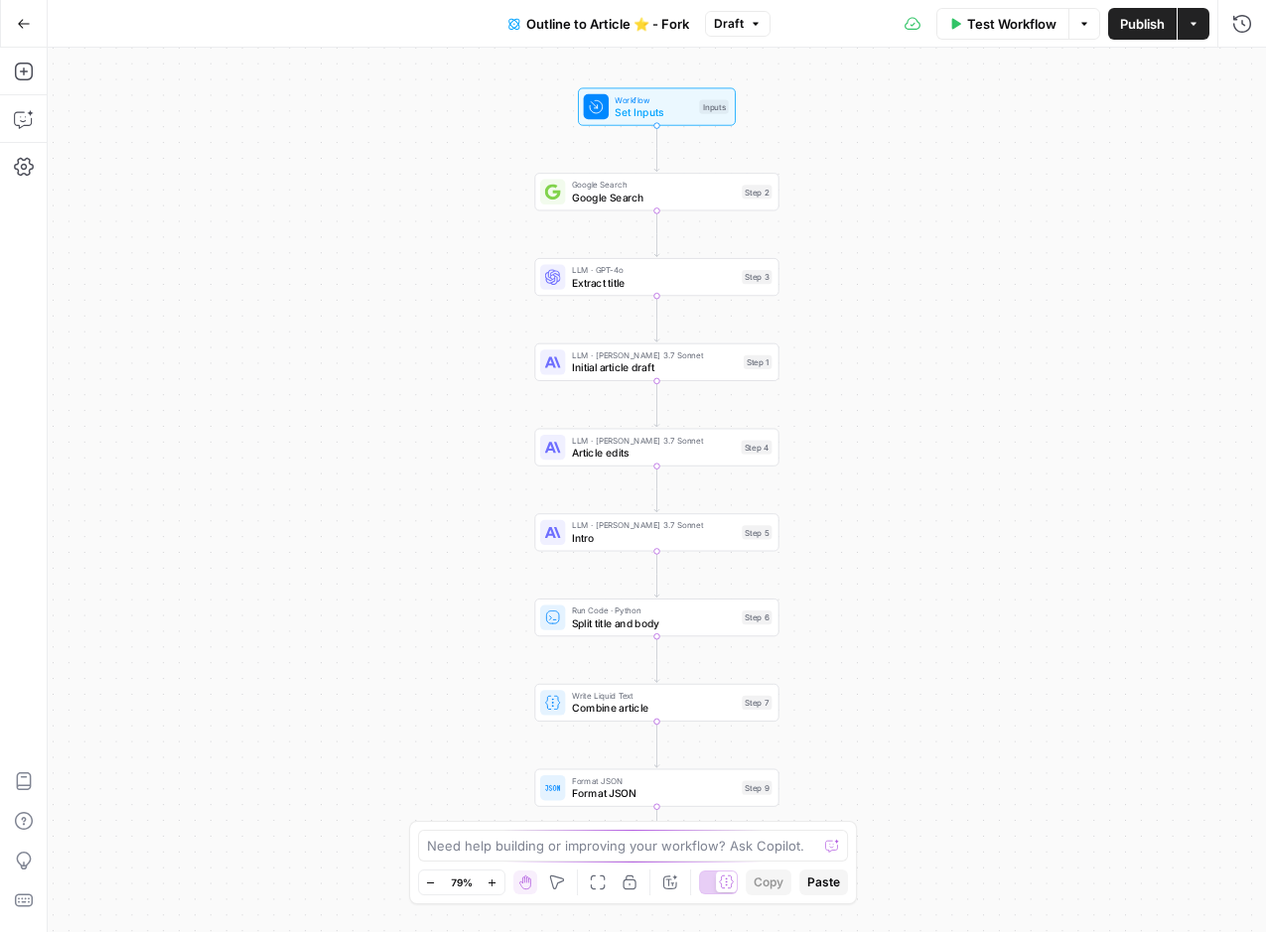
click at [1142, 27] on span "Publish" at bounding box center [1142, 24] width 45 height 20
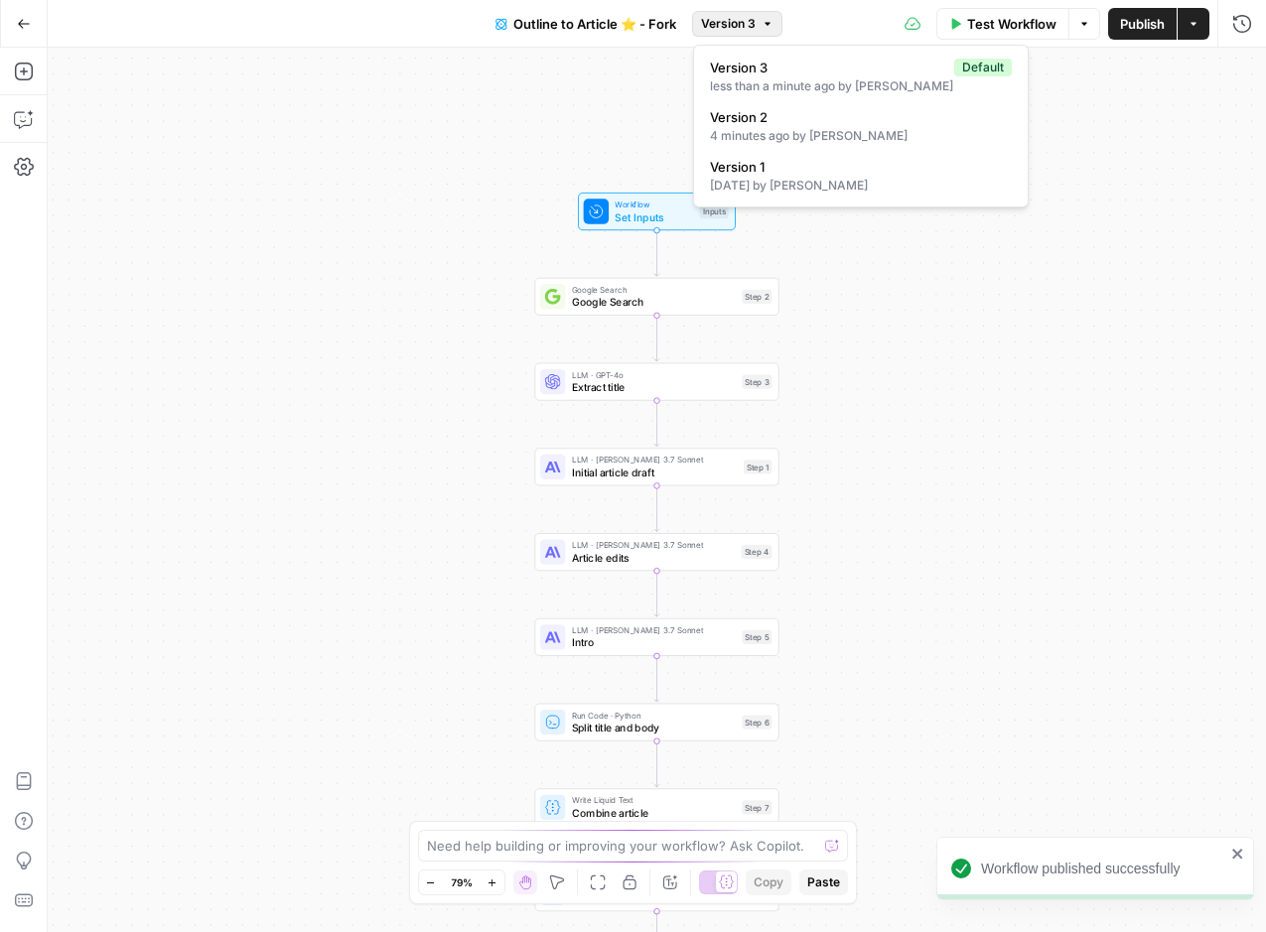
click at [753, 33] on button "Version 3" at bounding box center [737, 24] width 90 height 26
click at [856, 127] on div "4 minutes ago by [PERSON_NAME]" at bounding box center [861, 136] width 302 height 18
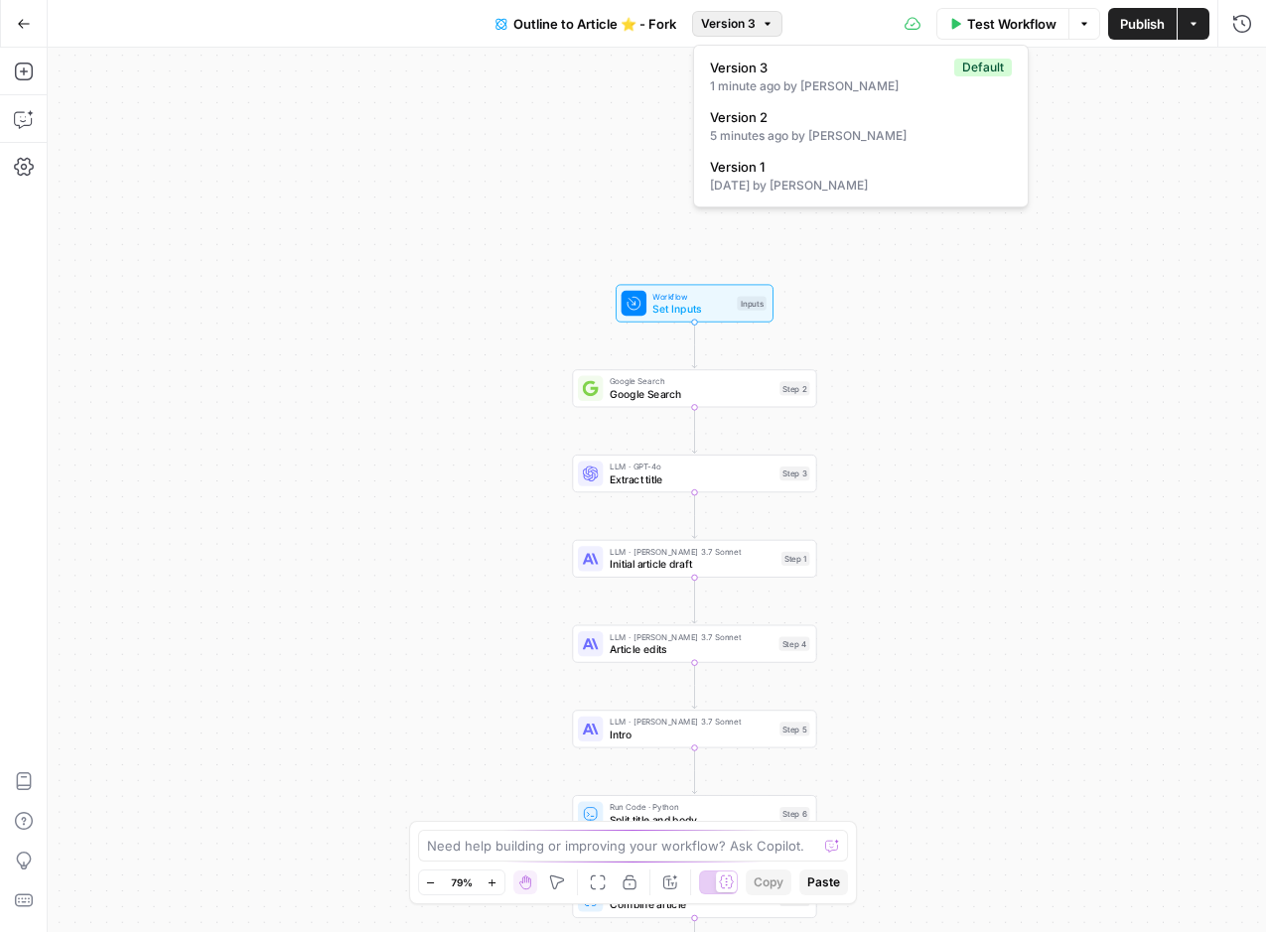
drag, startPoint x: 730, startPoint y: 20, endPoint x: 735, endPoint y: 38, distance: 18.5
click at [730, 20] on span "Version 3" at bounding box center [728, 24] width 55 height 18
click at [763, 133] on div "5 minutes ago by Diane Leyman" at bounding box center [861, 136] width 302 height 18
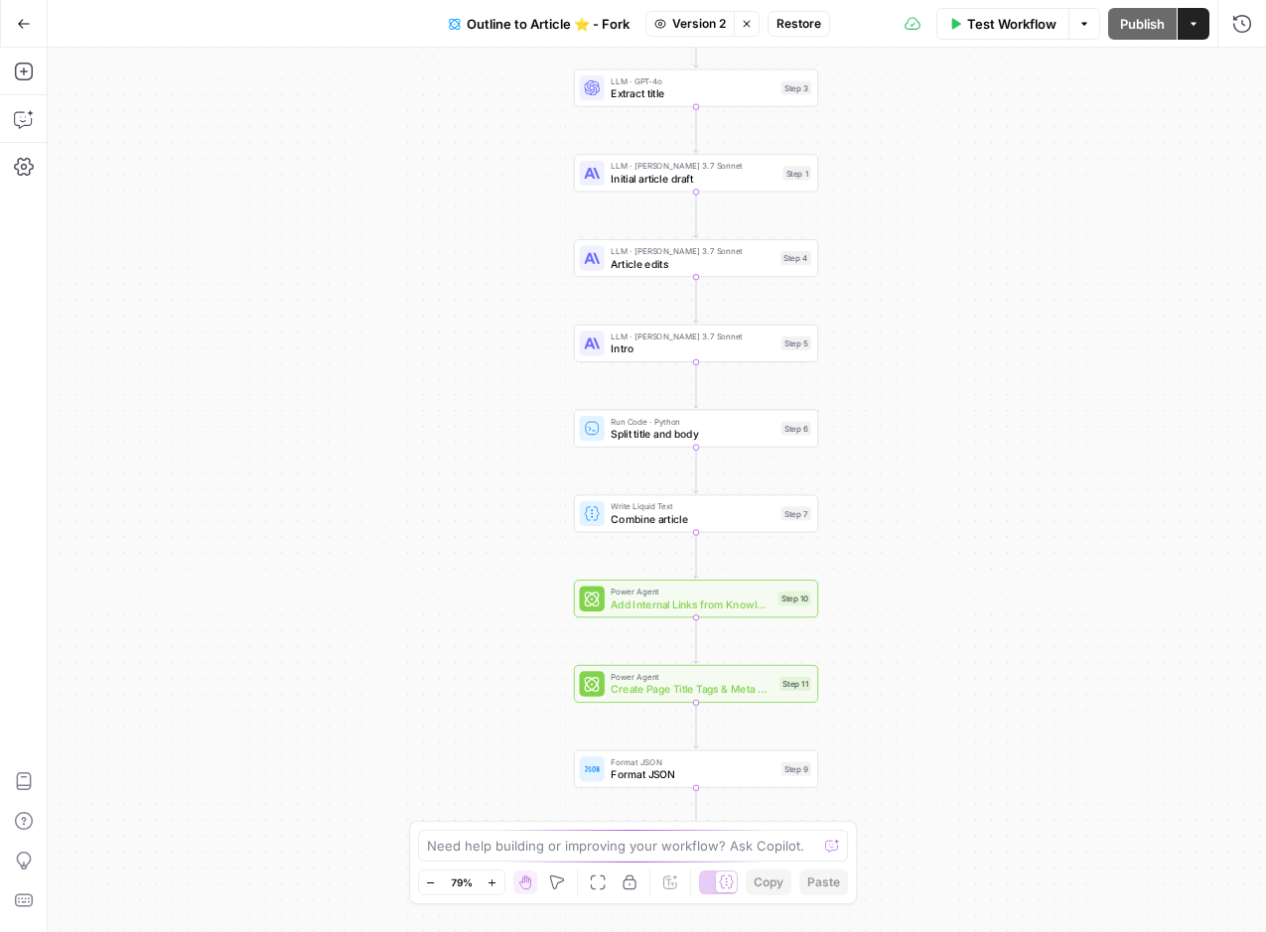
click at [781, 686] on div "Step 11" at bounding box center [795, 684] width 32 height 14
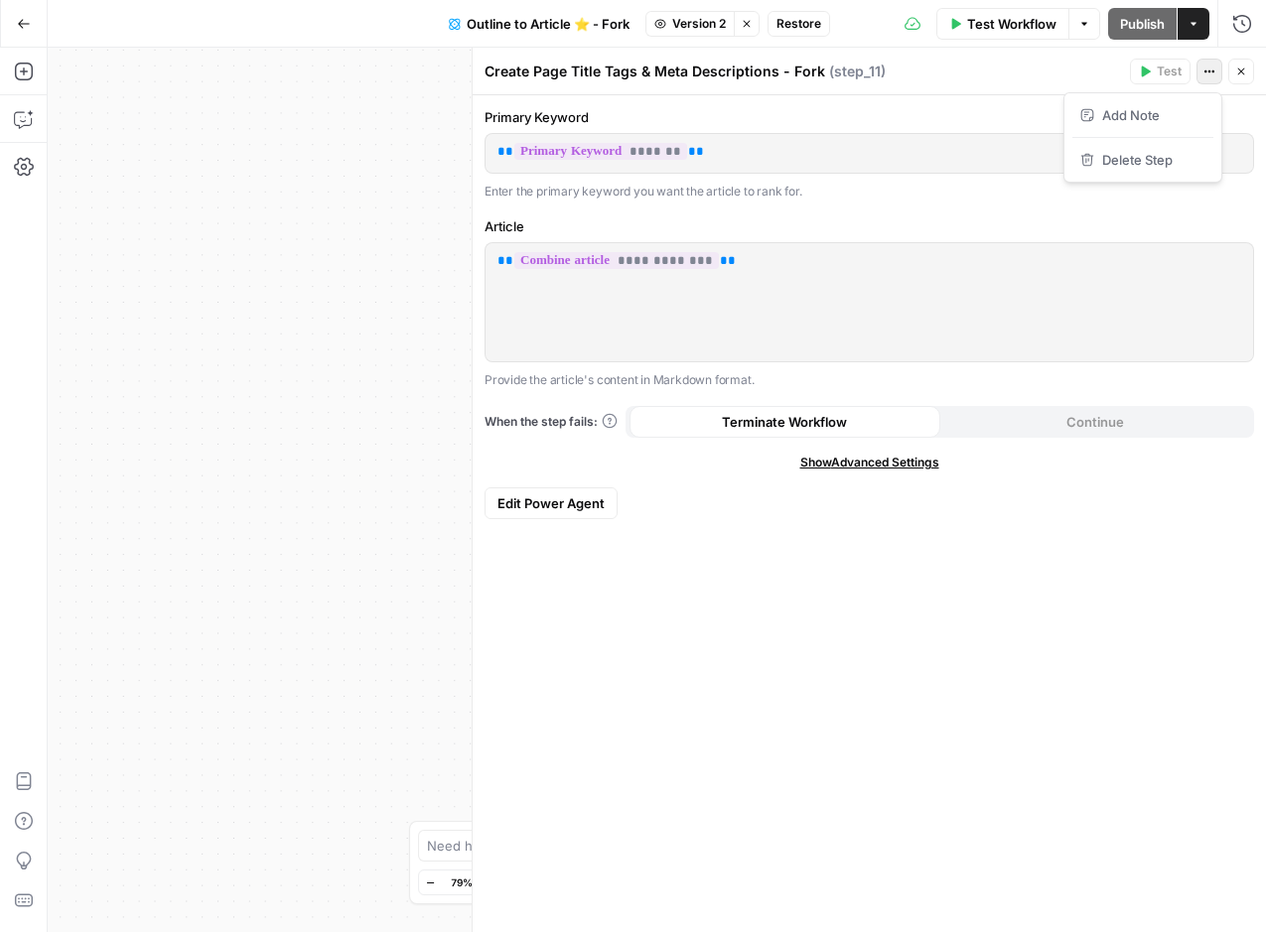
click at [1202, 65] on button "Actions" at bounding box center [1209, 72] width 26 height 26
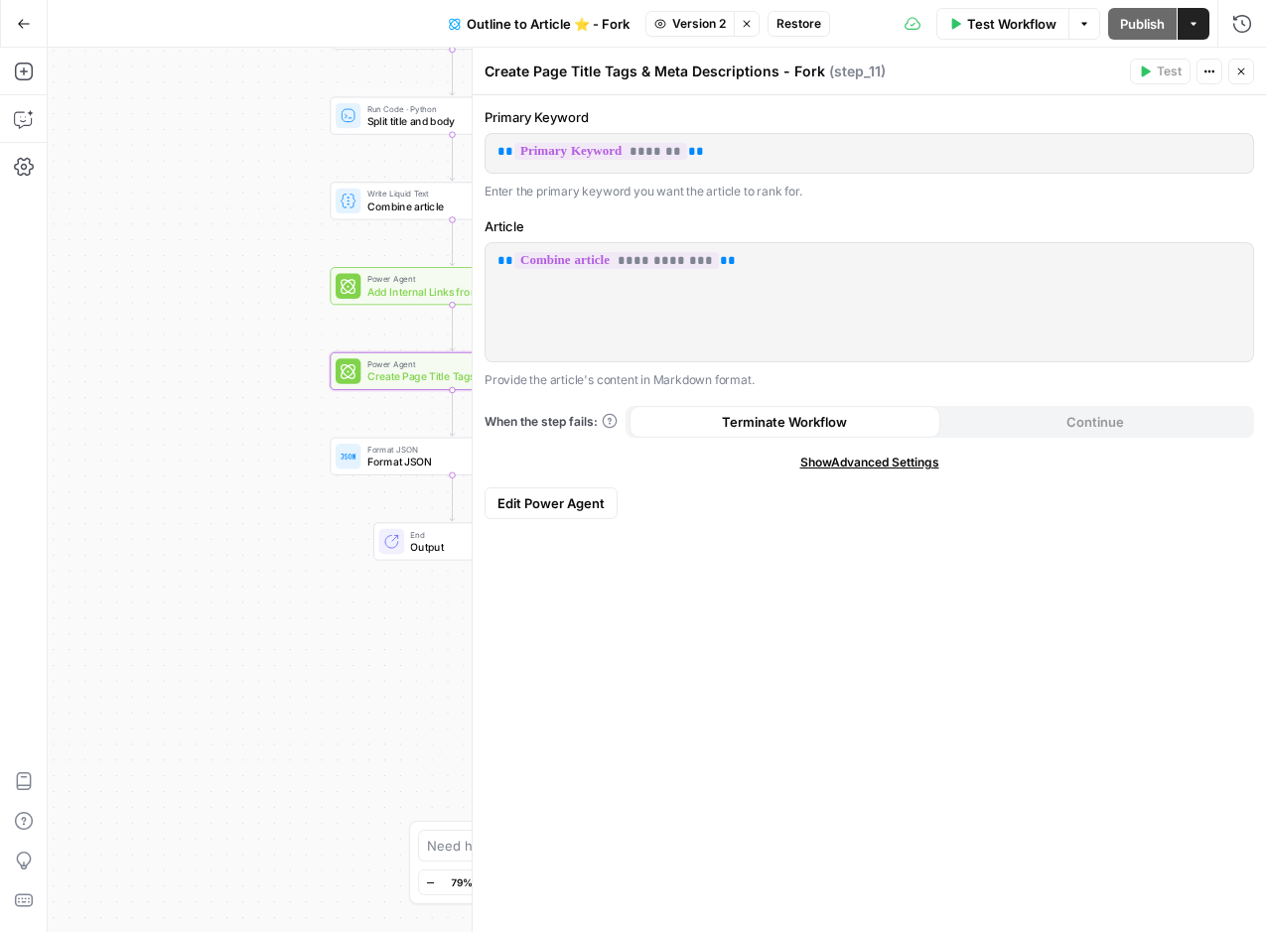
drag, startPoint x: 348, startPoint y: 346, endPoint x: 104, endPoint y: 28, distance: 401.5
click at [105, 27] on div "Go Back Outline to Article ⭐️ - Fork Version 2 Stop viewing Restore Test Workfl…" at bounding box center [633, 466] width 1266 height 932
click at [382, 447] on span "Format JSON" at bounding box center [449, 444] width 164 height 13
click at [421, 453] on span "Format JSON" at bounding box center [448, 457] width 164 height 16
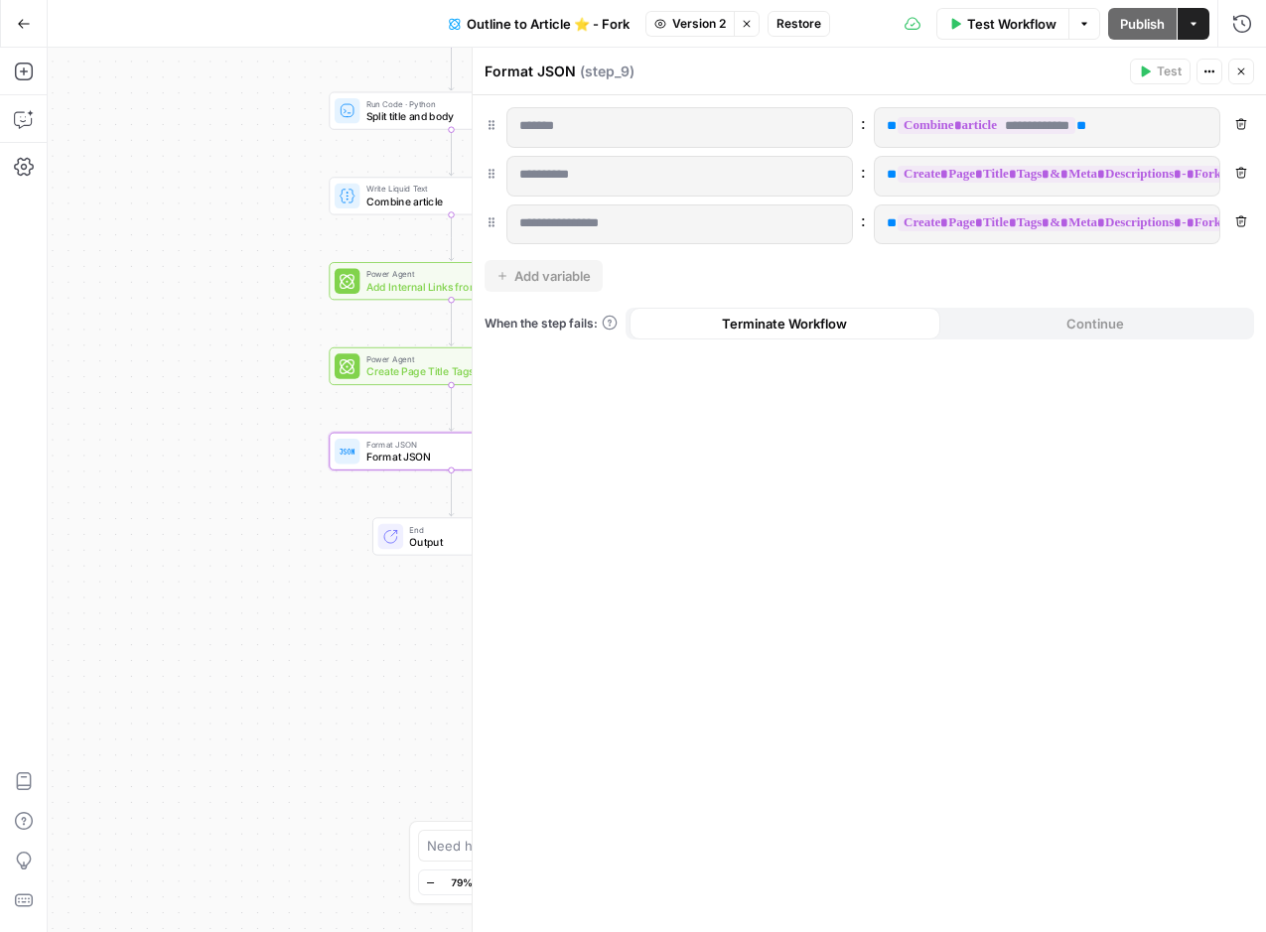
click at [1188, 180] on span "**********" at bounding box center [1100, 174] width 407 height 17
click at [1156, 180] on span "**********" at bounding box center [1100, 174] width 407 height 17
drag, startPoint x: 888, startPoint y: 173, endPoint x: 1215, endPoint y: 181, distance: 327.7
click at [1111, 181] on p "**********" at bounding box center [950, 175] width 321 height 20
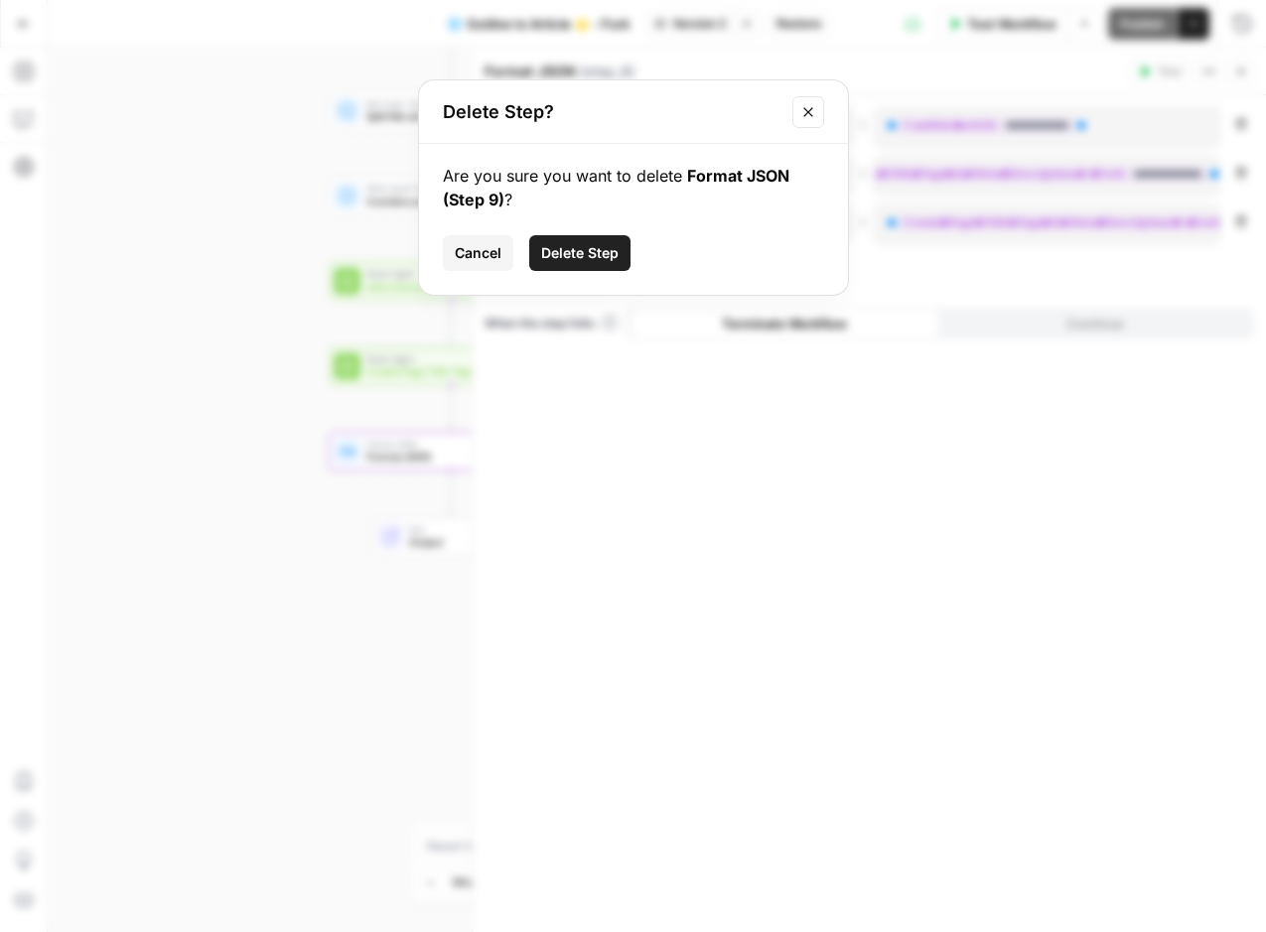
drag, startPoint x: 464, startPoint y: 251, endPoint x: 475, endPoint y: 249, distance: 11.1
click at [464, 251] on span "Cancel" at bounding box center [478, 253] width 47 height 20
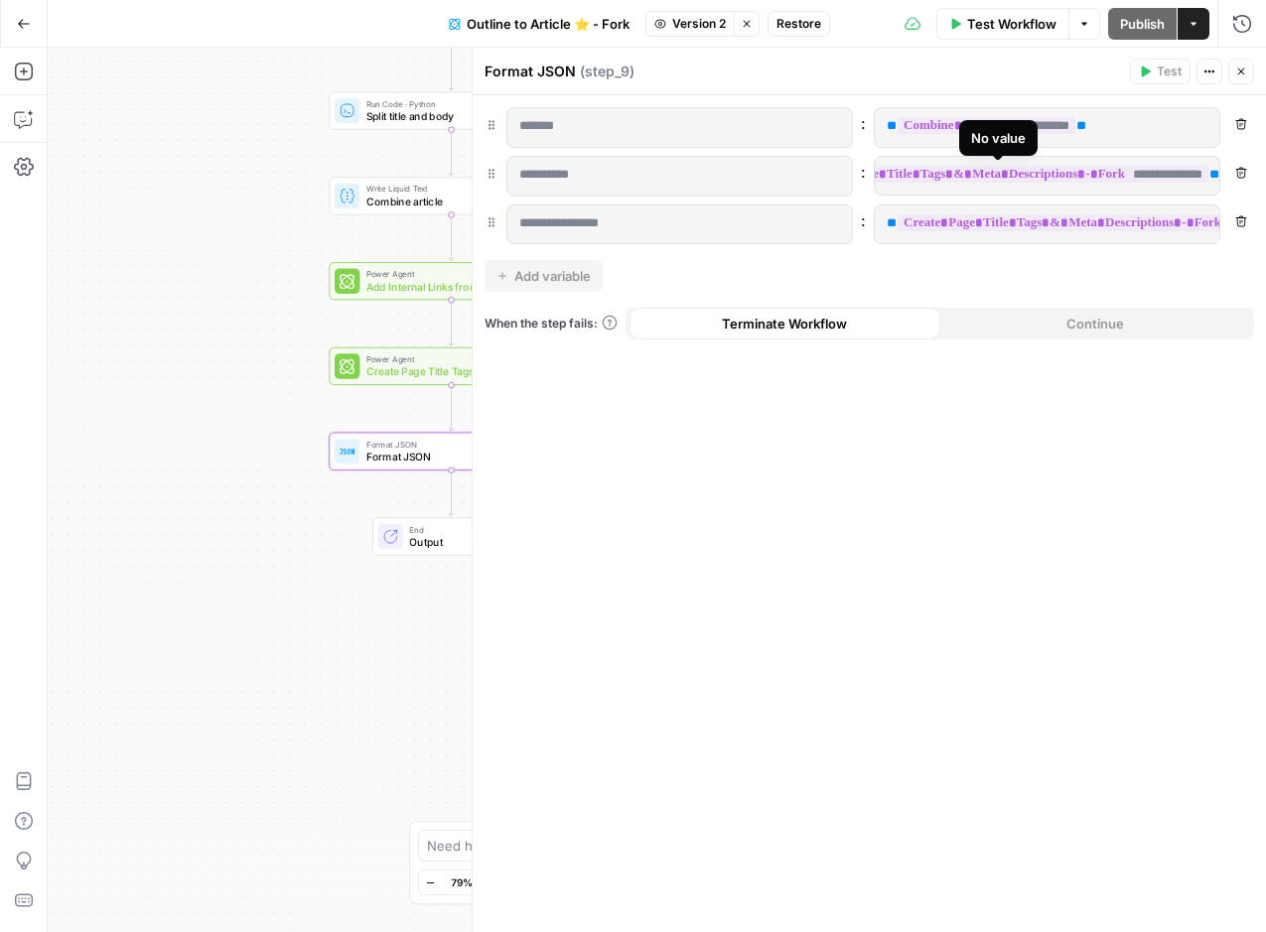
click at [1205, 173] on span "**********" at bounding box center [1004, 174] width 407 height 17
drag, startPoint x: 1216, startPoint y: 173, endPoint x: 804, endPoint y: 175, distance: 412.0
click at [805, 175] on div "**********" at bounding box center [868, 176] width 769 height 41
click at [882, 174] on div "**********" at bounding box center [1047, 176] width 344 height 39
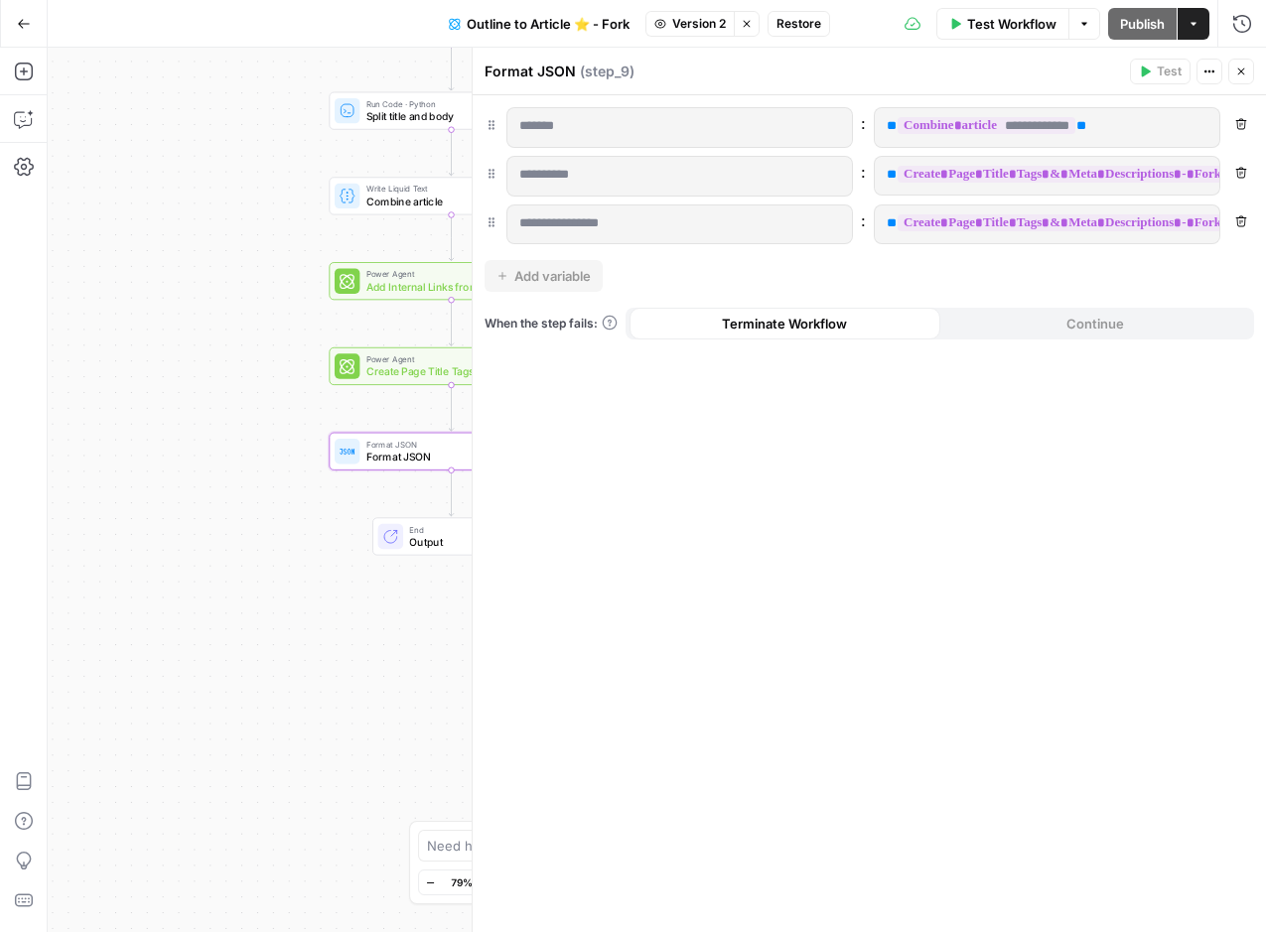
click at [889, 173] on span "**" at bounding box center [892, 174] width 10 height 13
click at [895, 176] on span "**" at bounding box center [892, 174] width 10 height 13
click at [966, 172] on span "**********" at bounding box center [1100, 174] width 407 height 17
click at [1109, 144] on div "**********" at bounding box center [1047, 127] width 344 height 39
click at [1237, 175] on icon "button" at bounding box center [1241, 173] width 12 height 12
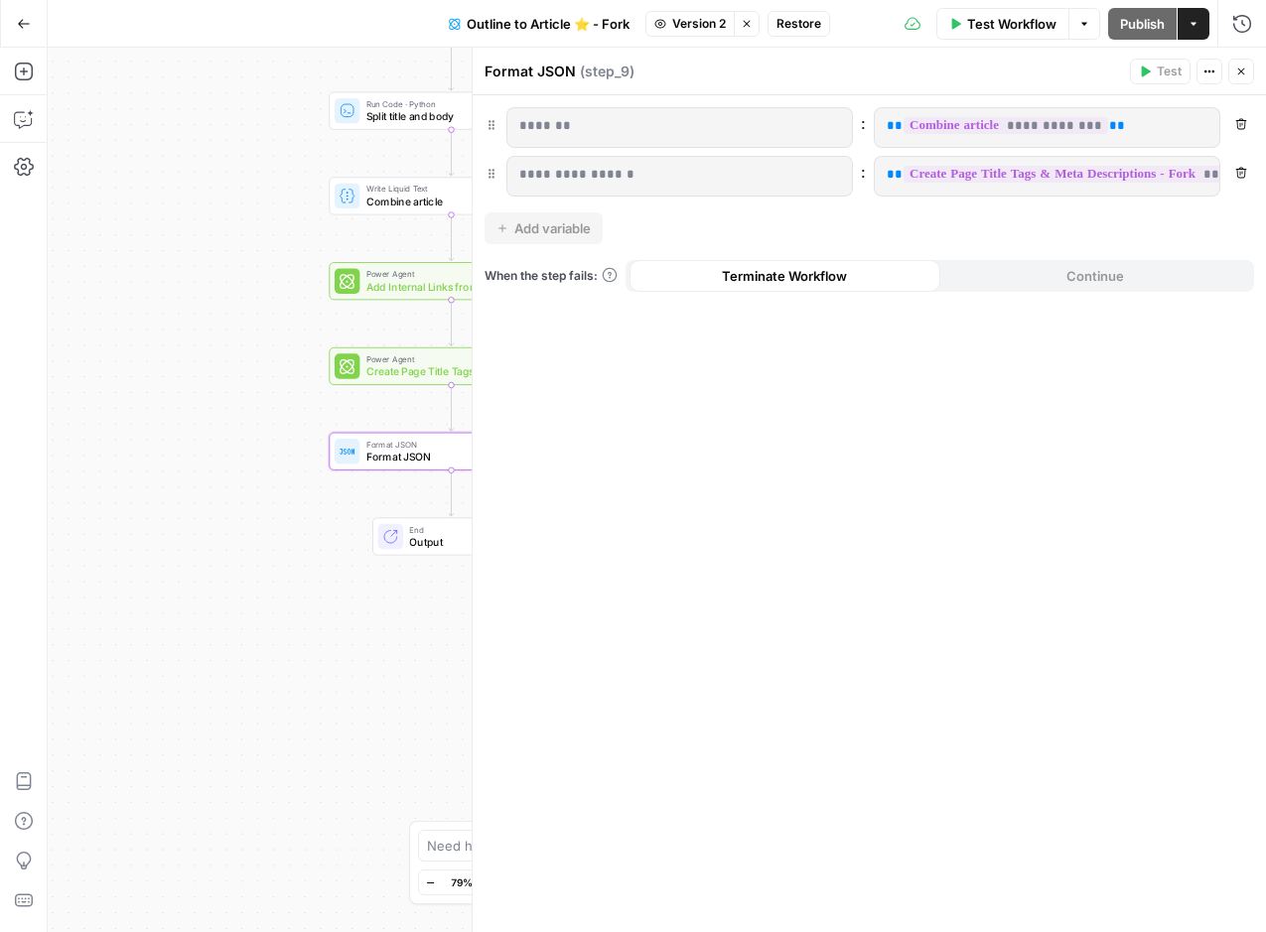
click at [586, 174] on p "**********" at bounding box center [679, 175] width 321 height 20
click at [659, 166] on p "**********" at bounding box center [679, 175] width 321 height 20
click at [818, 21] on span "Restore" at bounding box center [798, 24] width 45 height 18
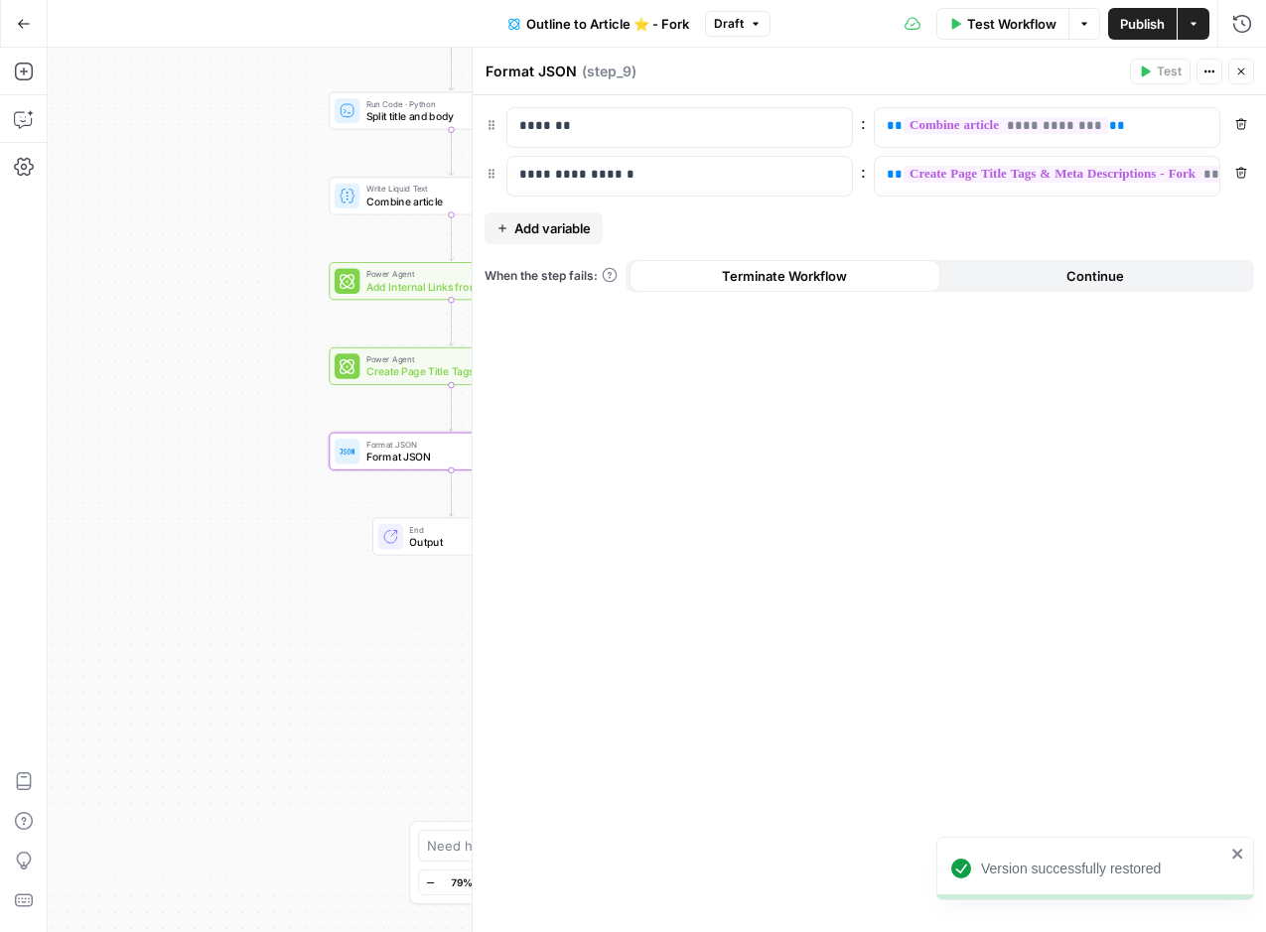
click at [579, 228] on span "Add variable" at bounding box center [552, 228] width 76 height 20
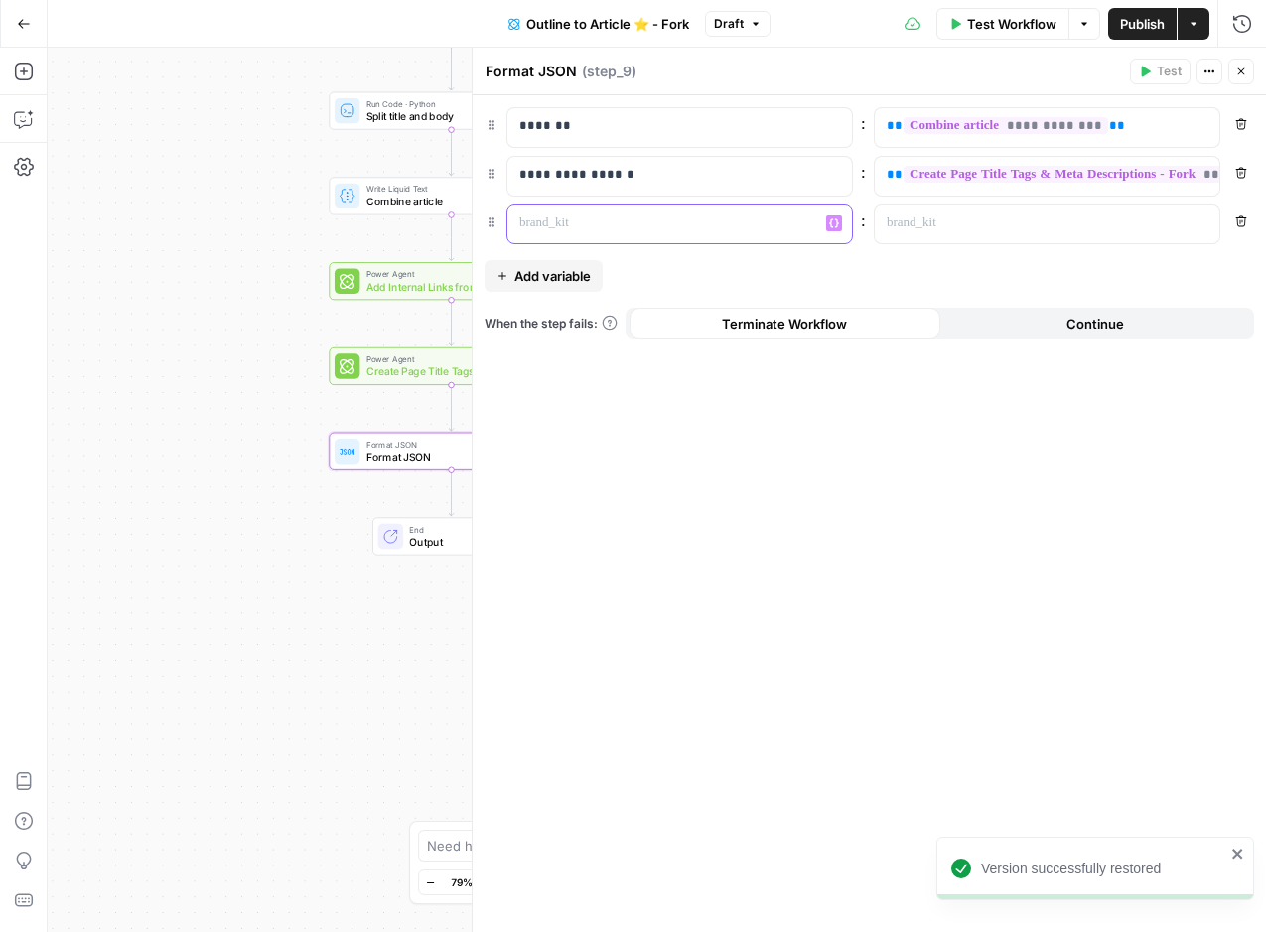
click at [581, 222] on p at bounding box center [663, 223] width 289 height 20
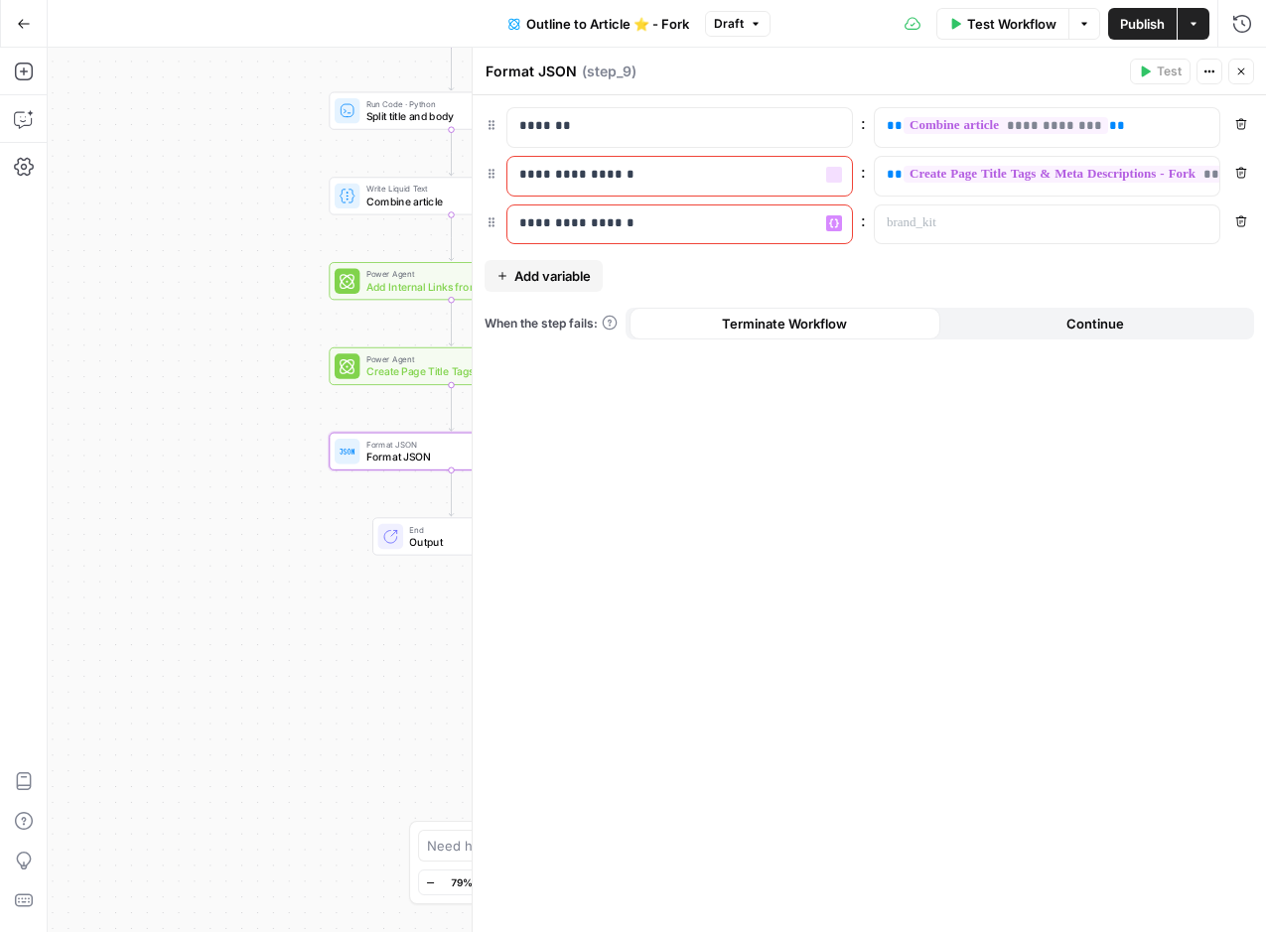
drag, startPoint x: 634, startPoint y: 153, endPoint x: 605, endPoint y: 170, distance: 34.2
click at [634, 153] on div "**********" at bounding box center [868, 175] width 769 height 137
click at [587, 176] on p "**********" at bounding box center [679, 175] width 321 height 20
click at [586, 176] on p "**********" at bounding box center [663, 175] width 289 height 20
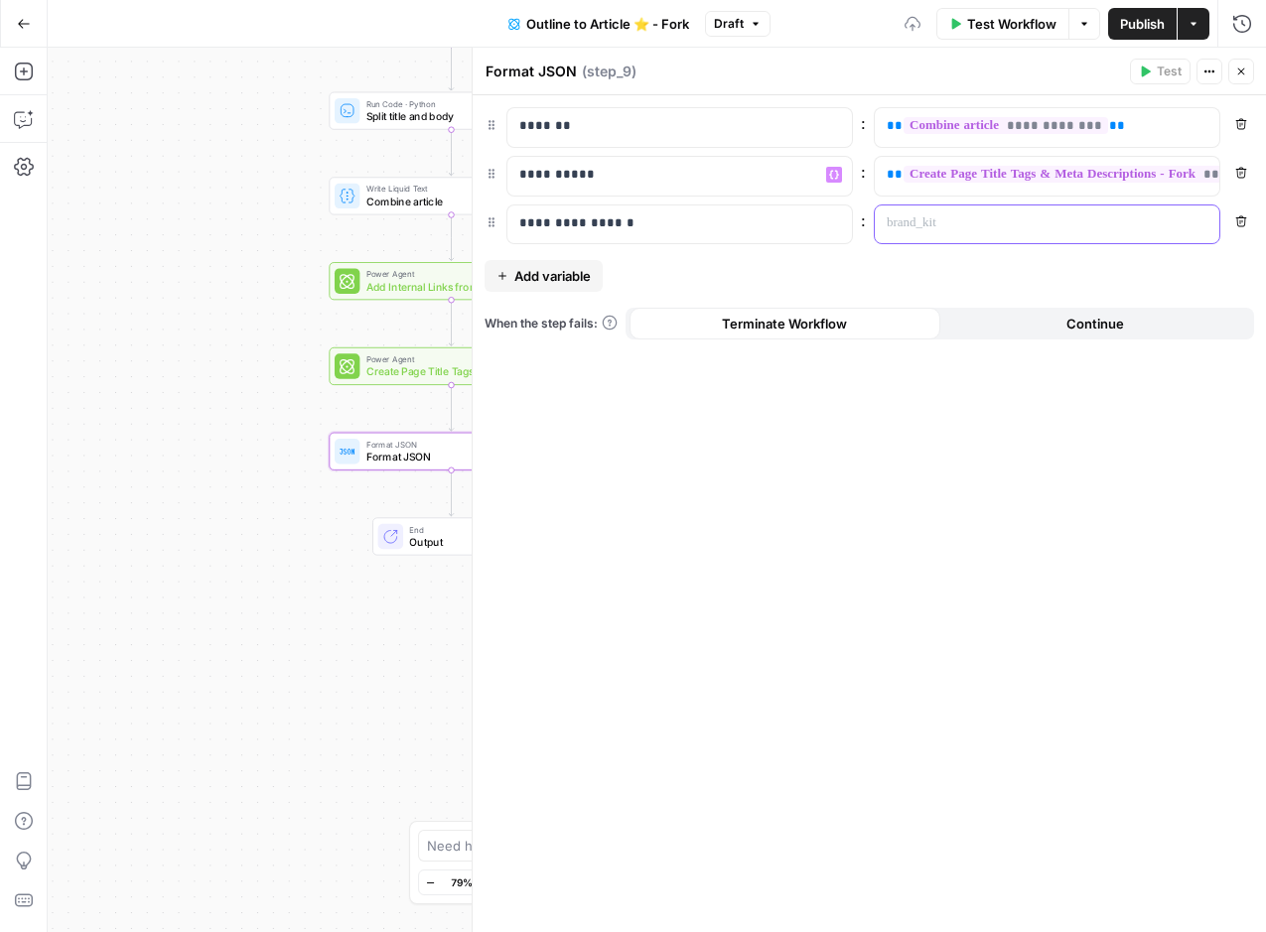
click at [935, 220] on p at bounding box center [1031, 223] width 289 height 20
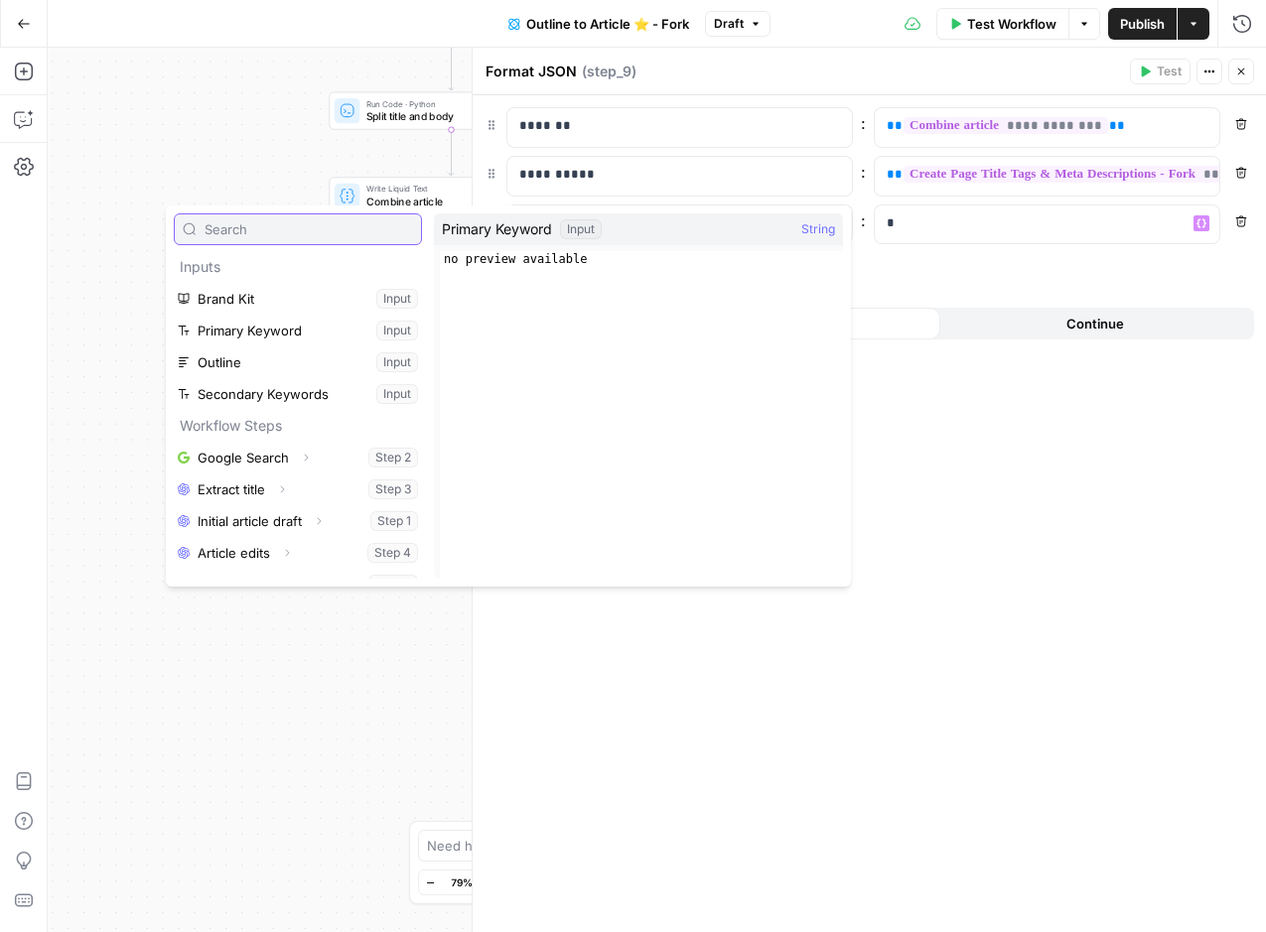
scroll to position [149, 0]
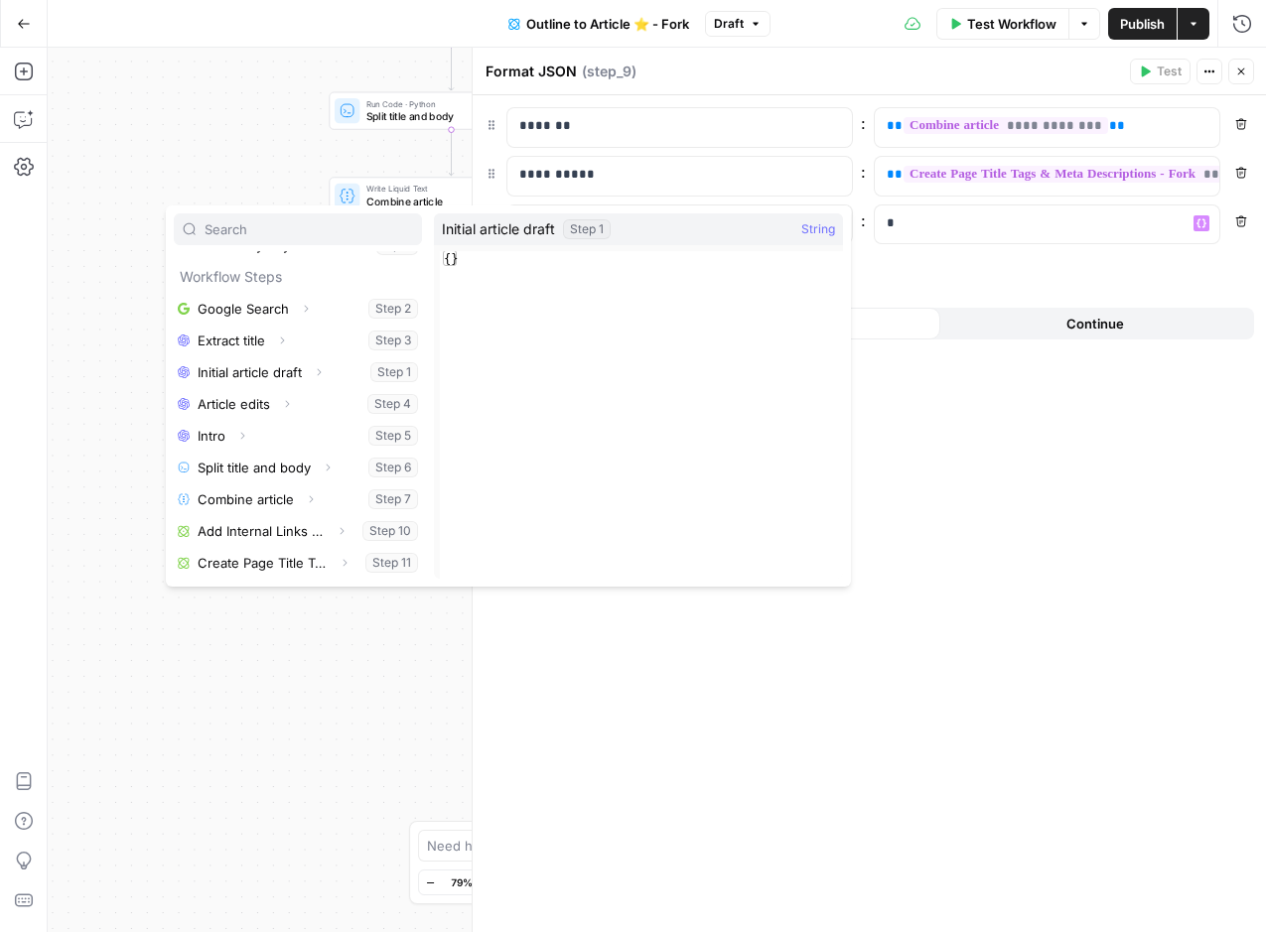
click at [880, 724] on div "**********" at bounding box center [869, 513] width 793 height 837
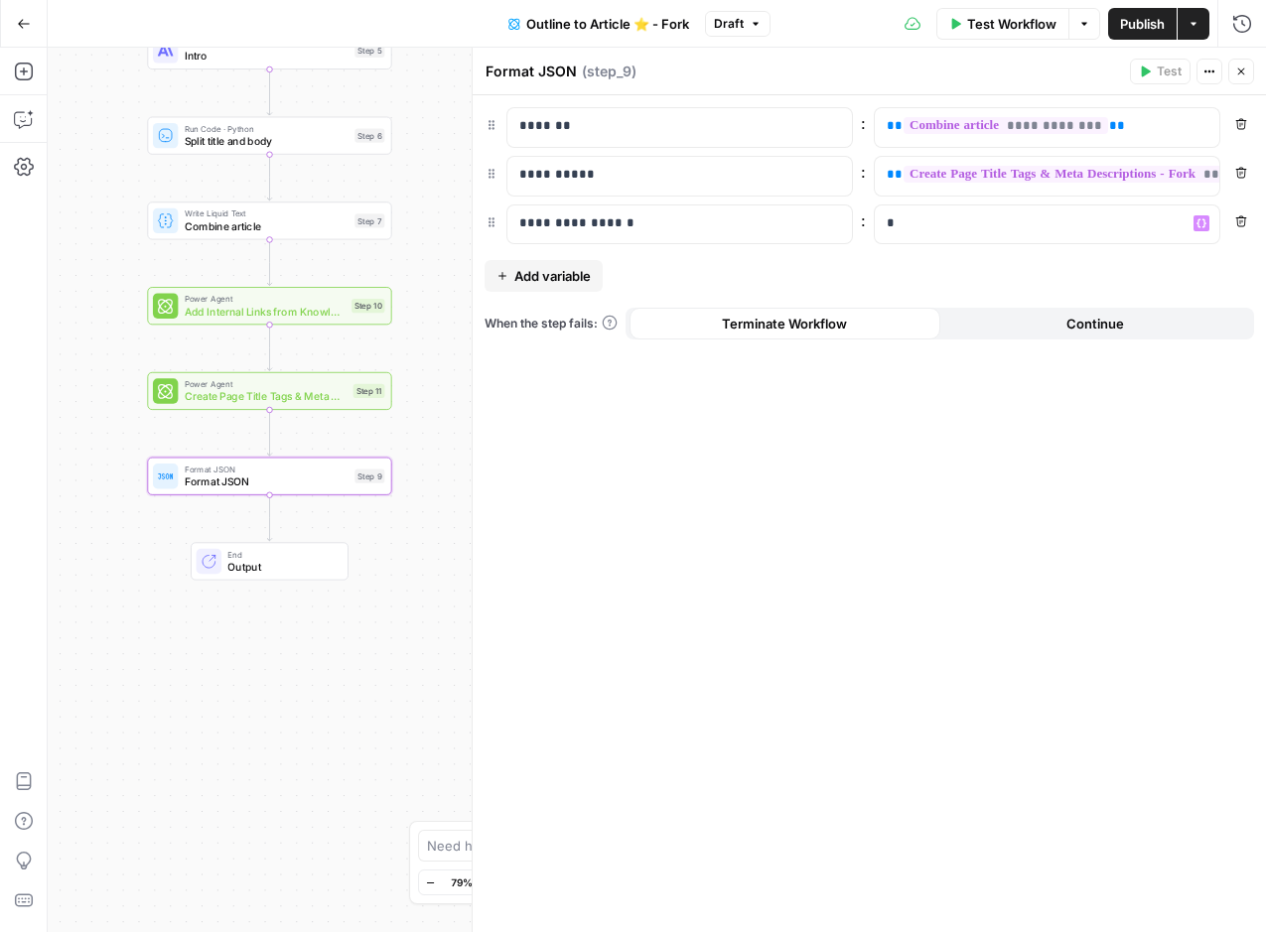
drag, startPoint x: 351, startPoint y: 680, endPoint x: 172, endPoint y: 705, distance: 181.4
click at [172, 705] on div "Workflow Set Inputs Inputs Google Search Google Search Step 2 LLM · GPT-4o Extr…" at bounding box center [657, 490] width 1218 height 885
click at [983, 222] on p "*" at bounding box center [1047, 223] width 321 height 20
click at [1189, 220] on div "* Variables Menu" at bounding box center [1047, 225] width 344 height 39
click at [1210, 219] on div "* Variables Menu" at bounding box center [1047, 225] width 344 height 39
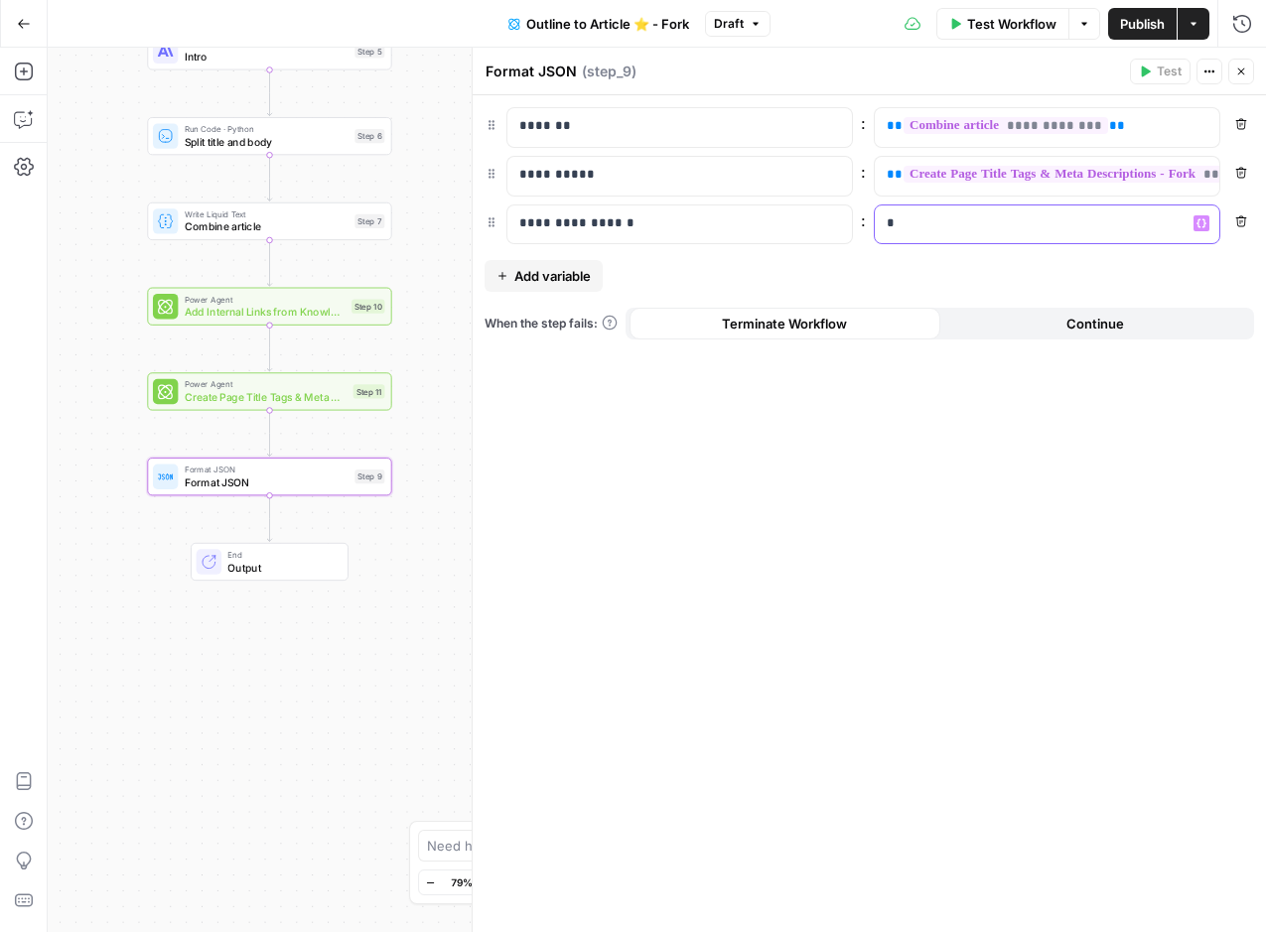
click at [1205, 222] on span "Variables Menu" at bounding box center [1205, 222] width 1 height 1
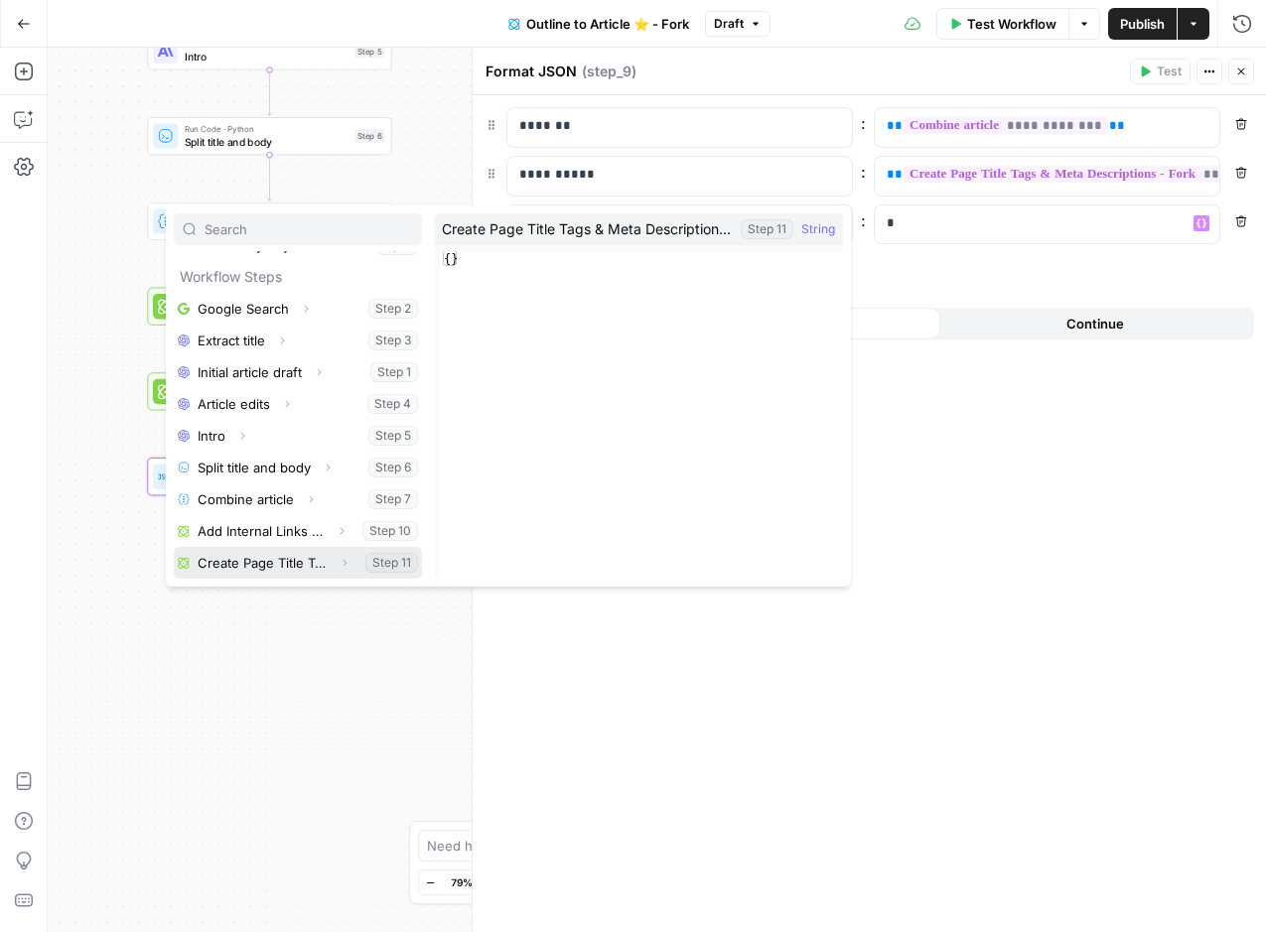
click at [305, 563] on button "Select variable Create Page Title Tags & Meta Descriptions - Fork" at bounding box center [298, 563] width 248 height 32
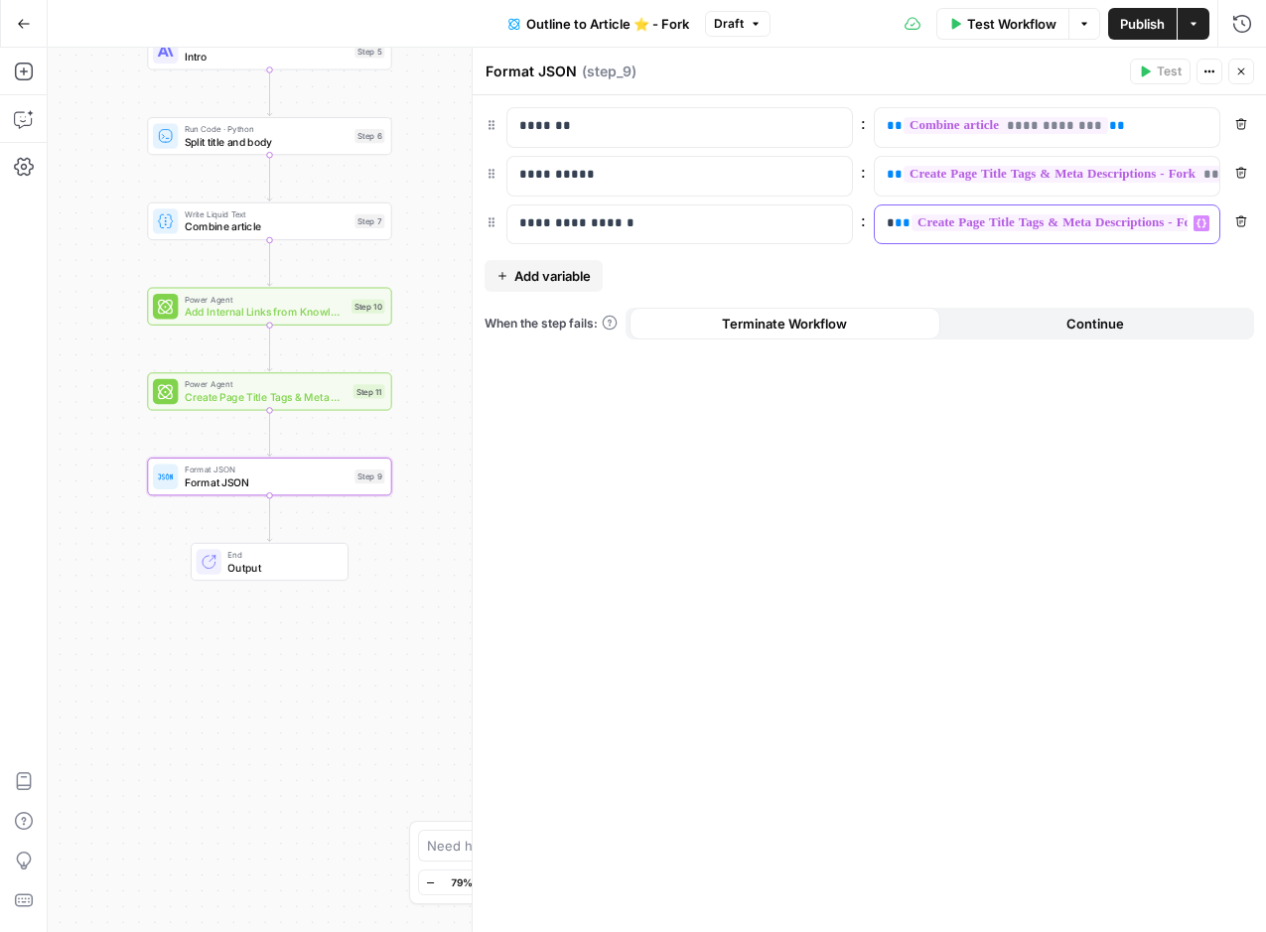
click at [887, 220] on p "**********" at bounding box center [1031, 223] width 289 height 20
click at [920, 214] on span "**********" at bounding box center [1107, 222] width 409 height 17
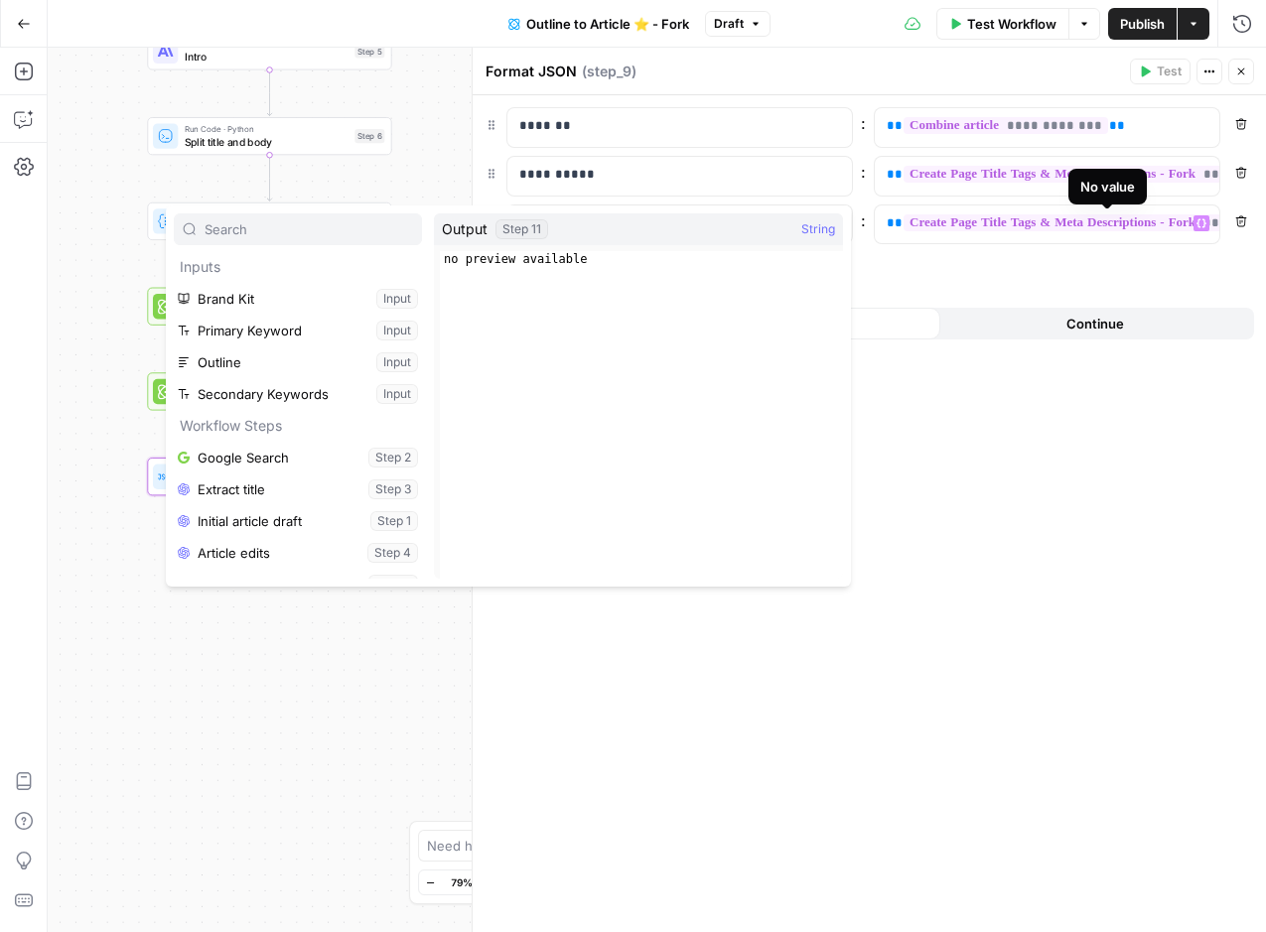
scroll to position [181, 0]
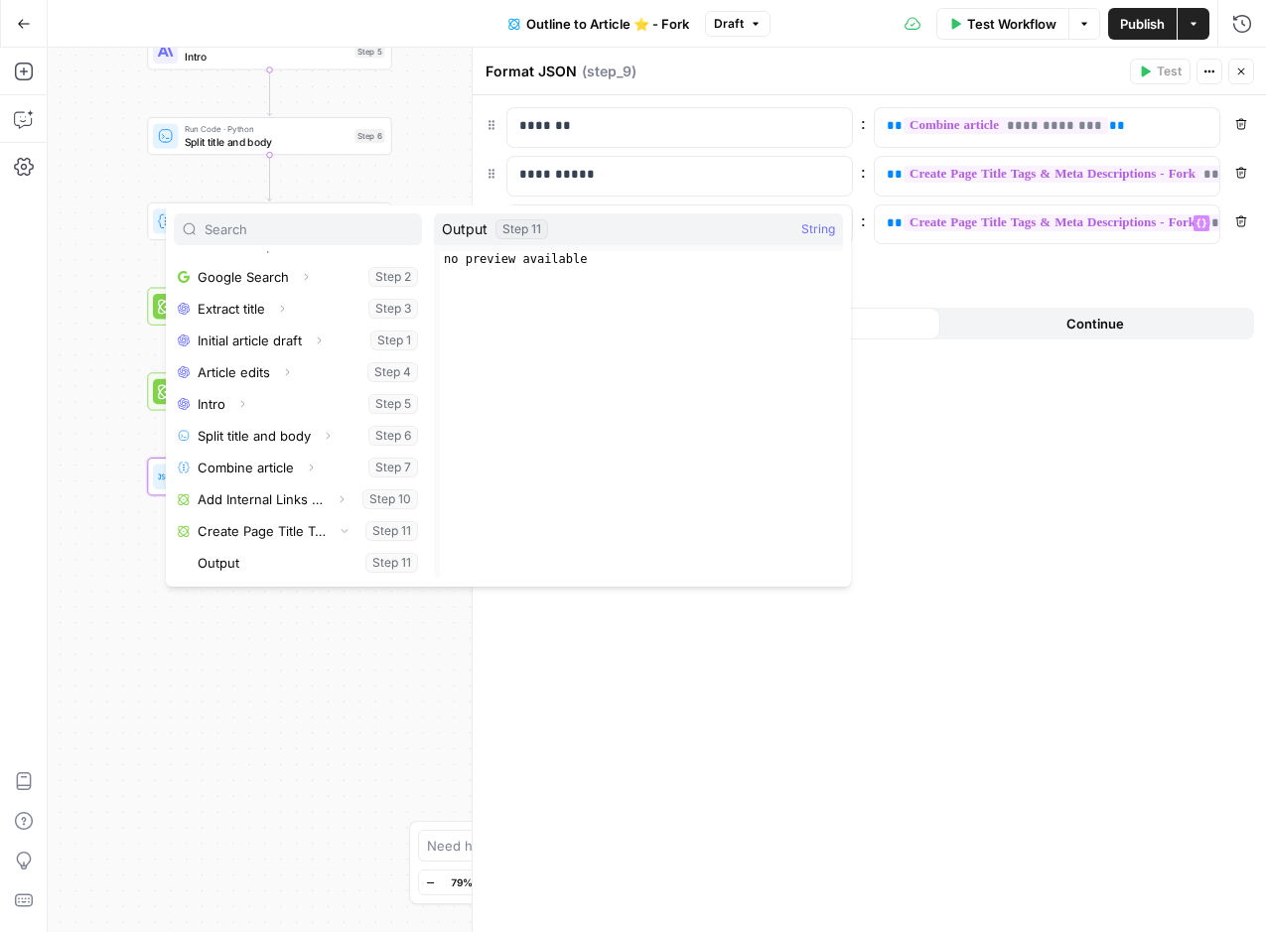
click at [292, 559] on button "Select variable Output" at bounding box center [308, 563] width 228 height 32
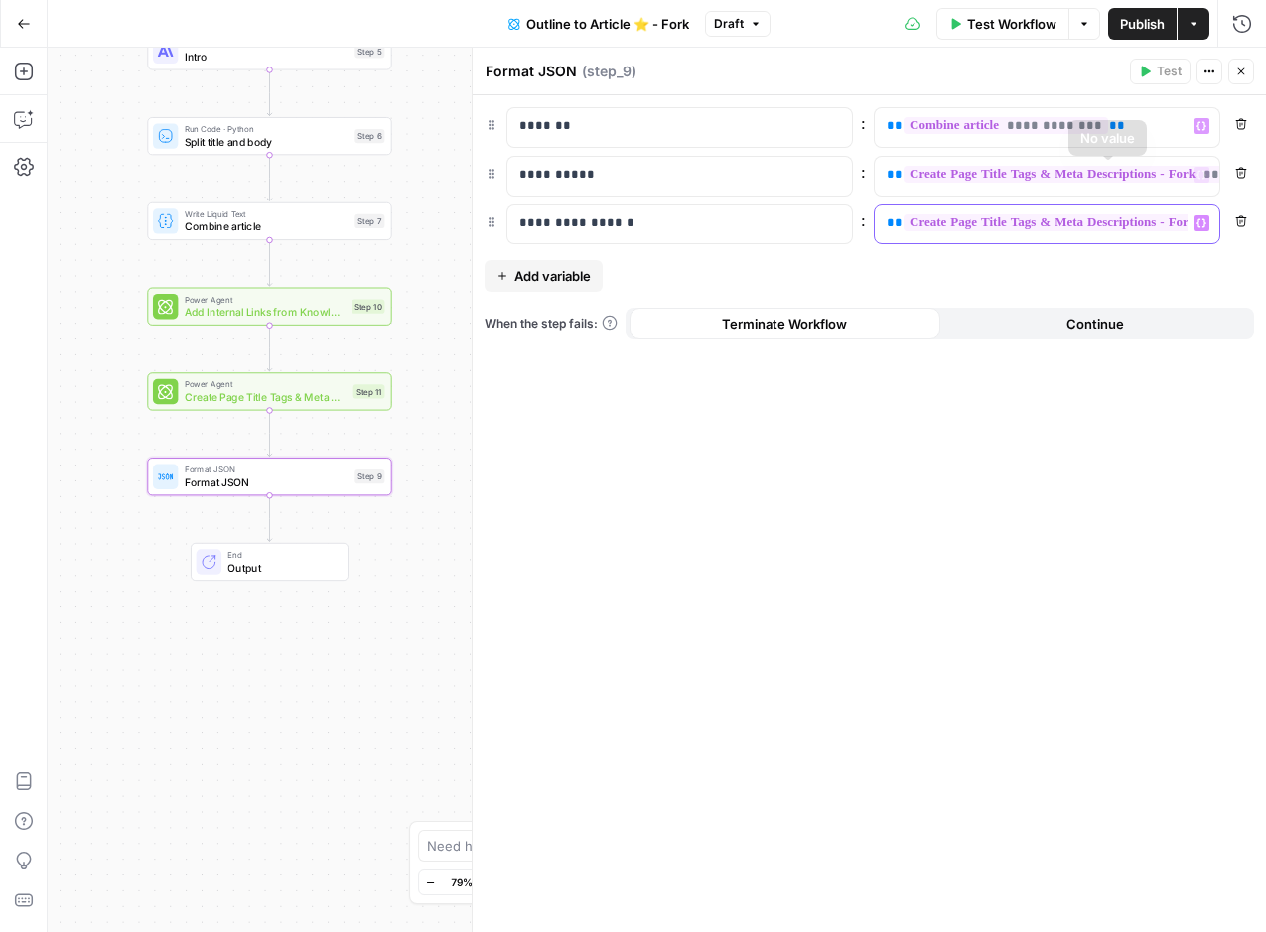
click at [1128, 225] on span "**********" at bounding box center [1107, 222] width 409 height 17
click at [948, 222] on span "**********" at bounding box center [1107, 222] width 409 height 17
click at [947, 222] on span "**********" at bounding box center [1107, 222] width 409 height 17
click at [1198, 218] on icon "button" at bounding box center [1201, 223] width 10 height 10
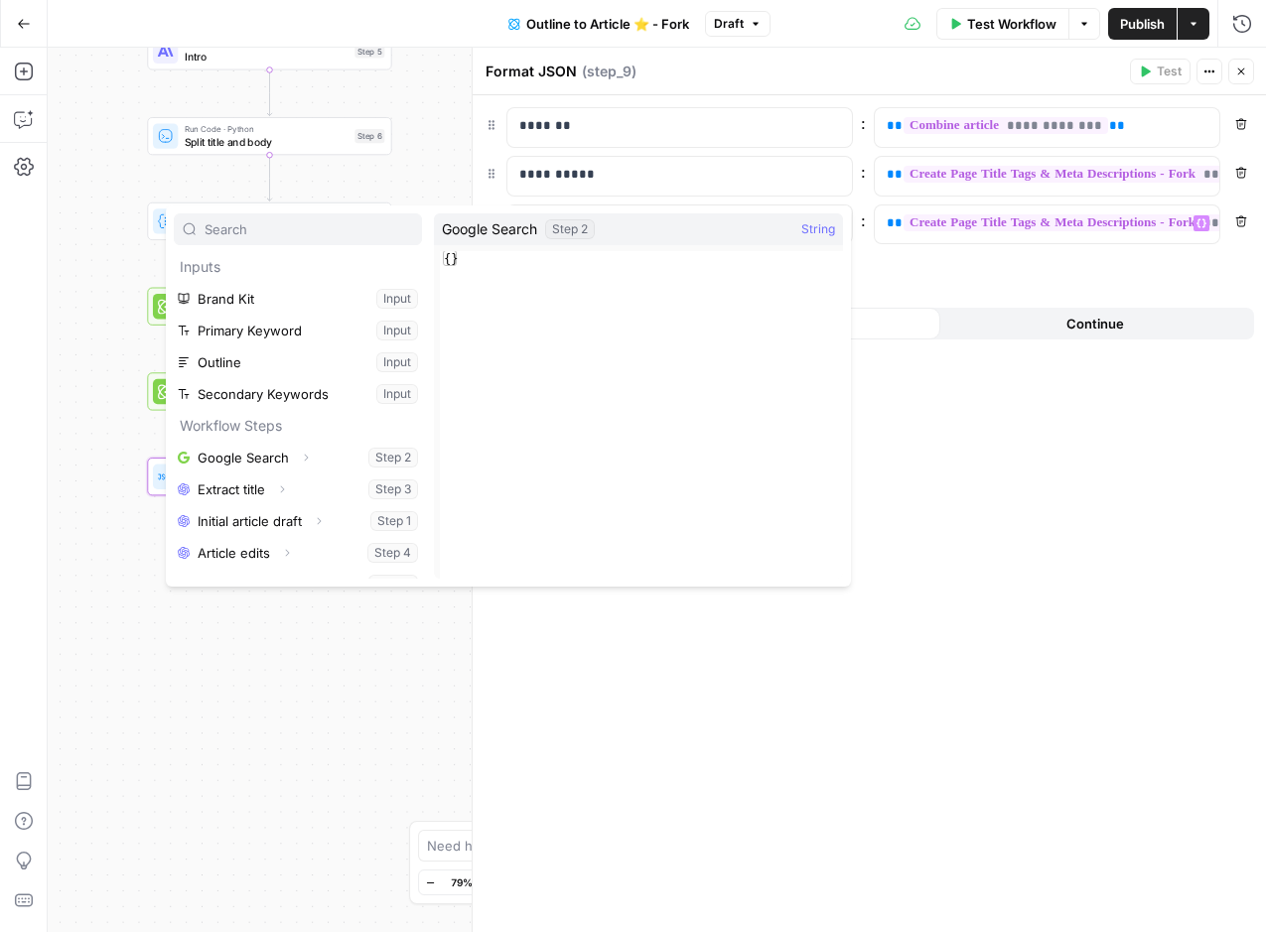
scroll to position [149, 0]
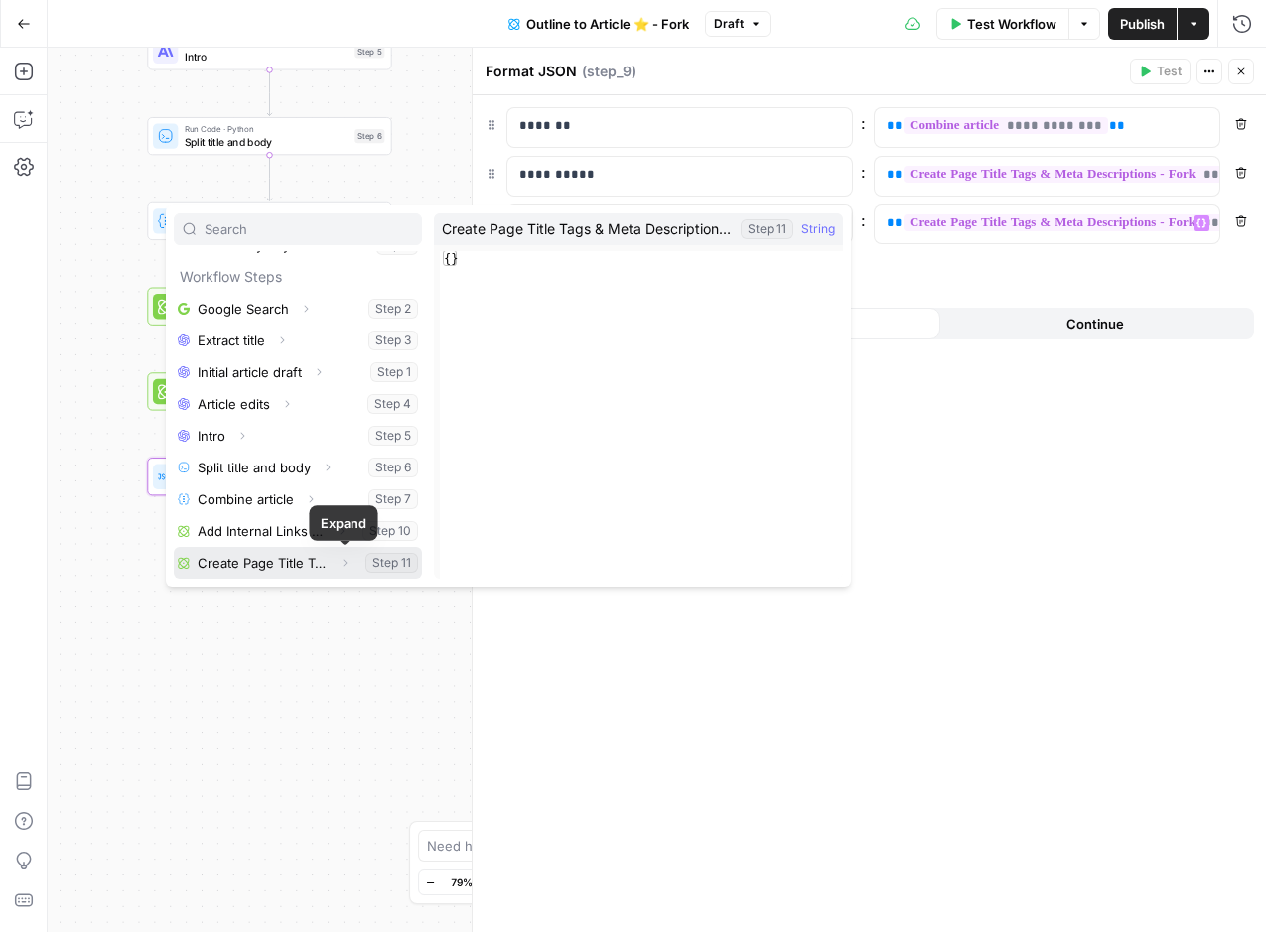
click at [346, 563] on icon "button" at bounding box center [345, 562] width 4 height 7
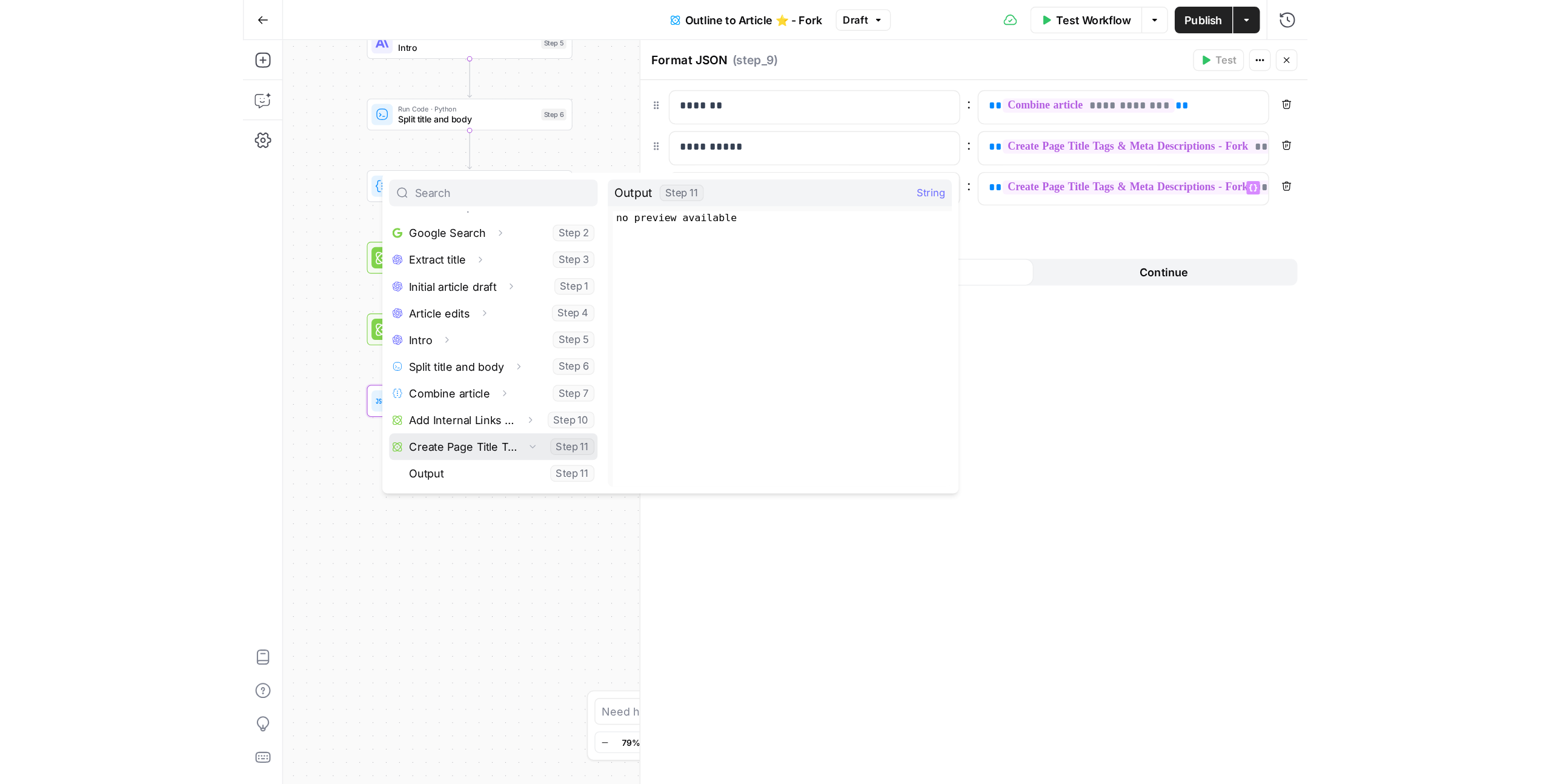
scroll to position [109, 0]
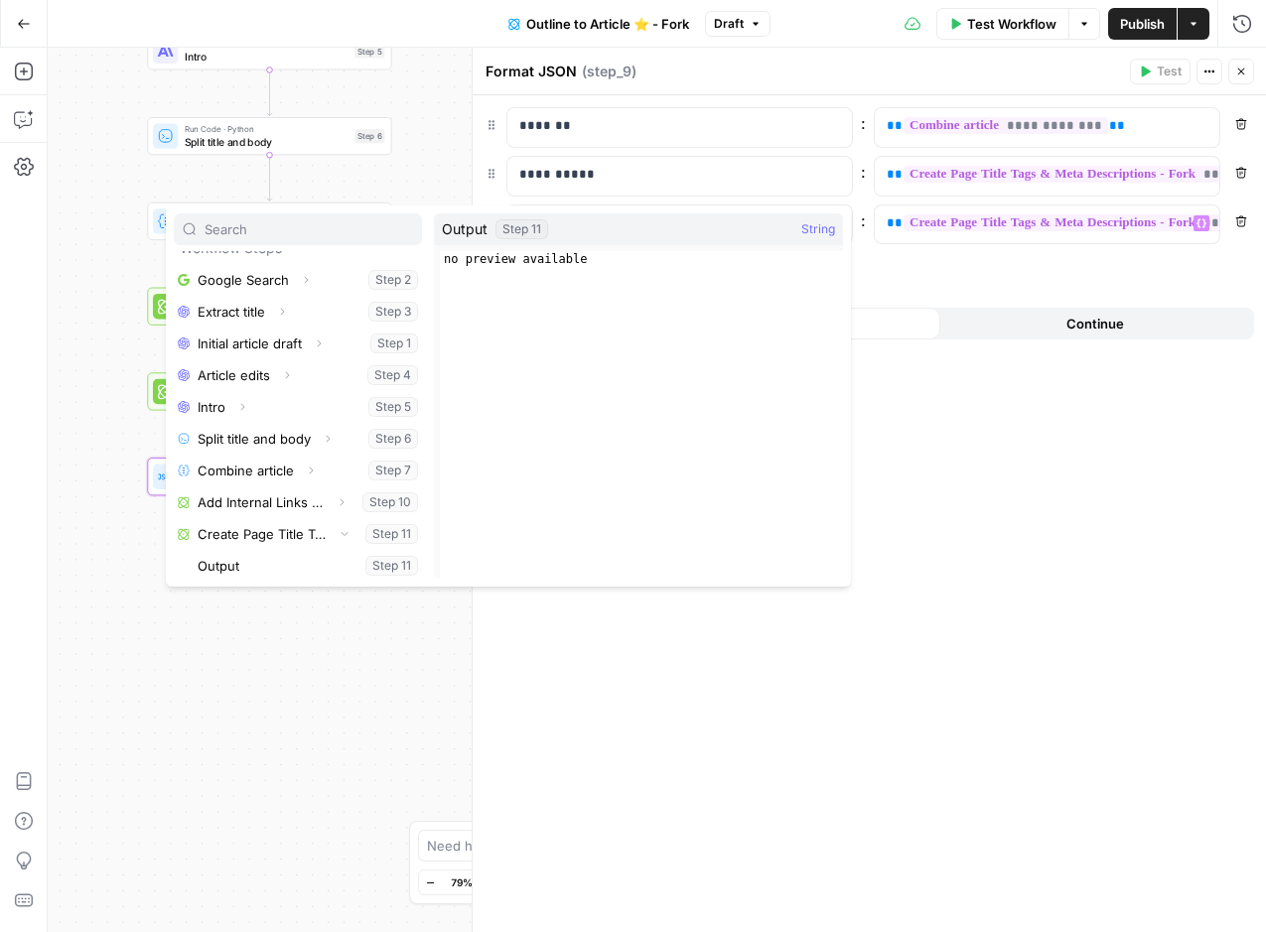
type textarea "**********"
click at [613, 260] on div "no preview available" at bounding box center [641, 430] width 403 height 359
click at [468, 143] on div at bounding box center [473, 490] width 20 height 885
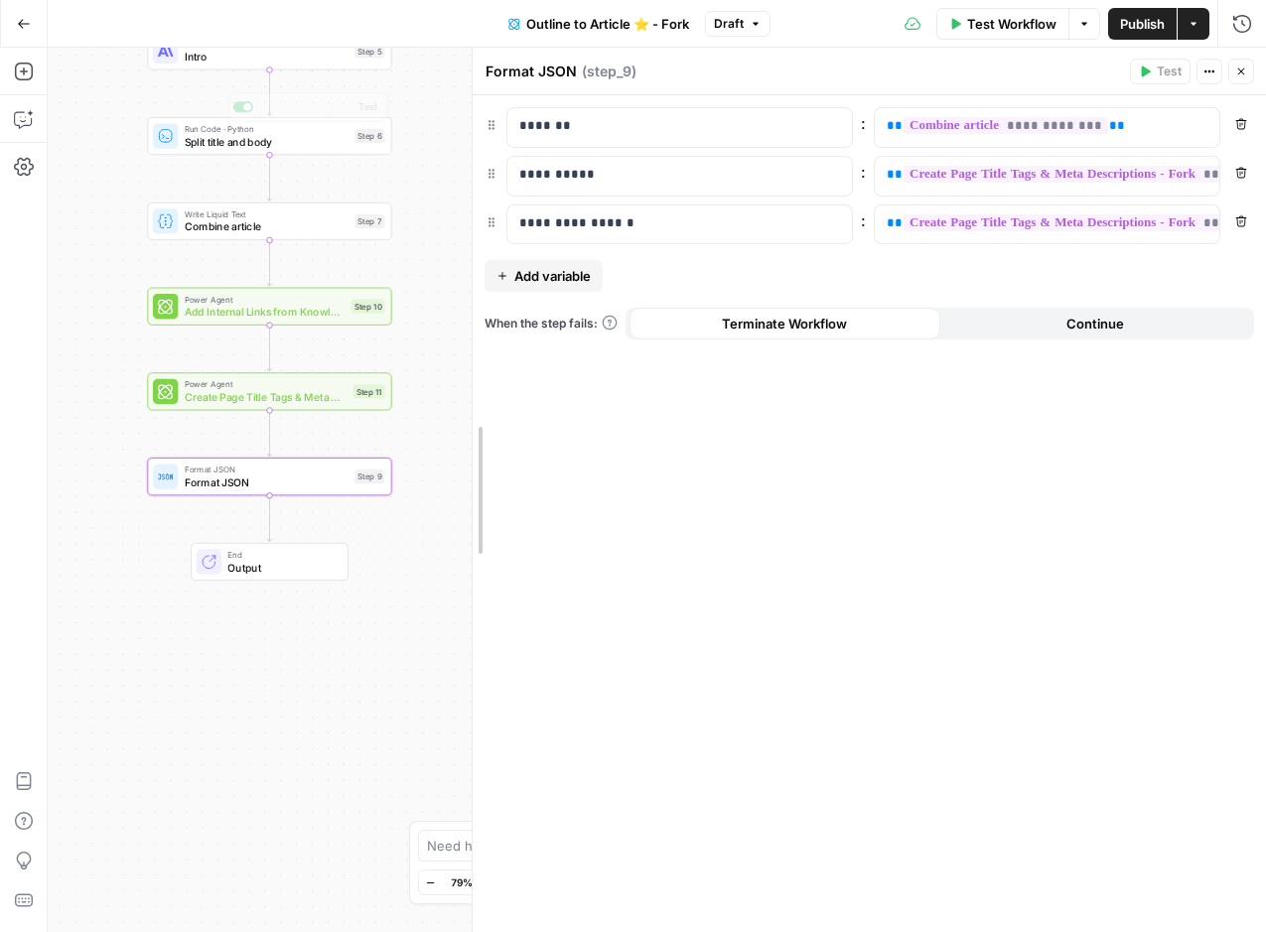
drag, startPoint x: 290, startPoint y: 142, endPoint x: -358, endPoint y: 192, distance: 650.2
click at [0, 192] on html "Cohort 5 New Home Browse Insights Opportunities Your Data Recent Grids Keyword …" at bounding box center [633, 466] width 1266 height 932
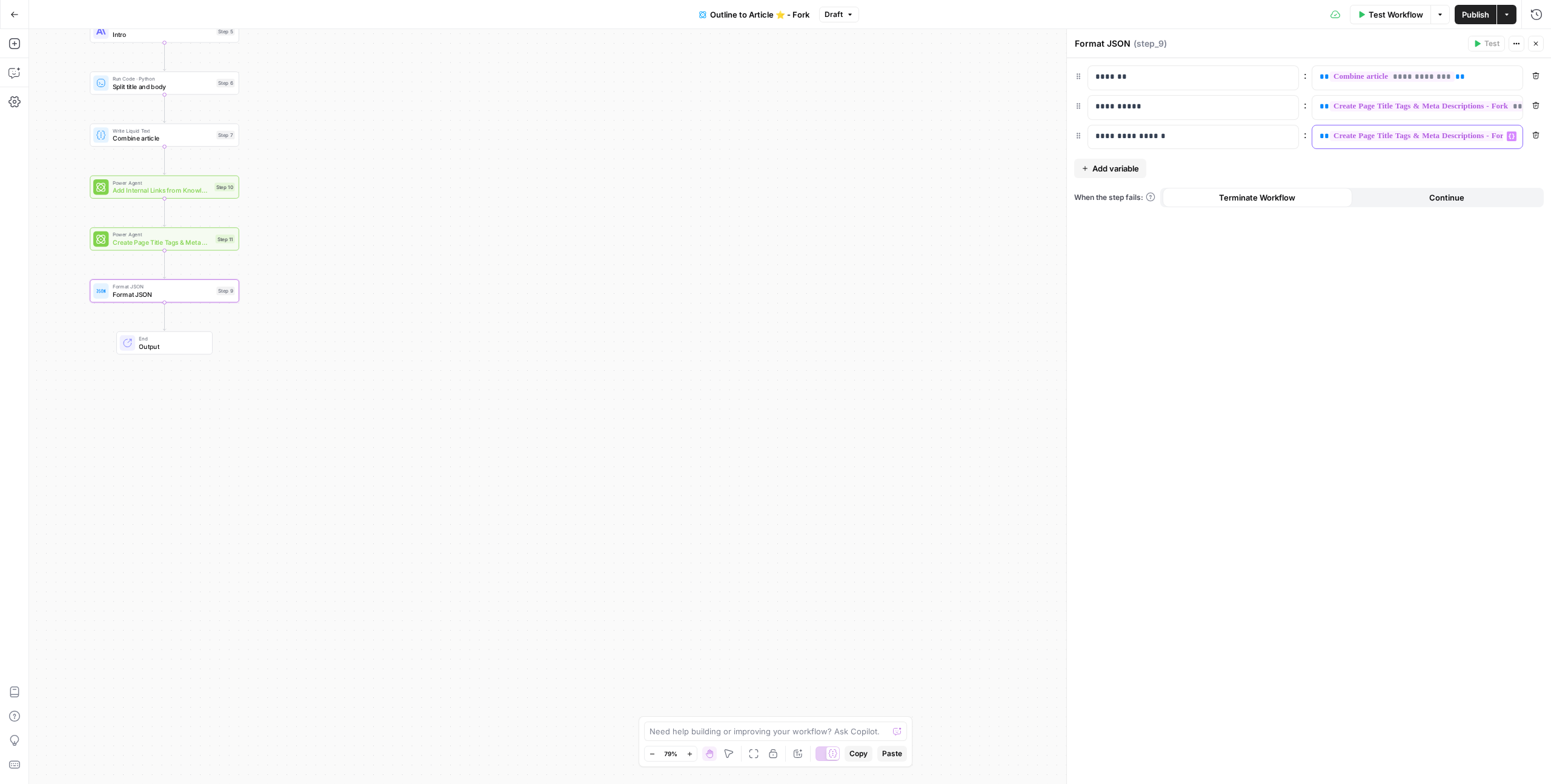
click at [772, 138] on span "**********" at bounding box center [1455, 135] width 250 height 10
click at [772, 136] on span "**********" at bounding box center [1455, 135] width 250 height 10
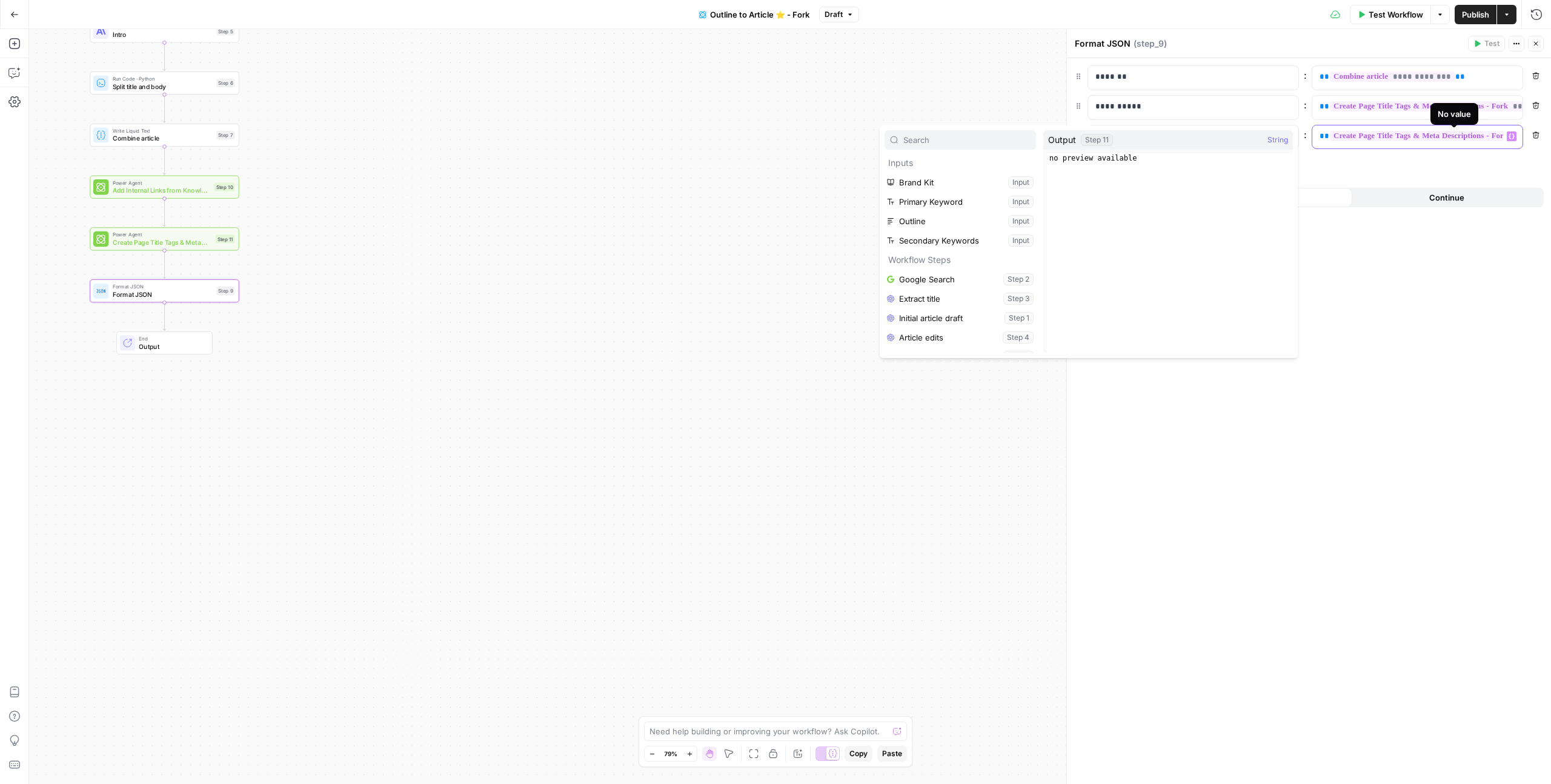
click at [772, 136] on span "**********" at bounding box center [1455, 135] width 250 height 10
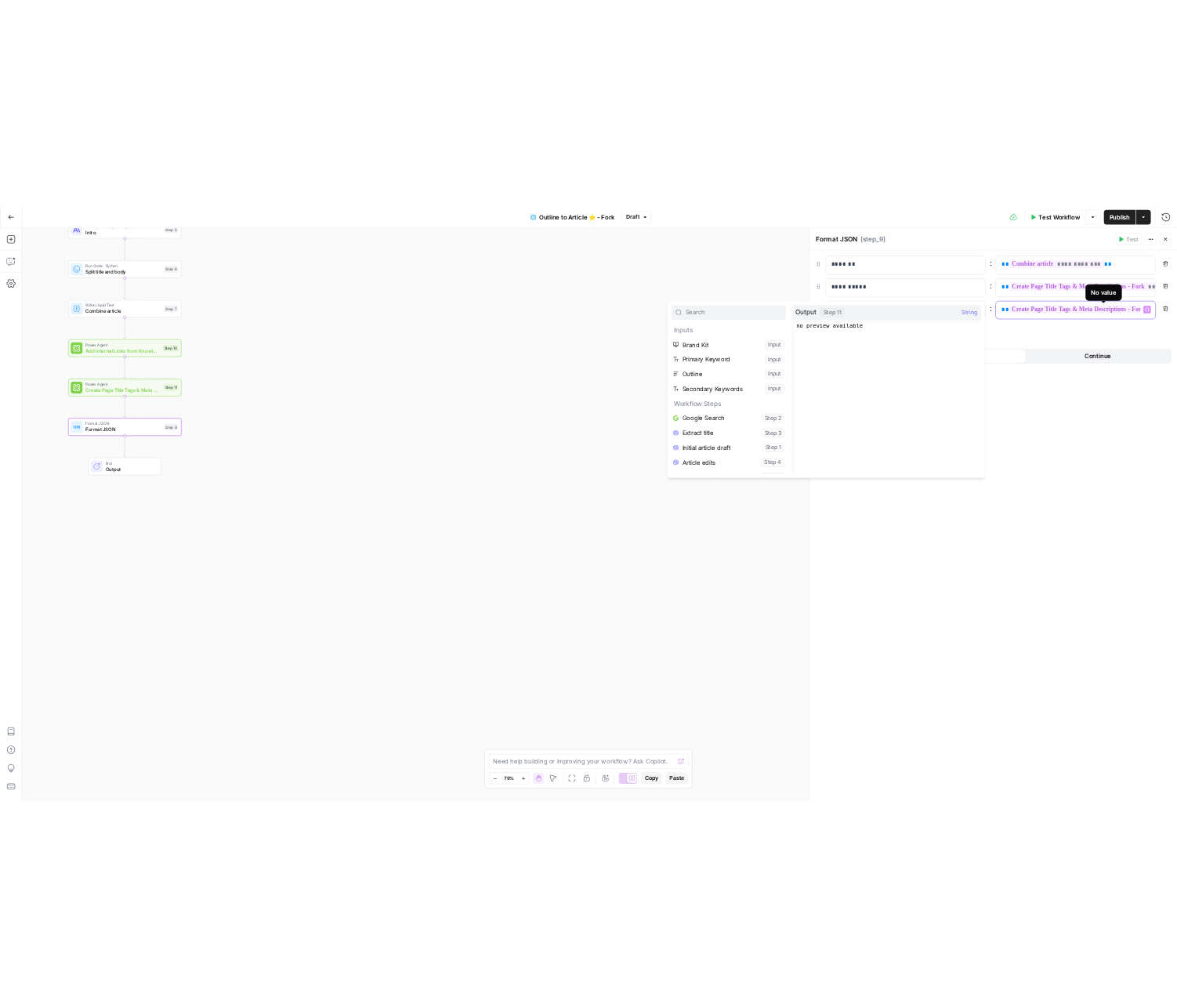
scroll to position [0, 0]
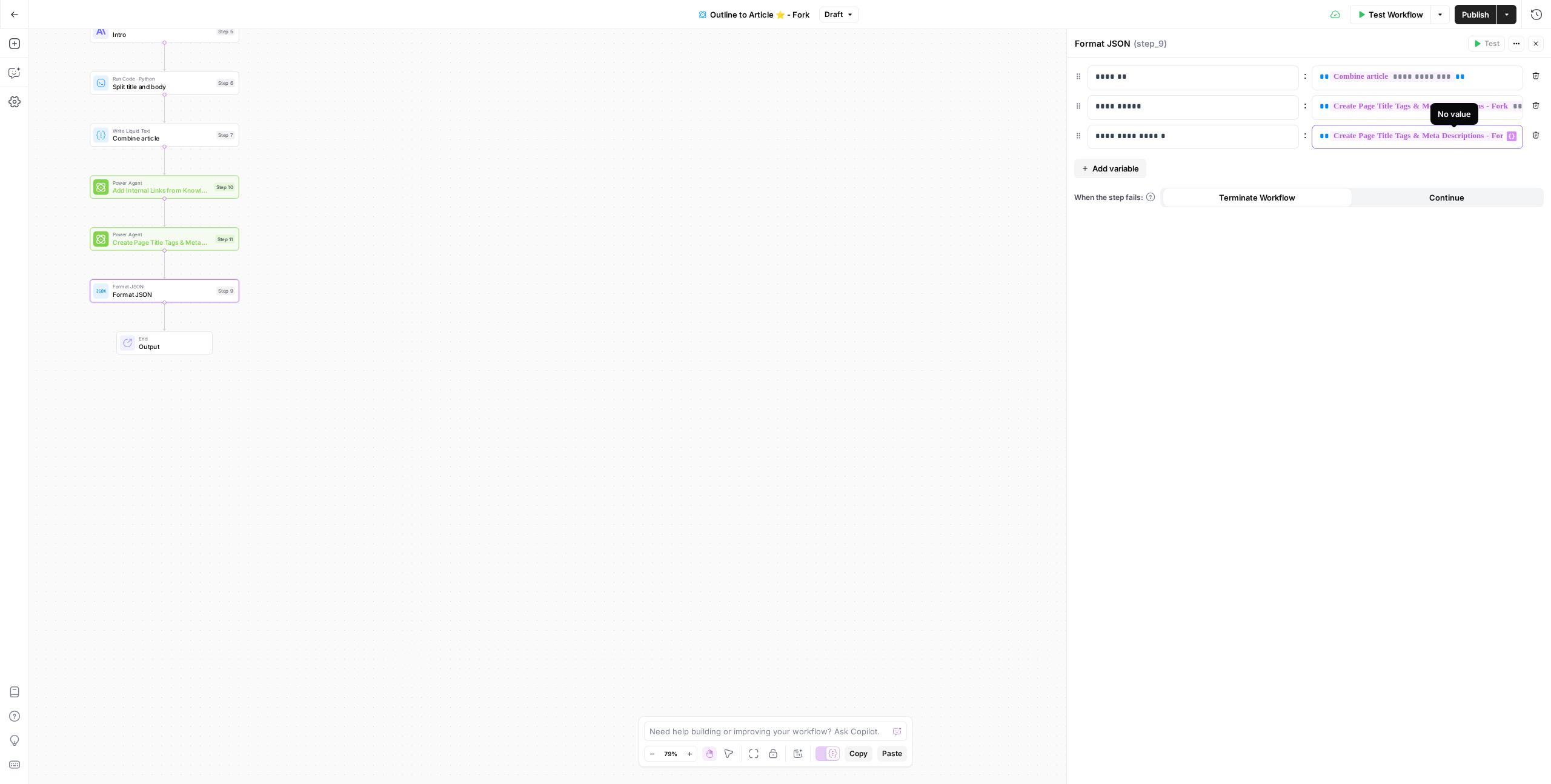
click at [772, 136] on span "**********" at bounding box center [1455, 135] width 250 height 10
drag, startPoint x: 1067, startPoint y: 127, endPoint x: 613, endPoint y: 136, distance: 454.1
click at [427, 128] on body "Cohort 5 New Home Browse Insights Opportunities Your Data Recent Grids Keyword …" at bounding box center [775, 392] width 1551 height 784
drag, startPoint x: 1067, startPoint y: 142, endPoint x: 969, endPoint y: 153, distance: 98.6
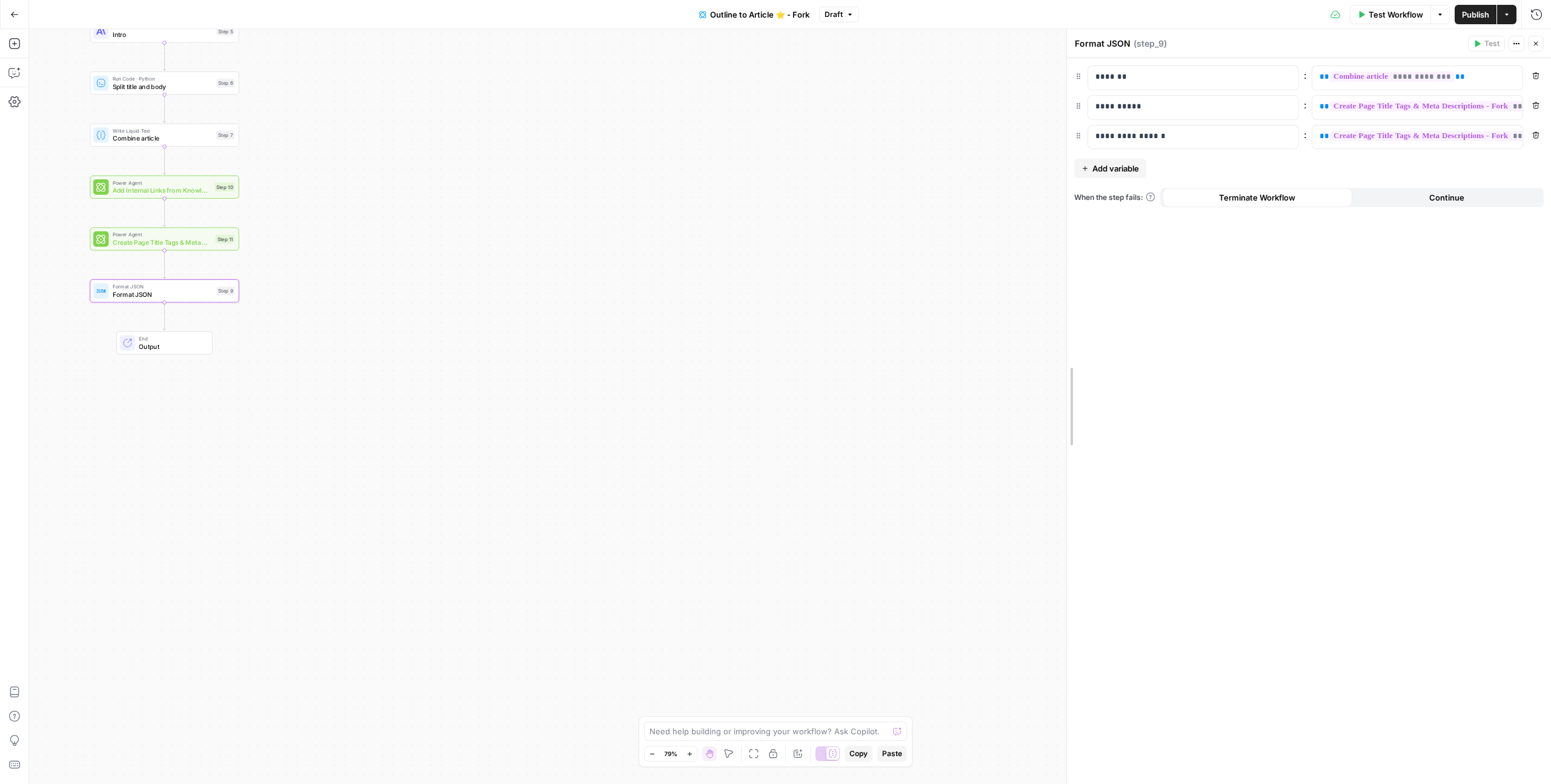
click at [772, 152] on body "Cohort 5 New Home Browse Insights Opportunities Your Data Recent Grids Keyword …" at bounding box center [775, 392] width 1551 height 784
drag, startPoint x: 1071, startPoint y: 144, endPoint x: 1014, endPoint y: 143, distance: 57.0
click at [772, 149] on body "Cohort 5 New Home Browse Insights Opportunities Your Data Recent Grids Keyword …" at bounding box center [775, 392] width 1551 height 784
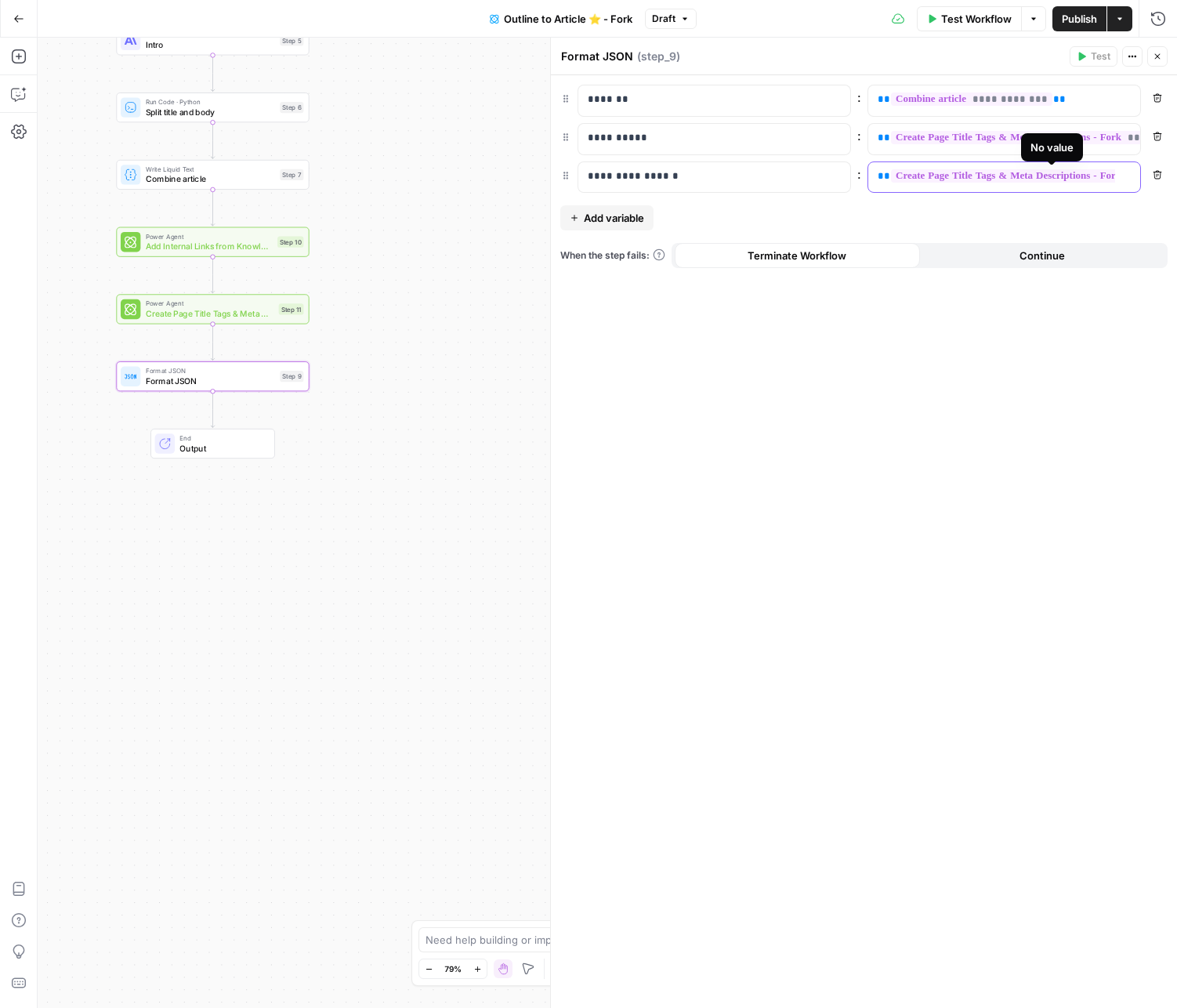
drag, startPoint x: 1089, startPoint y: 174, endPoint x: 1111, endPoint y: 173, distance: 22.0
click at [999, 174] on span "**********" at bounding box center [1052, 175] width 323 height 13
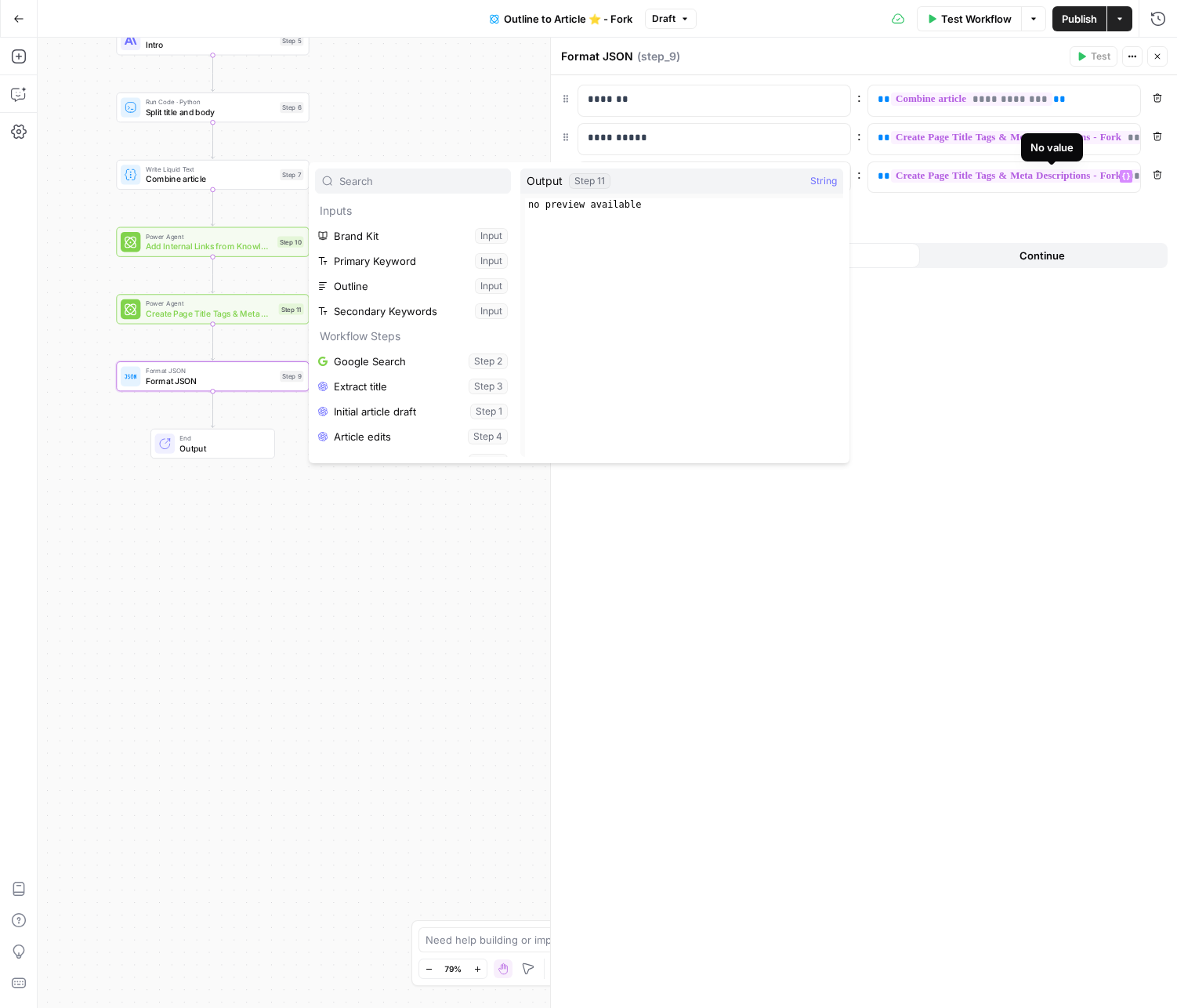
scroll to position [143, 0]
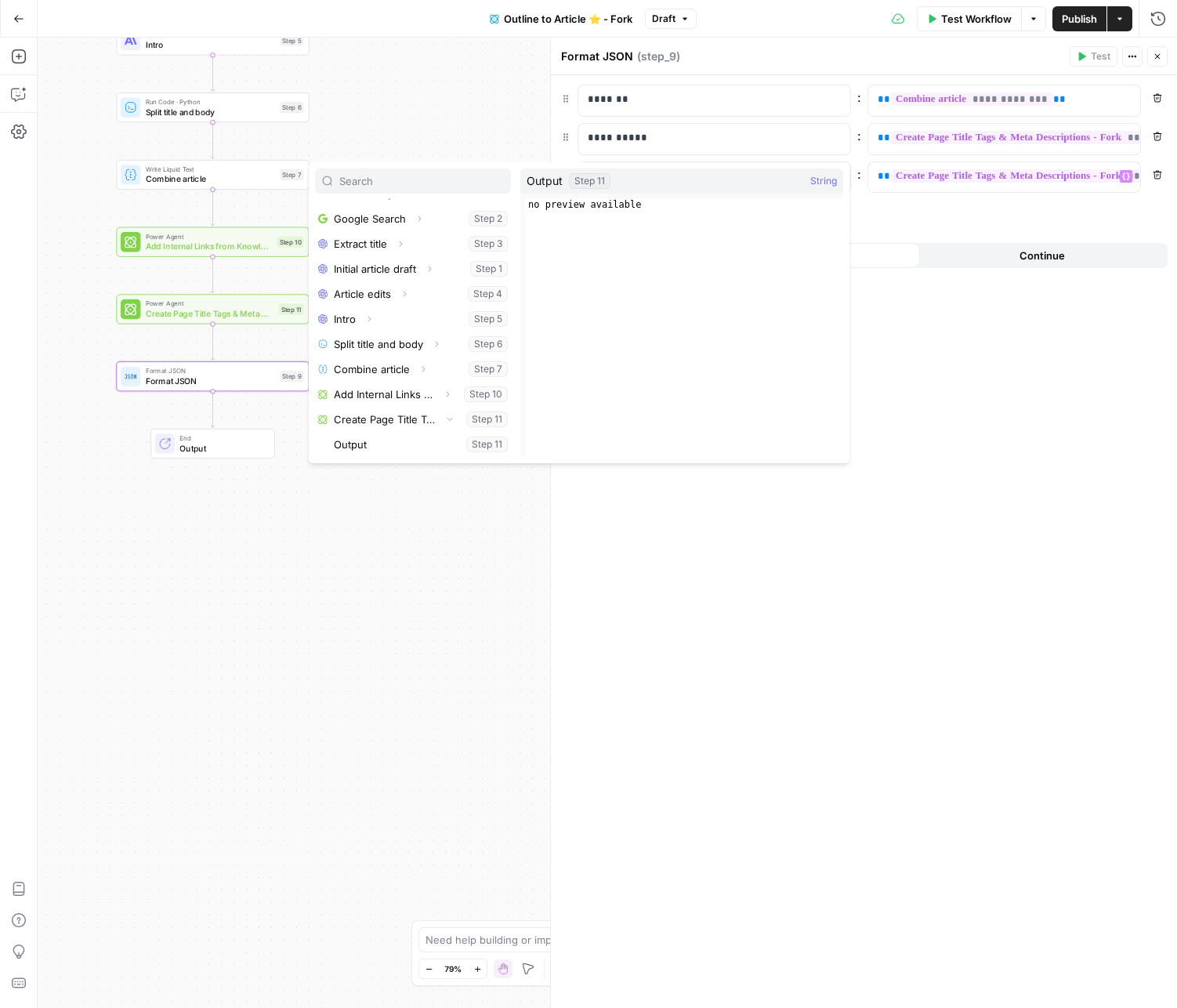
drag, startPoint x: 946, startPoint y: 369, endPoint x: 934, endPoint y: 344, distance: 27.7
click at [946, 369] on div "**********" at bounding box center [864, 541] width 626 height 932
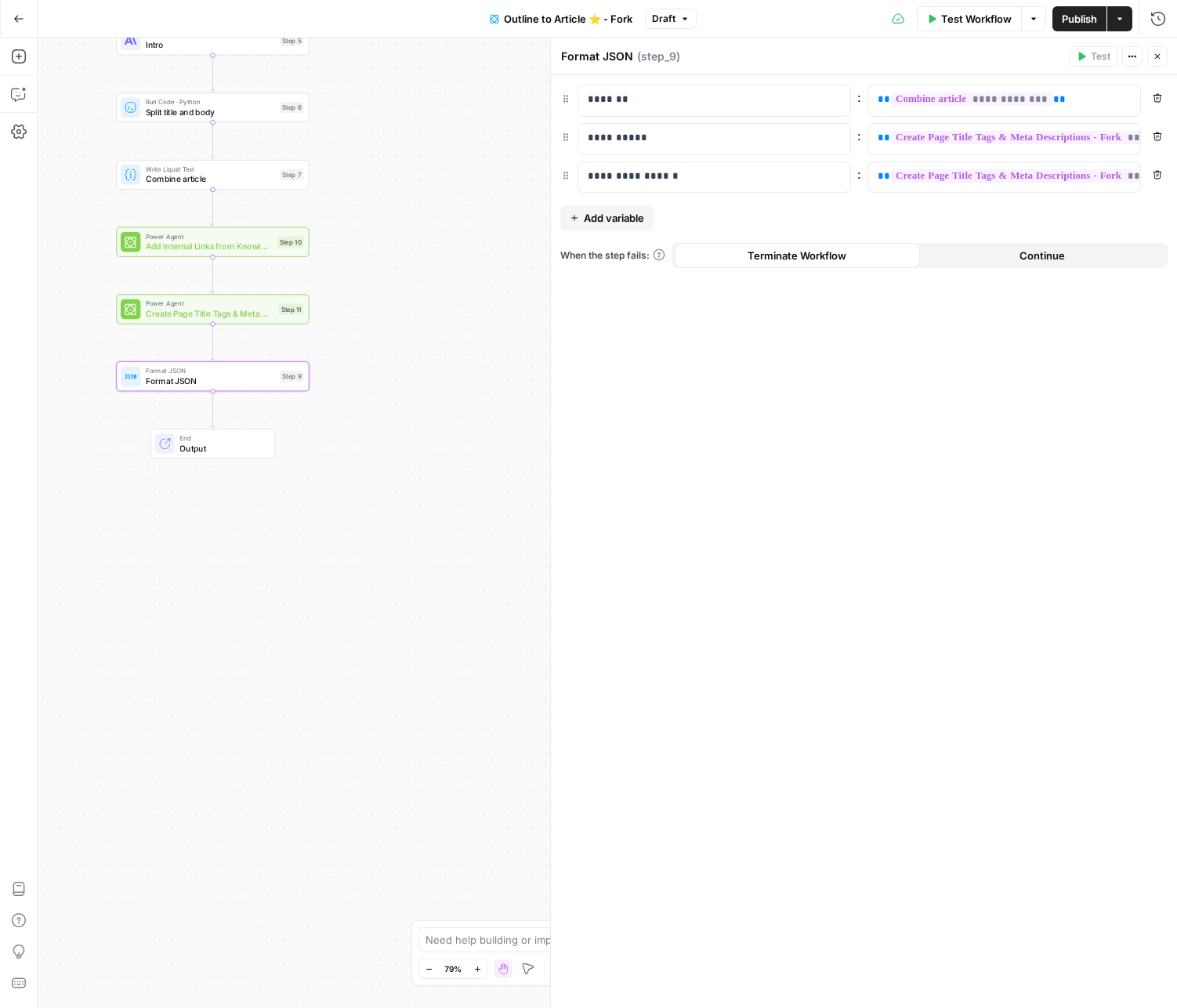
click at [999, 20] on span "Publish" at bounding box center [1079, 19] width 36 height 16
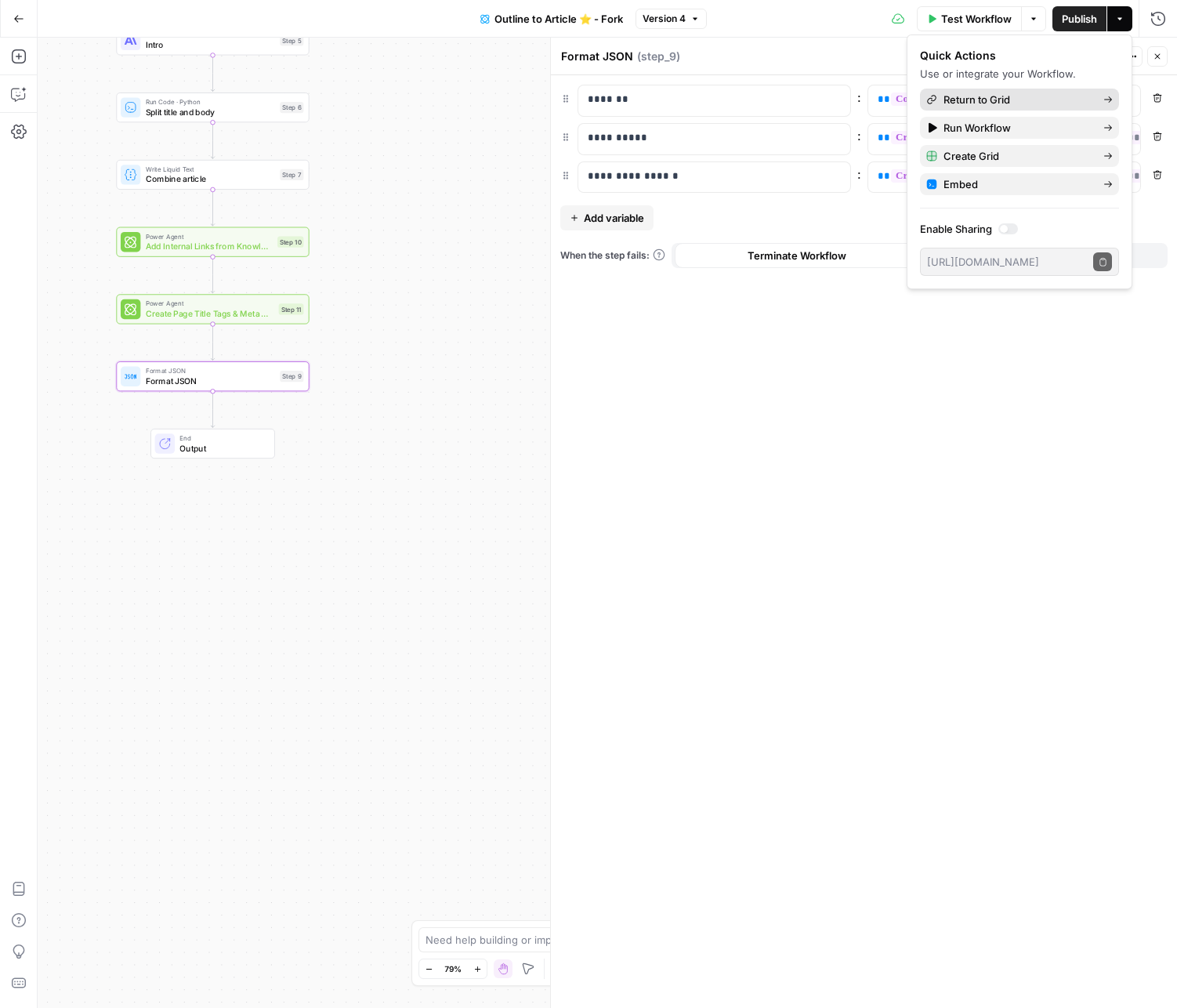
click at [960, 98] on span "Return to Grid" at bounding box center [1017, 99] width 148 height 16
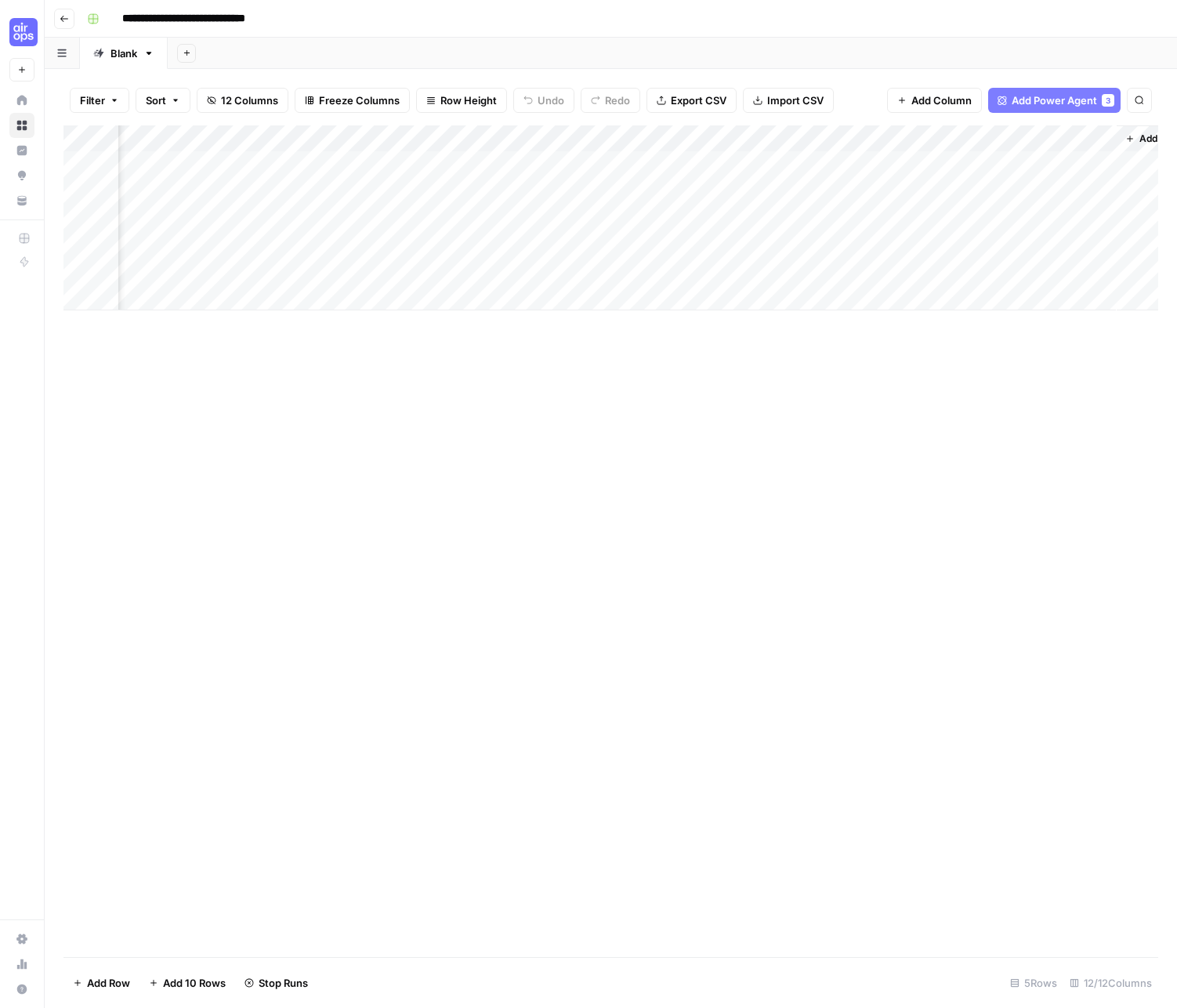
scroll to position [0, 1108]
click at [929, 131] on div "Add Column" at bounding box center [610, 218] width 1095 height 185
drag, startPoint x: 1104, startPoint y: 362, endPoint x: 1055, endPoint y: 321, distance: 63.9
click at [999, 362] on div "Add Column" at bounding box center [610, 541] width 1095 height 831
click at [955, 137] on div "Add Column" at bounding box center [610, 218] width 1095 height 185
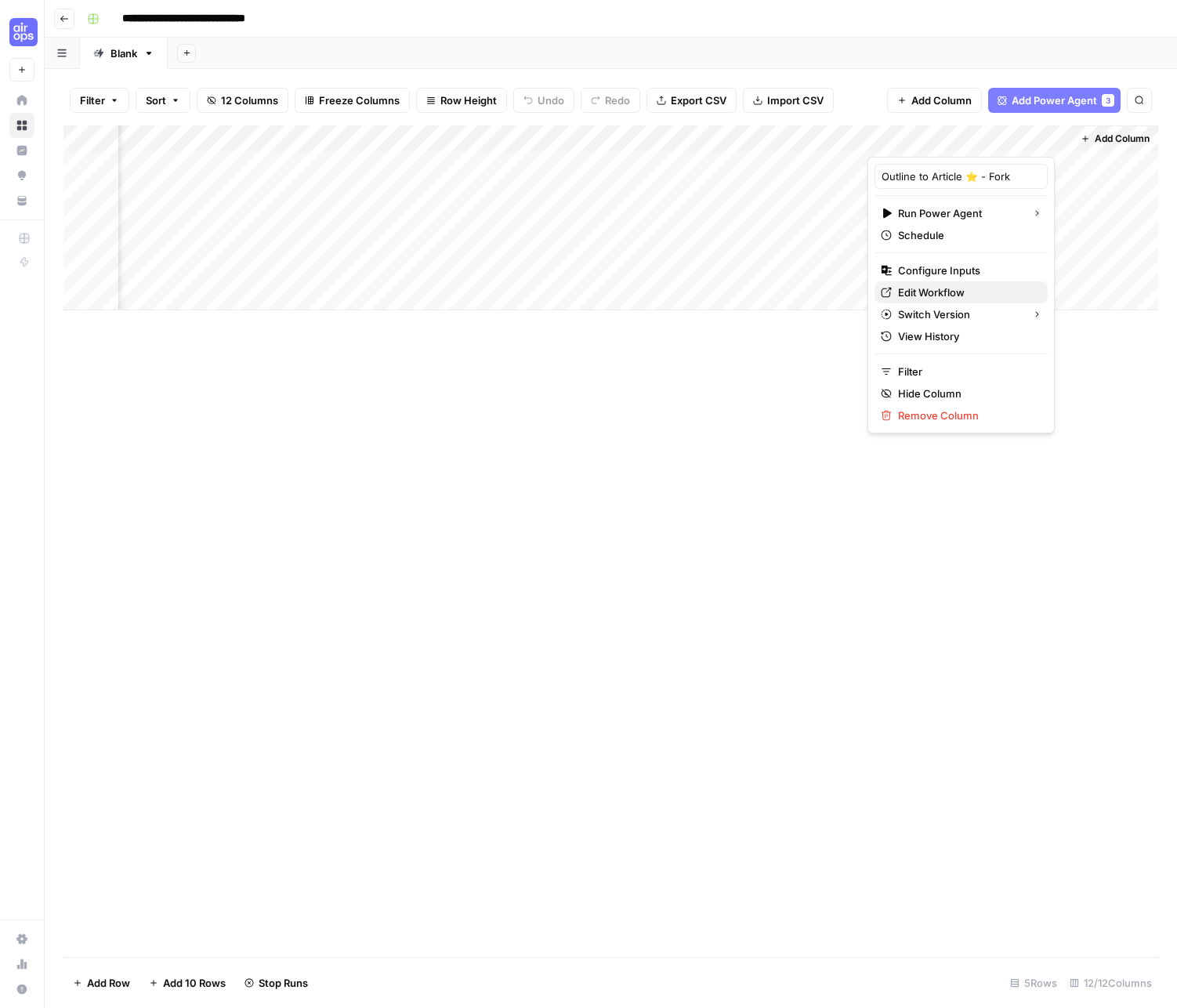
click at [917, 290] on span "Edit Workflow" at bounding box center [967, 292] width 137 height 16
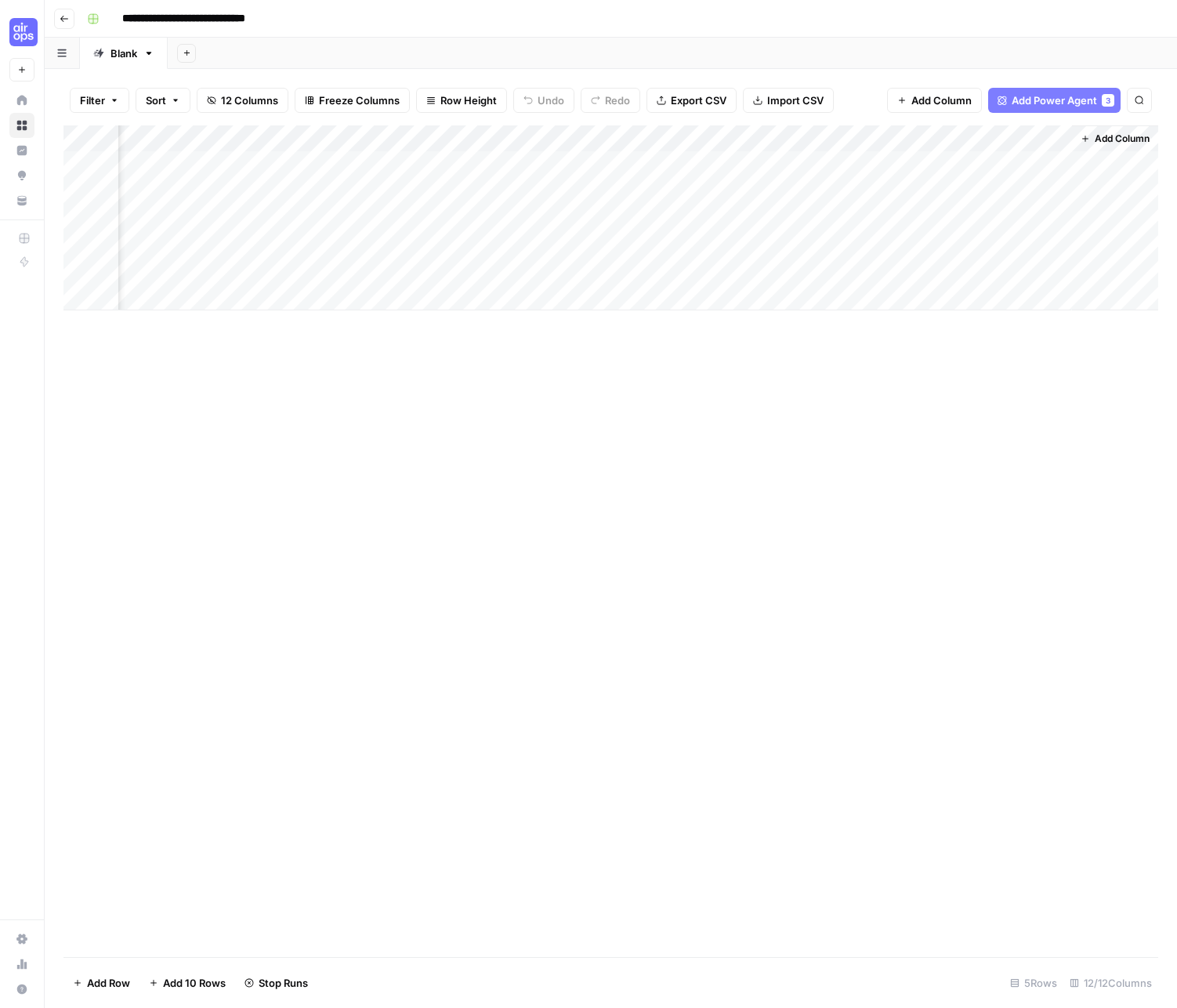
click at [926, 138] on div "Add Column" at bounding box center [610, 218] width 1095 height 185
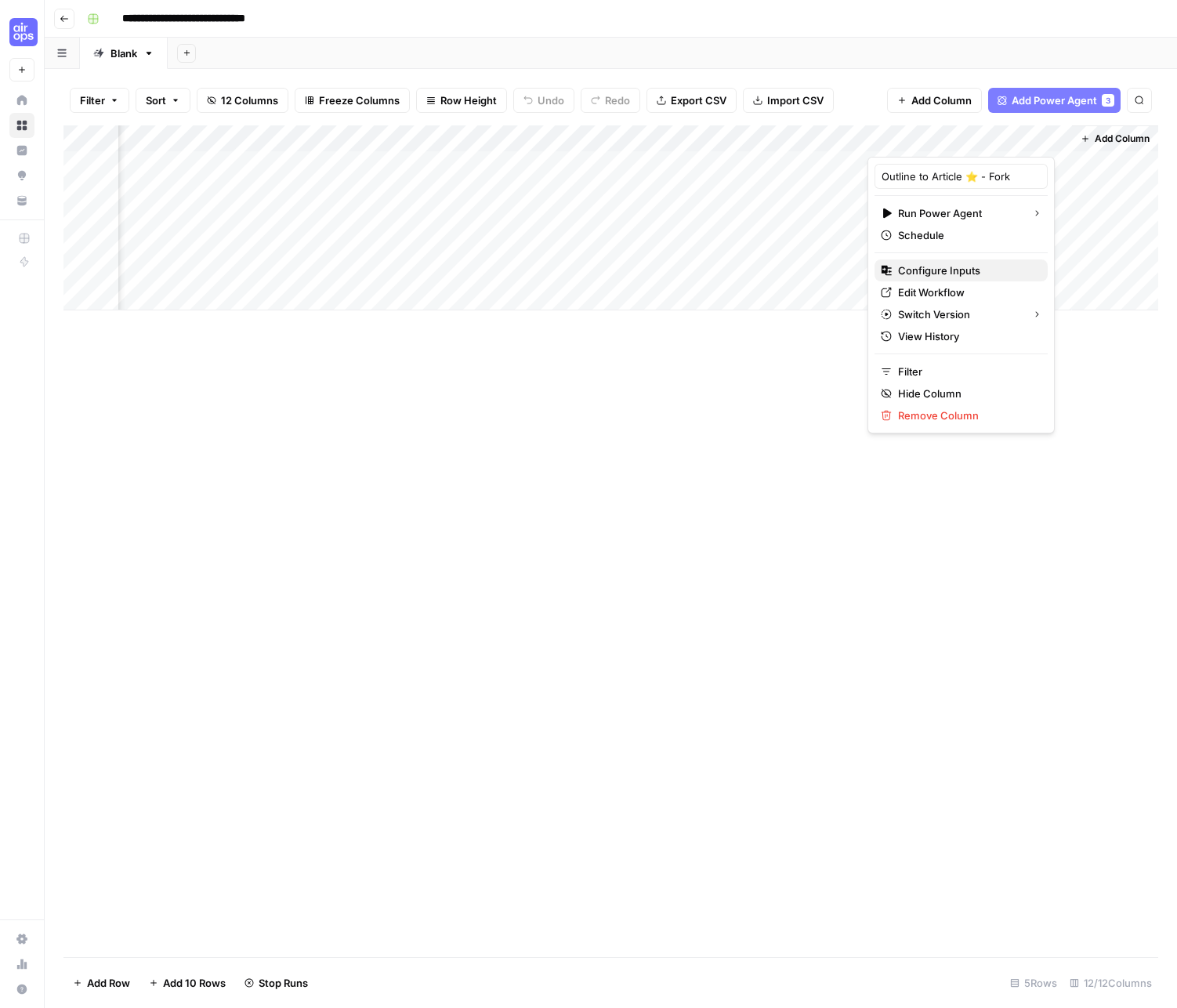
click at [936, 265] on span "Configure Inputs" at bounding box center [967, 271] width 137 height 16
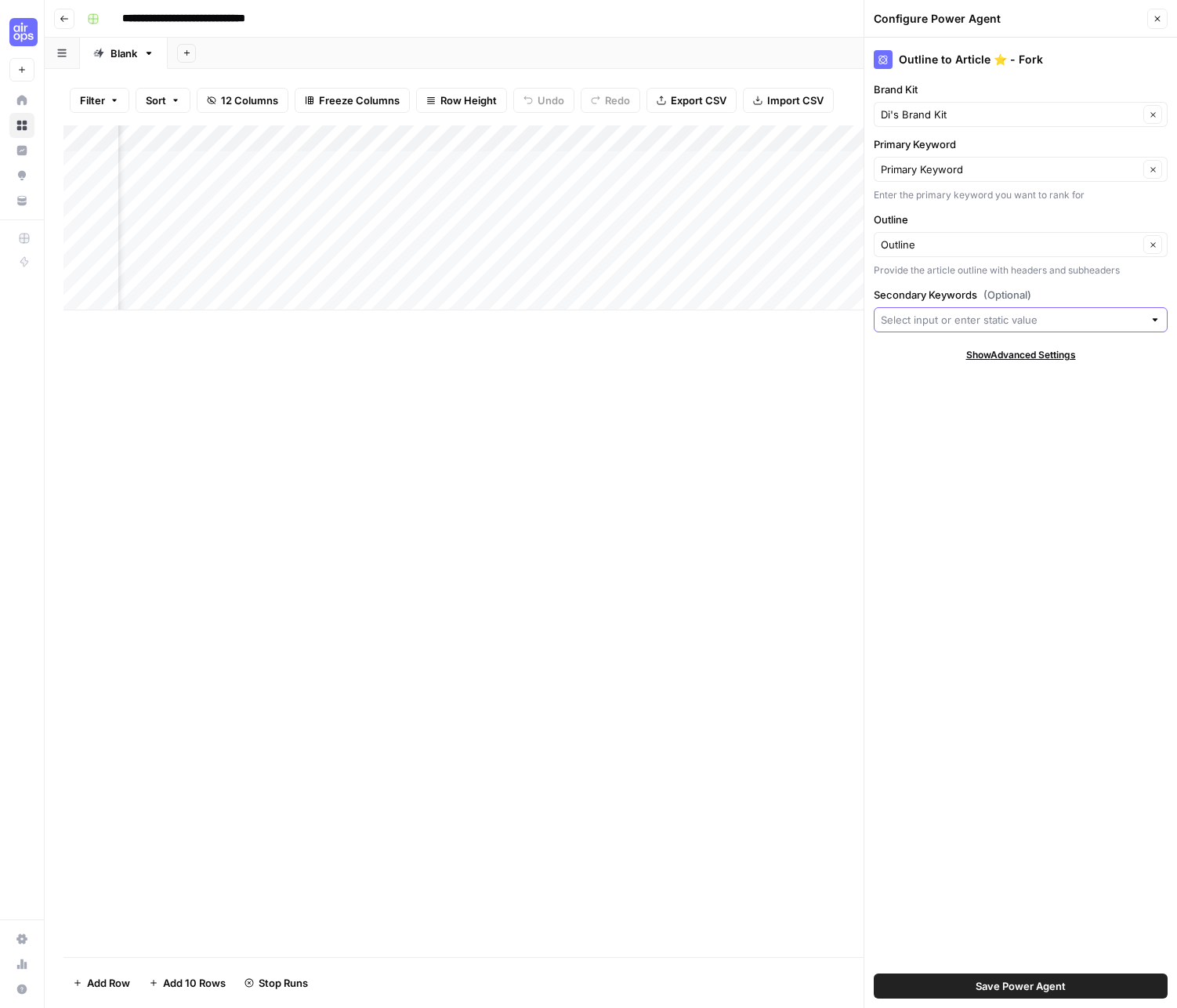
click at [911, 323] on input "Secondary Keywords (Optional)" at bounding box center [1012, 320] width 263 height 16
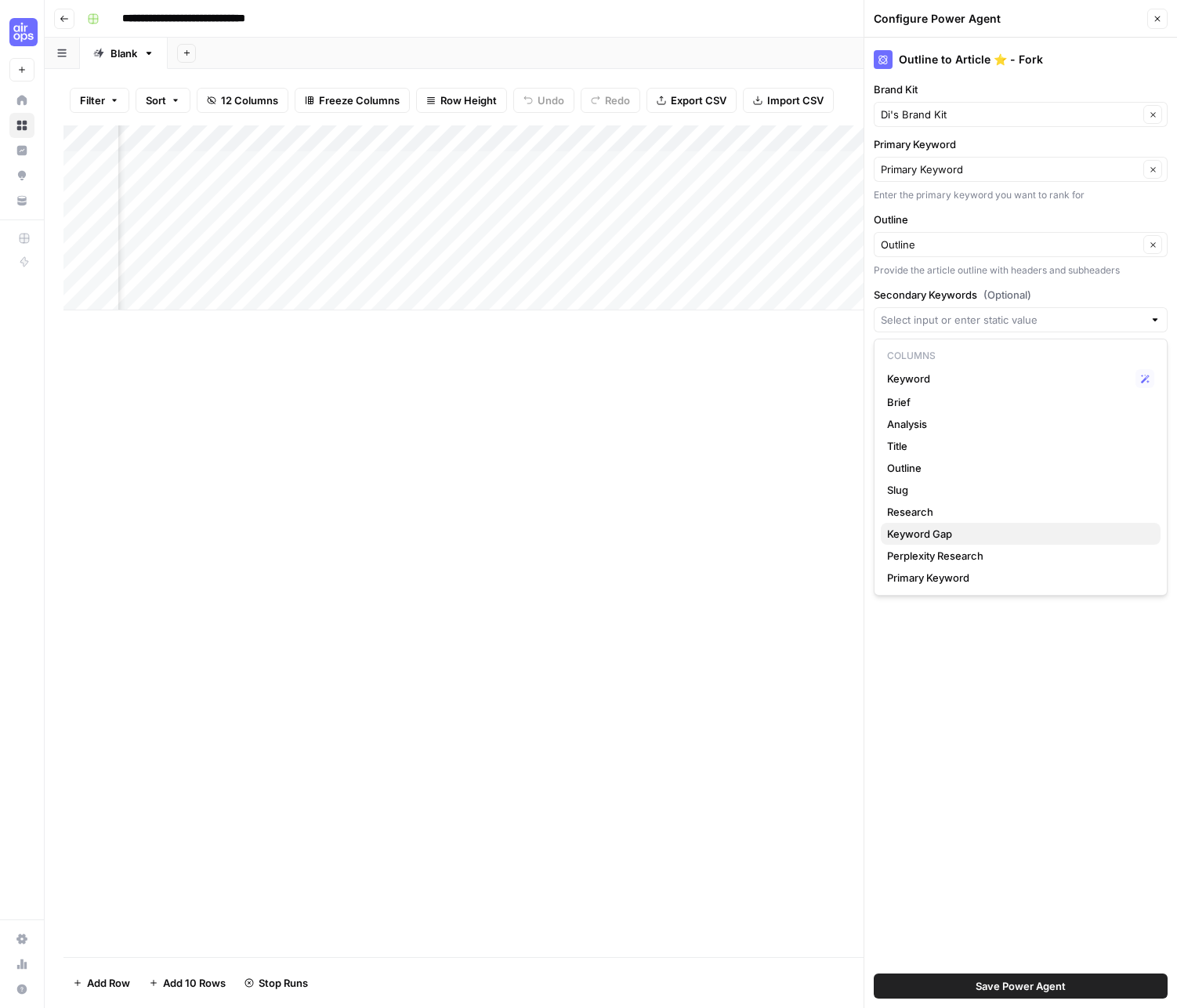
click at [940, 530] on span "Keyword Gap" at bounding box center [1018, 534] width 261 height 16
type input "Keyword Gap"
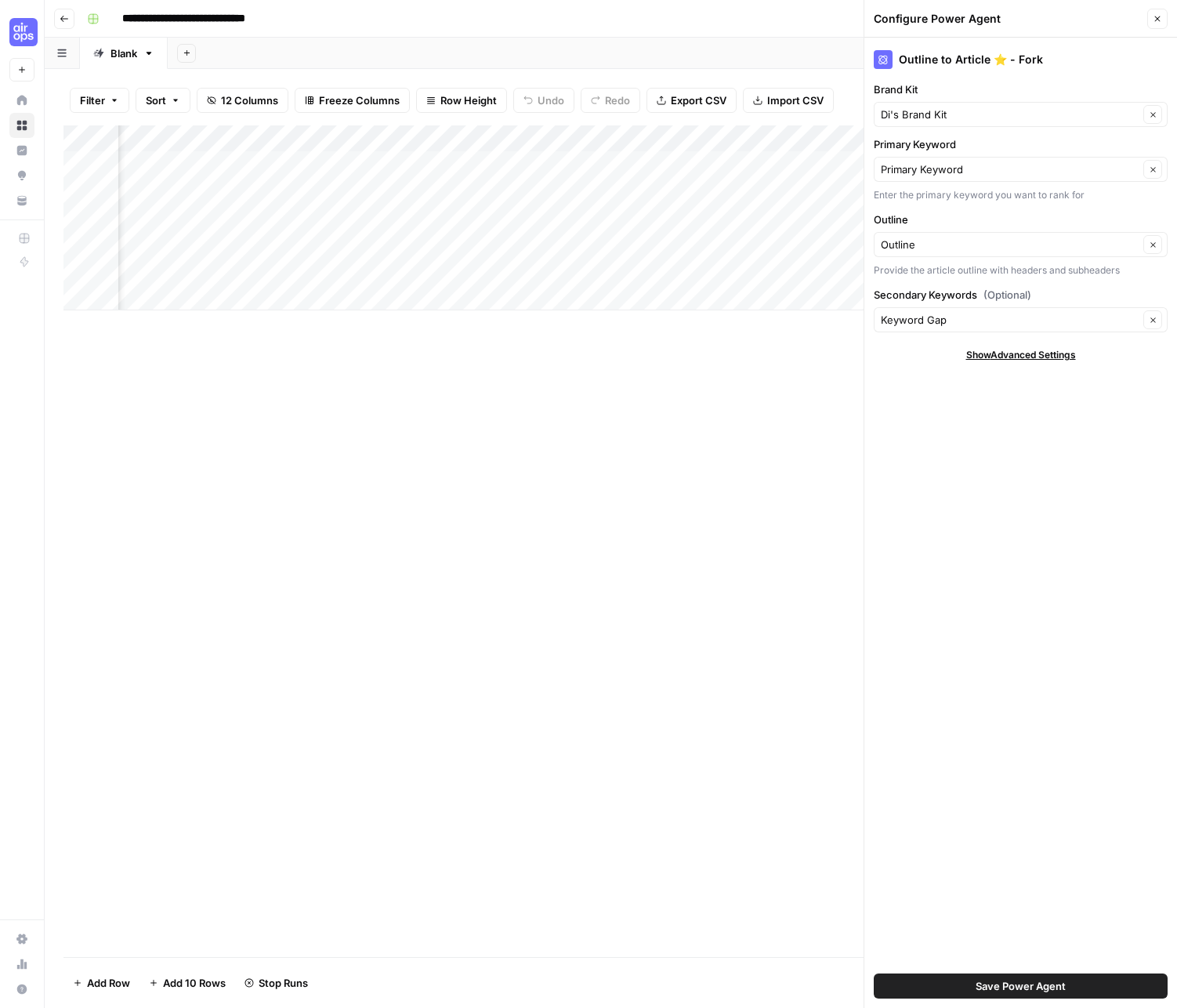
click at [999, 735] on span "Save Power Agent" at bounding box center [1021, 986] width 90 height 16
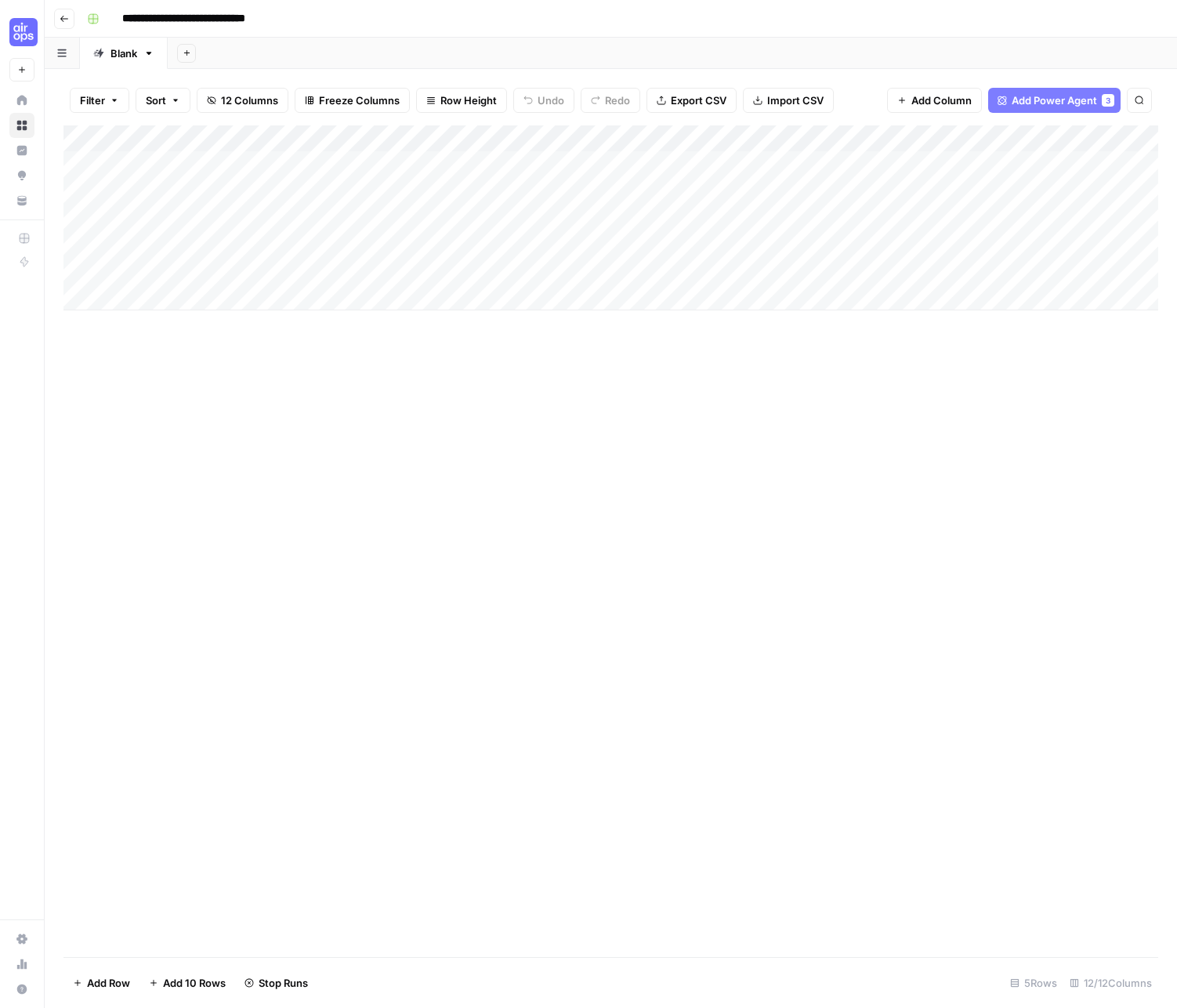
scroll to position [0, 0]
click at [263, 187] on div "Add Column" at bounding box center [610, 218] width 1095 height 185
click at [258, 190] on div "Add Column" at bounding box center [610, 218] width 1095 height 185
type textarea "**********"
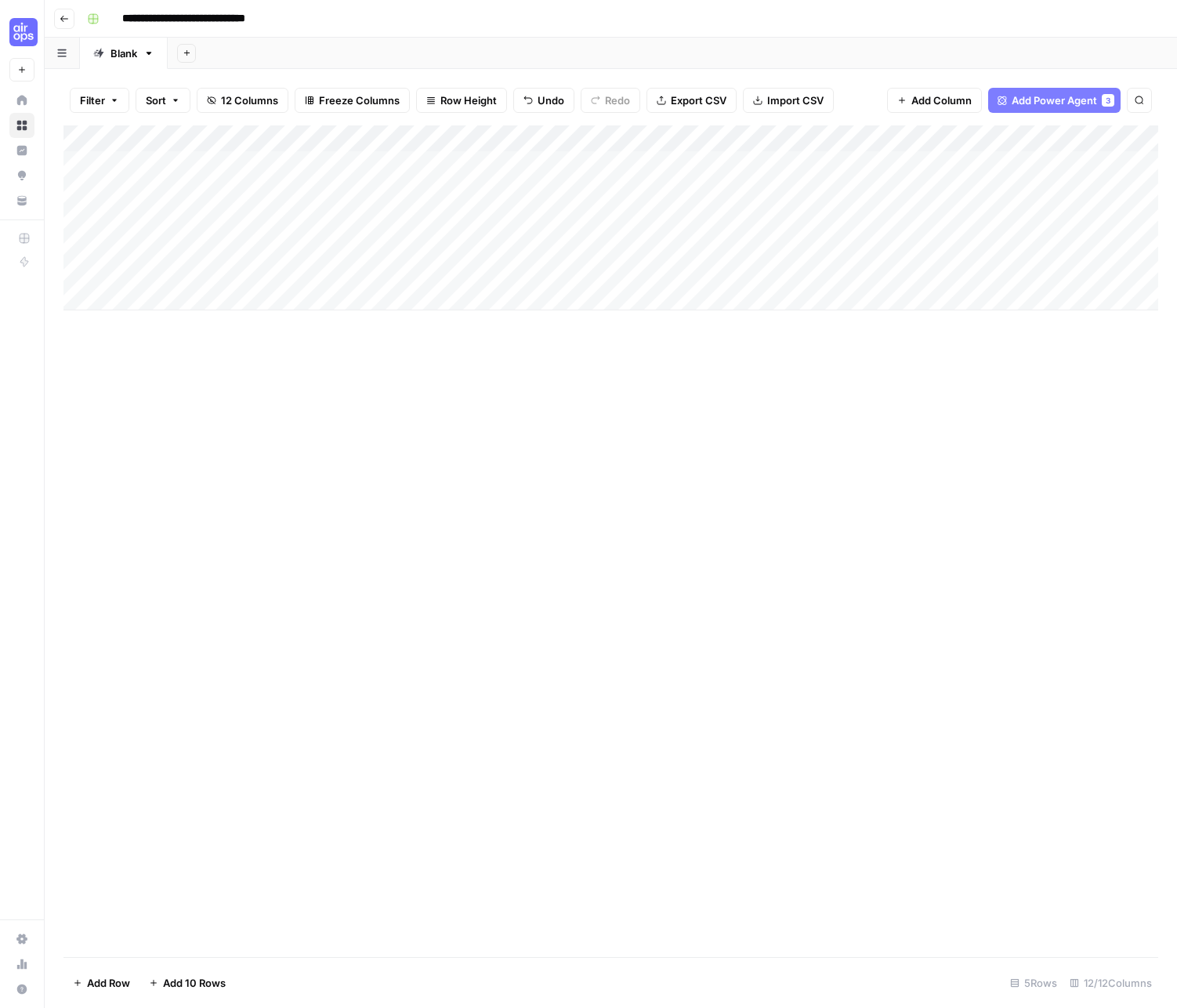
click at [609, 160] on div "Add Column" at bounding box center [610, 218] width 1095 height 185
click at [480, 189] on div "Add Column" at bounding box center [610, 218] width 1095 height 185
click at [457, 142] on div "Add Column" at bounding box center [610, 218] width 1095 height 185
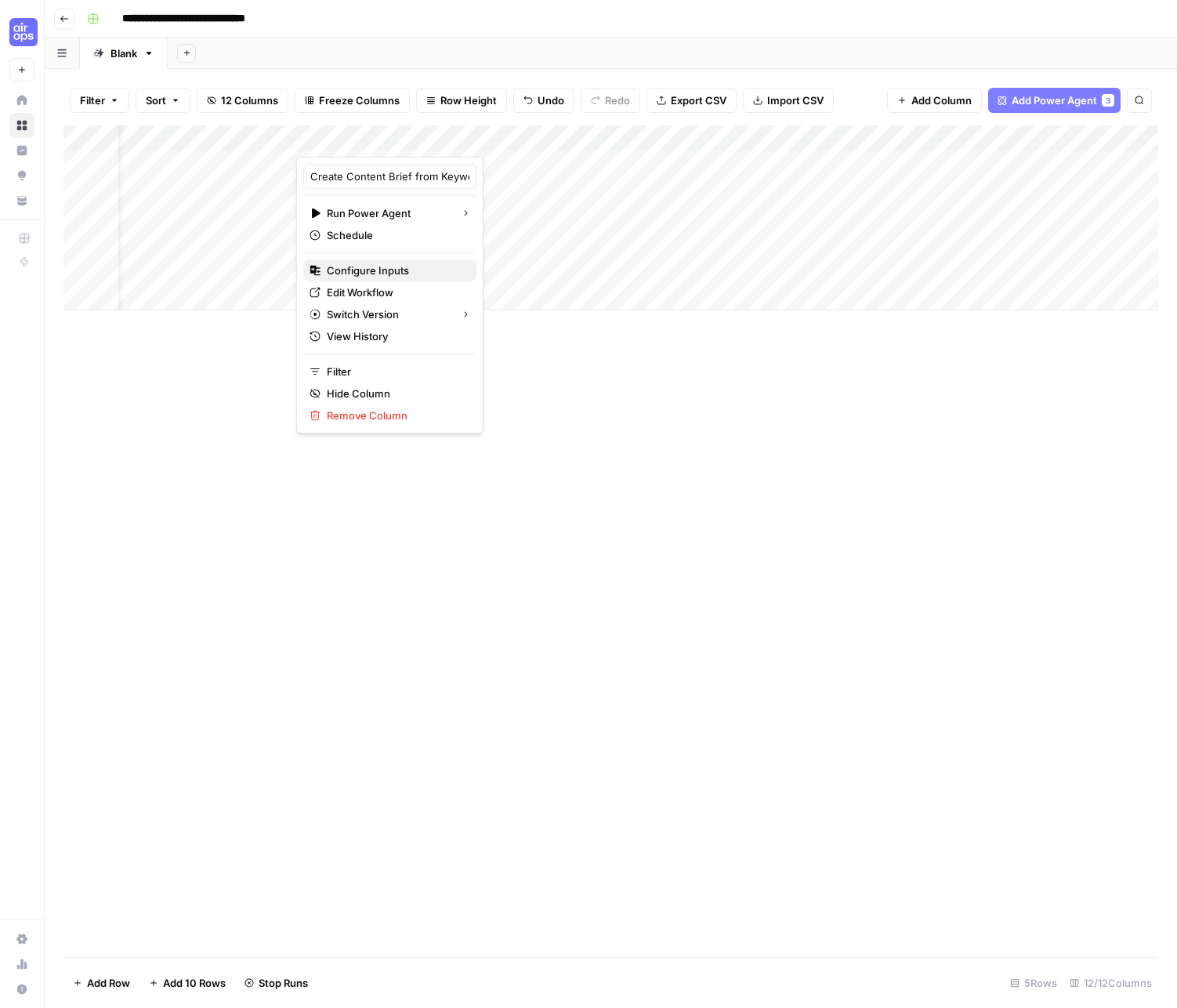
click at [377, 276] on span "Configure Inputs" at bounding box center [395, 271] width 137 height 16
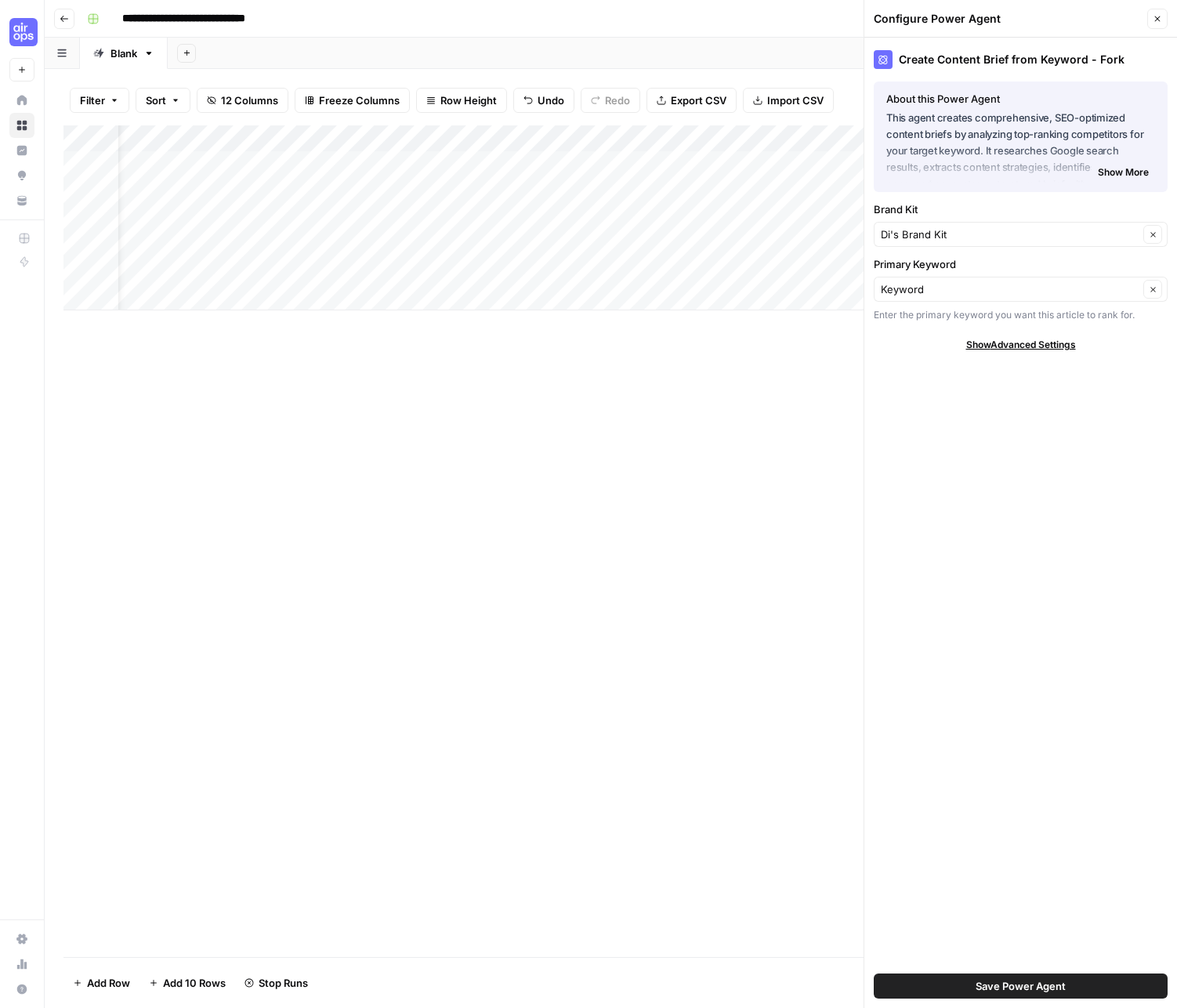
drag, startPoint x: 1160, startPoint y: 14, endPoint x: 1140, endPoint y: 34, distance: 28.3
click at [999, 14] on icon "button" at bounding box center [1157, 19] width 9 height 9
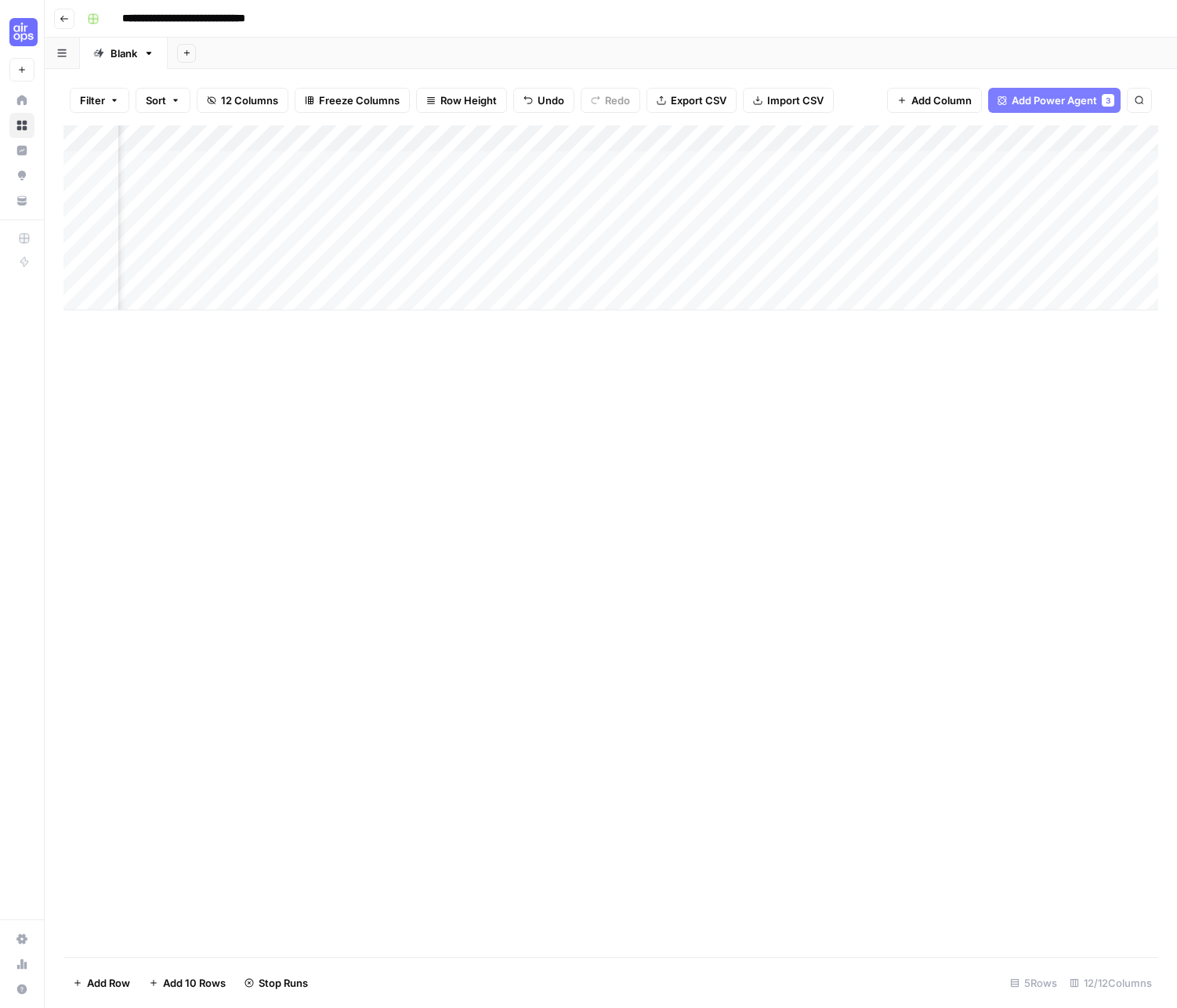
scroll to position [0, 0]
click at [519, 135] on div "Add Column" at bounding box center [610, 218] width 1095 height 185
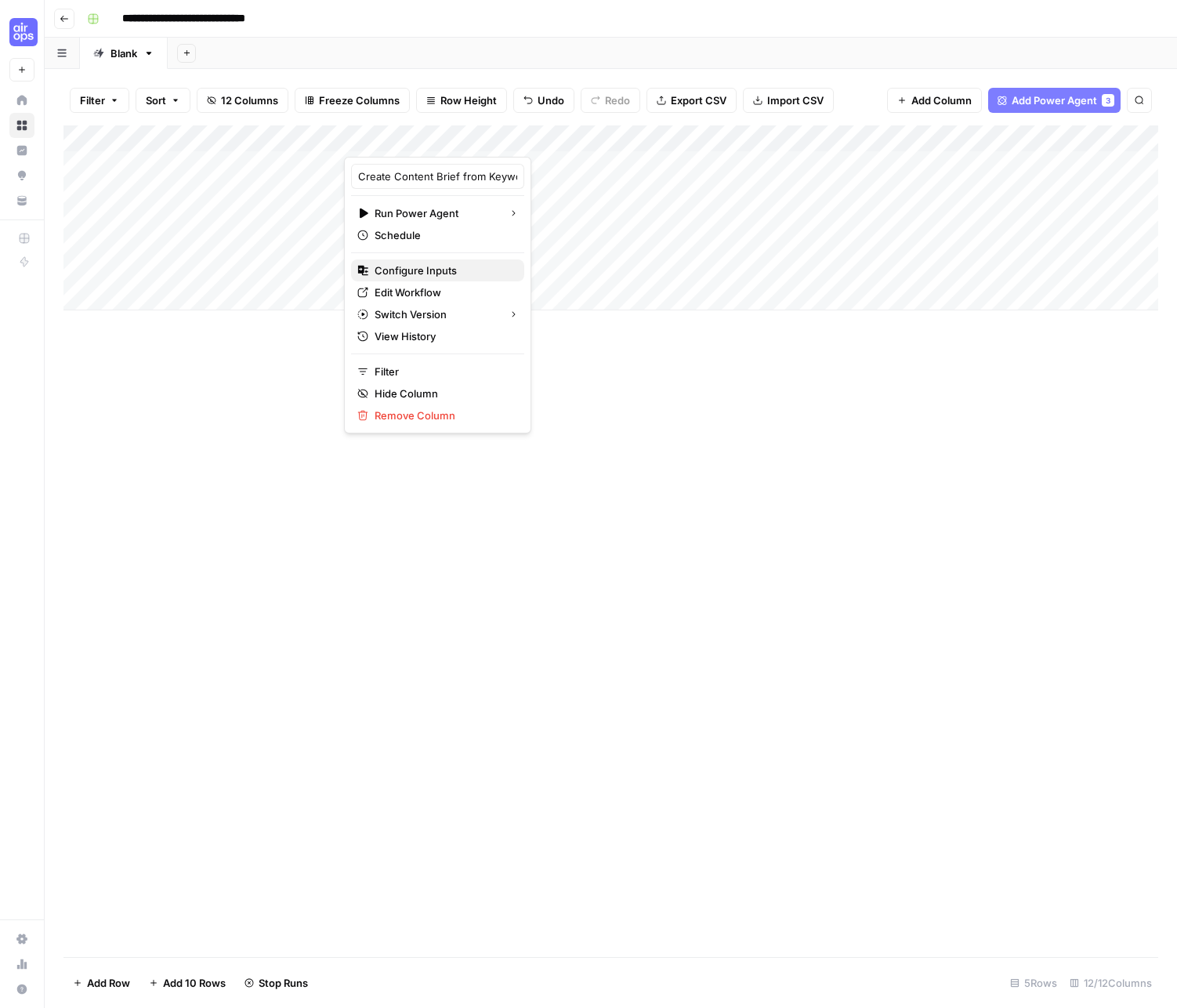
click at [455, 271] on span "Configure Inputs" at bounding box center [444, 271] width 137 height 16
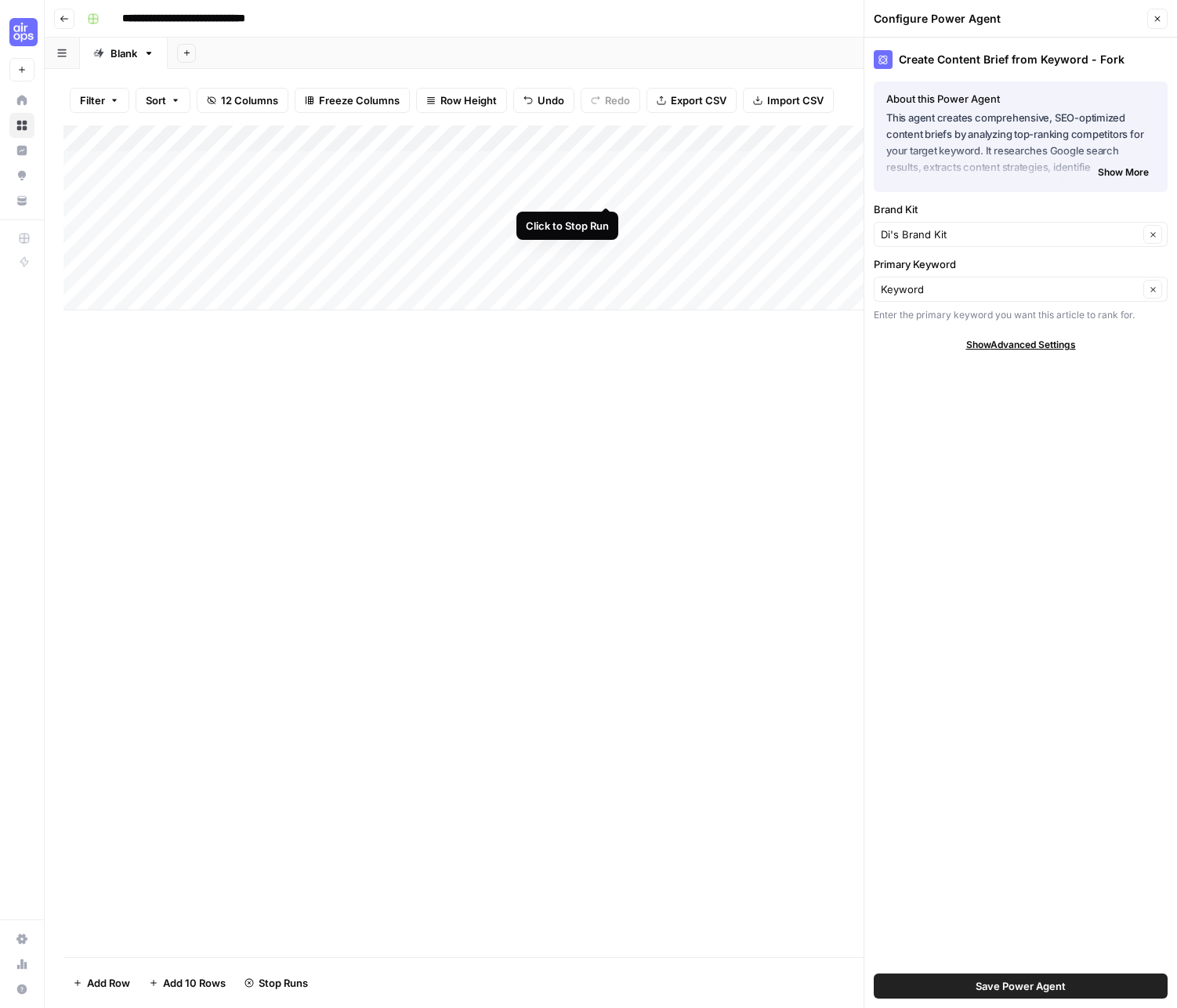
click at [606, 189] on div "Add Column" at bounding box center [610, 218] width 1095 height 185
drag, startPoint x: 520, startPoint y: 139, endPoint x: 206, endPoint y: 138, distance: 314.0
click at [206, 138] on div "Add Column" at bounding box center [610, 218] width 1095 height 185
click at [555, 136] on div "Add Column" at bounding box center [610, 218] width 1095 height 185
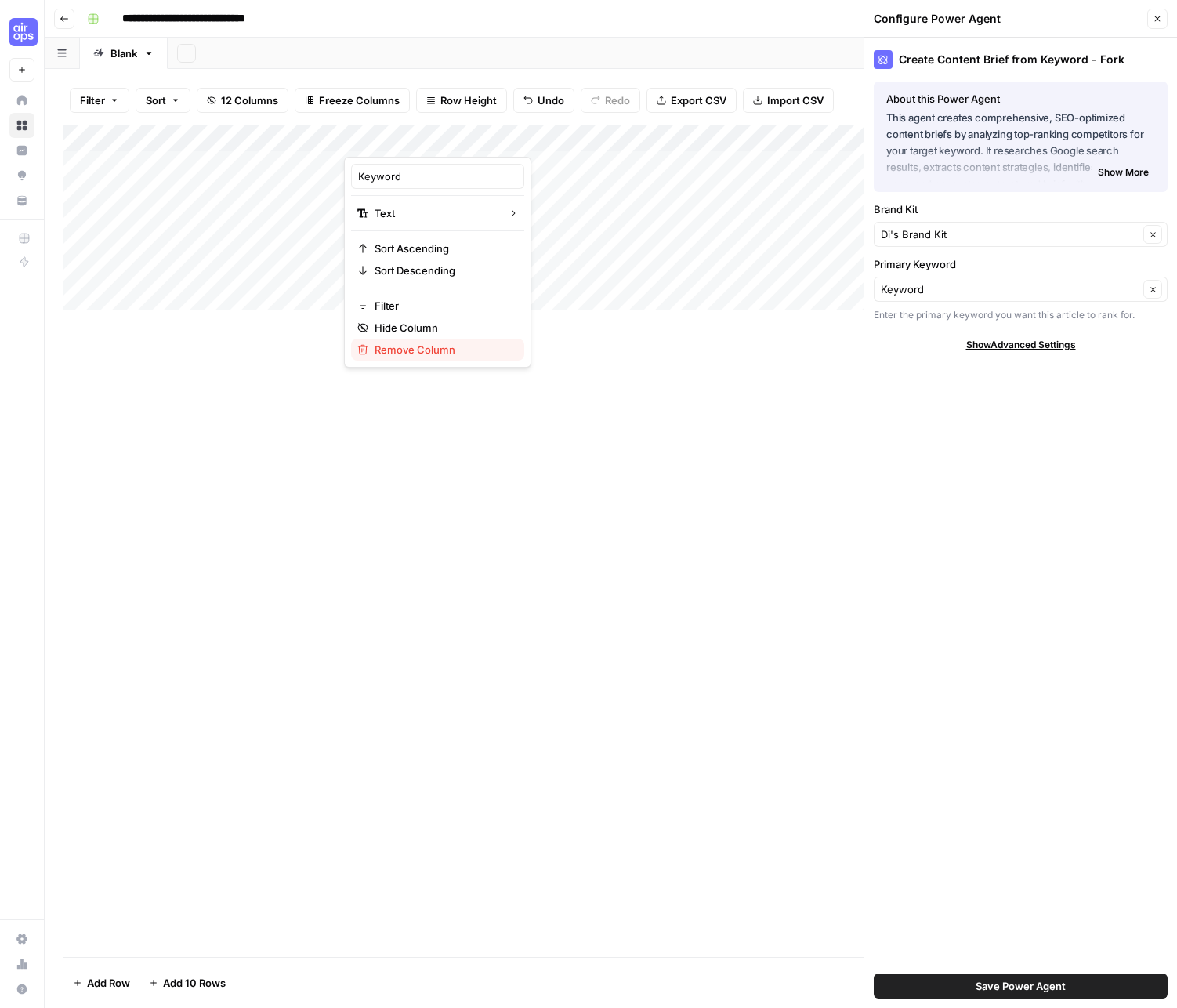
click at [386, 352] on span "Remove Column" at bounding box center [444, 350] width 137 height 16
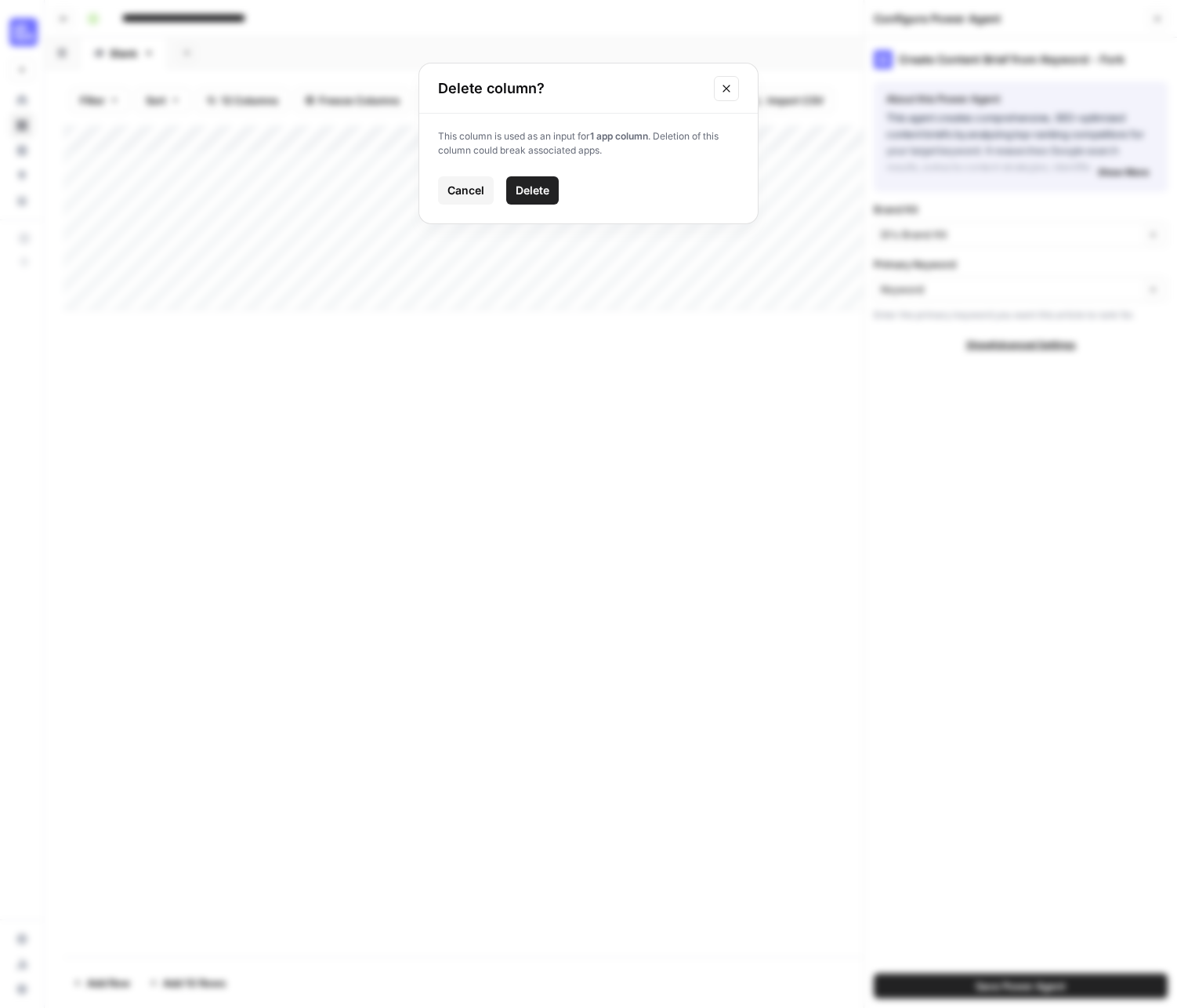
click at [515, 179] on button "Delete" at bounding box center [532, 190] width 53 height 28
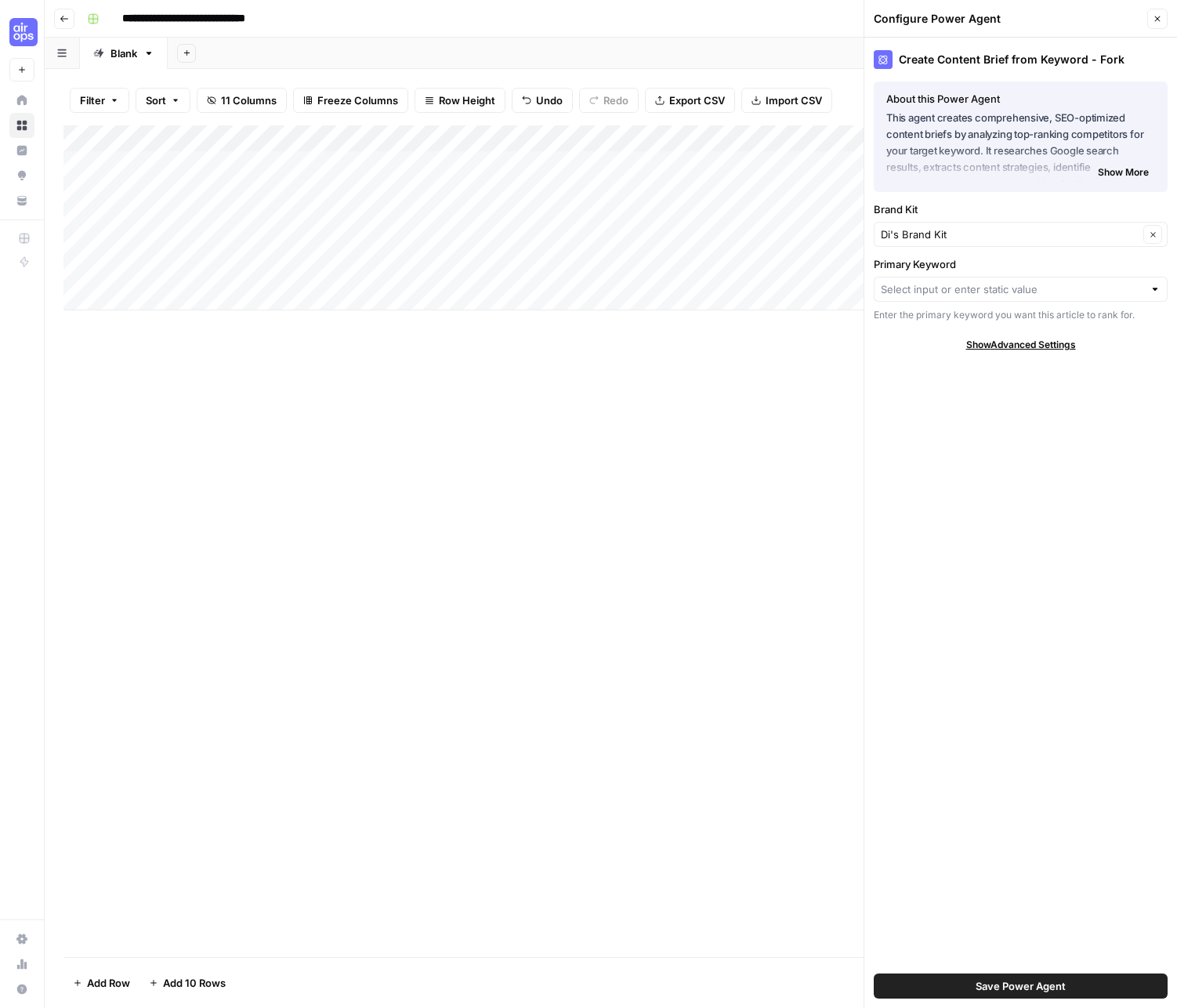
click at [177, 214] on div "Add Column" at bounding box center [610, 218] width 1095 height 185
type textarea "**********"
drag, startPoint x: 530, startPoint y: 230, endPoint x: 575, endPoint y: 230, distance: 45.0
click at [530, 230] on div "Add Column" at bounding box center [610, 218] width 1095 height 185
click at [478, 213] on div "Add Column" at bounding box center [610, 218] width 1095 height 185
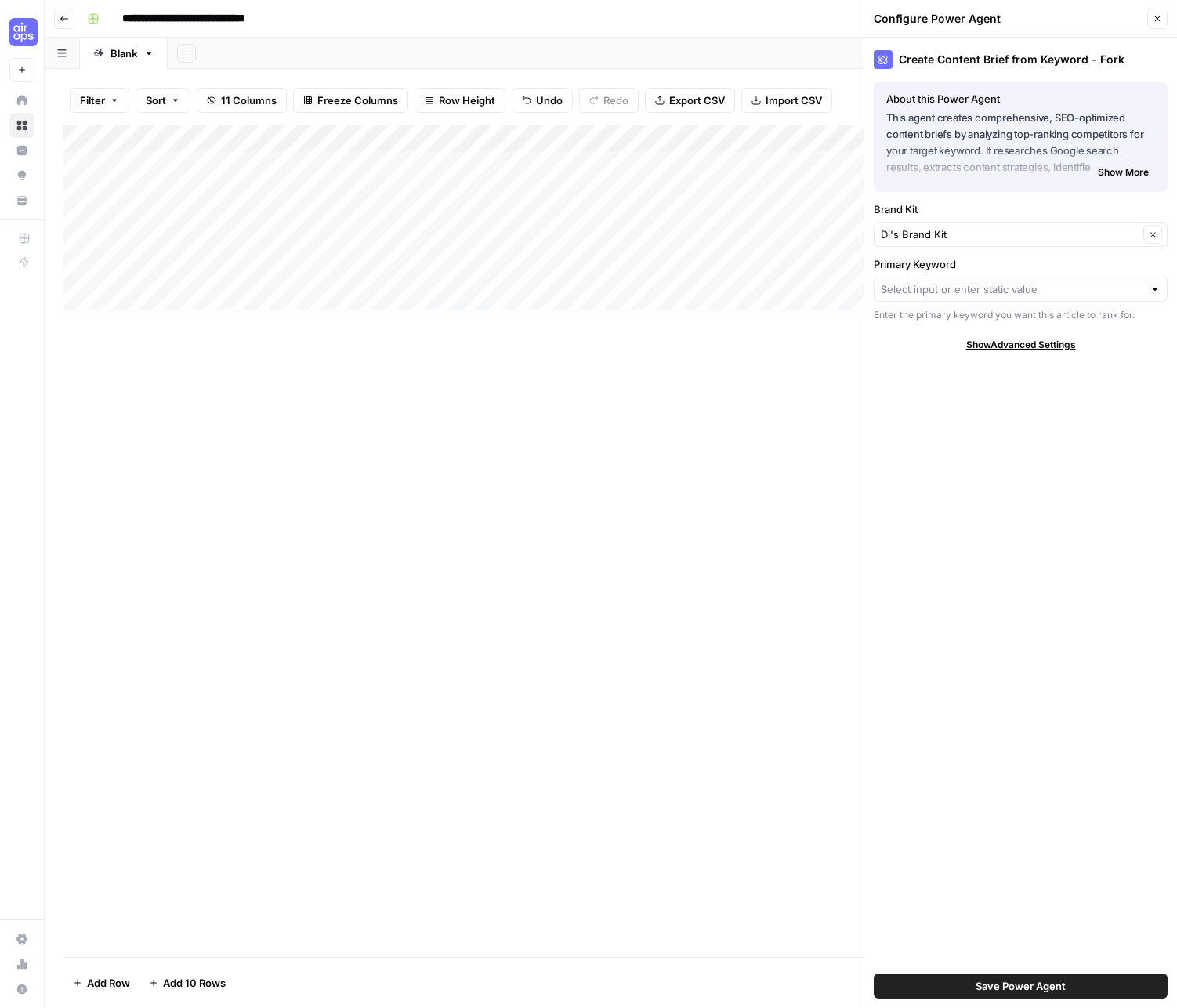
click at [485, 217] on div at bounding box center [482, 217] width 279 height 29
drag, startPoint x: 1156, startPoint y: 19, endPoint x: 997, endPoint y: 40, distance: 160.4
click at [999, 20] on icon "button" at bounding box center [1157, 19] width 6 height 6
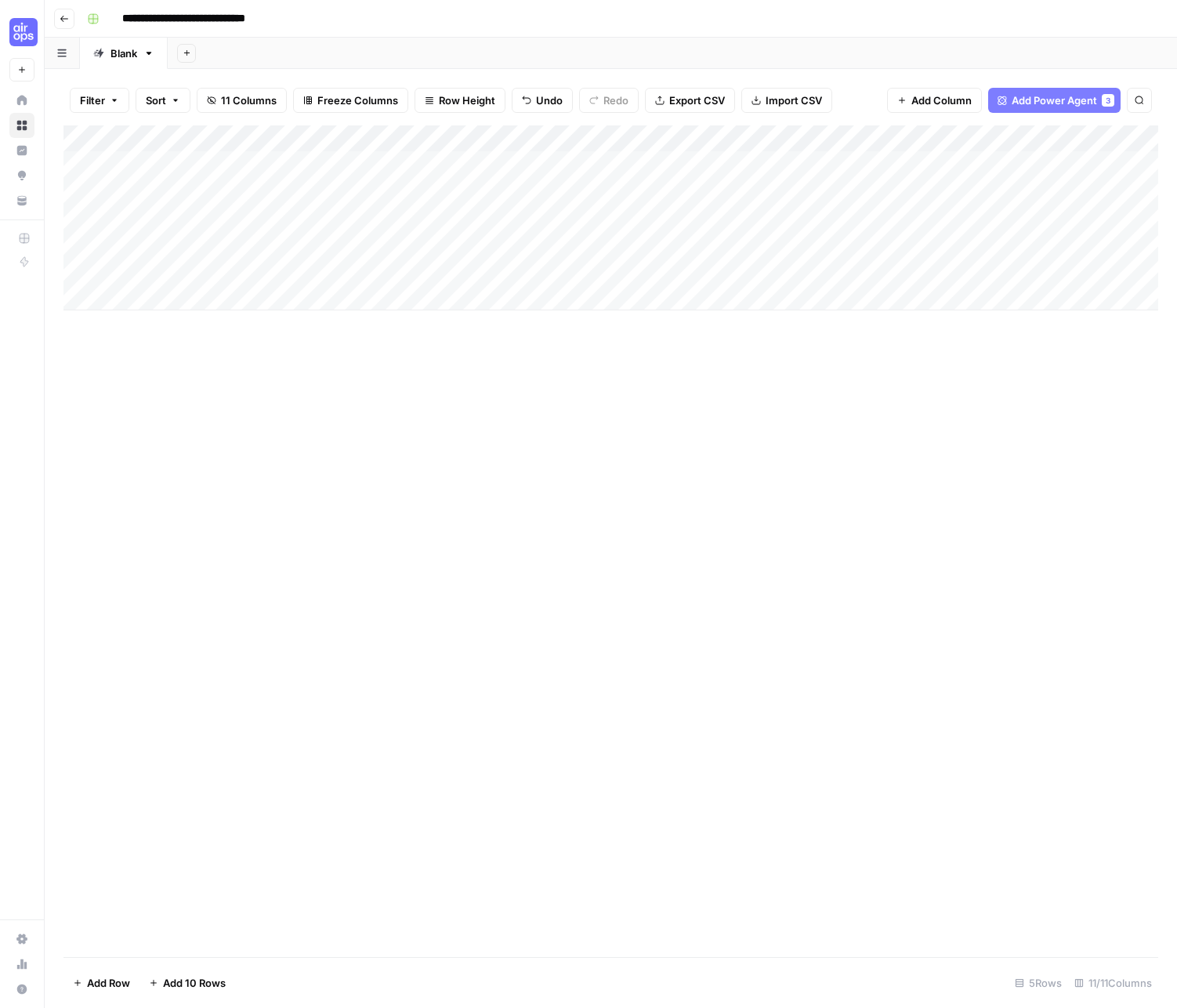
click at [473, 217] on div "Add Column" at bounding box center [610, 218] width 1095 height 185
click at [482, 215] on div at bounding box center [482, 217] width 279 height 29
click at [508, 130] on div "Add Column" at bounding box center [610, 218] width 1095 height 185
click at [425, 266] on span "Configure Inputs" at bounding box center [444, 271] width 137 height 16
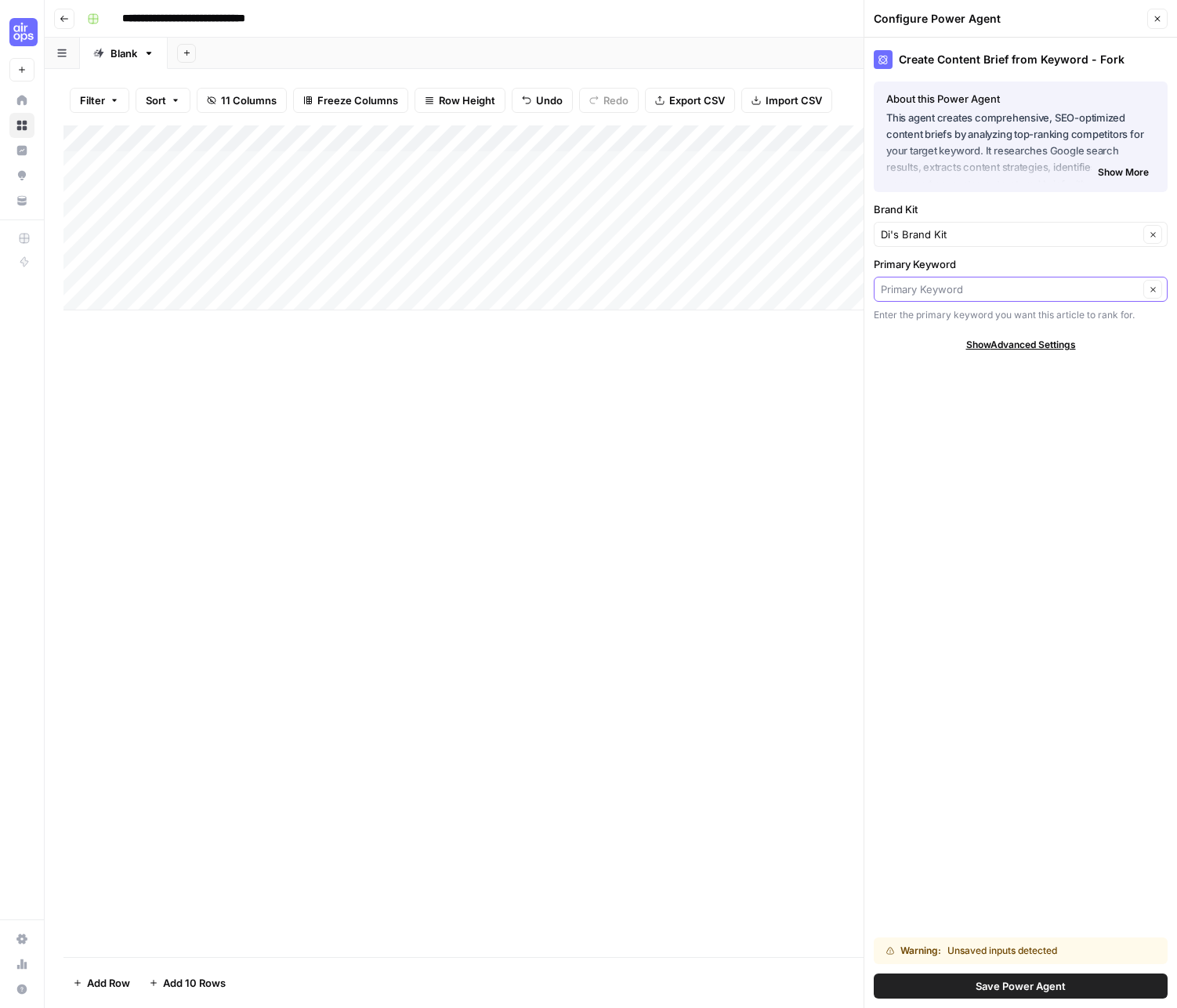
click at [940, 291] on input "Primary Keyword" at bounding box center [1010, 289] width 258 height 16
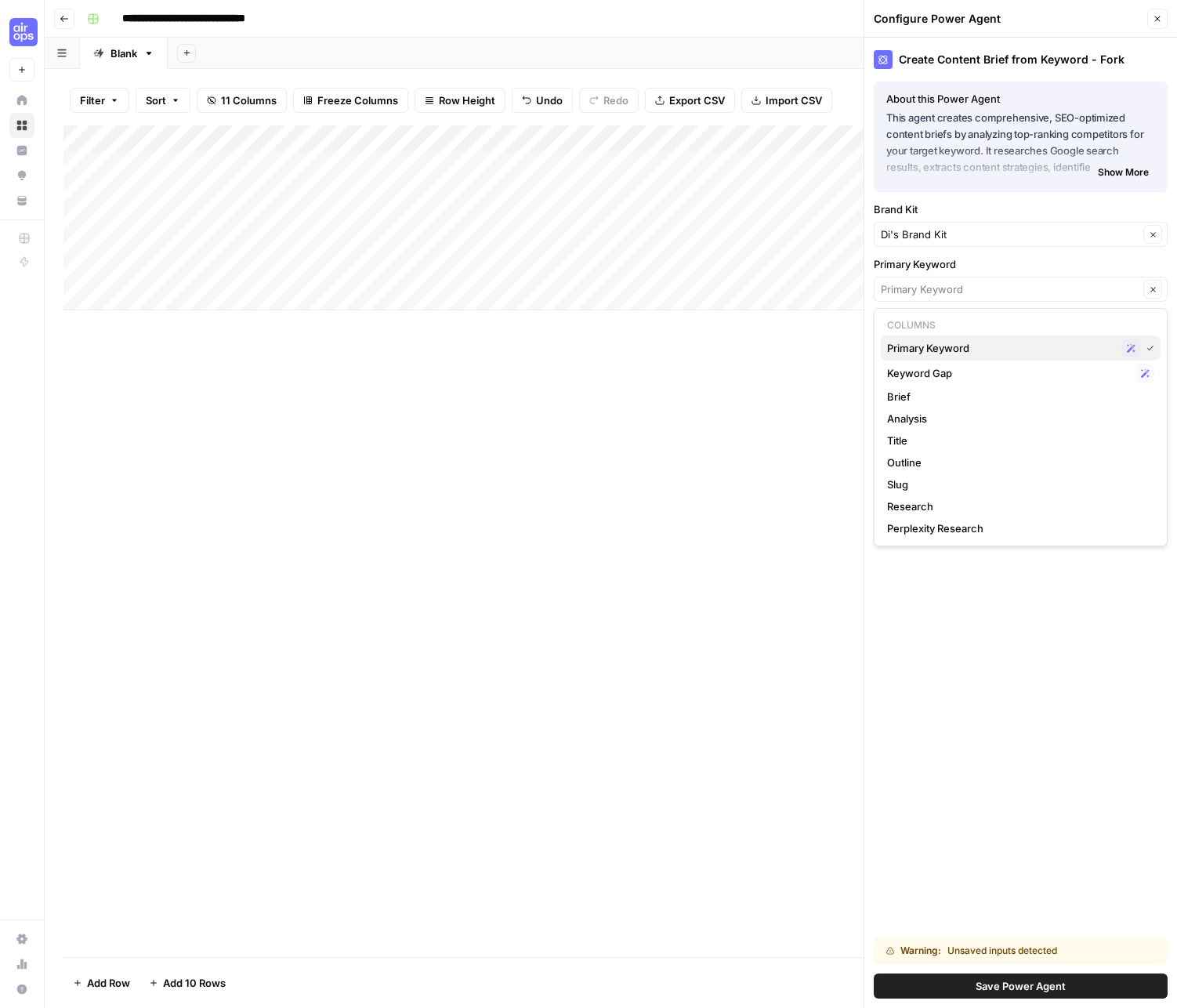
click at [999, 343] on span "Primary Keyword" at bounding box center [1001, 348] width 228 height 16
type input "Primary Keyword"
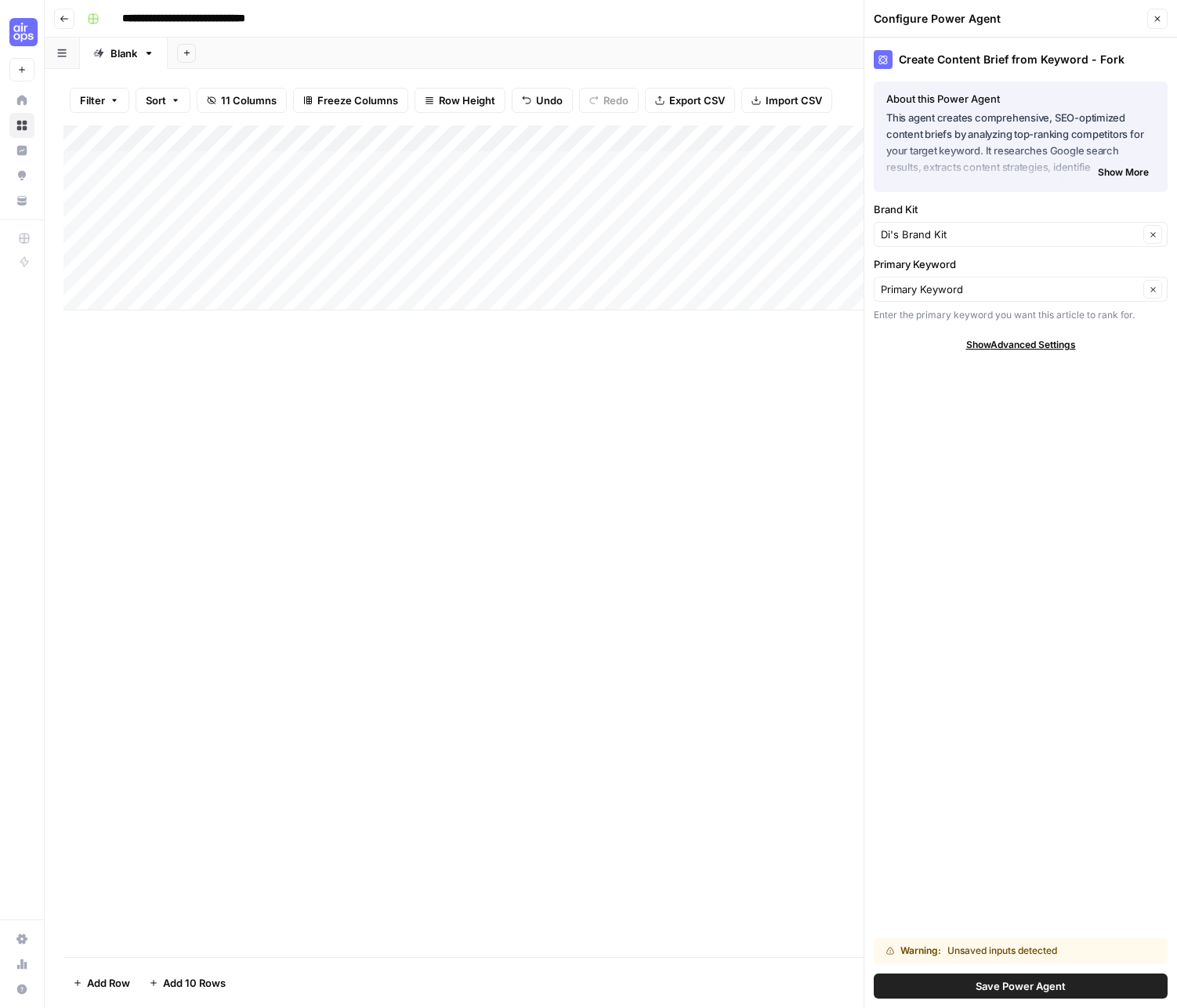
click at [366, 135] on div "Add Column" at bounding box center [610, 218] width 1095 height 185
click at [566, 406] on div "Add Column" at bounding box center [610, 541] width 1095 height 831
click at [563, 137] on div "Add Column" at bounding box center [610, 218] width 1095 height 185
click at [423, 285] on span "Edit Workflow" at bounding box center [444, 292] width 137 height 16
click at [220, 139] on div "Add Column" at bounding box center [610, 218] width 1095 height 185
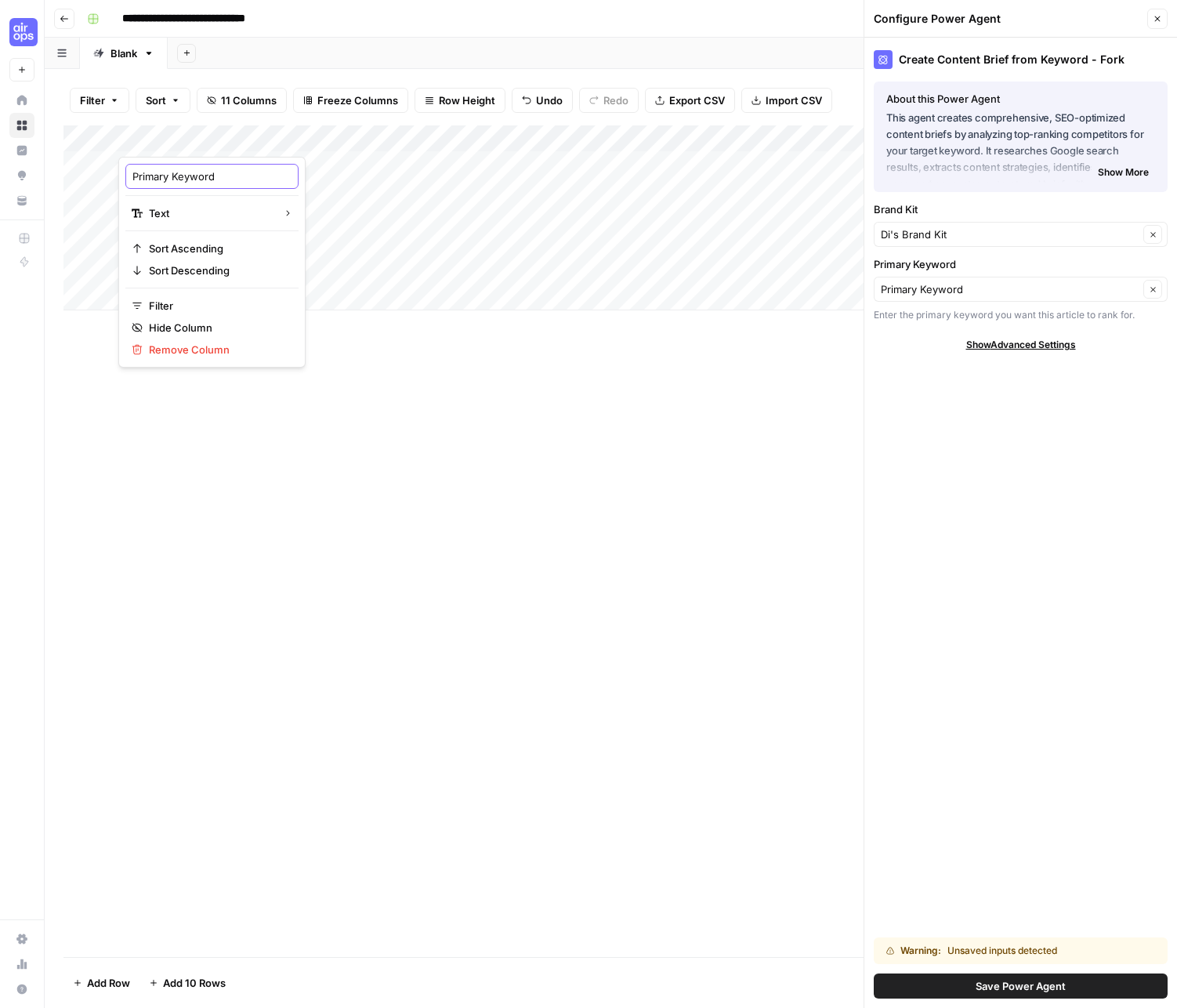
click at [159, 180] on input "Primary Keyword" at bounding box center [212, 176] width 159 height 16
type input "Keyword"
click at [534, 339] on div "Add Column" at bounding box center [610, 541] width 1095 height 831
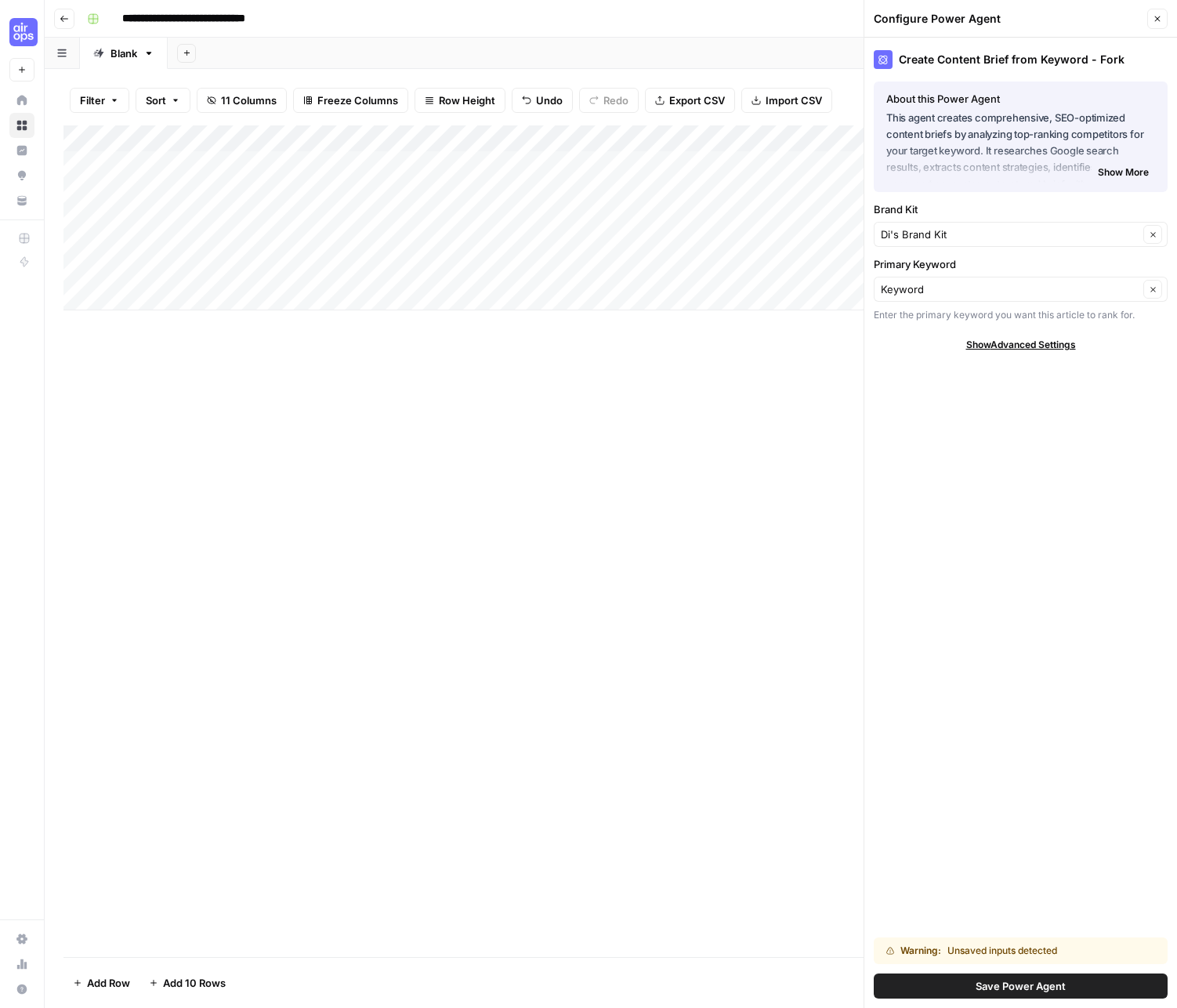
click at [515, 138] on div "Add Column" at bounding box center [610, 218] width 1095 height 185
click at [444, 288] on span "Edit Workflow" at bounding box center [444, 292] width 137 height 16
click at [539, 140] on div "Add Column" at bounding box center [610, 218] width 1095 height 185
click at [448, 268] on span "Configure Inputs" at bounding box center [444, 271] width 137 height 16
click at [956, 291] on input "Primary Keyword" at bounding box center [1010, 289] width 258 height 16
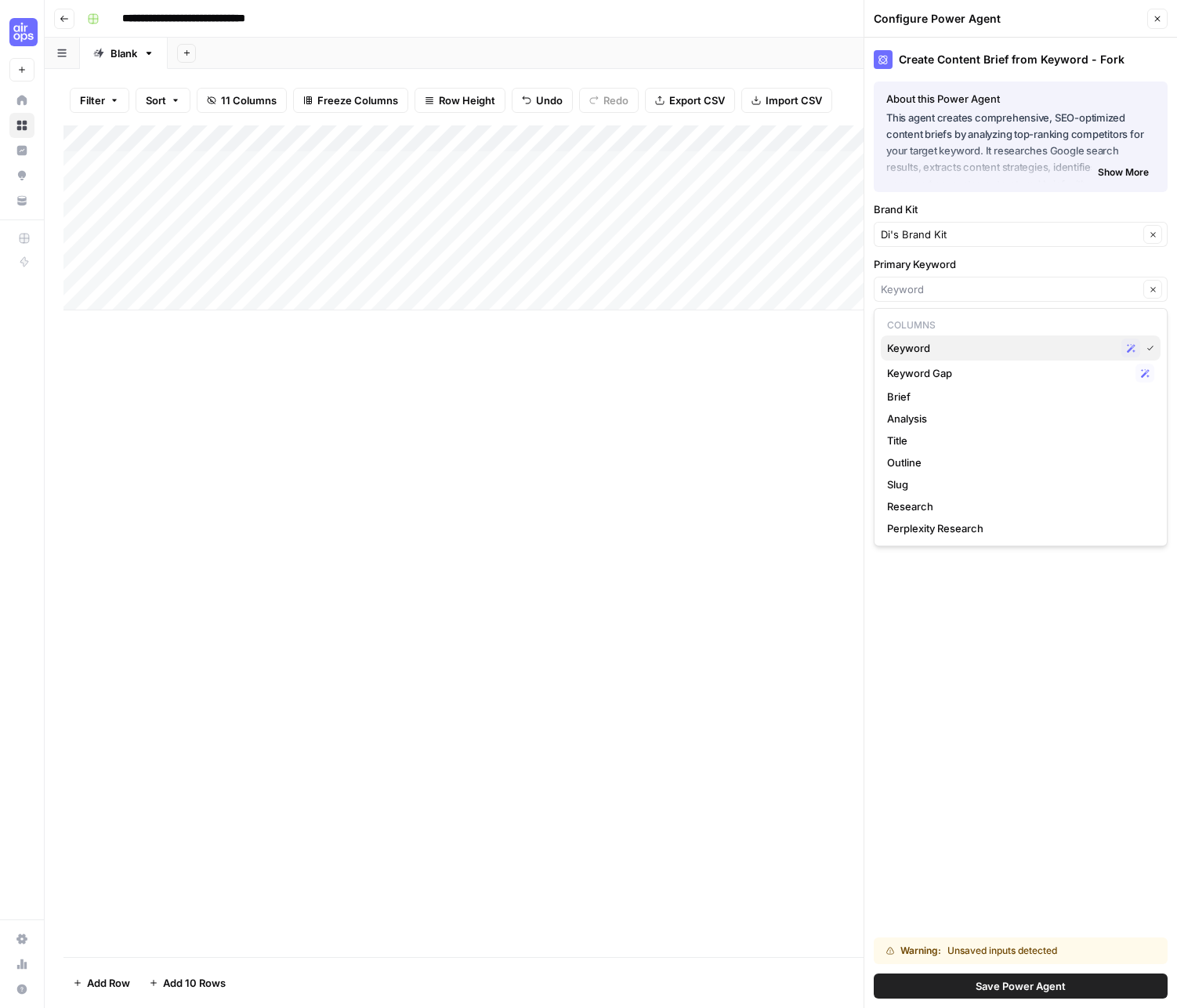
click at [950, 351] on span "Keyword" at bounding box center [1001, 348] width 228 height 16
type input "Keyword"
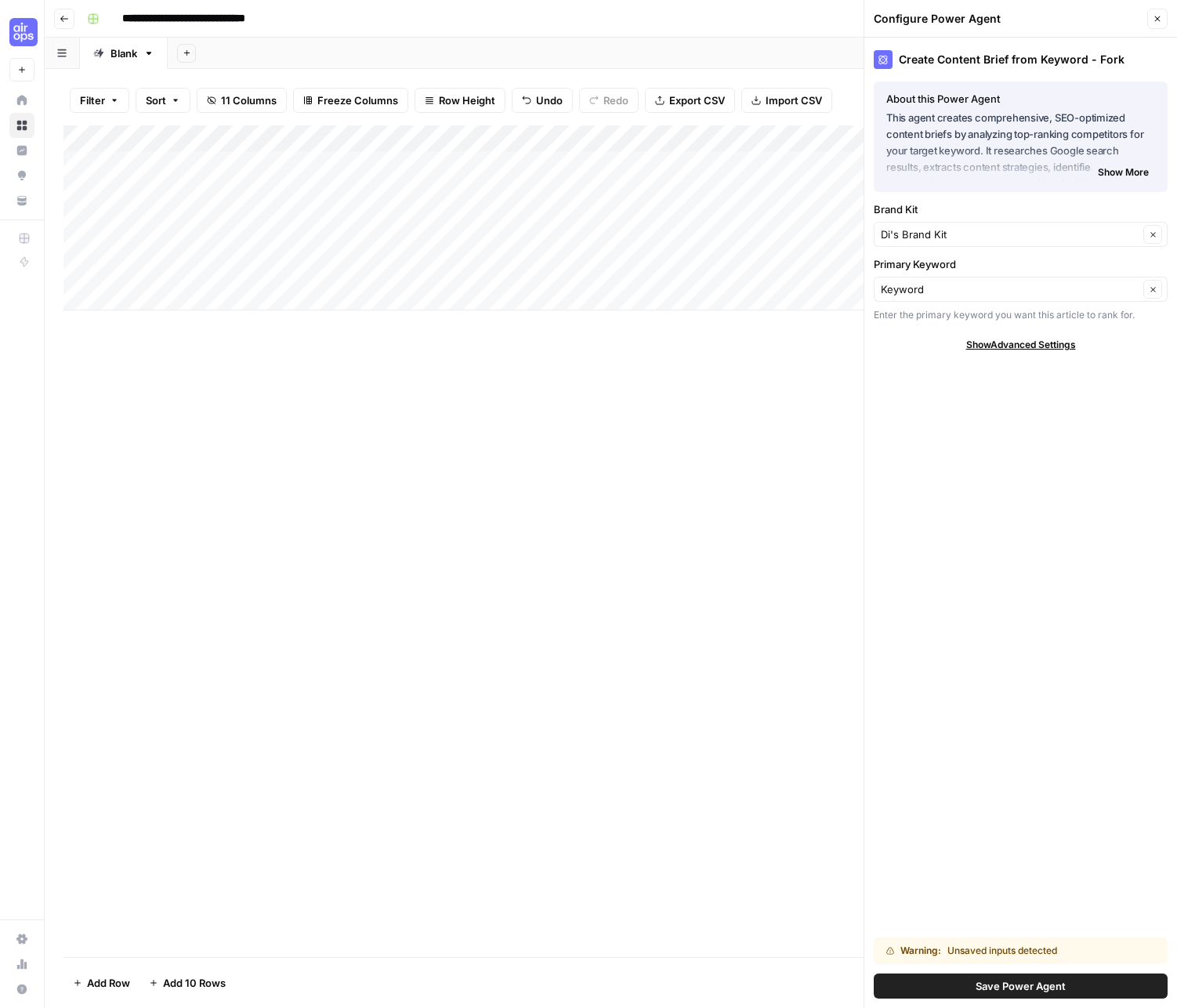
click at [999, 735] on span "Save Power Agent" at bounding box center [1021, 986] width 90 height 16
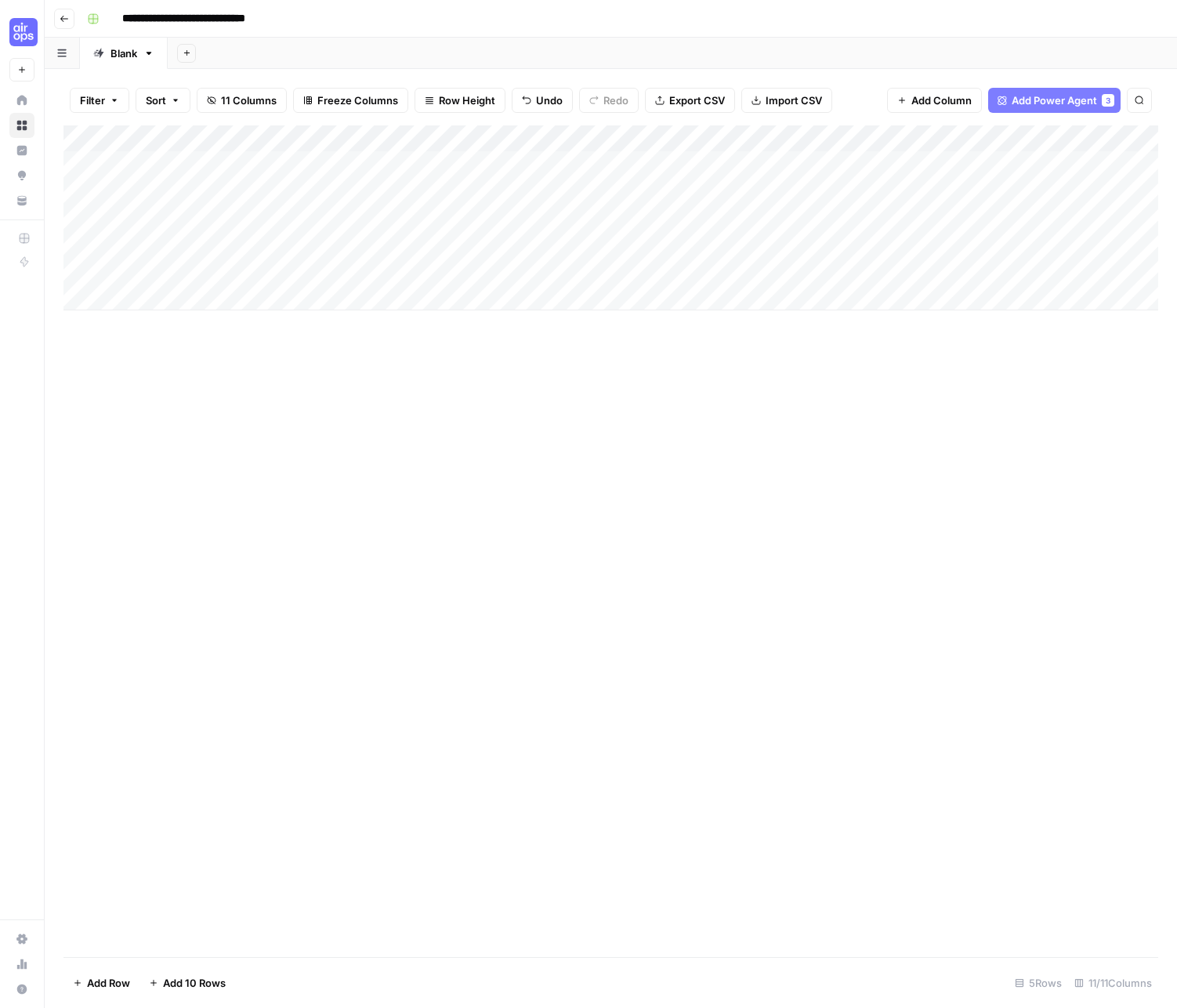
click at [485, 216] on div "Add Column" at bounding box center [610, 218] width 1095 height 185
click at [960, 134] on div "Add Column" at bounding box center [610, 218] width 1095 height 185
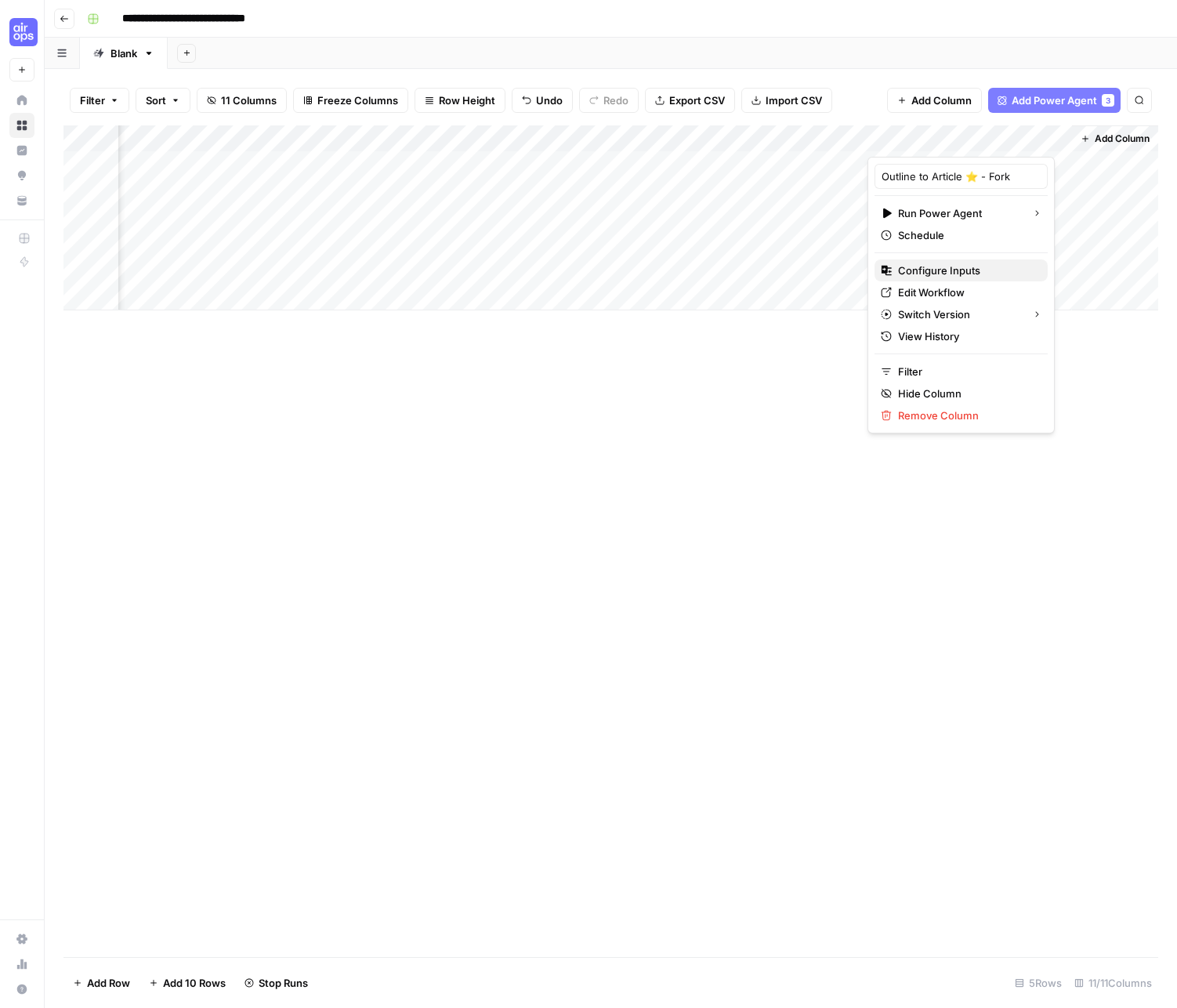
click at [952, 268] on span "Configure Inputs" at bounding box center [967, 271] width 137 height 16
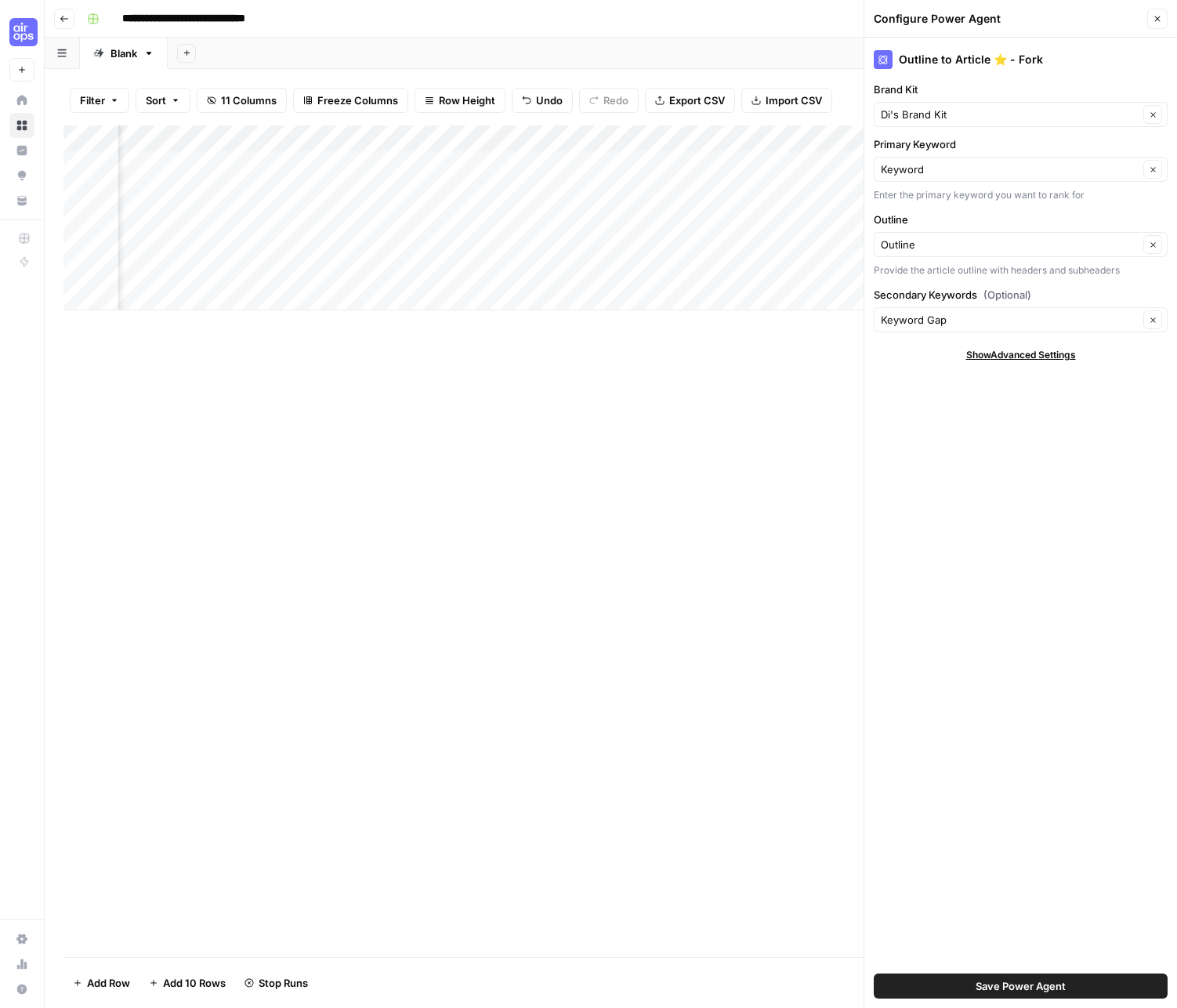
scroll to position [0, 823]
click at [999, 21] on icon "button" at bounding box center [1157, 19] width 9 height 9
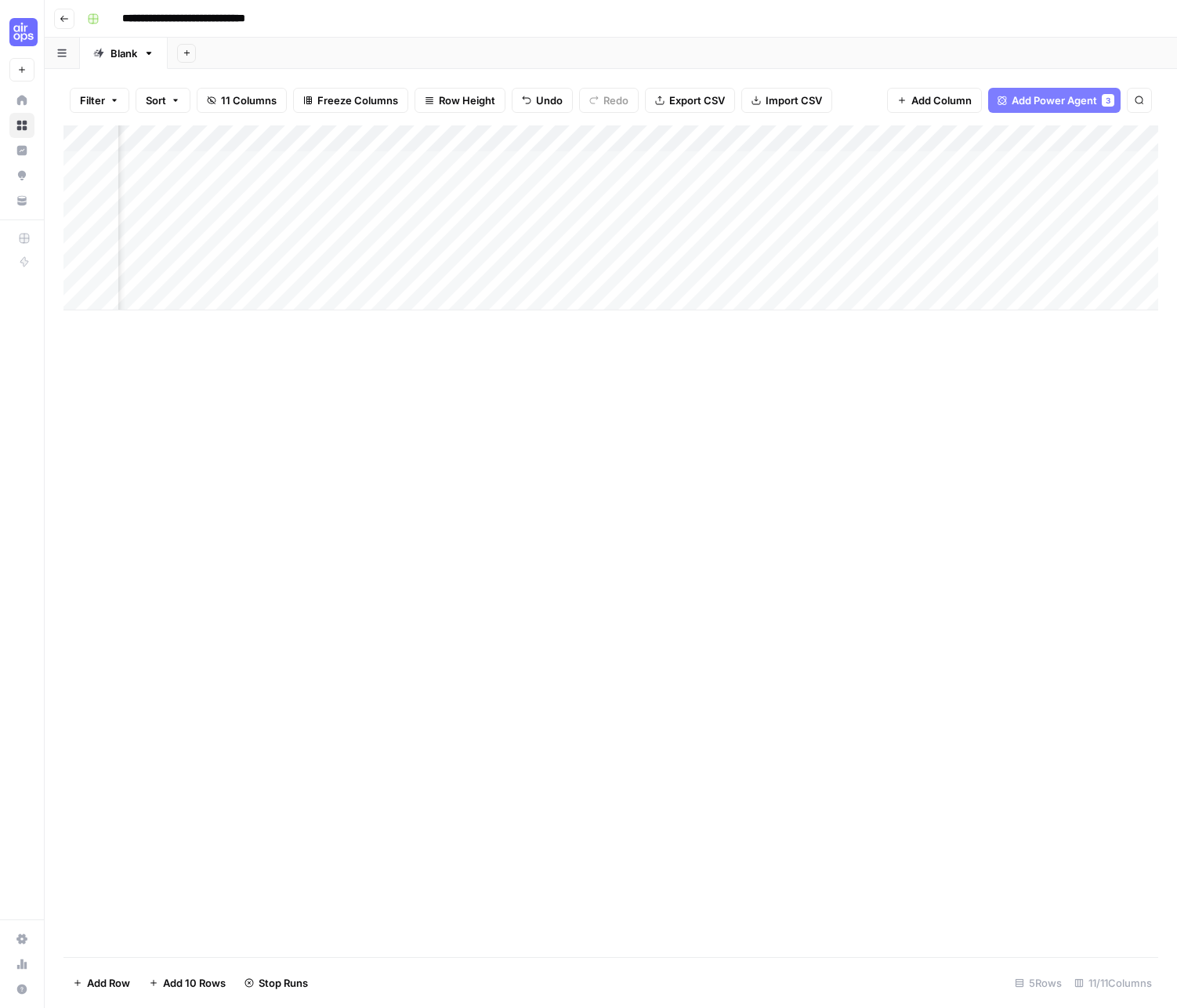
scroll to position [0, 0]
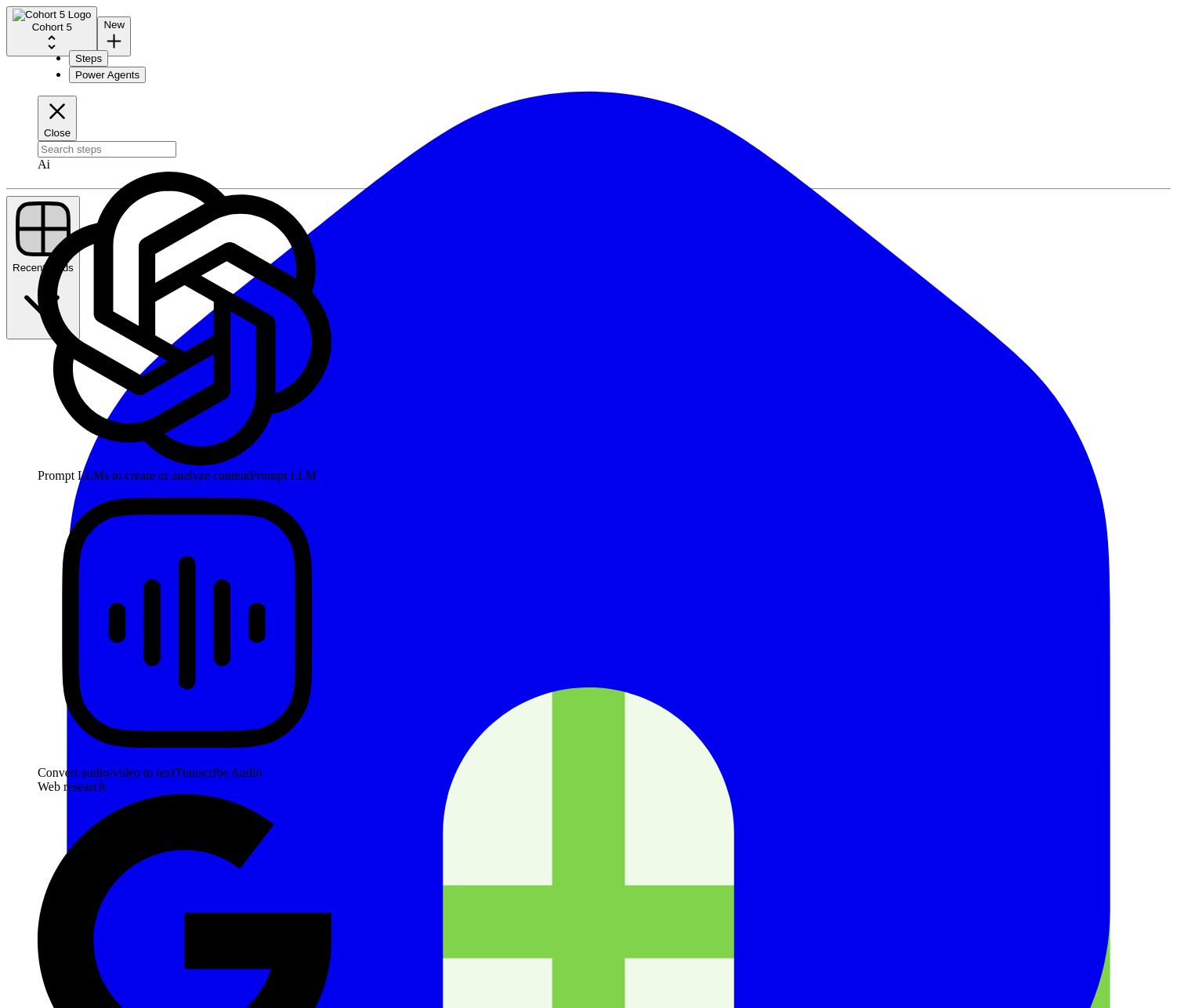
click at [115, 141] on input "search" at bounding box center [107, 149] width 139 height 17
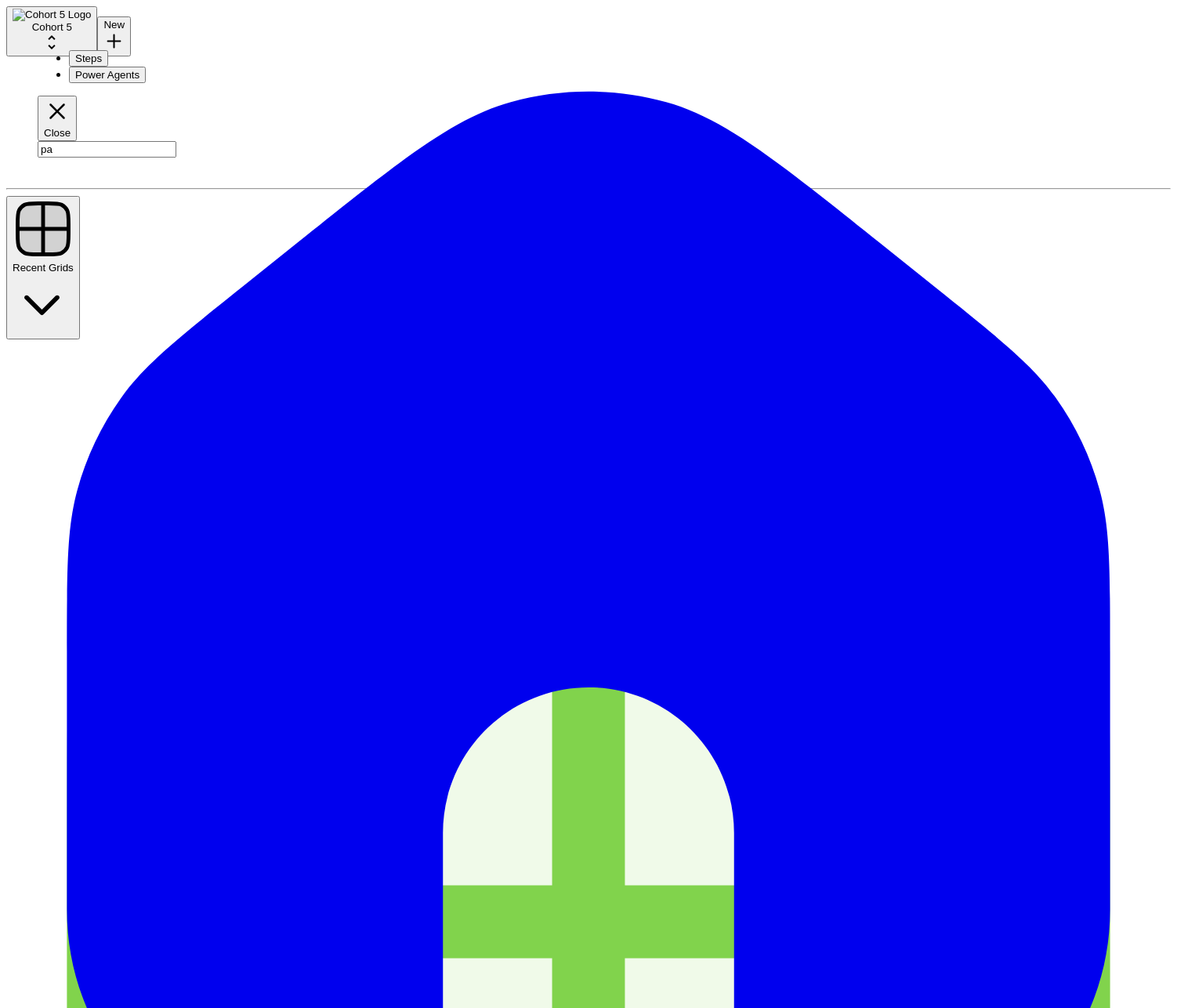
type input "p"
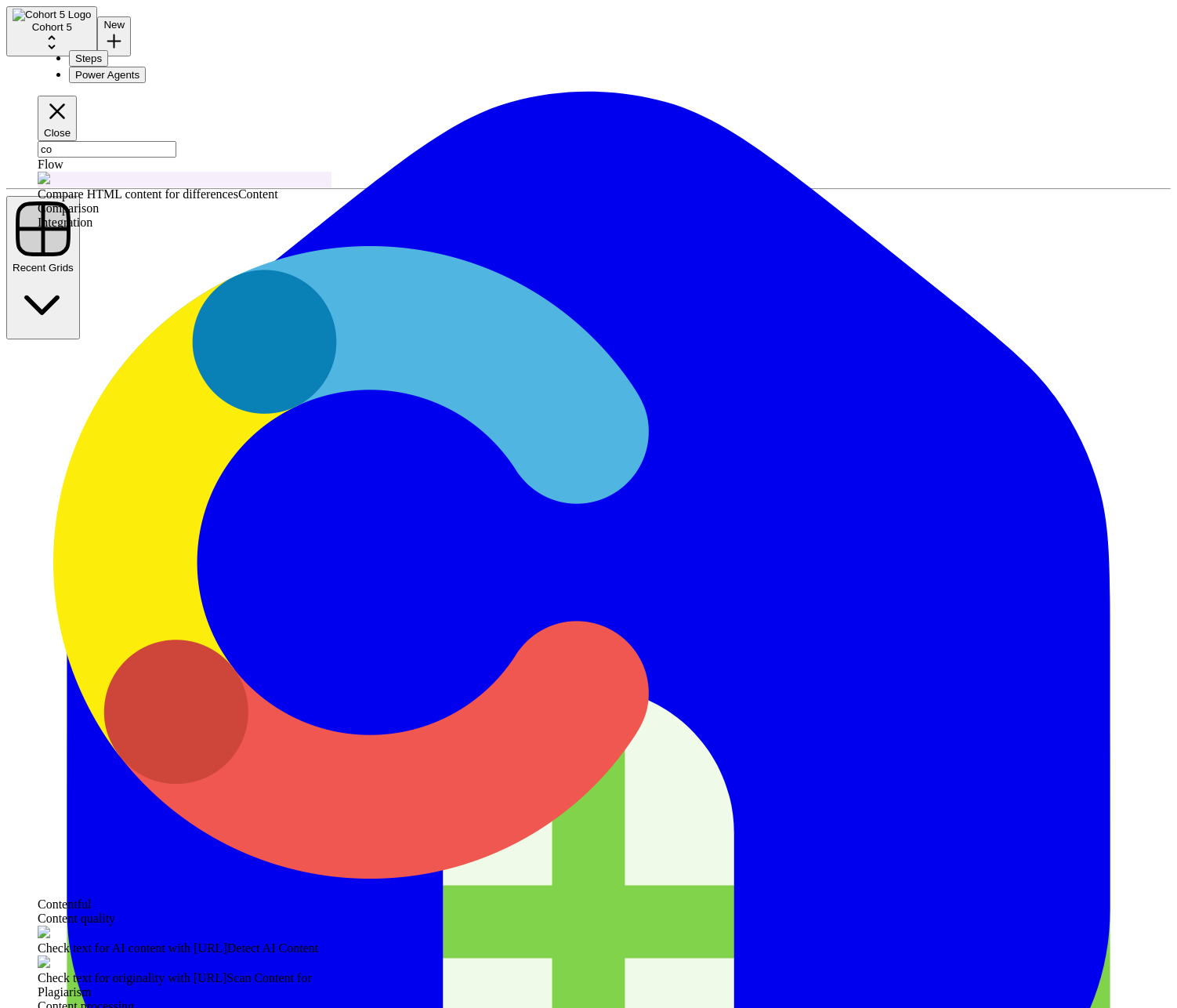
type input "c"
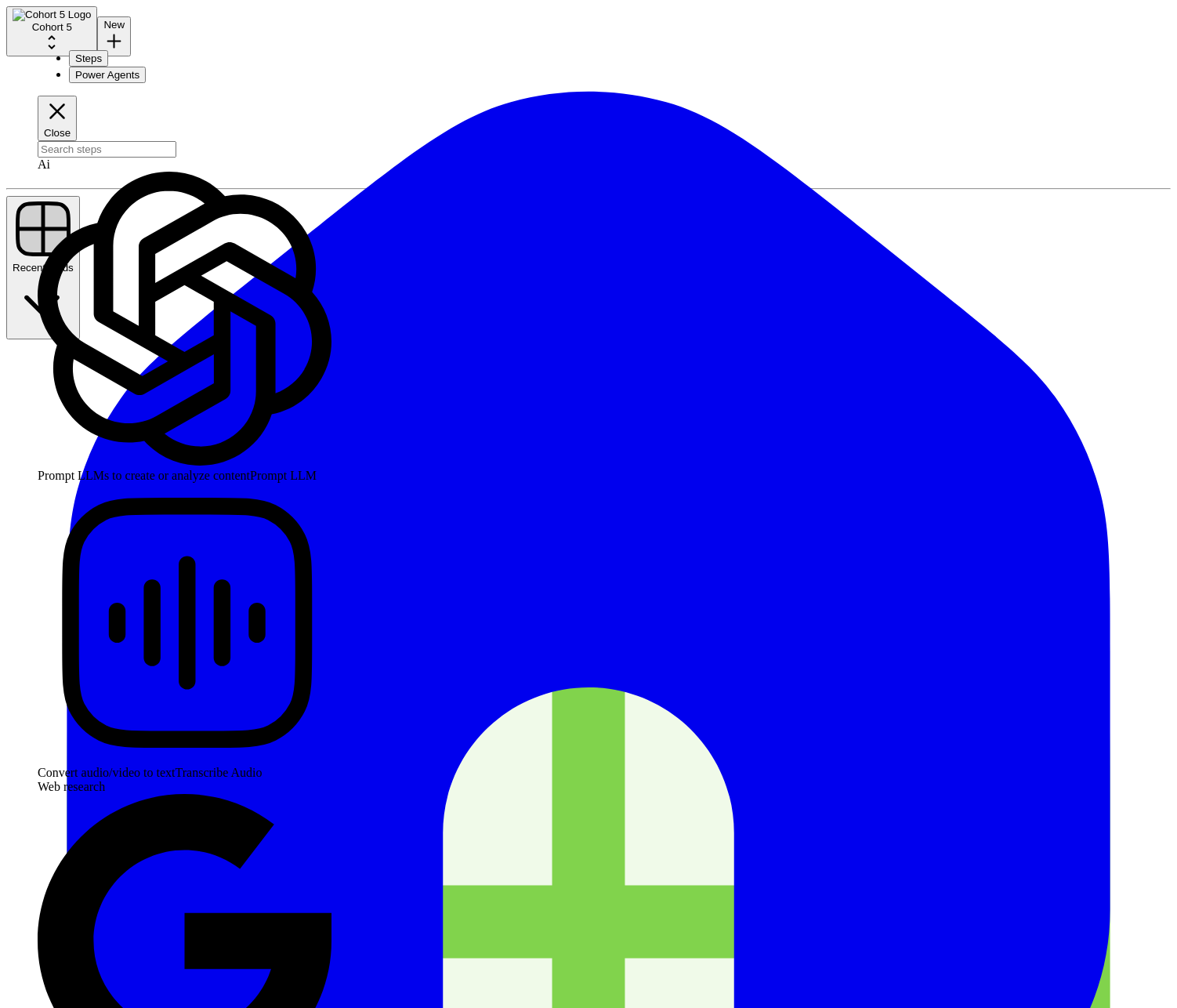
scroll to position [2478, 0]
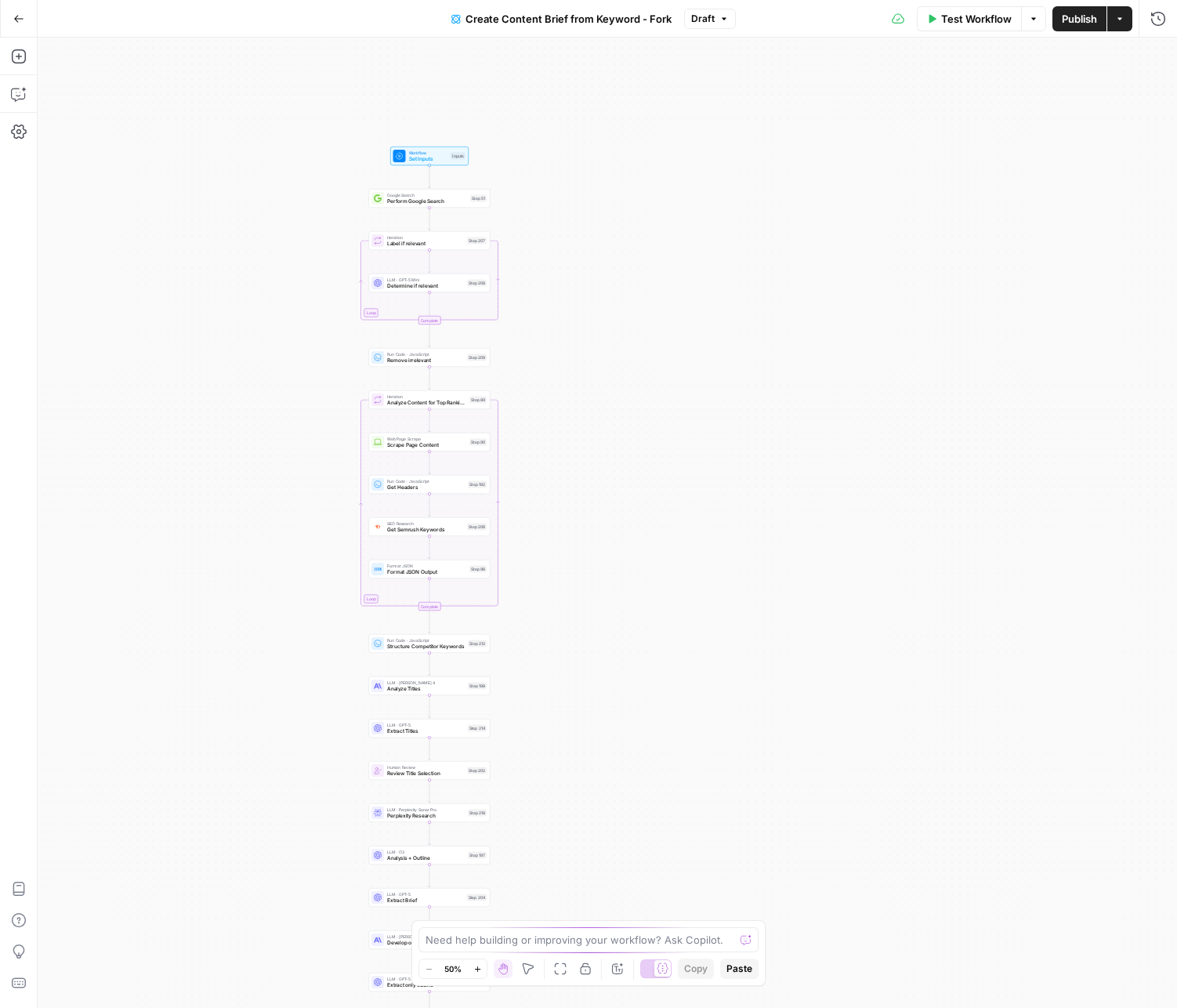
drag, startPoint x: 440, startPoint y: 167, endPoint x: 279, endPoint y: 302, distance: 210.1
click at [279, 302] on div "Workflow Set Inputs Inputs Google Search Perform Google Search Step 51 Loop Ite…" at bounding box center [607, 523] width 1139 height 970
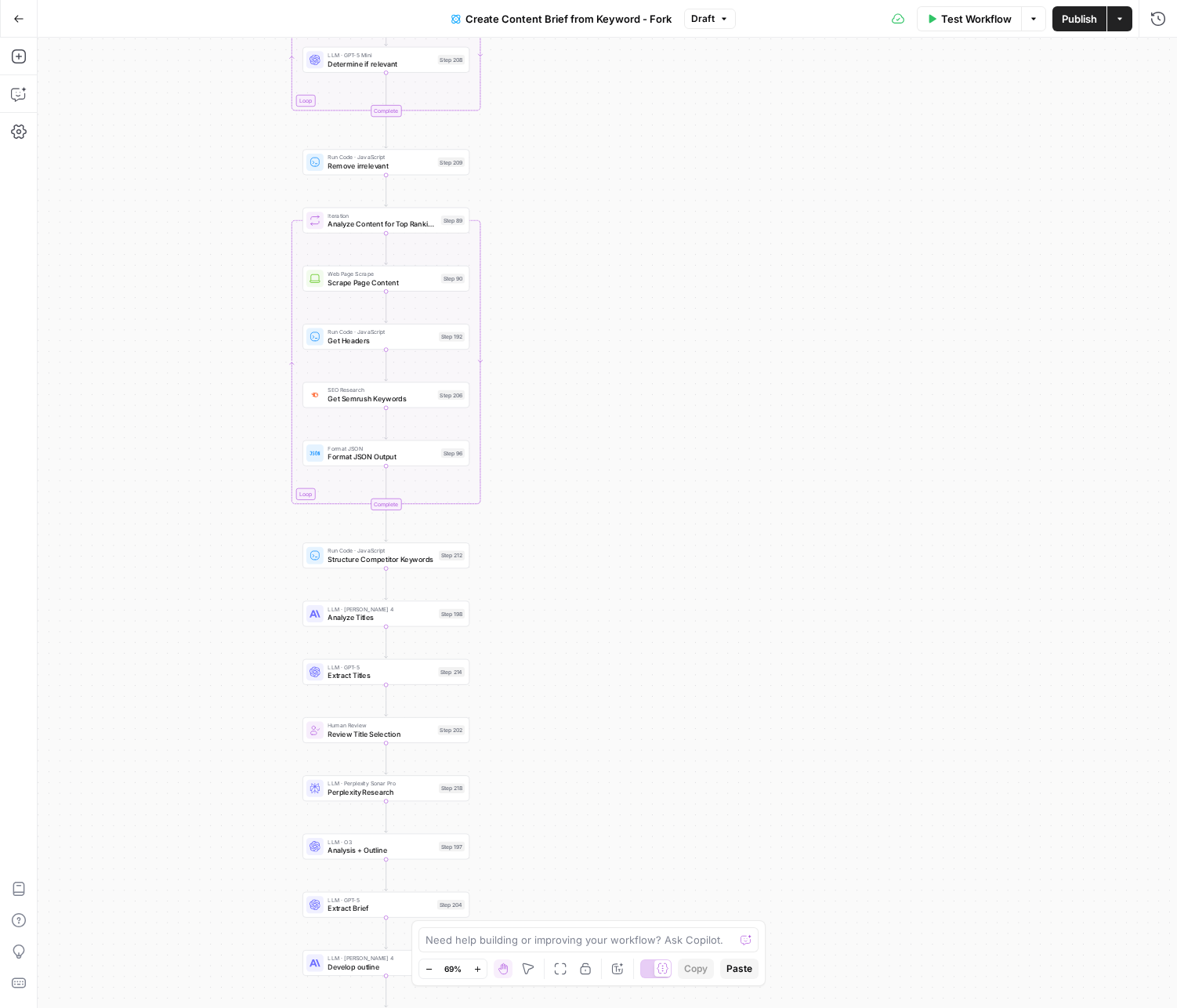
drag, startPoint x: 515, startPoint y: 528, endPoint x: 557, endPoint y: 346, distance: 186.8
click at [545, 257] on div "Workflow Set Inputs Inputs Google Search Perform Google Search Step 51 Loop Ite…" at bounding box center [607, 523] width 1139 height 970
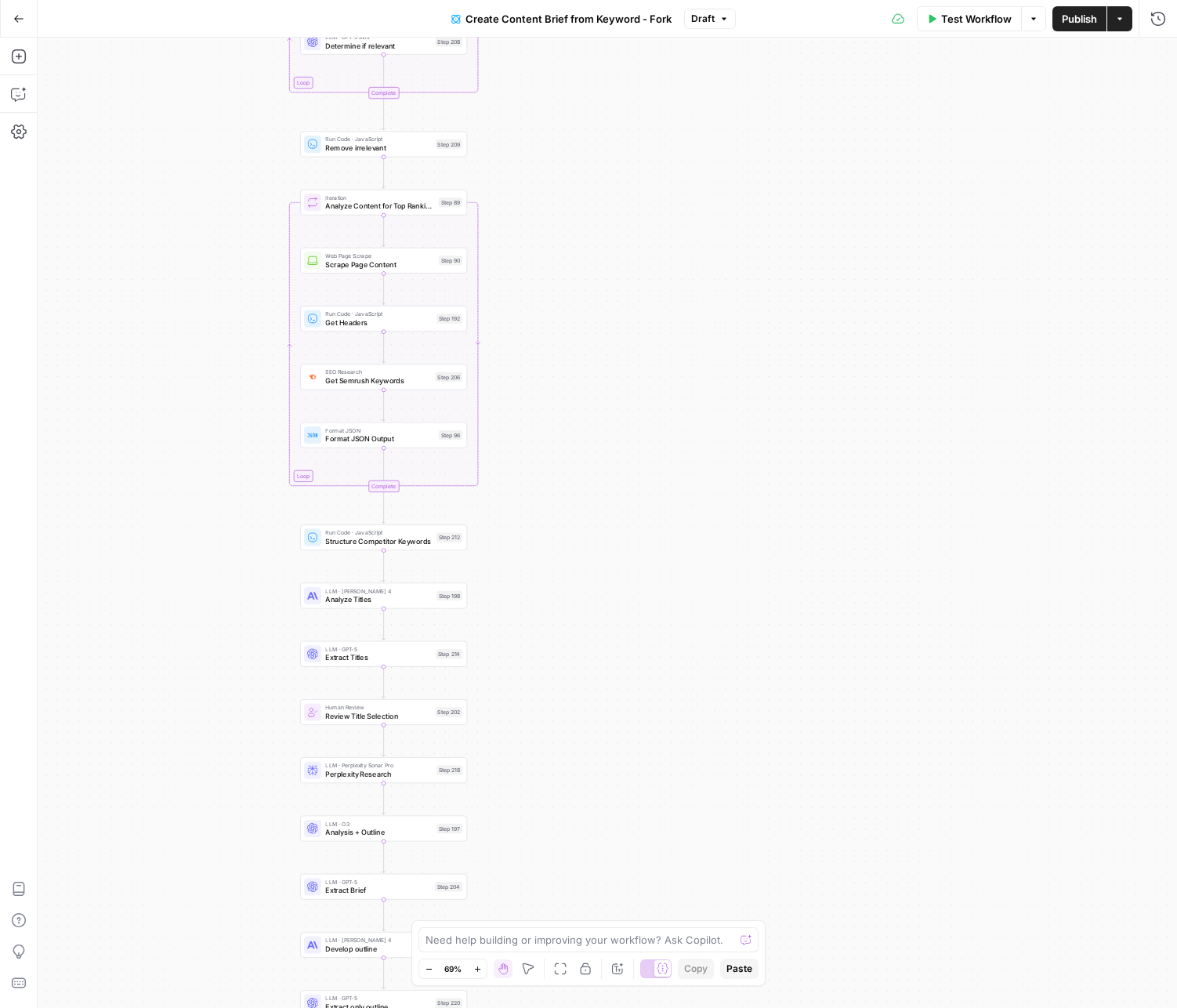
drag, startPoint x: 564, startPoint y: 510, endPoint x: 548, endPoint y: 275, distance: 235.5
click at [560, 291] on div "Workflow Set Inputs Inputs Google Search Perform Google Search Step 51 Loop Ite…" at bounding box center [607, 523] width 1139 height 970
